Goal: Information Seeking & Learning: Learn about a topic

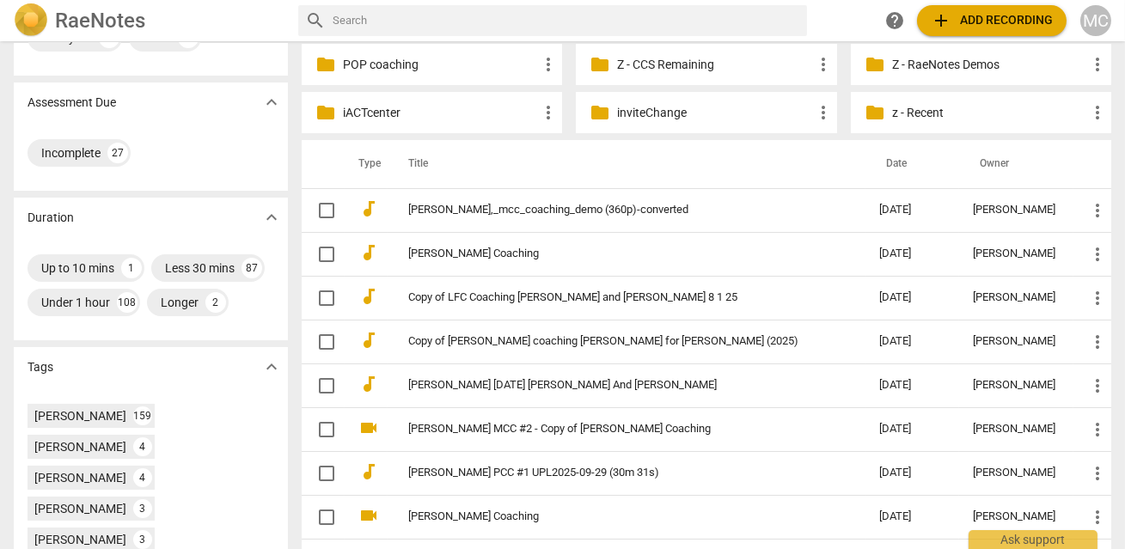
scroll to position [273, 0]
click at [487, 24] on input "text" at bounding box center [567, 21] width 468 height 28
type input "MCCWM"
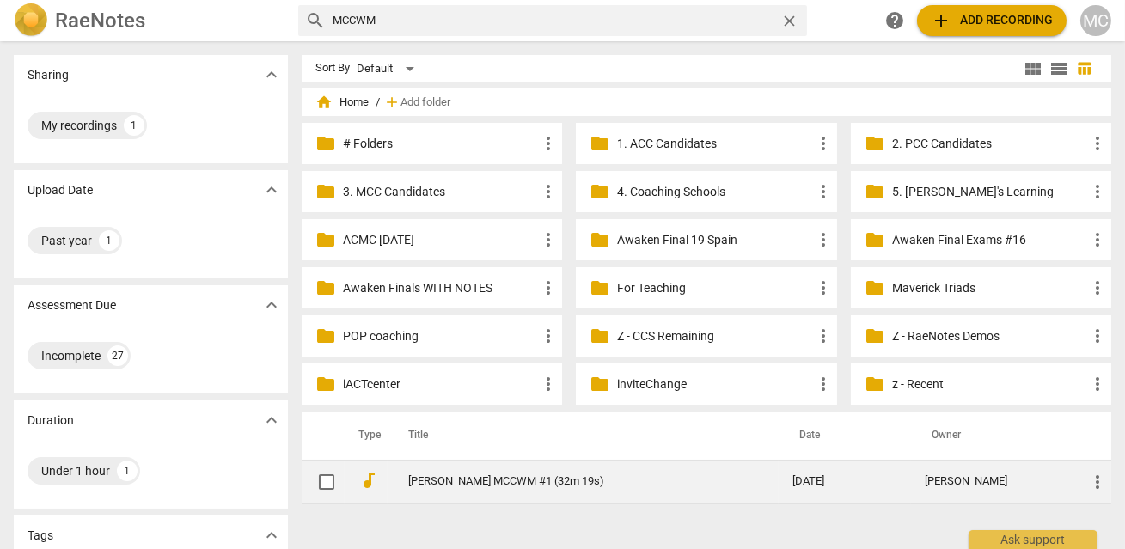
click at [499, 481] on link "[PERSON_NAME] MCCWM #1 (32m 19s)" at bounding box center [569, 481] width 322 height 13
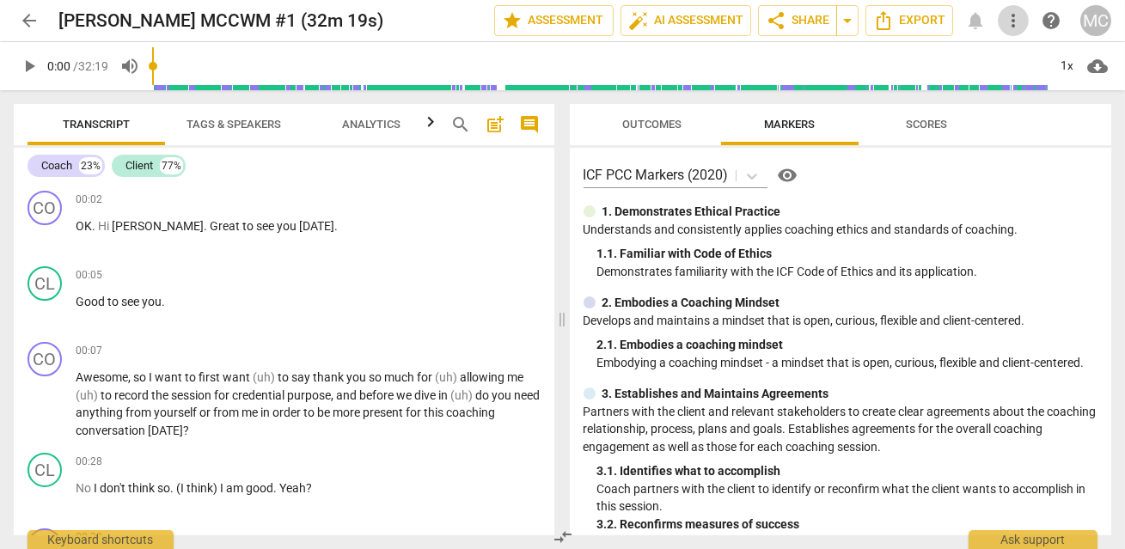
click at [1012, 9] on button "more_vert" at bounding box center [1013, 20] width 31 height 31
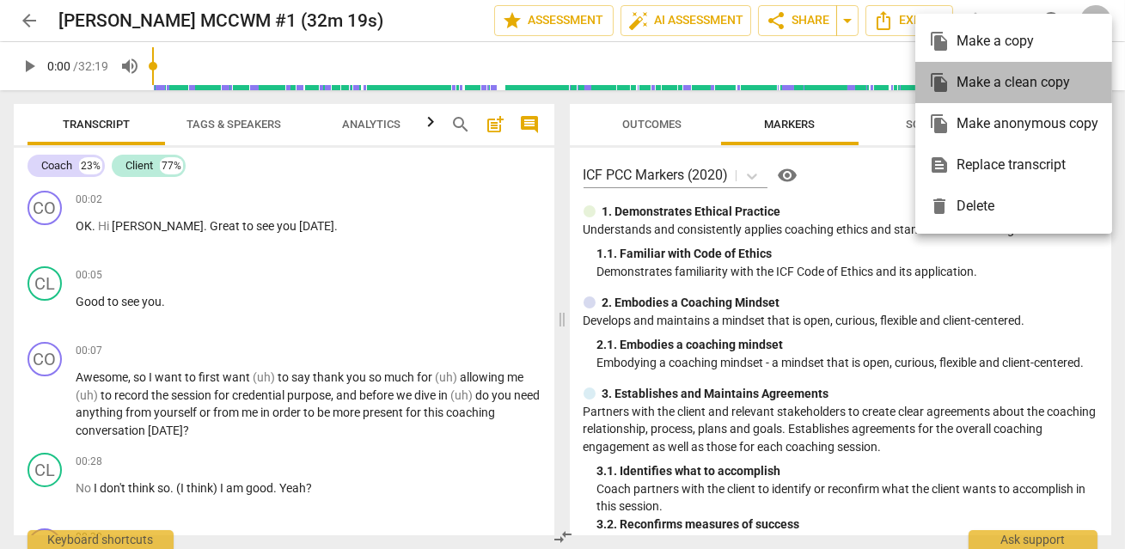
click at [1005, 79] on div "file_copy Make a clean copy" at bounding box center [1013, 82] width 169 height 41
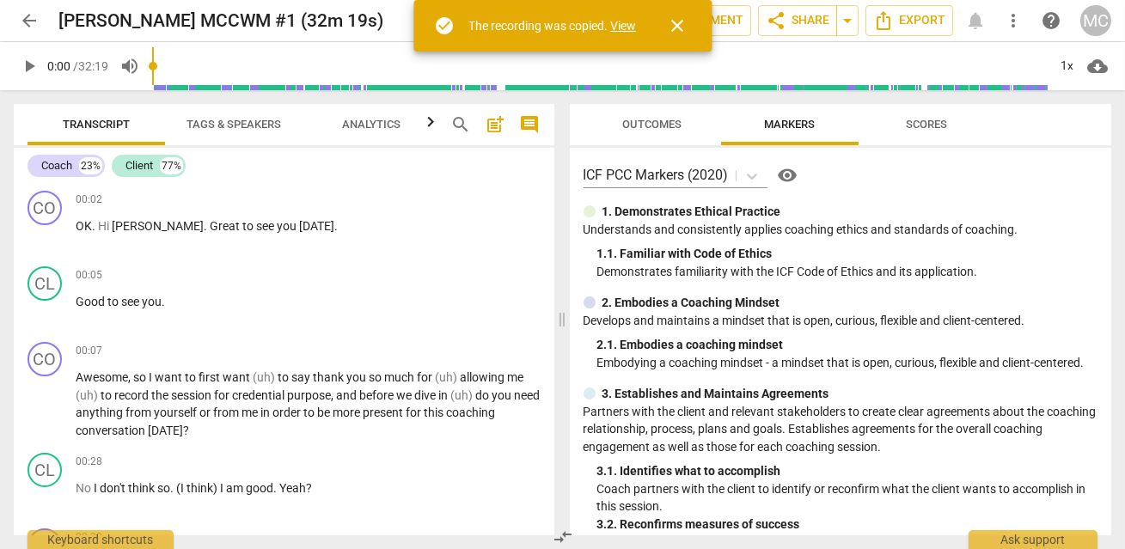
click at [616, 28] on link "View" at bounding box center [623, 26] width 26 height 14
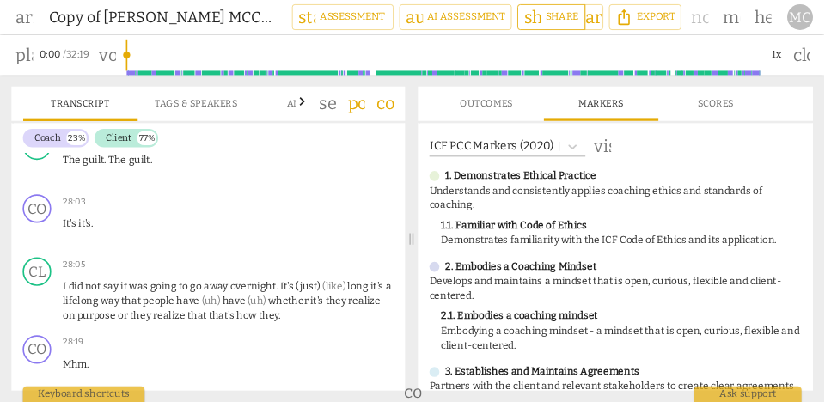
scroll to position [10034, 0]
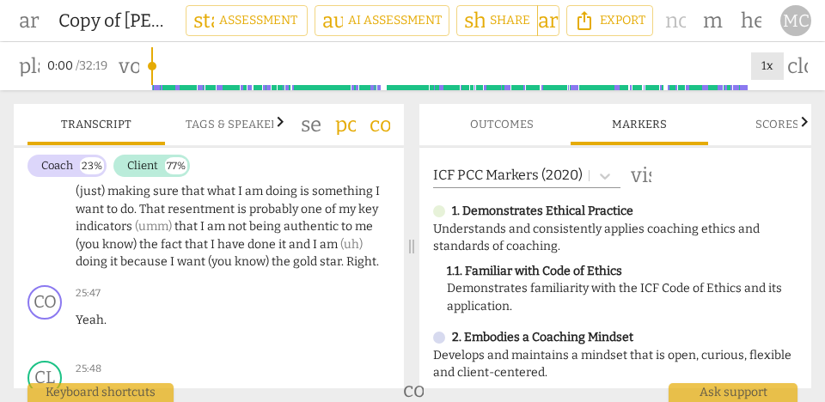
click at [763, 58] on div "1x" at bounding box center [767, 66] width 33 height 28
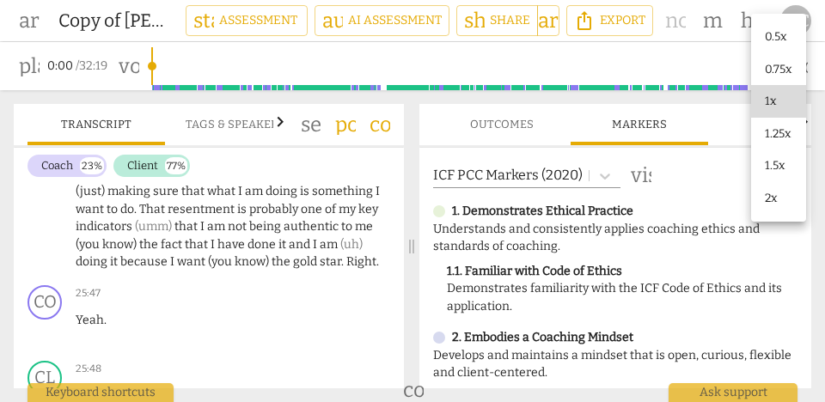
click at [775, 156] on li "1.5x" at bounding box center [778, 166] width 55 height 33
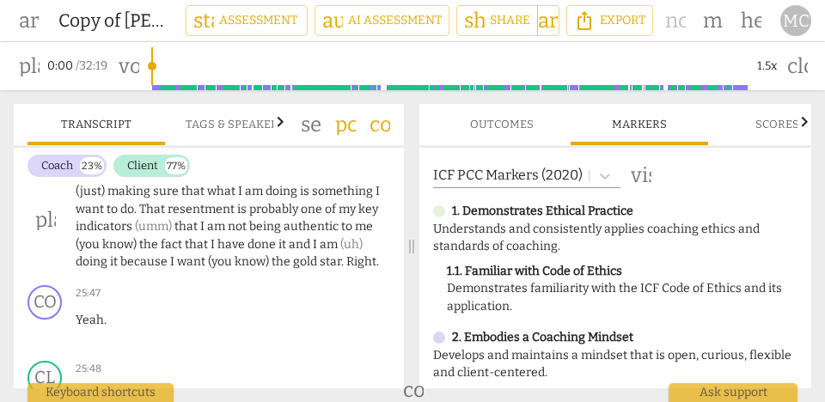
click at [275, 234] on span "being" at bounding box center [266, 226] width 34 height 15
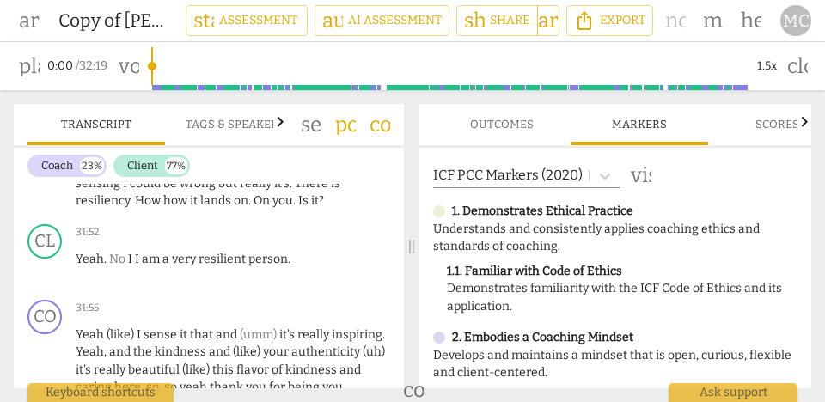
scroll to position [13327, 0]
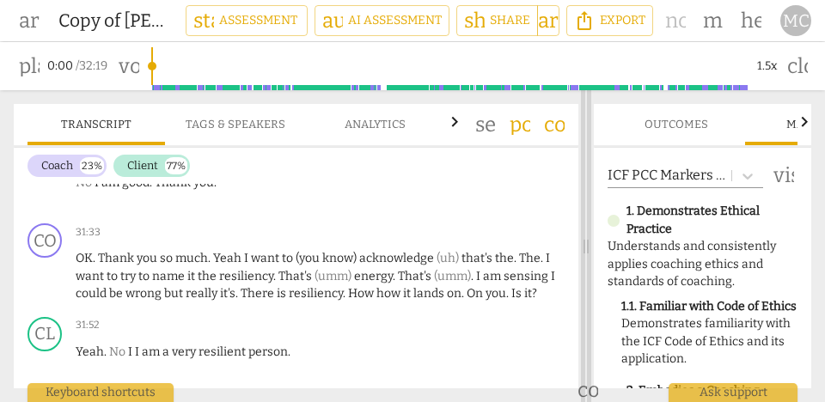
drag, startPoint x: 410, startPoint y: 244, endPoint x: 599, endPoint y: 250, distance: 189.2
click at [592, 250] on span at bounding box center [586, 246] width 10 height 312
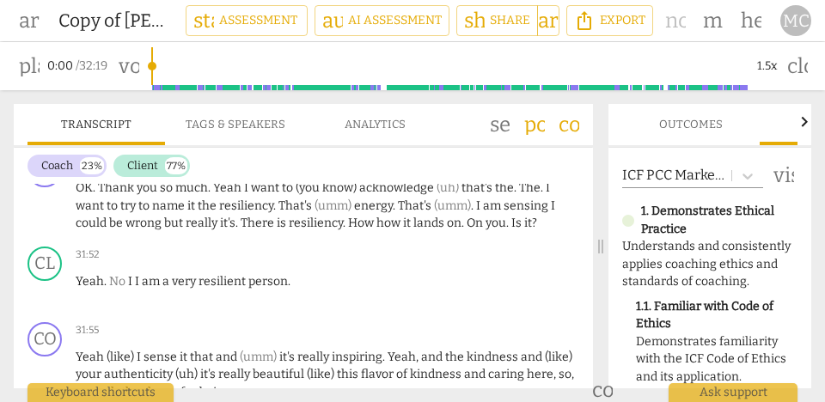
click at [567, 113] on button "comment" at bounding box center [569, 125] width 28 height 28
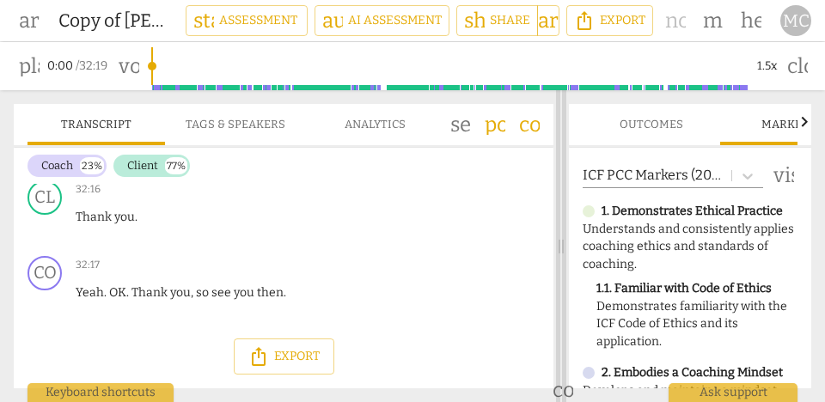
scroll to position [14395, 0]
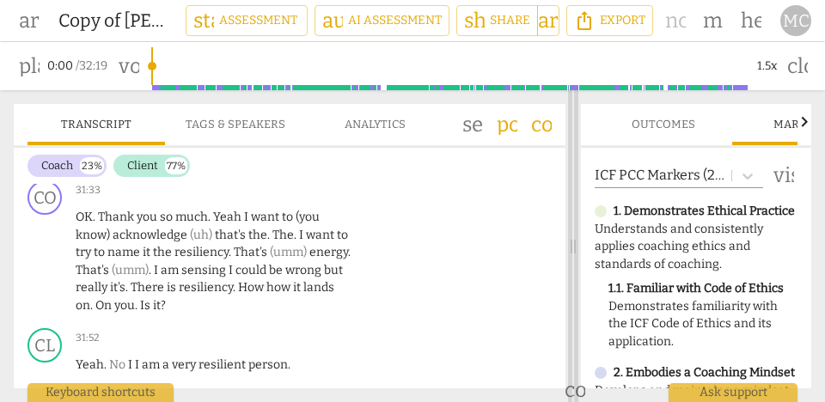
drag, startPoint x: 384, startPoint y: 244, endPoint x: 573, endPoint y: 247, distance: 189.2
click at [573, 247] on span at bounding box center [573, 246] width 10 height 312
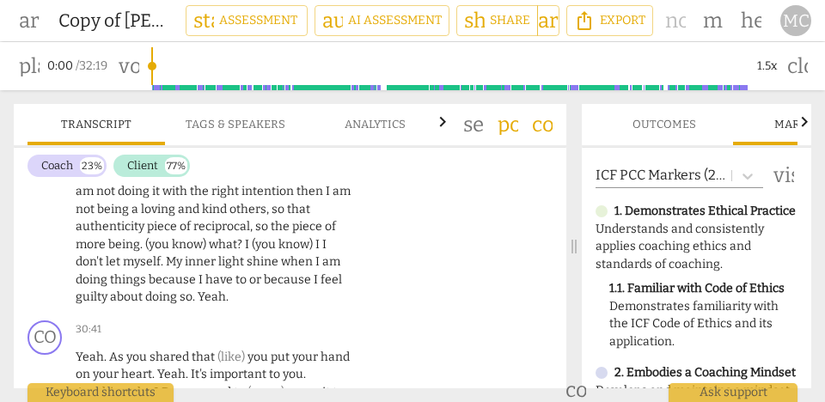
scroll to position [13730, 0]
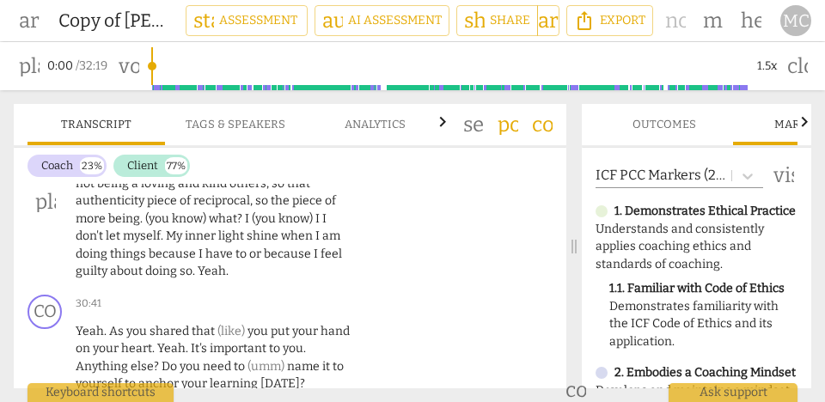
click at [124, 264] on span "about" at bounding box center [127, 271] width 35 height 15
click at [93, 264] on span "guilty" at bounding box center [93, 271] width 34 height 15
click at [125, 264] on span "about" at bounding box center [127, 271] width 35 height 15
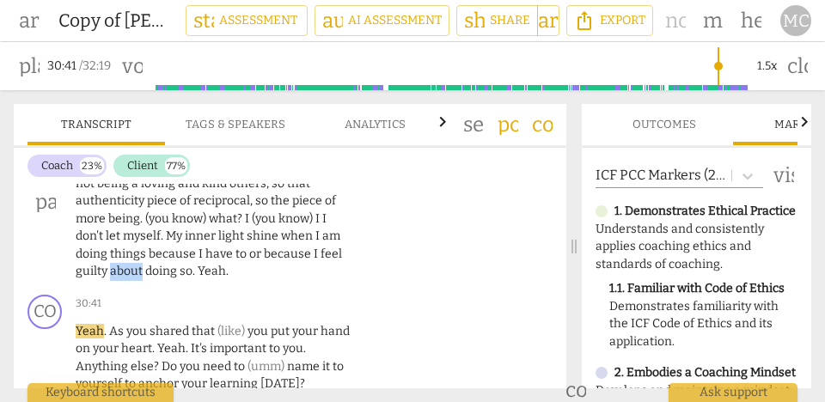
click at [125, 264] on span "about" at bounding box center [127, 271] width 35 height 15
type input "1840"
click at [175, 264] on span "doing" at bounding box center [162, 271] width 34 height 15
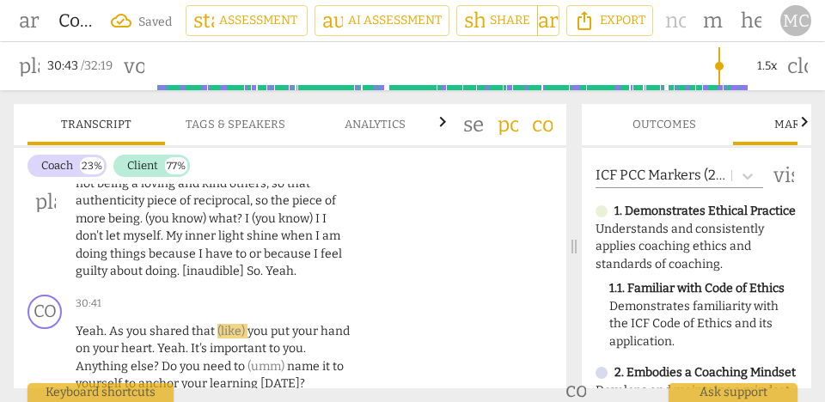
click at [162, 264] on span "doing. [inaudible]" at bounding box center [195, 271] width 101 height 15
type input "1842"
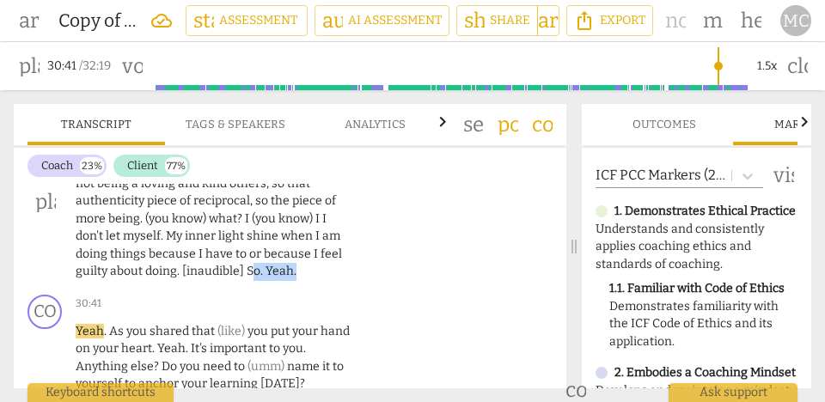
drag, startPoint x: 291, startPoint y: 238, endPoint x: 249, endPoint y: 238, distance: 41.3
click at [249, 238] on p "Oh I am a loving and kind person . I (just) need to show more of that towards m…" at bounding box center [215, 201] width 279 height 159
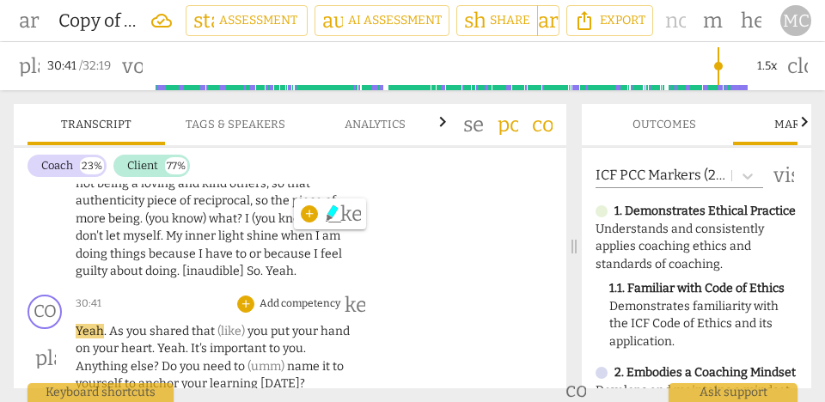
click at [79, 324] on span "Yeah" at bounding box center [90, 331] width 28 height 15
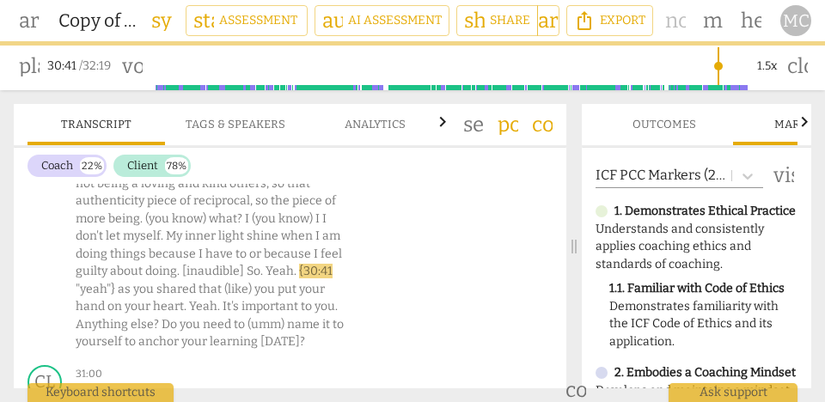
scroll to position [13688, 0]
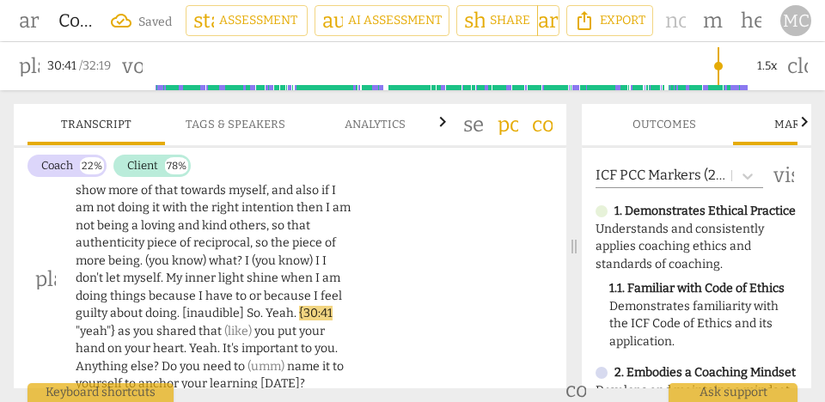
click at [120, 324] on span "as" at bounding box center [125, 331] width 15 height 15
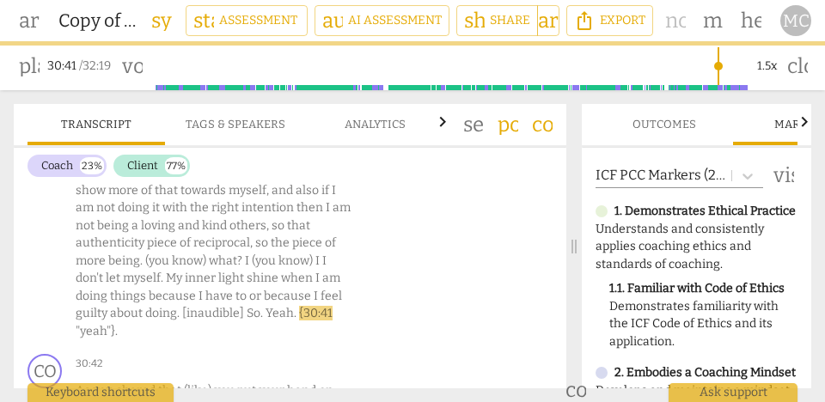
scroll to position [13748, 0]
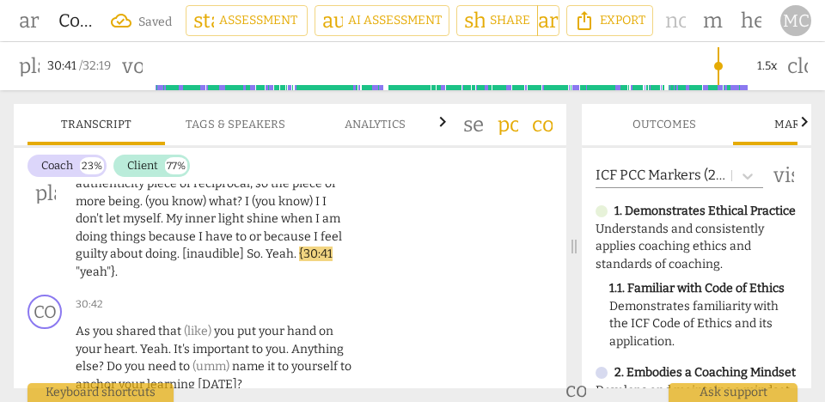
click at [294, 247] on span "." at bounding box center [296, 254] width 5 height 15
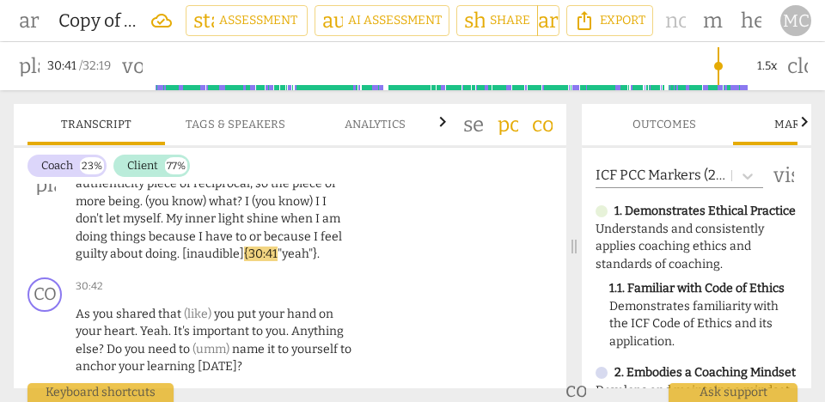
click at [184, 247] on span "[inaudible]" at bounding box center [213, 254] width 62 height 15
click at [352, 219] on div "Oh I am a loving and kind person . I (just) need to show more of that towards m…" at bounding box center [220, 184] width 289 height 159
click at [335, 217] on p "Oh I am a loving and kind person . I (just) need to show more of that towards m…" at bounding box center [215, 184] width 279 height 159
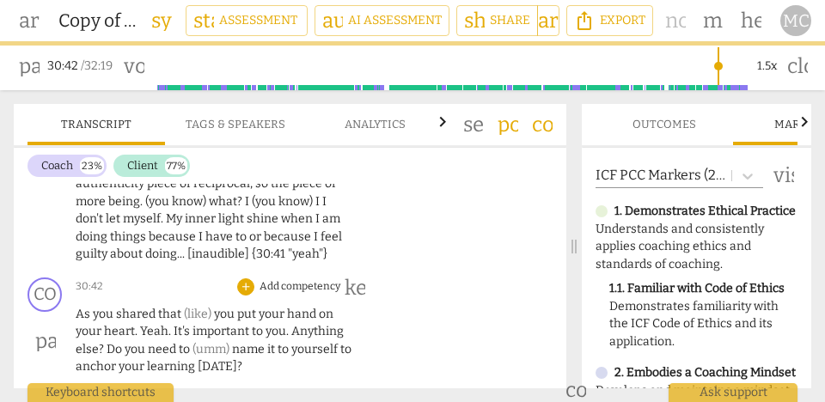
scroll to position [13801, 0]
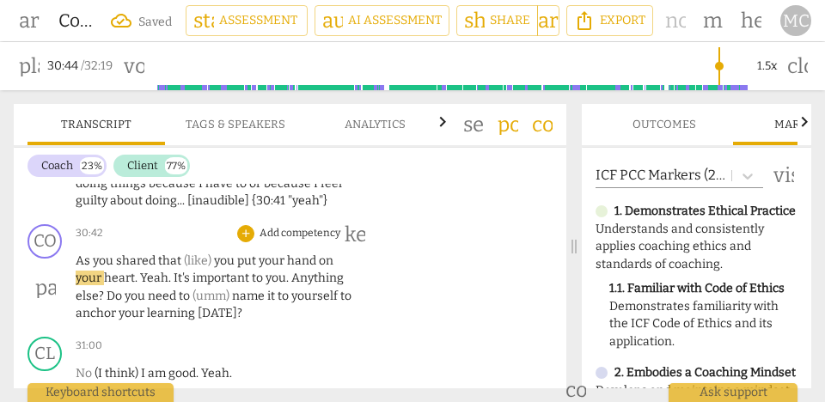
click at [121, 254] on span "shared" at bounding box center [137, 261] width 42 height 15
type input "1844"
drag, startPoint x: 235, startPoint y: 228, endPoint x: 177, endPoint y: 224, distance: 57.8
click at [177, 253] on p "As you shared that (like) you put your hand on your heart . Yeah . It's importa…" at bounding box center [215, 288] width 279 height 71
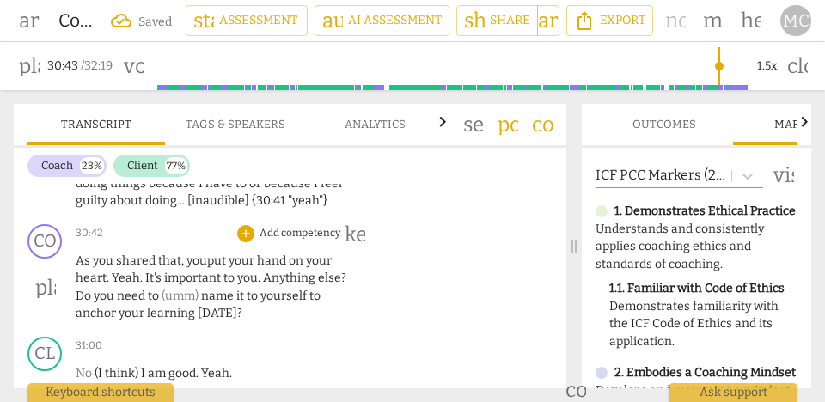
click at [201, 254] on span "that, you" at bounding box center [182, 261] width 49 height 15
click at [88, 271] on span "heart" at bounding box center [91, 278] width 31 height 15
click at [109, 271] on span "." at bounding box center [109, 278] width 5 height 15
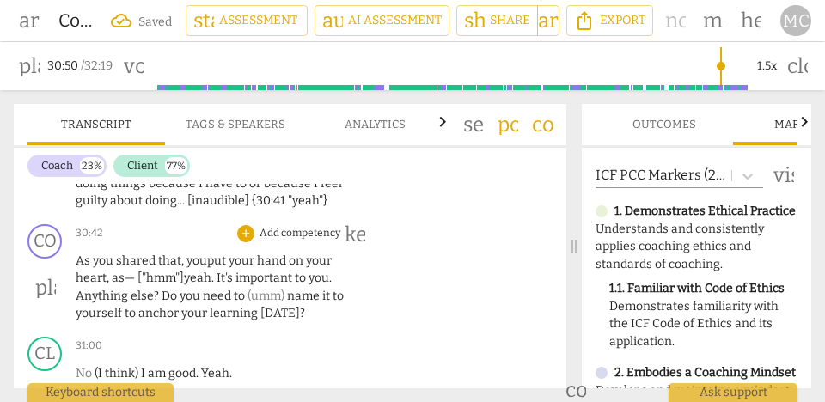
click at [265, 271] on span "important" at bounding box center [265, 278] width 59 height 15
click at [331, 271] on span "." at bounding box center [330, 278] width 3 height 15
click at [169, 289] on span "else" at bounding box center [161, 296] width 23 height 15
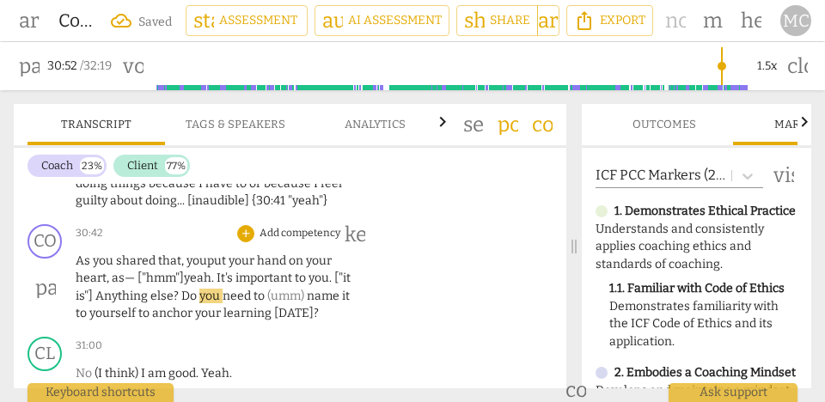
click at [199, 289] on span "Do" at bounding box center [190, 296] width 18 height 15
click at [258, 289] on span "to" at bounding box center [251, 296] width 14 height 15
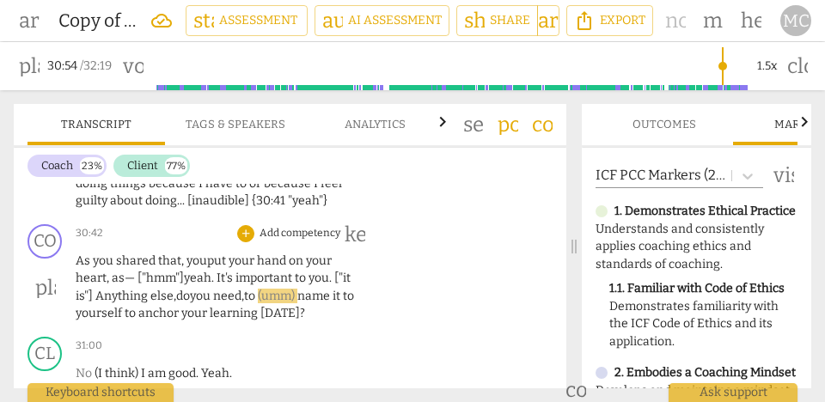
click at [244, 289] on span "need," at bounding box center [228, 296] width 31 height 15
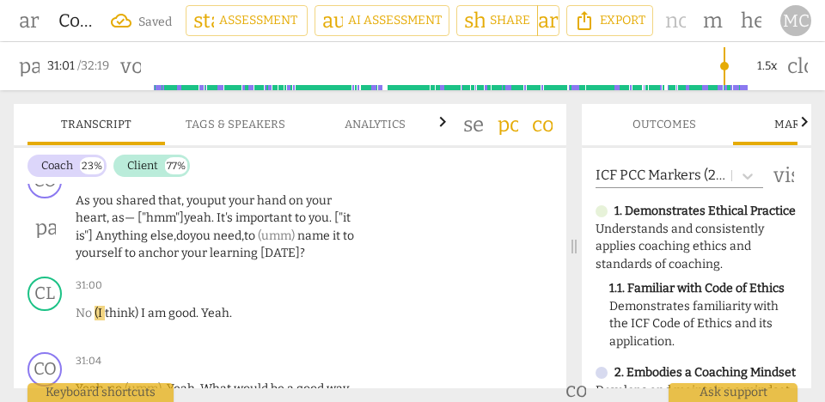
scroll to position [13863, 0]
click at [145, 227] on span "Anything" at bounding box center [122, 234] width 55 height 15
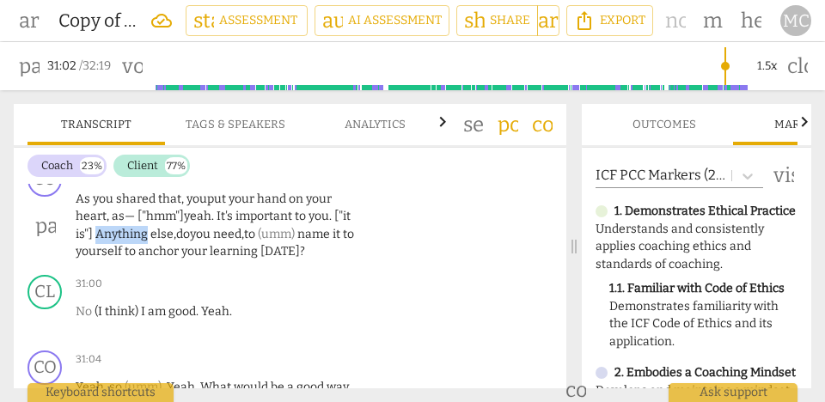
click at [145, 227] on span "Anything" at bounding box center [122, 234] width 55 height 15
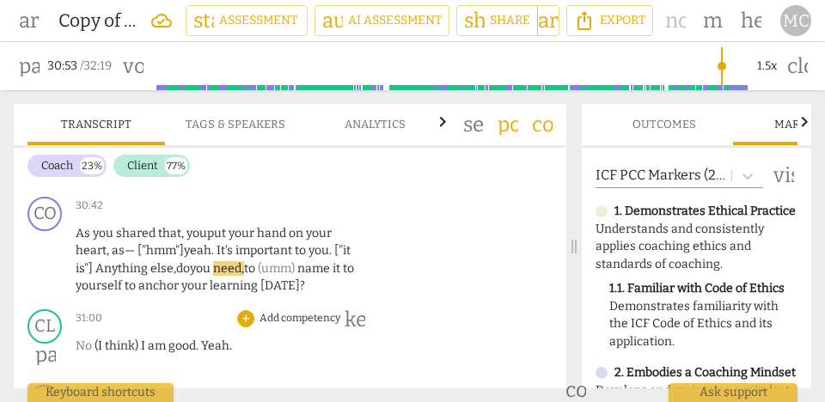
scroll to position [13828, 0]
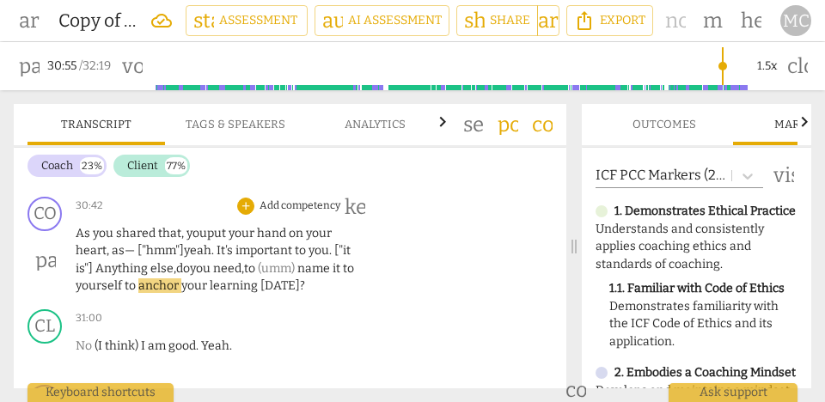
click at [243, 261] on span "need," at bounding box center [228, 268] width 31 height 15
drag, startPoint x: 280, startPoint y: 234, endPoint x: 323, endPoint y: 234, distance: 43.0
click at [323, 234] on p "As you shared that, you put your hand on your heart, as— ["hmm"] yeah . It's im…" at bounding box center [215, 260] width 279 height 71
click at [125, 279] on span "to" at bounding box center [132, 286] width 14 height 15
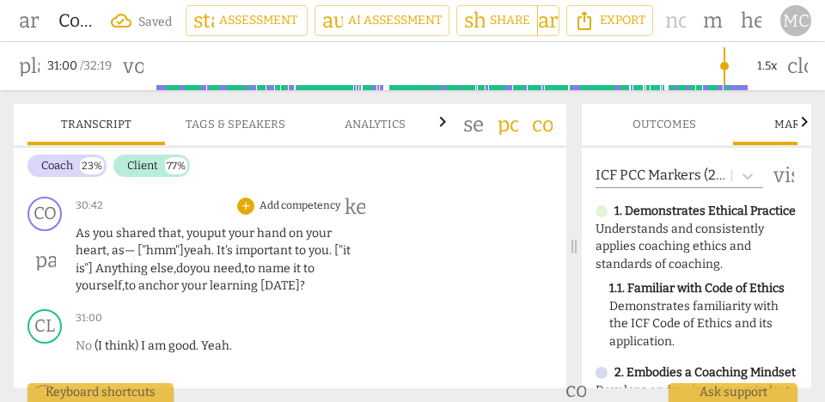
click at [242, 279] on span "learning" at bounding box center [235, 286] width 51 height 15
click at [290, 279] on span "[DATE]" at bounding box center [281, 286] width 40 height 15
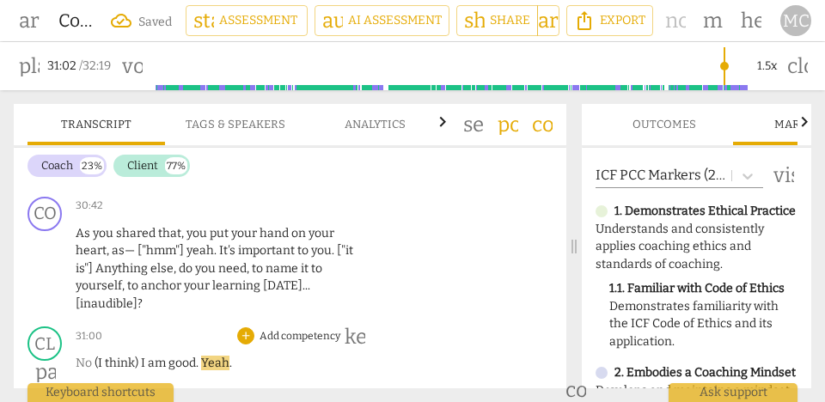
click at [141, 356] on span "I" at bounding box center [144, 363] width 7 height 15
type input "1862"
click at [85, 356] on span "No." at bounding box center [85, 363] width 19 height 15
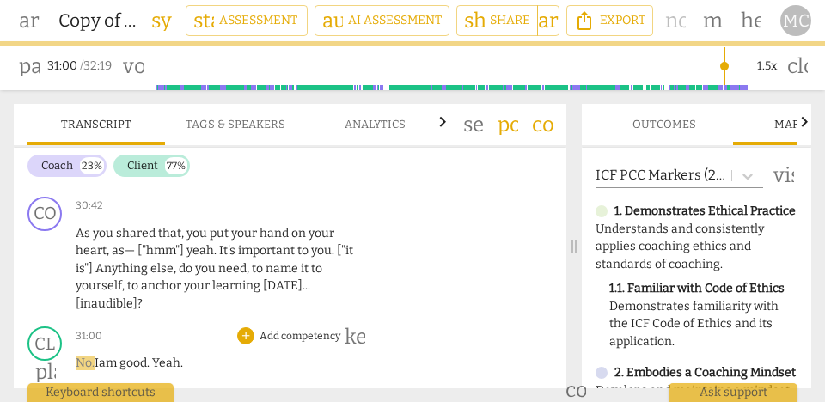
scroll to position [13896, 0]
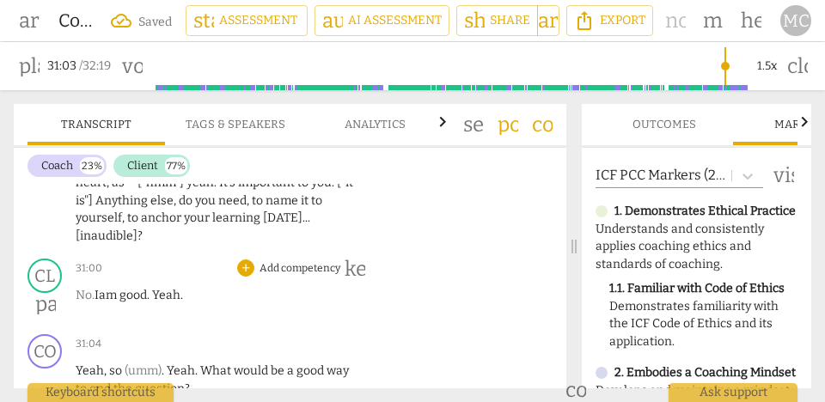
click at [175, 288] on span "Yeah" at bounding box center [166, 295] width 28 height 15
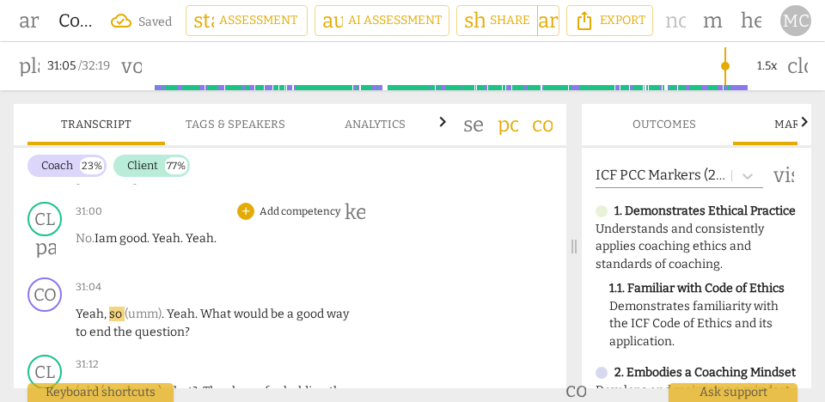
click at [202, 231] on span "Yeah. Yeah." at bounding box center [184, 238] width 64 height 15
click at [209, 231] on span "Yeah. Yeah." at bounding box center [184, 238] width 64 height 15
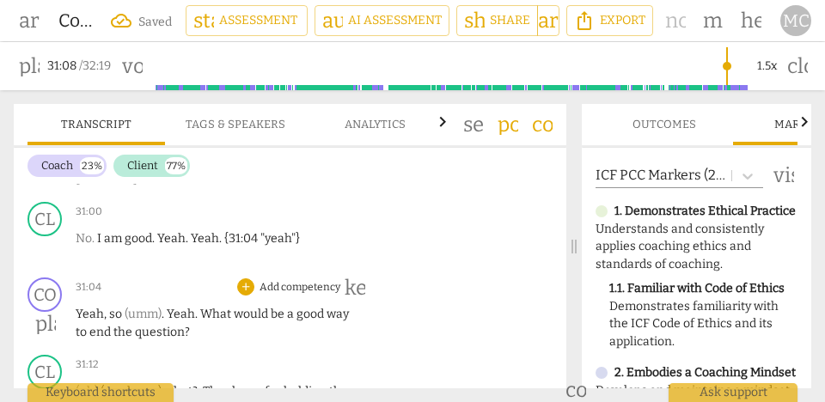
click at [79, 307] on span "Yeah" at bounding box center [90, 314] width 28 height 15
type input "1868"
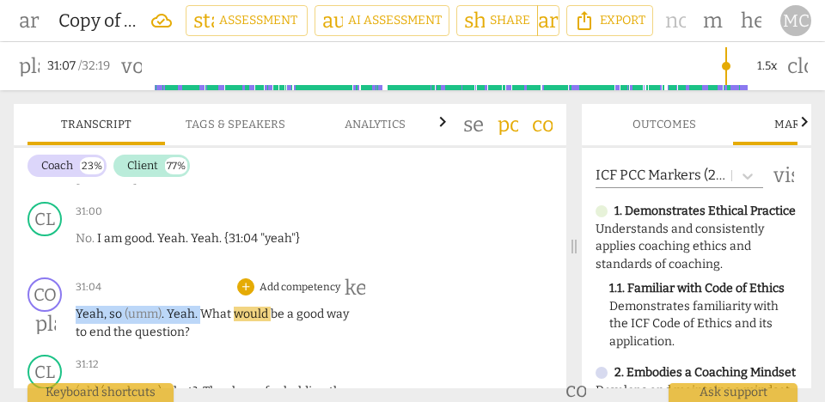
drag, startPoint x: 199, startPoint y: 278, endPoint x: 67, endPoint y: 284, distance: 131.7
click at [67, 284] on div "CO play_arrow pause 31:04 + Add competency keyboard_arrow_right Yeah , so (umm)…" at bounding box center [290, 309] width 553 height 77
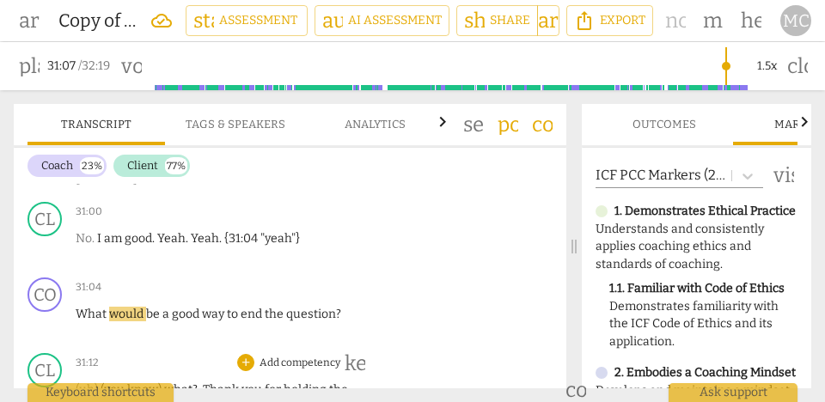
click at [151, 353] on div "31:12 + Add competency keyboard_arrow_right (uh) (you know) what ? . Thank you …" at bounding box center [220, 394] width 289 height 82
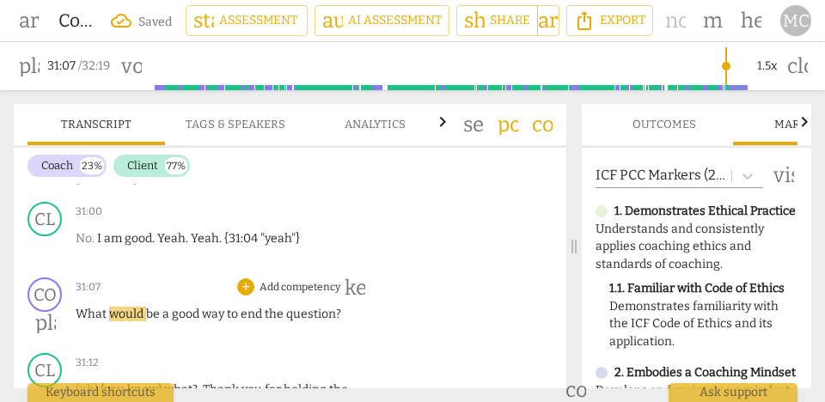
click at [93, 307] on span "What" at bounding box center [93, 314] width 34 height 15
drag, startPoint x: 331, startPoint y: 279, endPoint x: 286, endPoint y: 278, distance: 44.7
click at [286, 307] on span "question" at bounding box center [311, 314] width 50 height 15
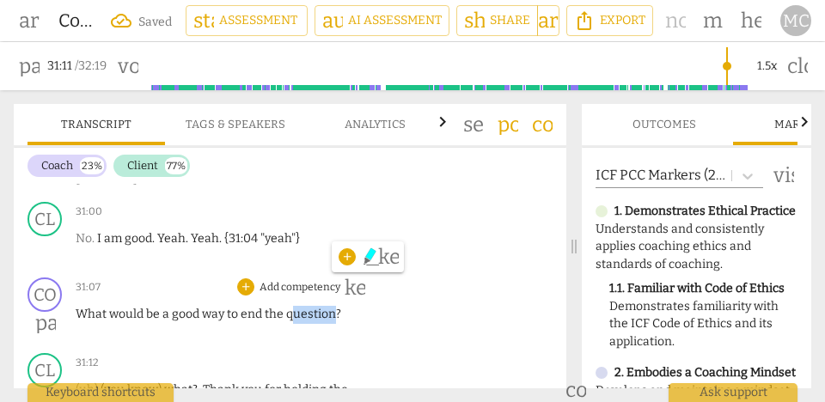
type input "1872"
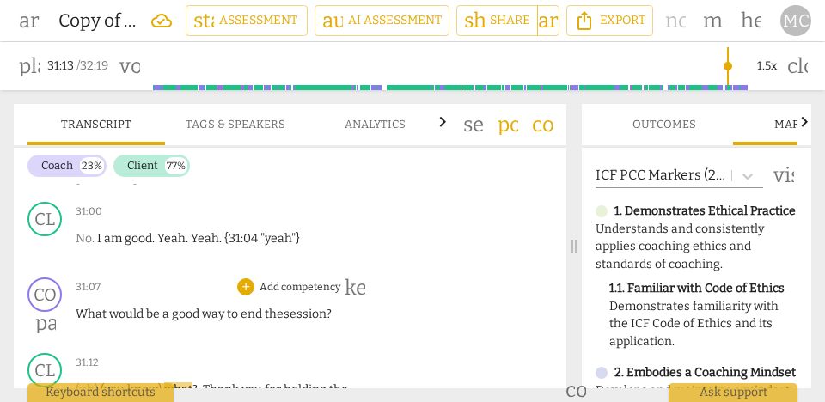
click at [300, 280] on p "Add competency" at bounding box center [300, 287] width 84 height 15
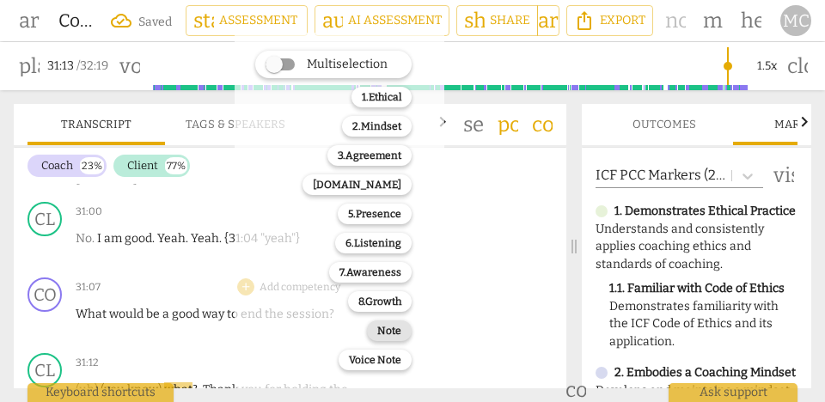
click at [384, 325] on b "Note" at bounding box center [389, 331] width 24 height 21
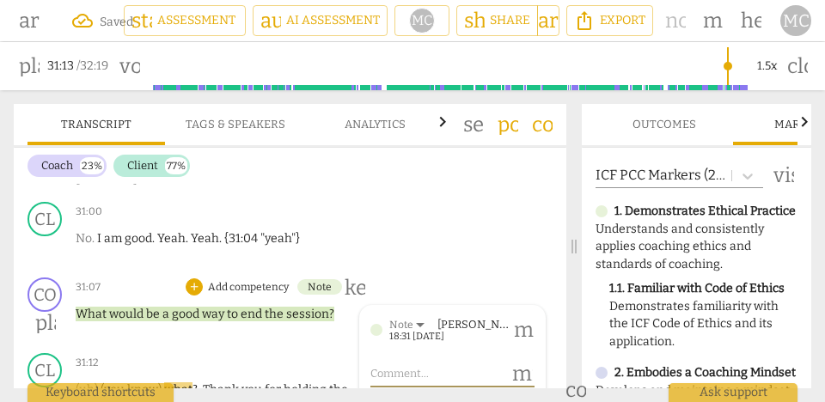
scroll to position [13892, 0]
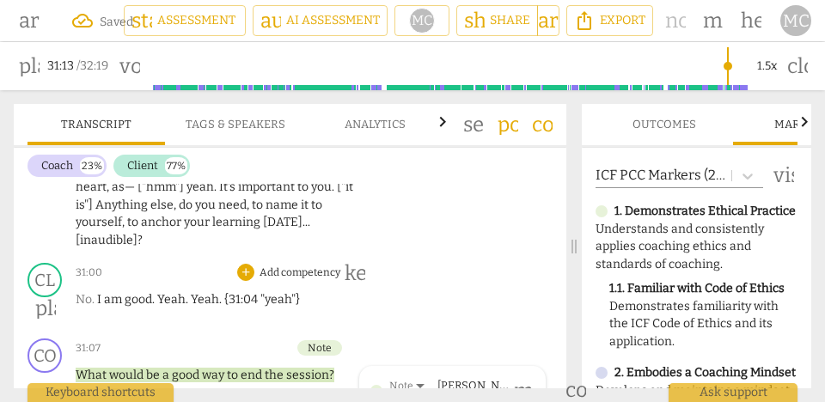
click at [297, 266] on p "Add competency" at bounding box center [300, 273] width 84 height 15
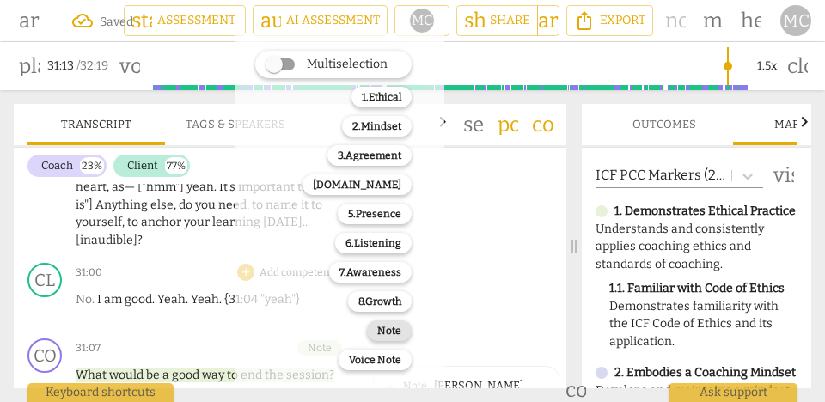
click at [378, 329] on b "Note" at bounding box center [389, 331] width 24 height 21
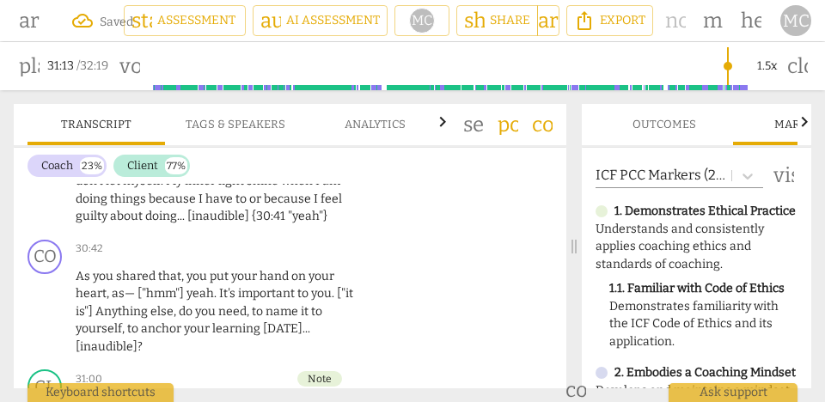
scroll to position [13785, 0]
click at [285, 242] on p "Add competency" at bounding box center [300, 249] width 84 height 15
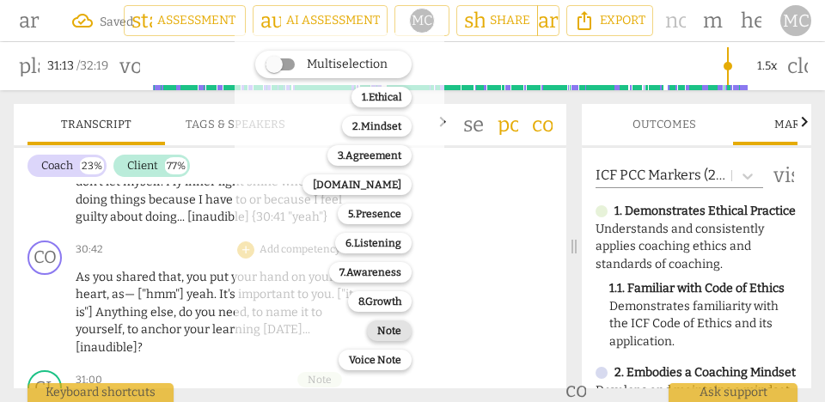
click at [383, 329] on b "Note" at bounding box center [389, 331] width 24 height 21
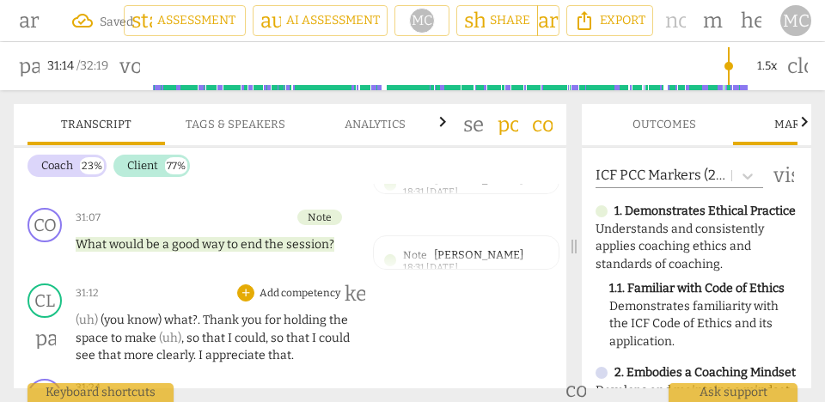
scroll to position [14000, 0]
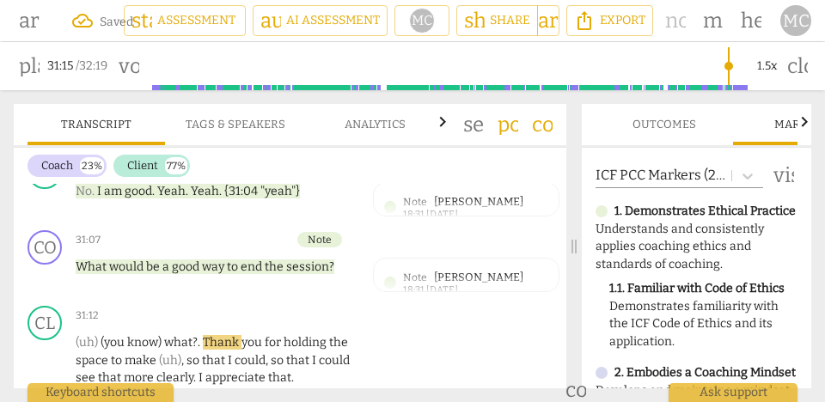
click at [311, 260] on span "session" at bounding box center [307, 267] width 43 height 15
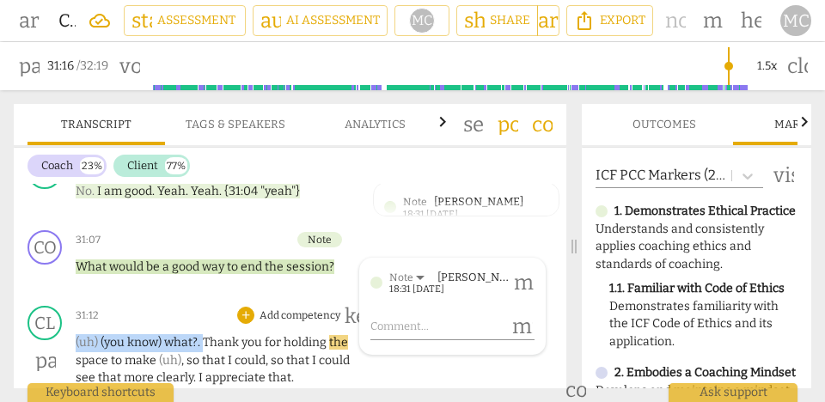
drag, startPoint x: 203, startPoint y: 305, endPoint x: 64, endPoint y: 312, distance: 138.6
click at [64, 312] on div "CL play_arrow pause 31:12 + Add competency keyboard_arrow_right (uh) (you know)…" at bounding box center [290, 346] width 553 height 95
type input "1877"
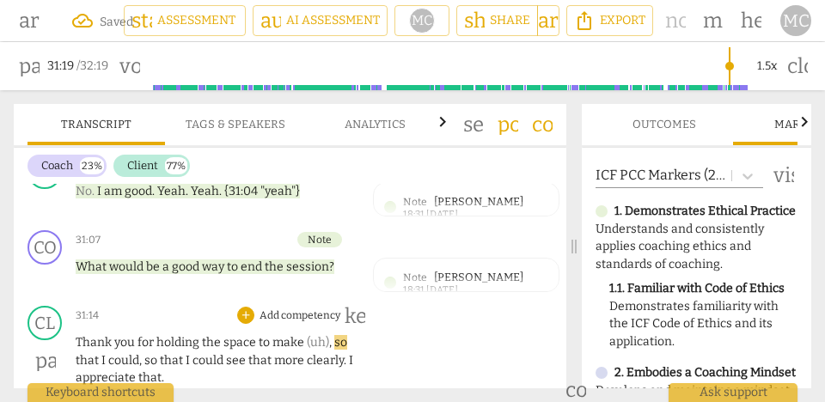
click at [101, 335] on span "Thank" at bounding box center [95, 342] width 39 height 15
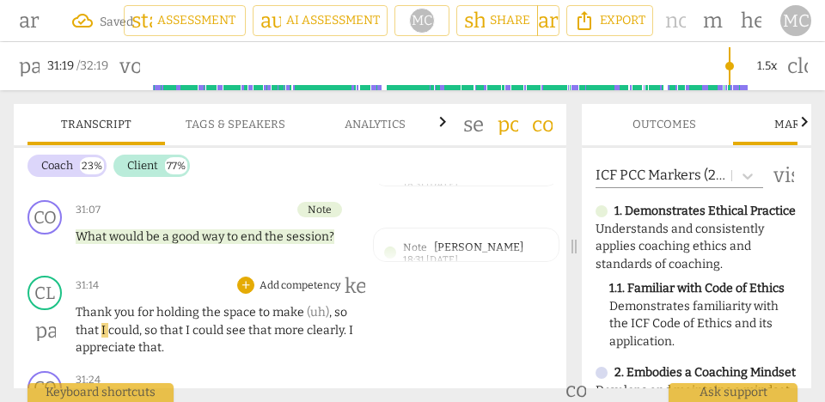
click at [273, 305] on span "make" at bounding box center [290, 312] width 34 height 15
type input "1880"
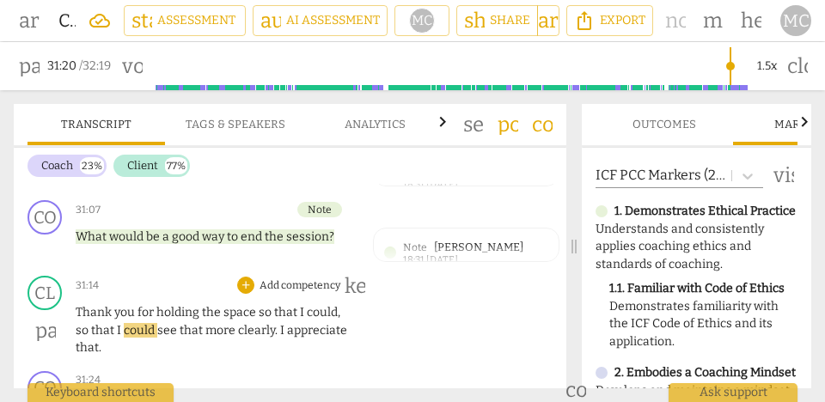
click at [274, 305] on span "that" at bounding box center [287, 312] width 26 height 15
drag, startPoint x: 297, startPoint y: 278, endPoint x: 341, endPoint y: 278, distance: 43.8
click at [341, 304] on p "Thank you for holding the space so that I could , so that I could see that more…" at bounding box center [215, 330] width 279 height 53
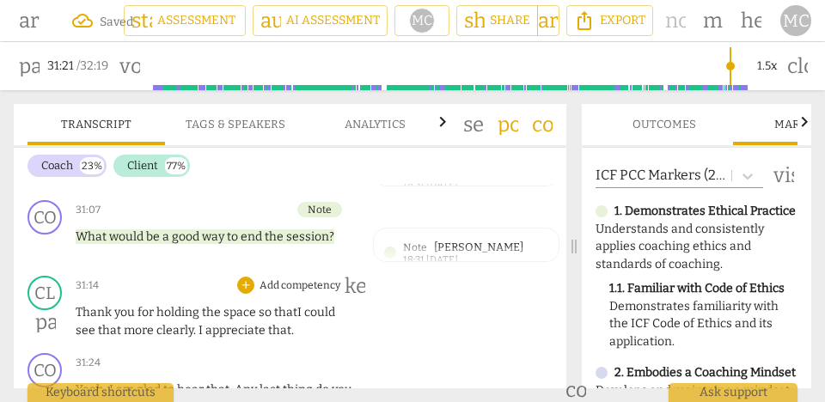
scroll to position [14058, 0]
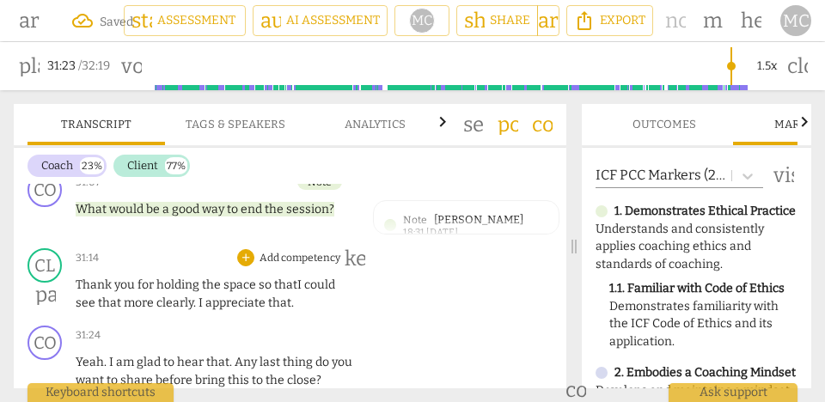
click at [284, 296] on span "that" at bounding box center [279, 303] width 23 height 15
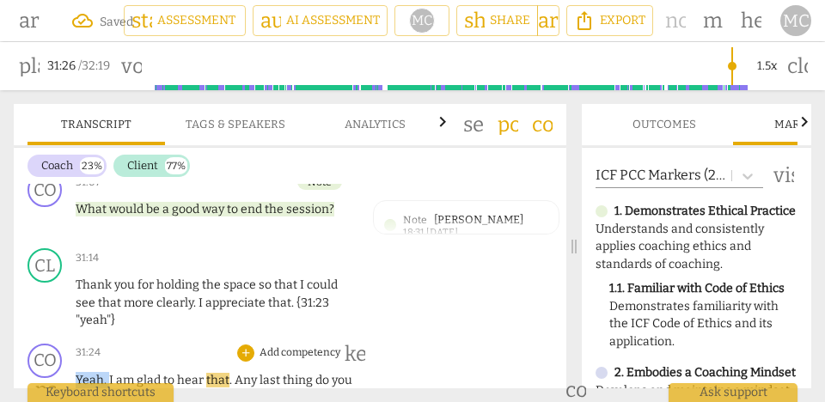
type input "1886"
drag, startPoint x: 108, startPoint y: 347, endPoint x: 64, endPoint y: 348, distance: 44.7
click at [64, 348] on div "CO play_arrow pause 31:24 + Add competency keyboard_arrow_right Yeah . I am gla…" at bounding box center [290, 375] width 553 height 77
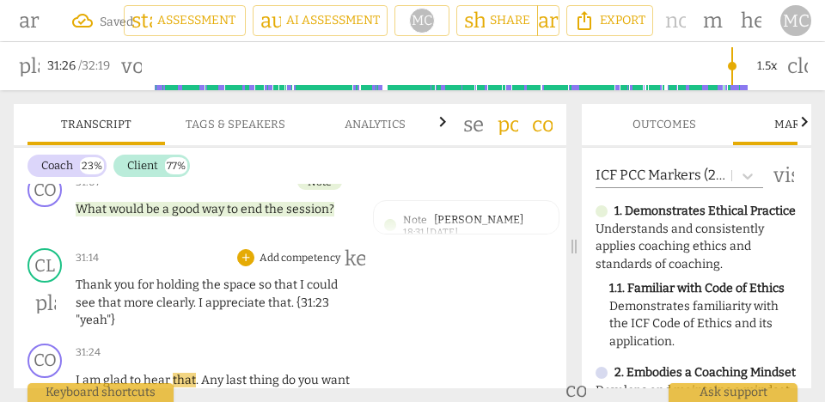
click at [135, 278] on span "you" at bounding box center [125, 285] width 23 height 15
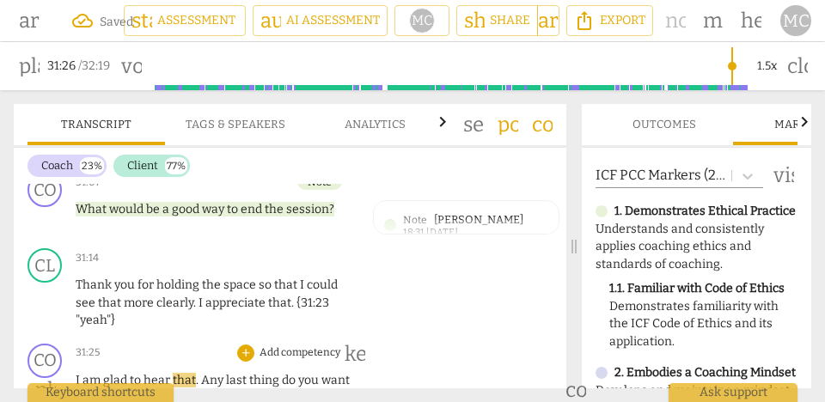
click at [89, 373] on span "am" at bounding box center [93, 380] width 21 height 15
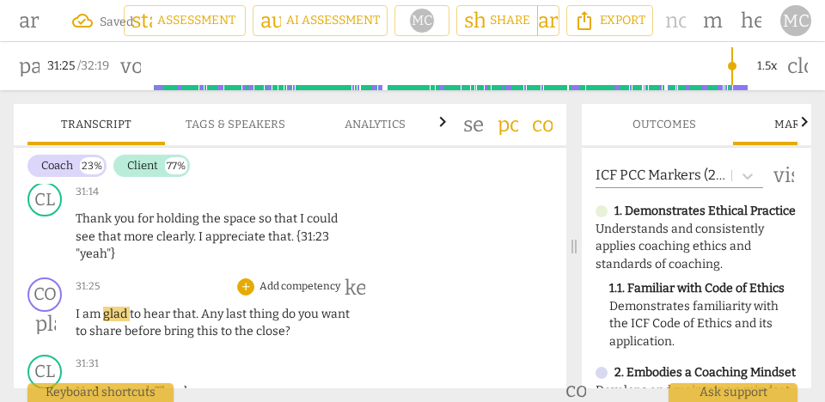
scroll to position [14126, 0]
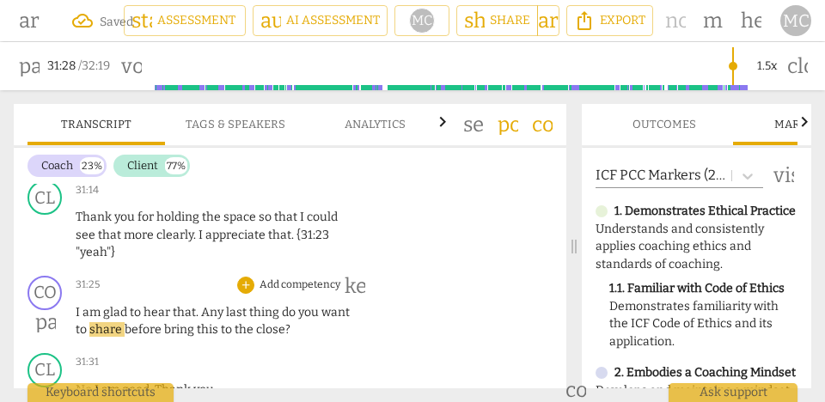
click at [282, 305] on span "do" at bounding box center [290, 312] width 16 height 15
click at [205, 305] on span "Any" at bounding box center [213, 312] width 25 height 15
click at [128, 322] on span "before" at bounding box center [145, 329] width 40 height 15
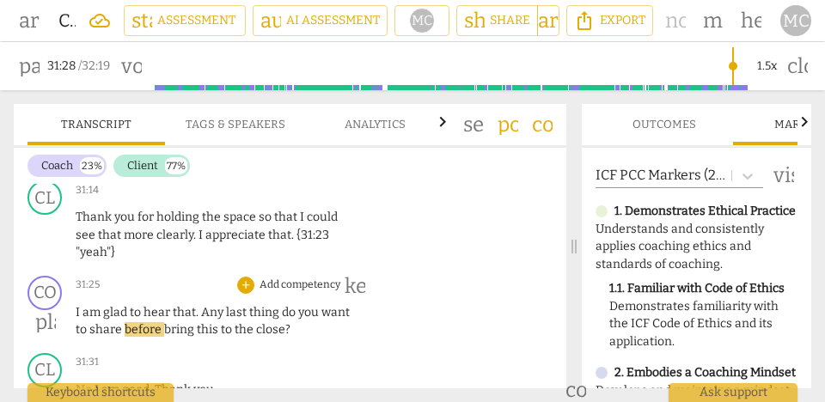
type input "1890"
click at [164, 322] on span "bring" at bounding box center [180, 329] width 33 height 15
click at [301, 278] on p "Add competency" at bounding box center [300, 285] width 84 height 15
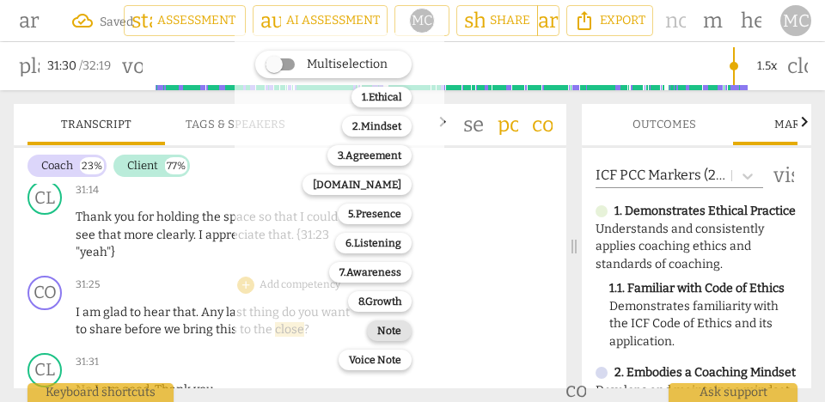
click at [393, 327] on b "Note" at bounding box center [389, 331] width 24 height 21
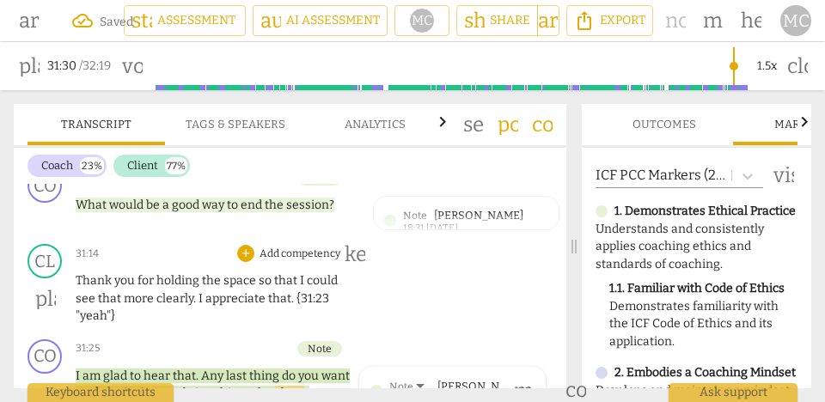
scroll to position [14061, 0]
click at [304, 248] on p "Add competency" at bounding box center [300, 255] width 84 height 15
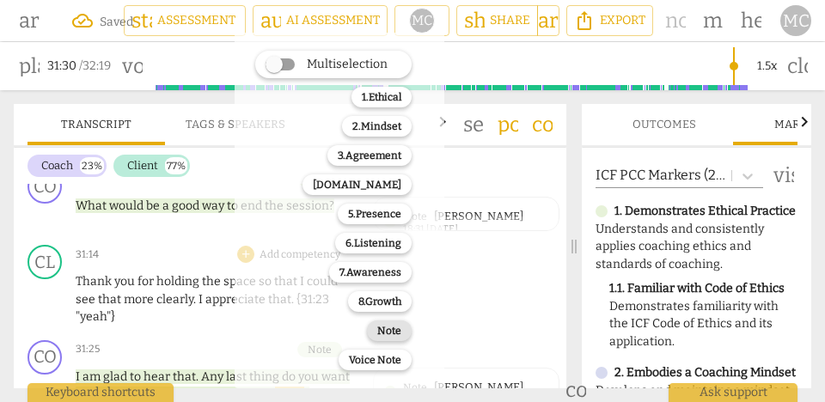
click at [395, 339] on b "Note" at bounding box center [389, 331] width 24 height 21
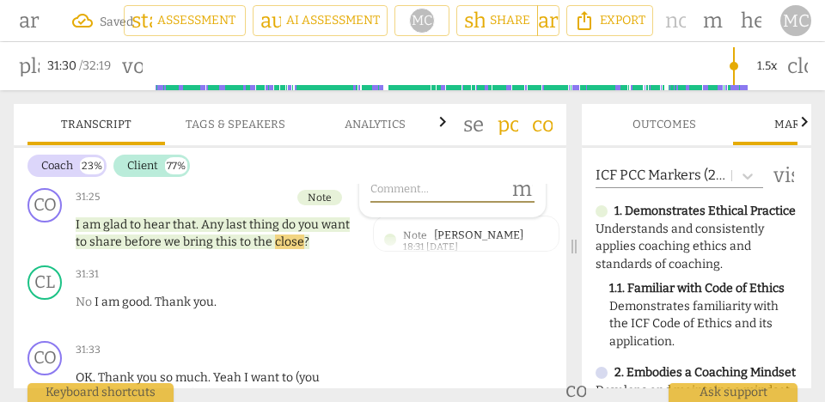
scroll to position [14214, 0]
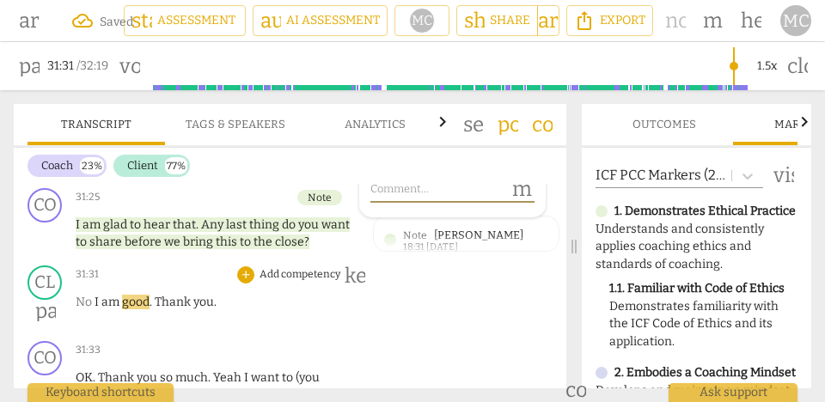
type input "1892"
click at [95, 295] on span "I" at bounding box center [98, 302] width 7 height 15
click at [90, 295] on span "No." at bounding box center [85, 302] width 19 height 15
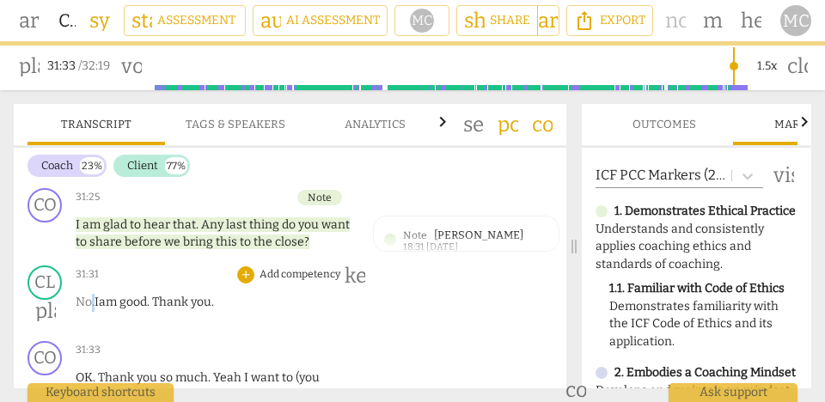
click at [90, 295] on span "No." at bounding box center [85, 302] width 19 height 15
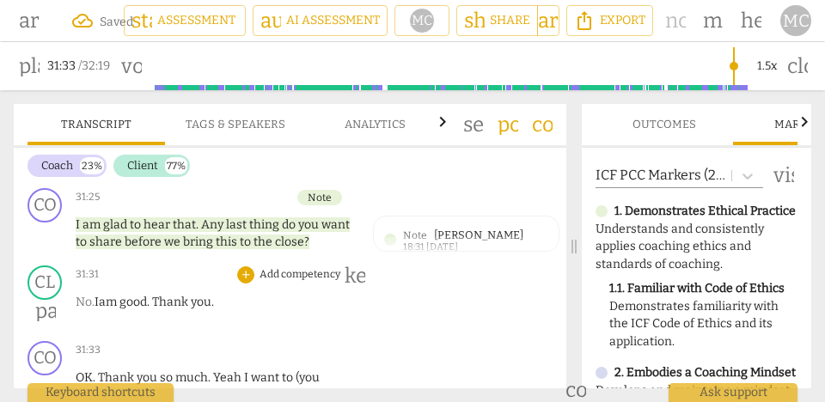
click at [92, 295] on span "No." at bounding box center [85, 302] width 19 height 15
click at [152, 295] on span "." at bounding box center [149, 302] width 5 height 15
click at [287, 267] on p "Add competency" at bounding box center [300, 274] width 84 height 15
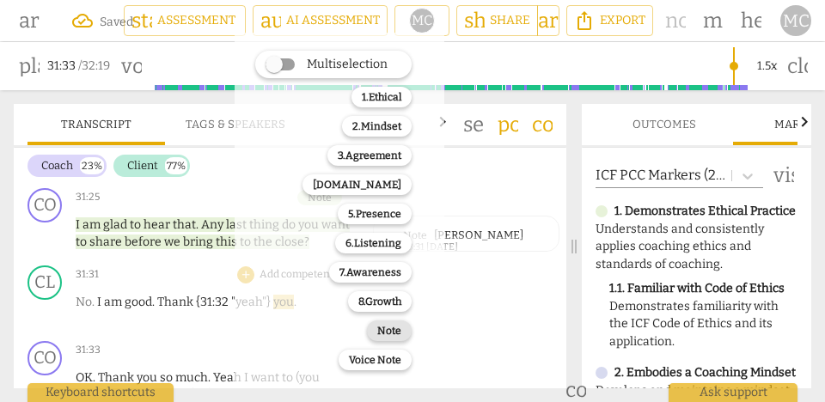
click at [378, 328] on b "Note" at bounding box center [389, 331] width 24 height 21
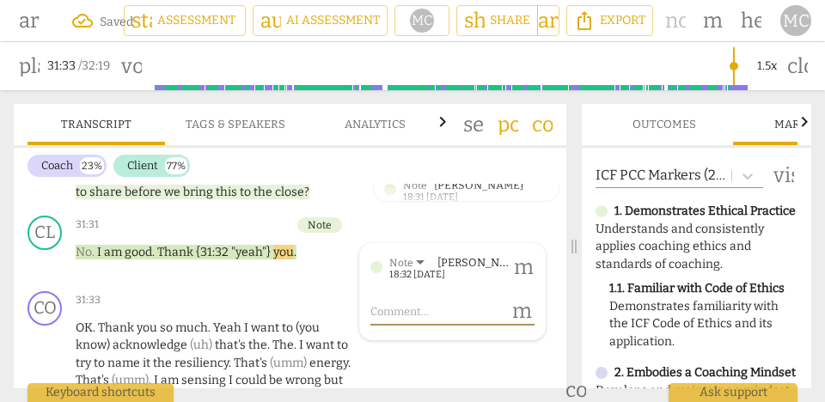
scroll to position [14279, 0]
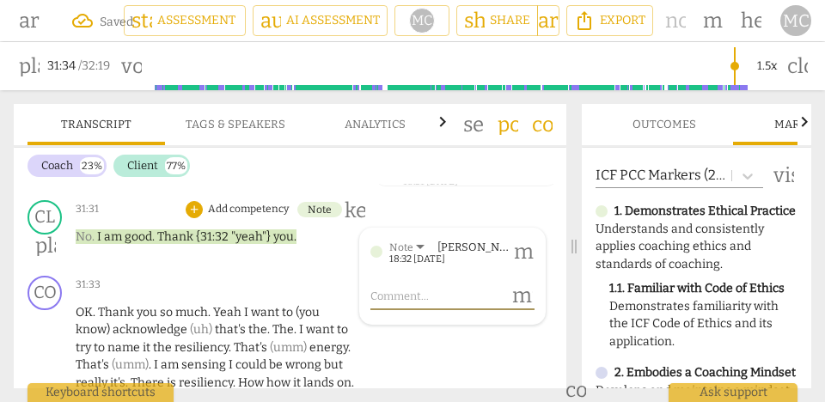
click at [278, 230] on span "you" at bounding box center [283, 237] width 21 height 15
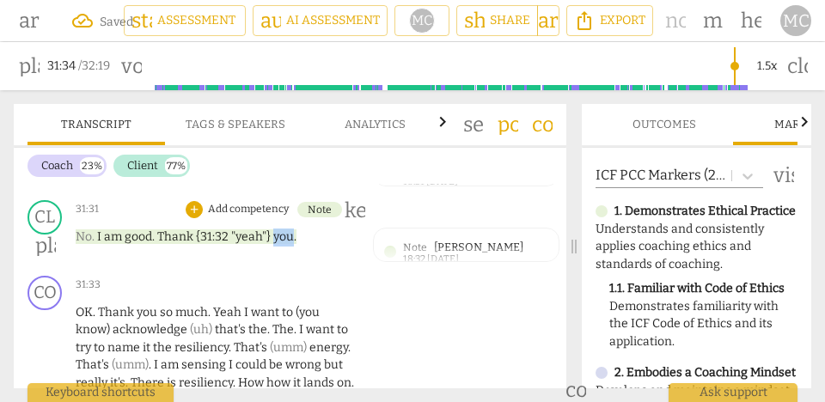
click at [278, 230] on span "you" at bounding box center [283, 237] width 21 height 15
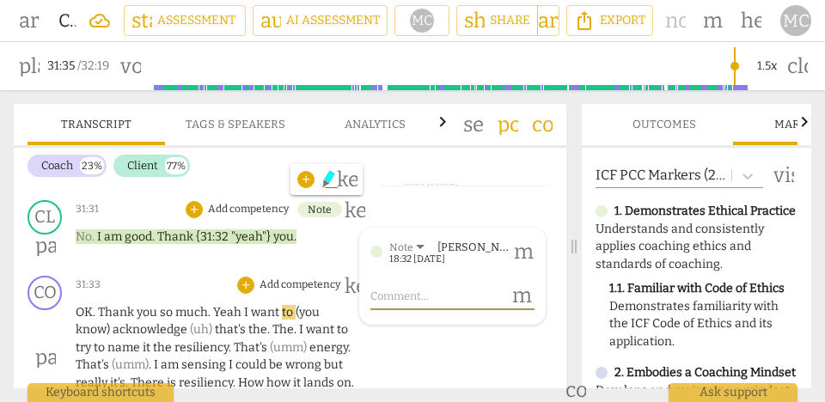
click at [108, 305] on span "Thank" at bounding box center [117, 312] width 39 height 15
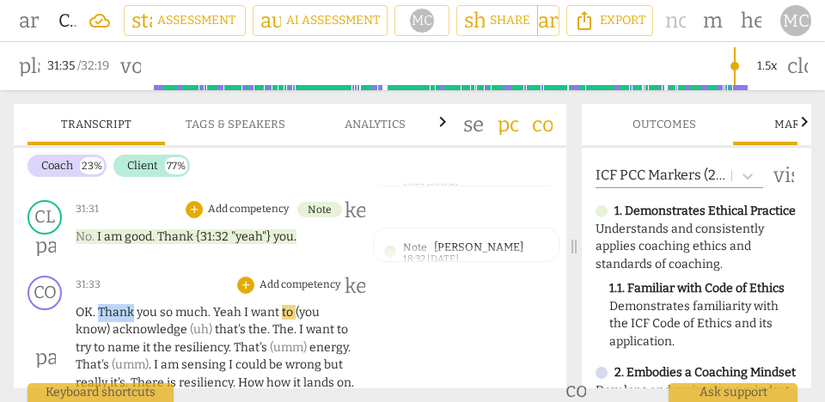
click at [108, 305] on span "Thank" at bounding box center [117, 312] width 39 height 15
click at [244, 305] on span "I" at bounding box center [247, 312] width 7 height 15
type input "1897"
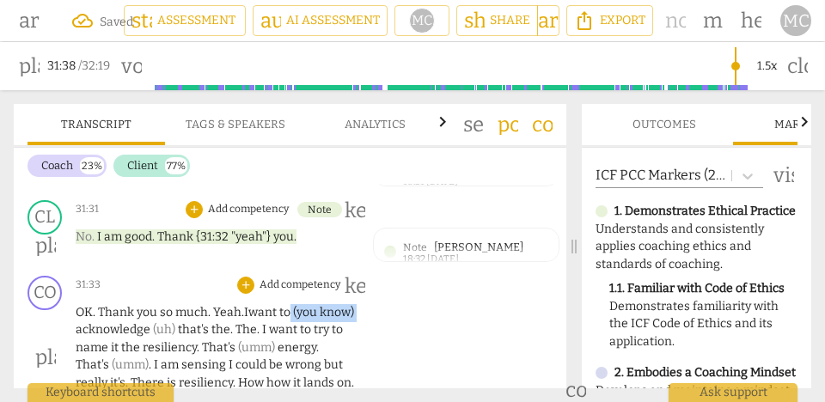
drag, startPoint x: 113, startPoint y: 293, endPoint x: 293, endPoint y: 279, distance: 181.1
click at [293, 304] on p "OK . Thank you so much . Yeah. I want to (you know) acknowledge (uh) that's the…" at bounding box center [215, 357] width 279 height 106
click at [178, 322] on span "that's" at bounding box center [195, 329] width 34 height 15
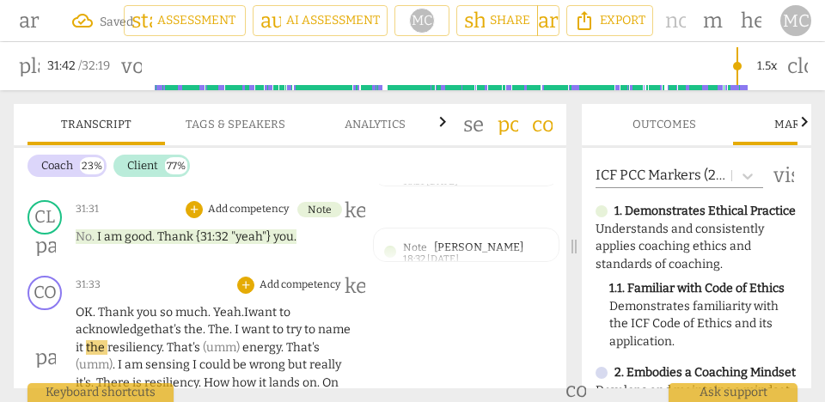
click at [235, 322] on span "I" at bounding box center [238, 329] width 7 height 15
click at [249, 322] on span "to" at bounding box center [255, 329] width 14 height 15
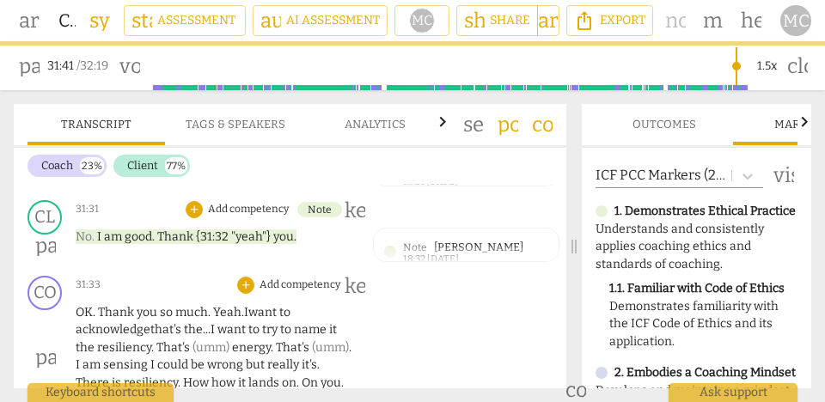
click at [338, 304] on p "OK . Thank you so much . Yeah. I want to acknowledge that's the... I want to tr…" at bounding box center [215, 357] width 279 height 106
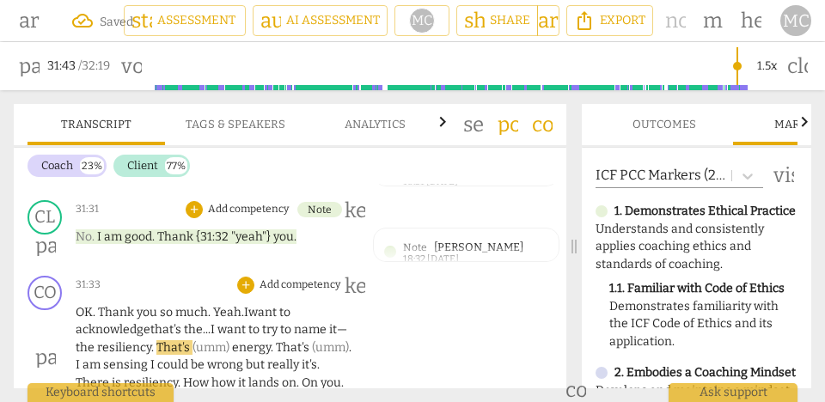
click at [232, 340] on span "energy" at bounding box center [251, 347] width 39 height 15
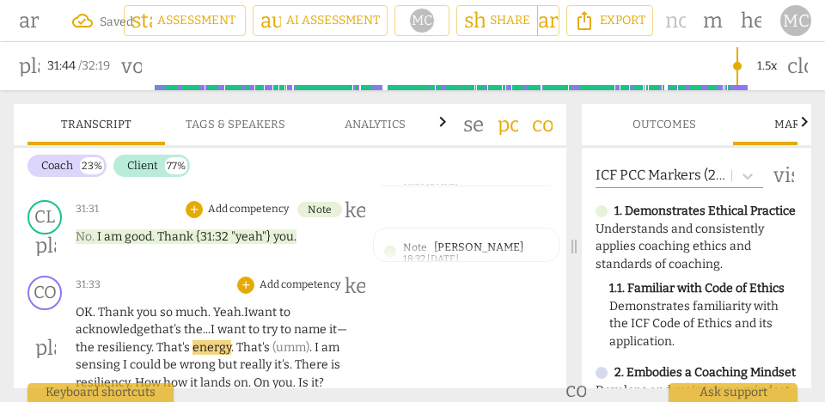
click at [151, 340] on span "." at bounding box center [153, 347] width 5 height 15
click at [162, 340] on span ". ["hmm"]" at bounding box center [175, 347] width 49 height 15
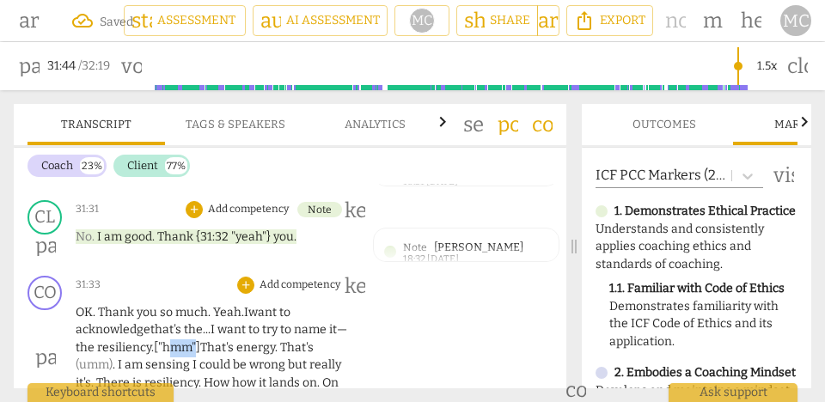
click at [162, 340] on span ". ["hmm"]" at bounding box center [175, 347] width 49 height 15
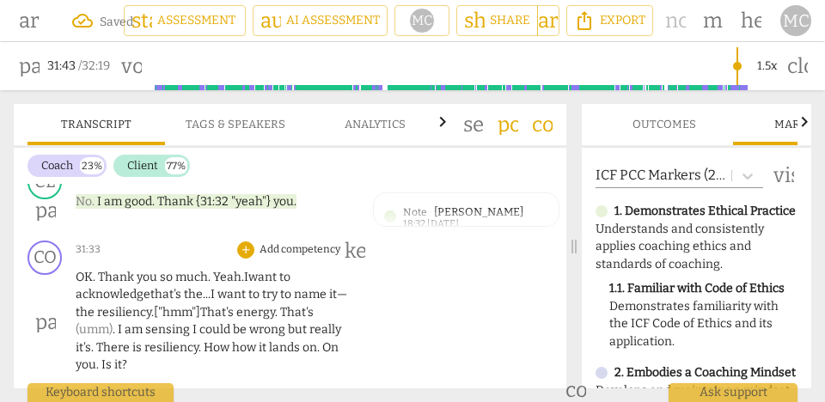
scroll to position [14313, 0]
click at [251, 306] on span "energy" at bounding box center [255, 313] width 39 height 15
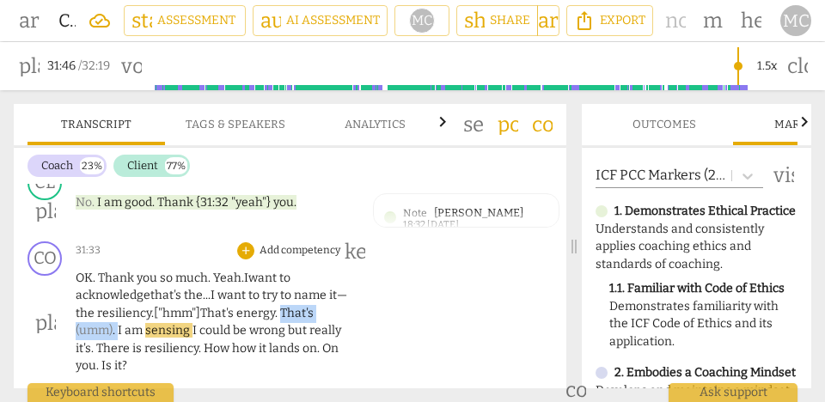
drag, startPoint x: 120, startPoint y: 292, endPoint x: 285, endPoint y: 278, distance: 166.6
click at [285, 278] on p "OK . Thank you so much . Yeah. I want to acknowledge that's the... I want to tr…" at bounding box center [215, 323] width 279 height 106
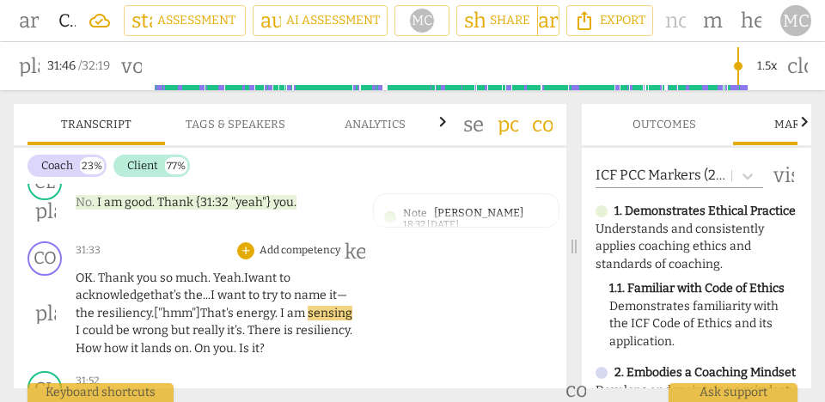
click at [292, 306] on span "am" at bounding box center [297, 313] width 21 height 15
click at [83, 323] on span "I" at bounding box center [79, 330] width 7 height 15
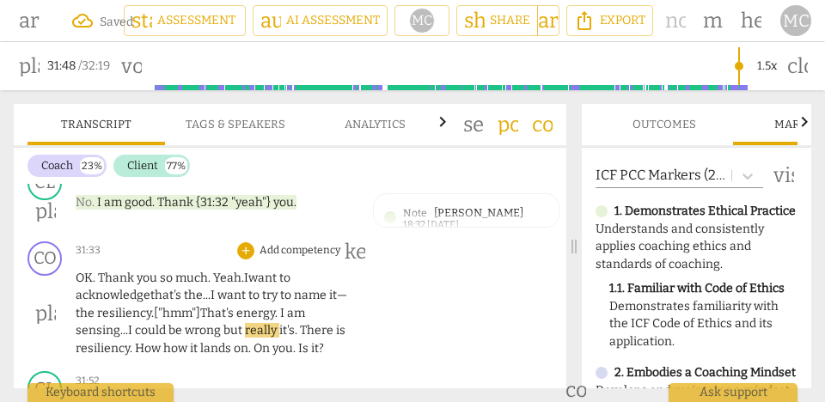
click at [101, 323] on span "sensing..." at bounding box center [102, 330] width 52 height 15
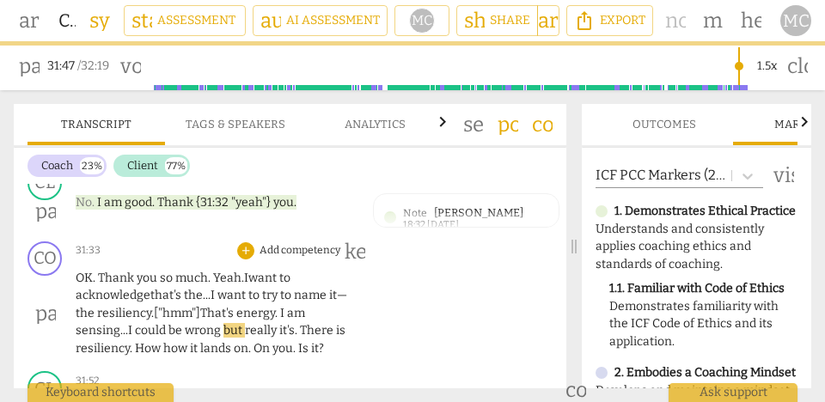
click at [228, 323] on span "but" at bounding box center [234, 330] width 21 height 15
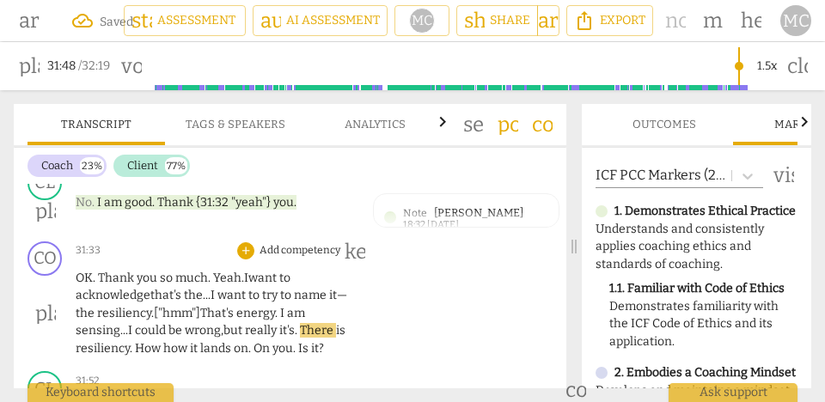
click at [265, 303] on p "OK . Thank you so much . Yeah. I want to acknowledge that's the... I want to tr…" at bounding box center [215, 314] width 279 height 89
click at [253, 323] on span "really" at bounding box center [262, 330] width 34 height 15
click at [300, 323] on span "." at bounding box center [297, 330] width 5 height 15
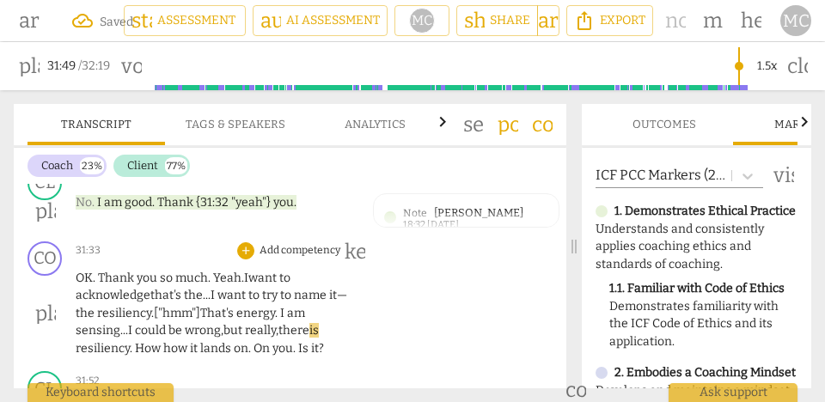
click at [262, 323] on span "really," at bounding box center [262, 330] width 34 height 15
click at [128, 341] on span "resiliency" at bounding box center [103, 348] width 54 height 15
click at [190, 341] on span "it" at bounding box center [195, 348] width 10 height 15
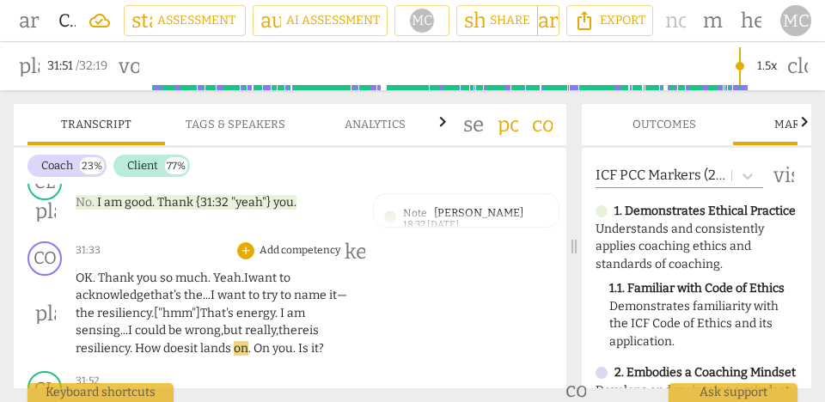
click at [218, 341] on span "lands" at bounding box center [217, 348] width 34 height 15
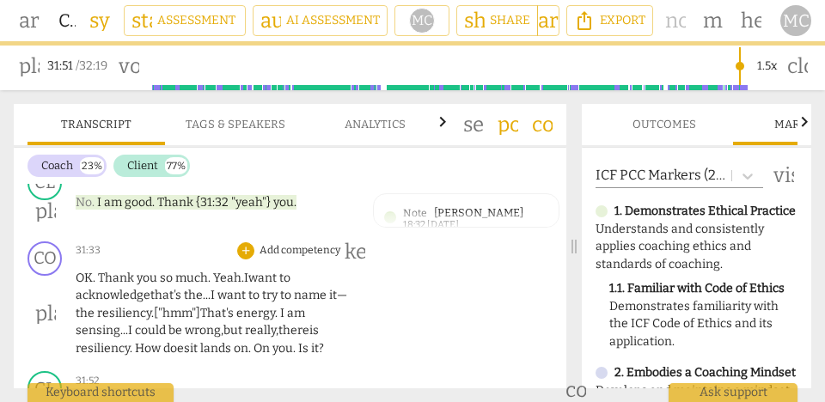
click at [243, 341] on span "on" at bounding box center [241, 348] width 15 height 15
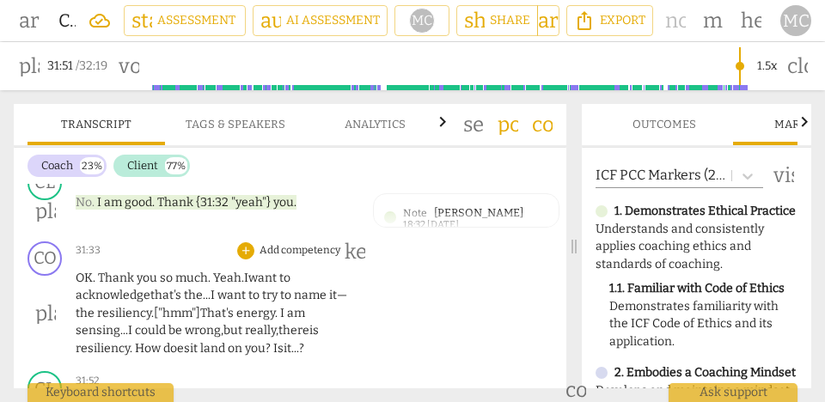
click at [375, 300] on div "CO play_arrow pause 31:33 + Add competency keyboard_arrow_right OK . Thank you …" at bounding box center [290, 300] width 553 height 131
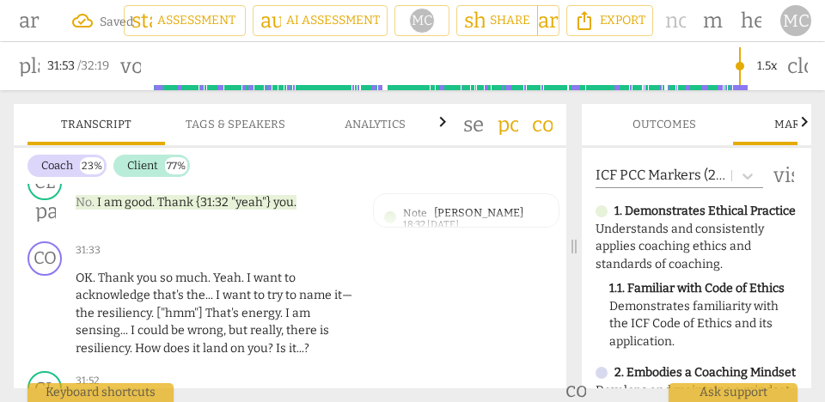
click at [304, 243] on p "Add competency" at bounding box center [300, 250] width 84 height 15
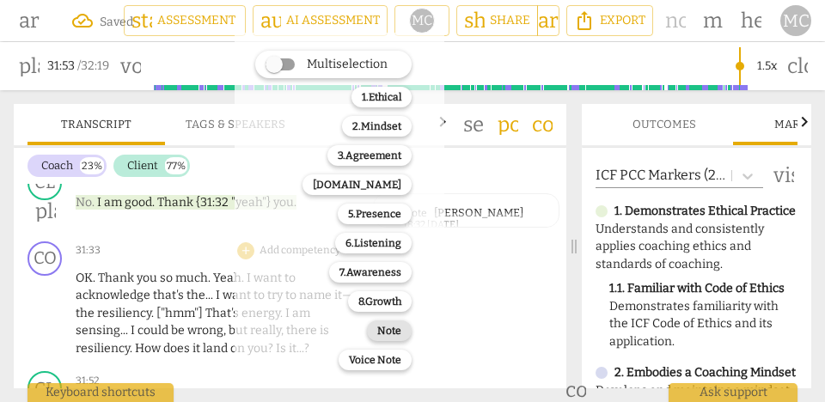
click at [397, 334] on b "Note" at bounding box center [389, 331] width 24 height 21
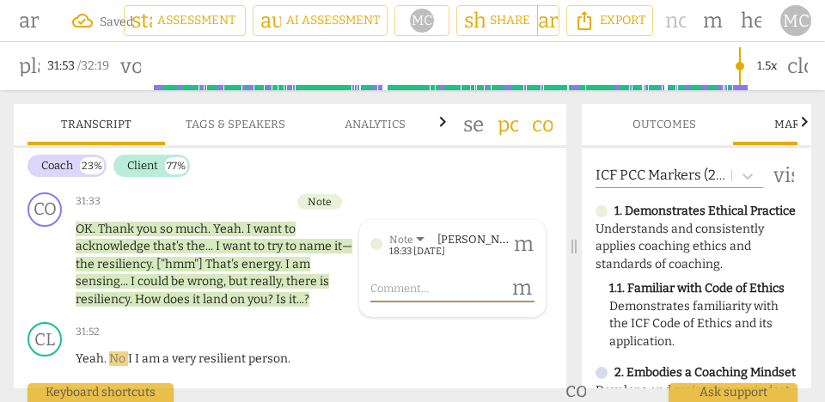
scroll to position [14387, 0]
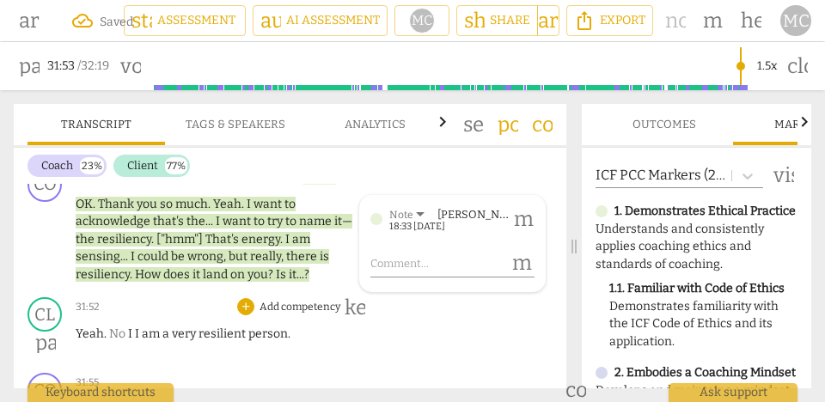
click at [126, 327] on span "No" at bounding box center [118, 334] width 19 height 15
type input "1914"
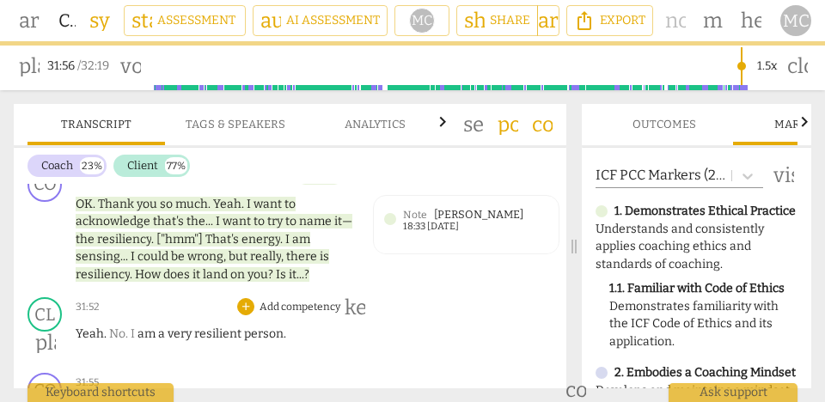
click at [254, 327] on span "person" at bounding box center [264, 334] width 40 height 15
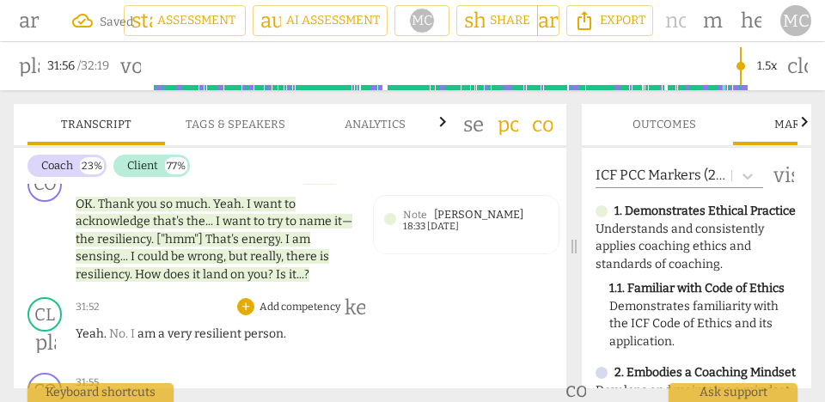
click at [254, 327] on span "person" at bounding box center [264, 334] width 40 height 15
click at [275, 327] on span "person" at bounding box center [264, 334] width 40 height 15
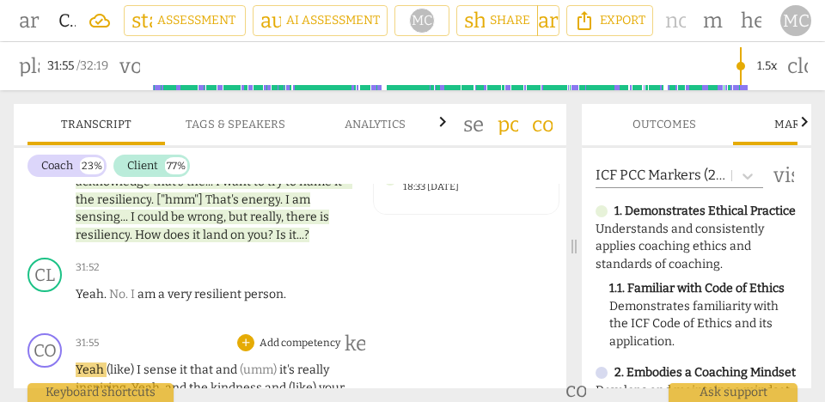
scroll to position [14437, 0]
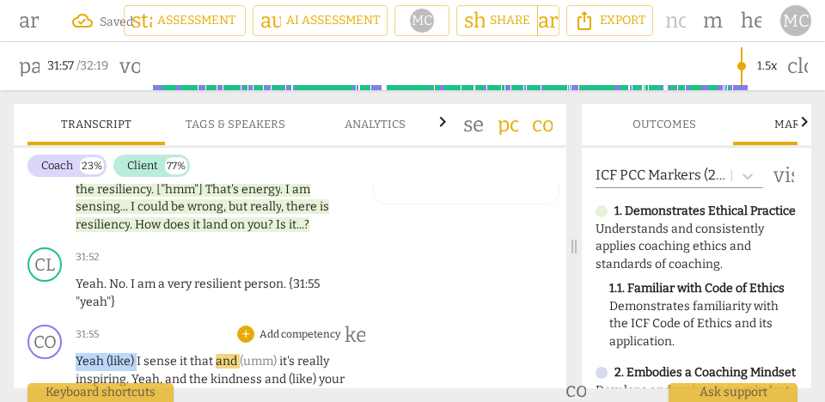
drag, startPoint x: 135, startPoint y: 323, endPoint x: 65, endPoint y: 324, distance: 69.6
click at [65, 324] on div "CO play_arrow pause 31:55 + Add competency keyboard_arrow_right Yeah (like) I s…" at bounding box center [290, 383] width 553 height 131
type input "1919"
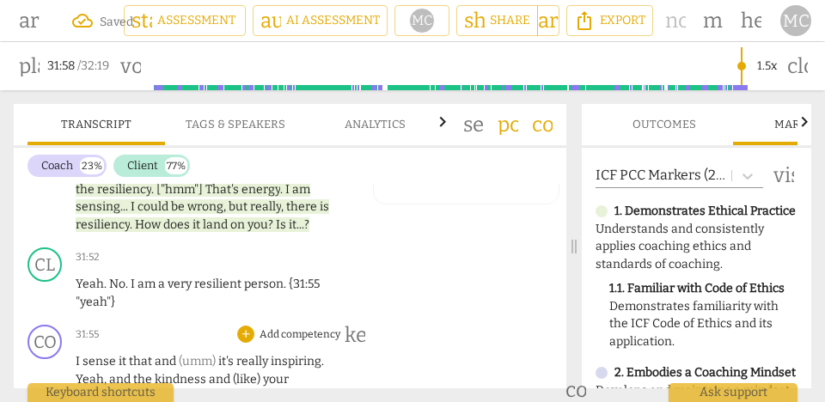
click at [408, 318] on div "CO play_arrow pause 31:55 + Add competency keyboard_arrow_right I sense it that…" at bounding box center [290, 383] width 553 height 131
click at [89, 353] on p "I sense it that and (umm) it's really inspiring . Yeah , and the kindness and (…" at bounding box center [215, 397] width 279 height 89
click at [75, 359] on div "play_arrow pause" at bounding box center [54, 397] width 44 height 77
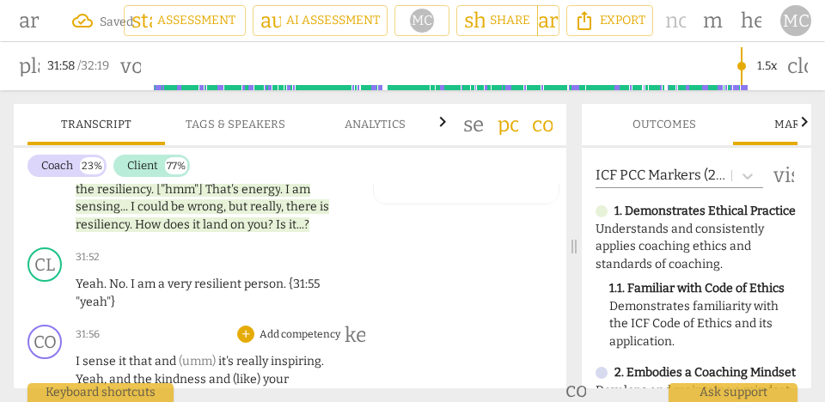
click at [77, 354] on span "I" at bounding box center [79, 361] width 7 height 15
type input "1917"
click at [126, 354] on span "it" at bounding box center [124, 361] width 10 height 15
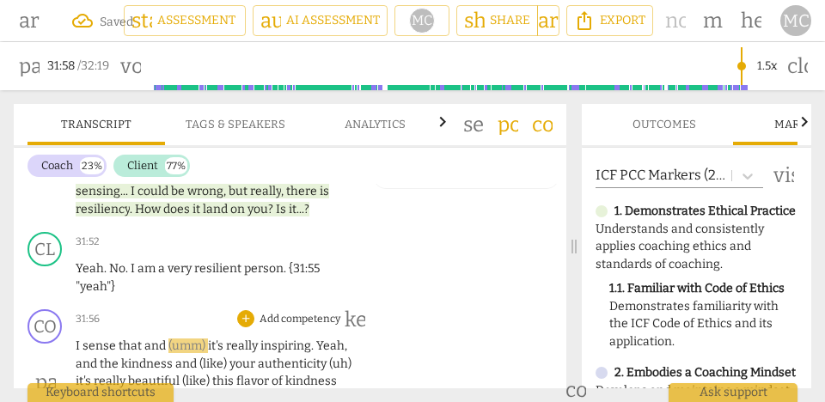
scroll to position [14454, 0]
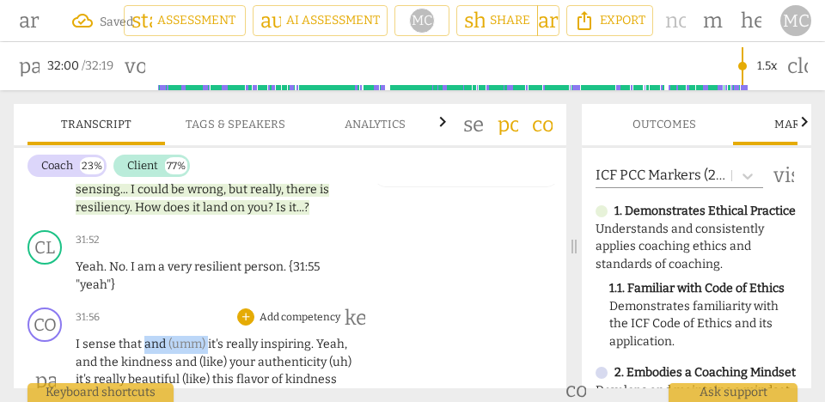
drag, startPoint x: 205, startPoint y: 309, endPoint x: 142, endPoint y: 308, distance: 63.6
click at [142, 336] on p "I sense that and (umm) it's really inspiring . Yeah , and the kindness and (lik…" at bounding box center [215, 380] width 279 height 89
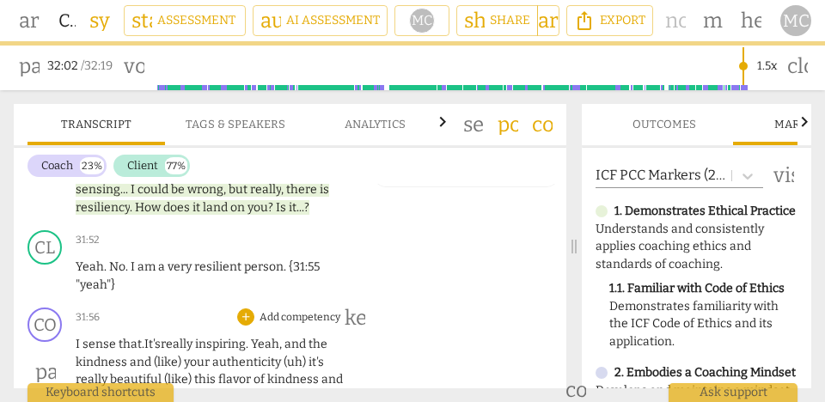
click at [309, 337] on span "the" at bounding box center [318, 344] width 19 height 15
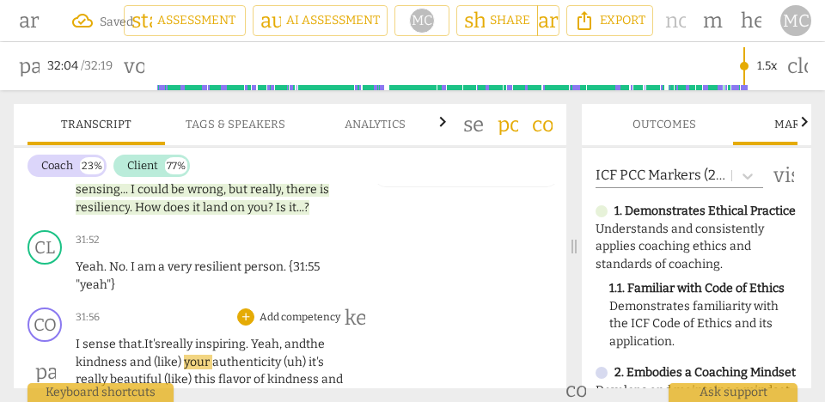
click at [184, 355] on span "your" at bounding box center [198, 362] width 28 height 15
click at [130, 355] on span "and" at bounding box center [142, 362] width 24 height 15
click at [261, 355] on span "(uh)" at bounding box center [273, 362] width 25 height 15
click at [275, 355] on span "authenticity. It's" at bounding box center [234, 362] width 89 height 15
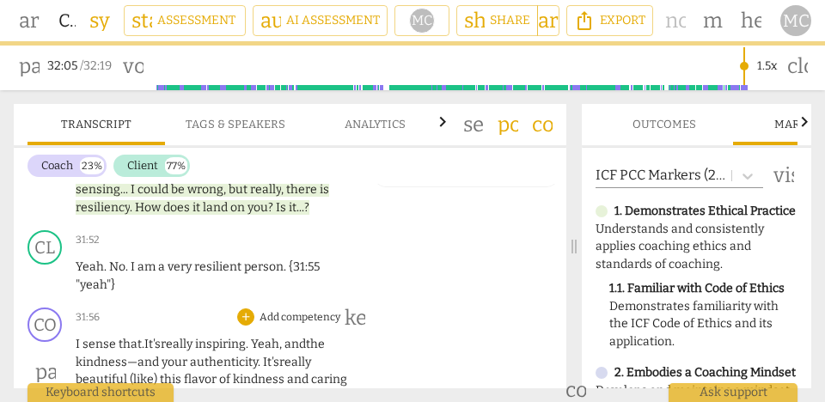
click at [158, 372] on span "(like)" at bounding box center [145, 379] width 30 height 15
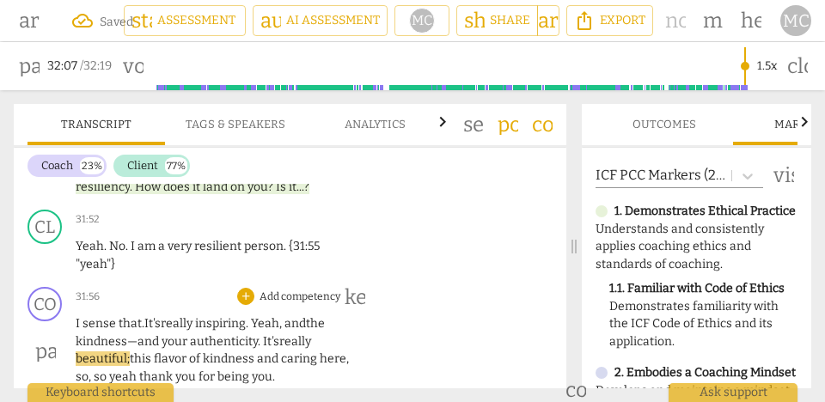
scroll to position [14475, 0]
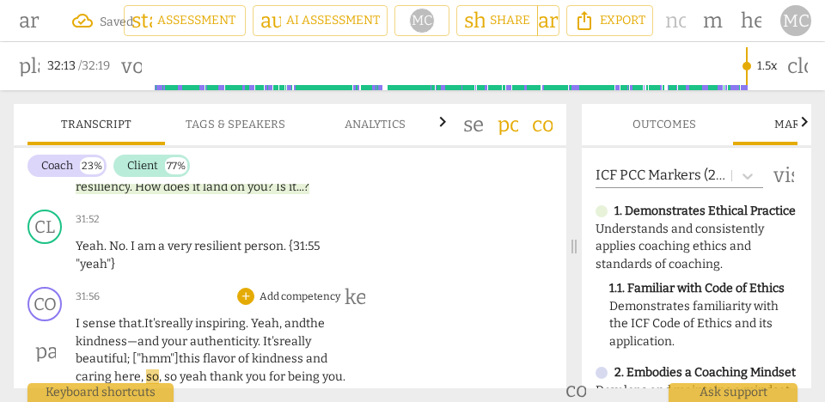
click at [141, 370] on span "," at bounding box center [143, 377] width 5 height 15
click at [254, 370] on span "eah" at bounding box center [249, 377] width 24 height 15
click at [127, 370] on span "here. [client laughs] Y" at bounding box center [175, 377] width 123 height 15
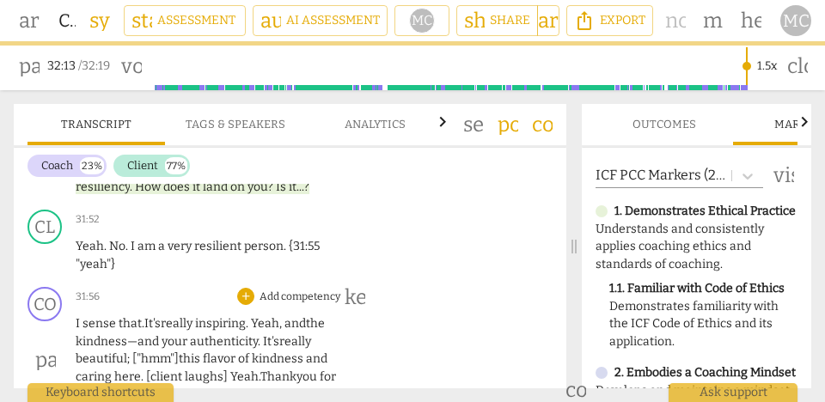
scroll to position [14530, 0]
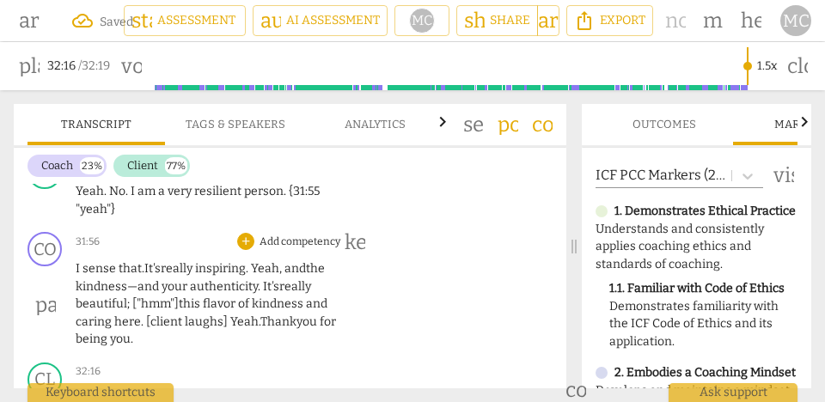
click at [308, 235] on p "Add competency" at bounding box center [300, 242] width 84 height 15
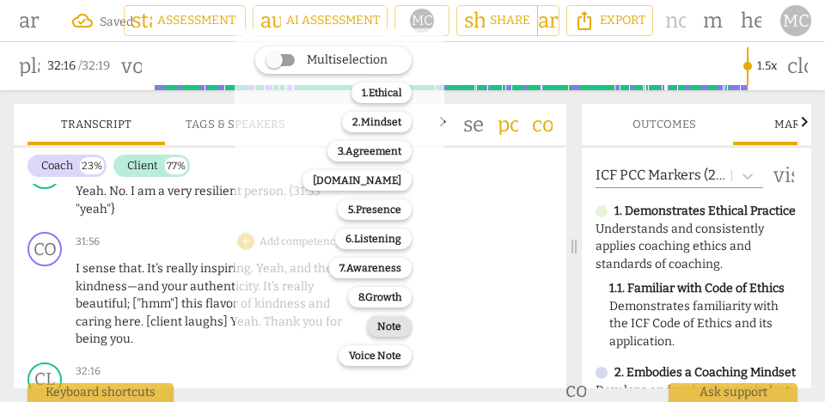
click at [391, 325] on b "Note" at bounding box center [389, 326] width 24 height 21
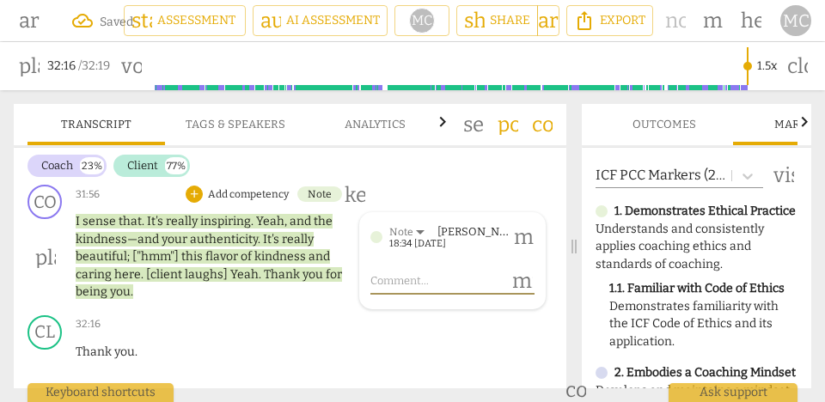
scroll to position [14583, 0]
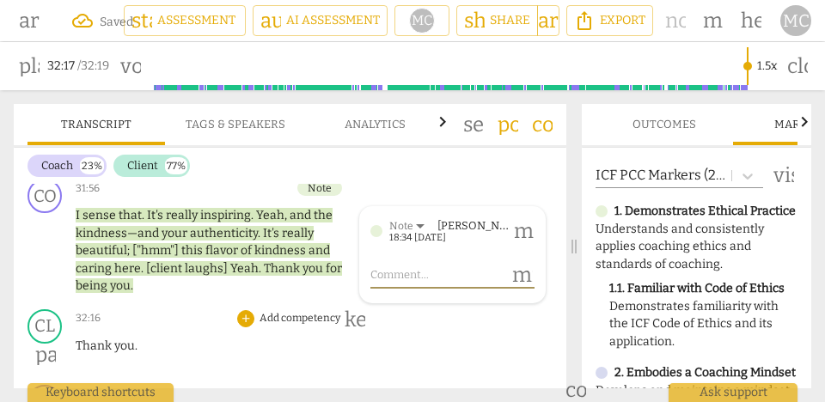
click at [283, 310] on div "+ Add competency keyboard_arrow_right" at bounding box center [299, 319] width 131 height 19
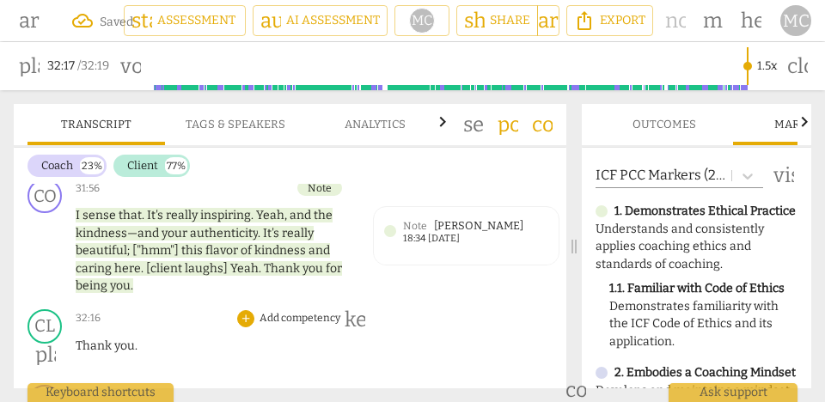
click at [295, 311] on p "Add competency" at bounding box center [300, 318] width 84 height 15
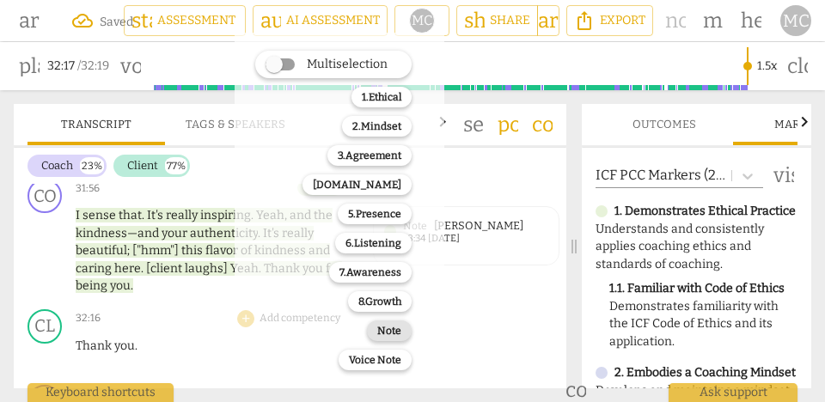
click at [383, 330] on b "Note" at bounding box center [389, 331] width 24 height 21
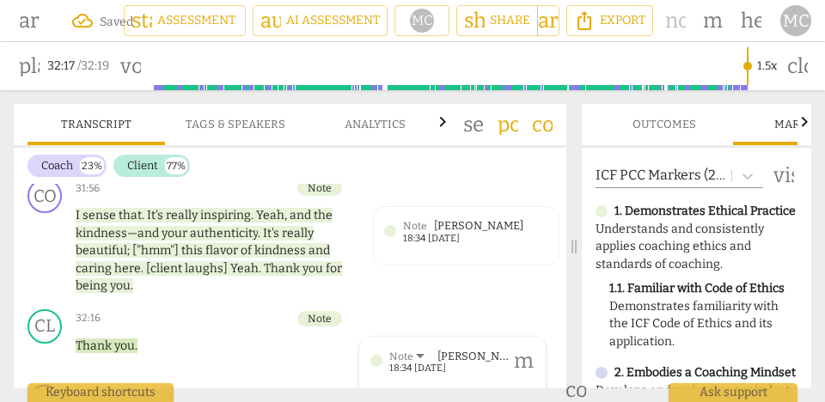
scroll to position [14676, 0]
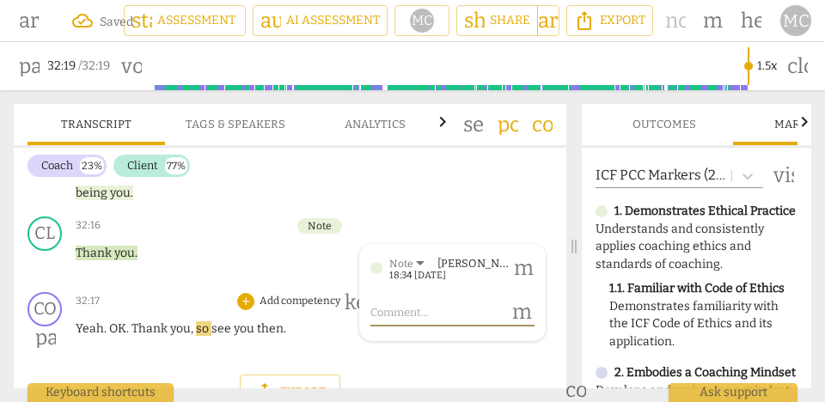
click at [86, 322] on span "Yeah" at bounding box center [90, 329] width 28 height 15
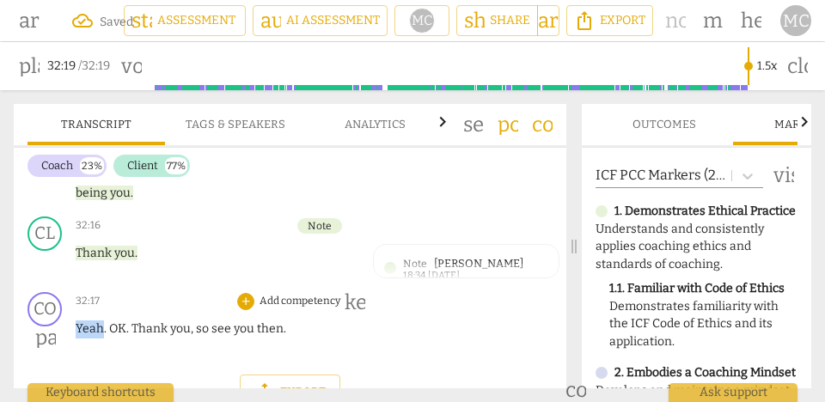
click at [86, 322] on span "Yeah" at bounding box center [90, 329] width 28 height 15
click at [196, 322] on span "so" at bounding box center [203, 329] width 15 height 15
type input "1"
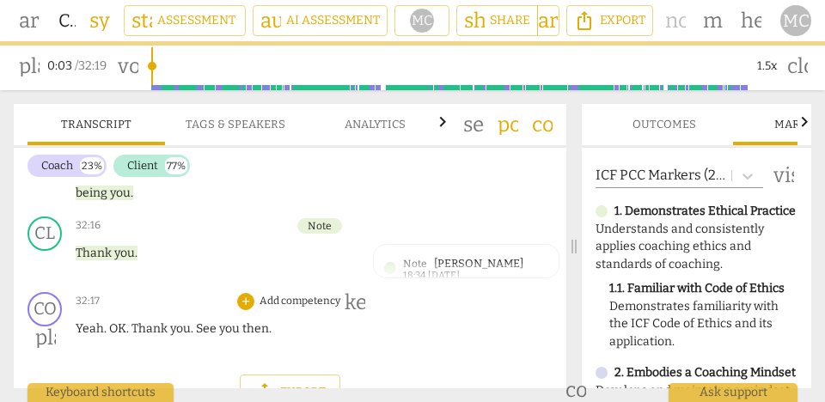
click at [279, 294] on p "Add competency" at bounding box center [300, 301] width 84 height 15
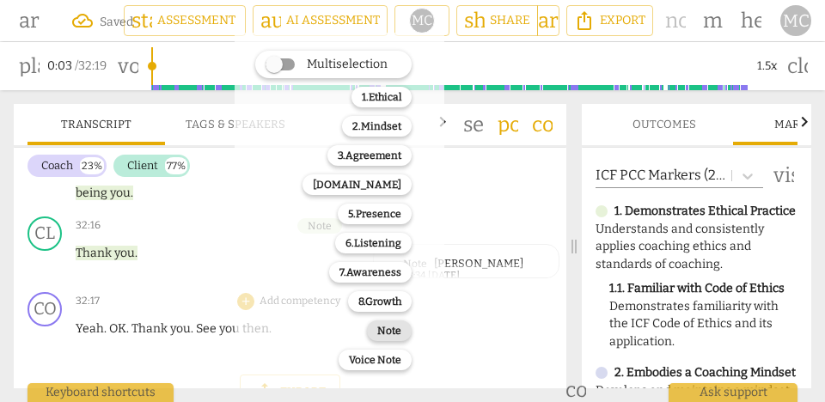
click at [380, 332] on b "Note" at bounding box center [389, 331] width 24 height 21
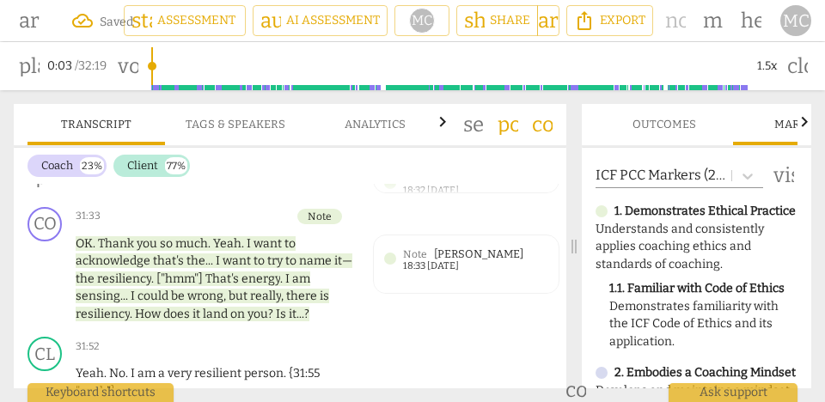
scroll to position [14369, 0]
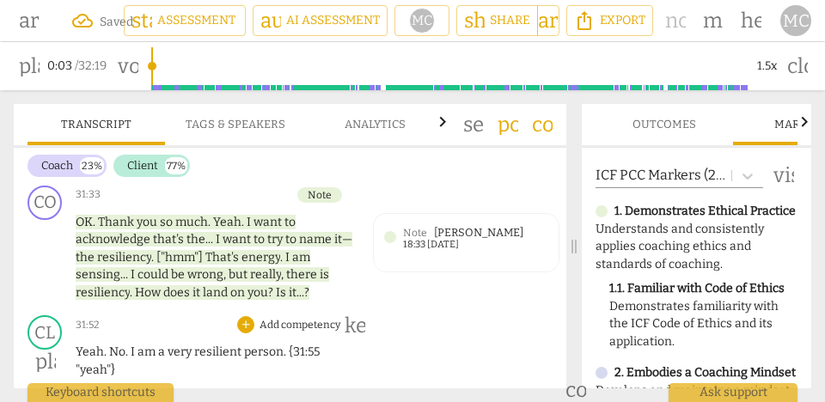
click at [291, 318] on p "Add competency" at bounding box center [300, 325] width 84 height 15
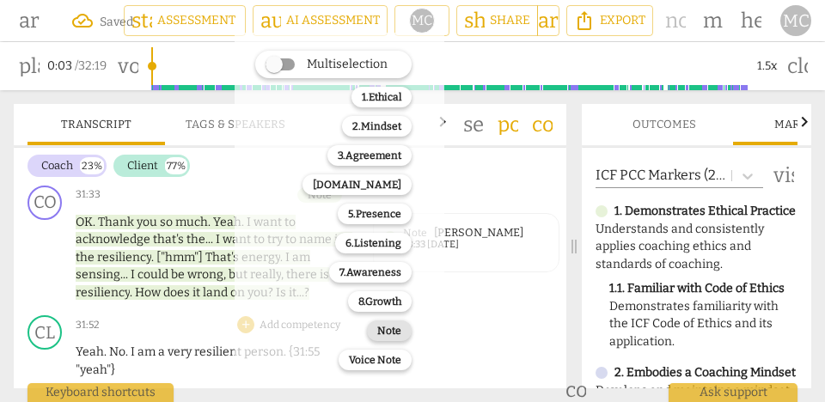
click at [386, 328] on b "Note" at bounding box center [389, 331] width 24 height 21
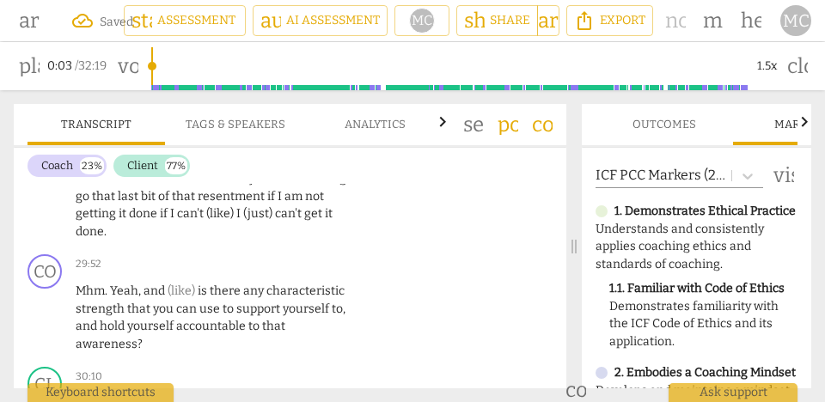
scroll to position [13397, 0]
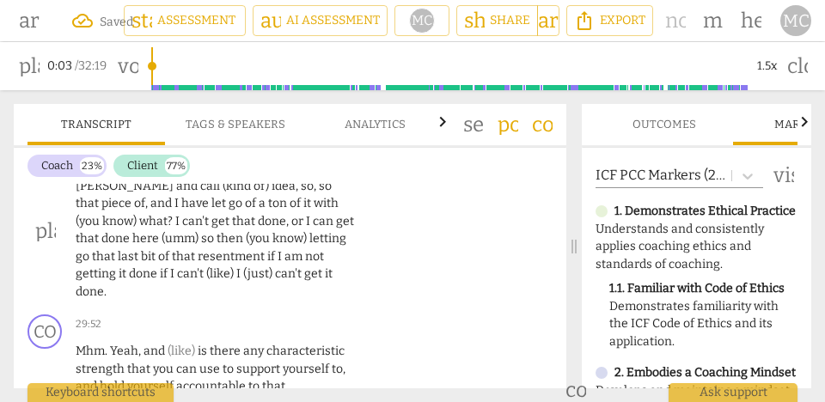
click at [243, 272] on span "(just)" at bounding box center [259, 274] width 32 height 15
click at [104, 285] on span "done" at bounding box center [90, 292] width 28 height 15
type input "1792"
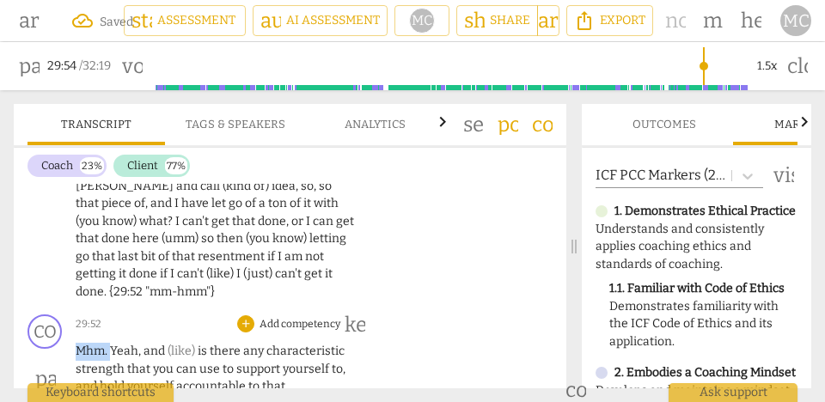
type input "1795"
drag, startPoint x: 112, startPoint y: 336, endPoint x: 66, endPoint y: 336, distance: 45.6
click at [66, 336] on div "CO play_arrow pause 29:52 + Add competency keyboard_arrow_right Mhm . Yeah , an…" at bounding box center [290, 364] width 553 height 113
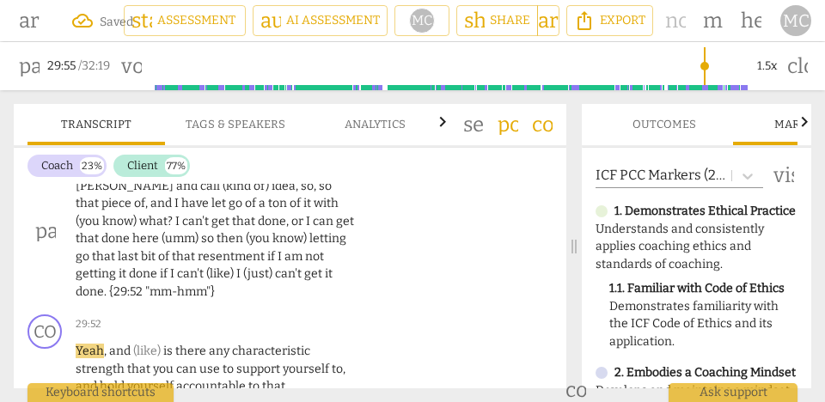
click at [130, 230] on p "She (just) thinks everybody's at her [PERSON_NAME] and call (kind of) idea , so…" at bounding box center [215, 230] width 279 height 141
click at [109, 285] on span "." at bounding box center [106, 292] width 5 height 15
click at [346, 273] on p "She (just) thinks everybody's at her [PERSON_NAME] and call (kind of) idea , so…" at bounding box center [215, 230] width 279 height 141
type input "1796"
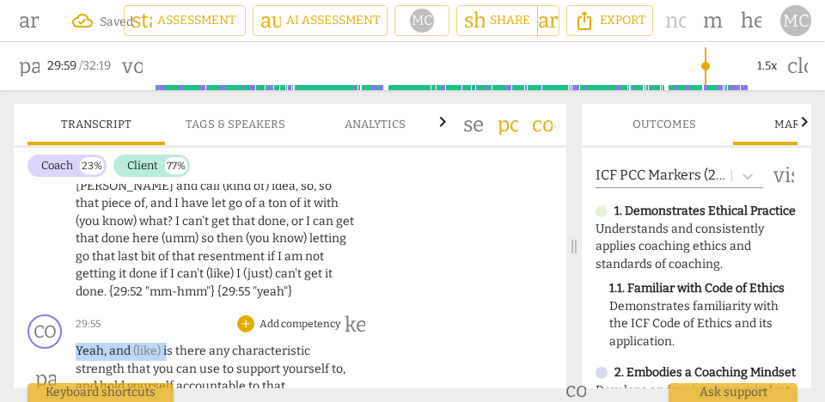
drag, startPoint x: 167, startPoint y: 353, endPoint x: 70, endPoint y: 355, distance: 97.2
click at [70, 355] on div "CO play_arrow pause 29:55 + Add competency keyboard_arrow_right Yeah , and (lik…" at bounding box center [290, 364] width 553 height 113
type input "1801"
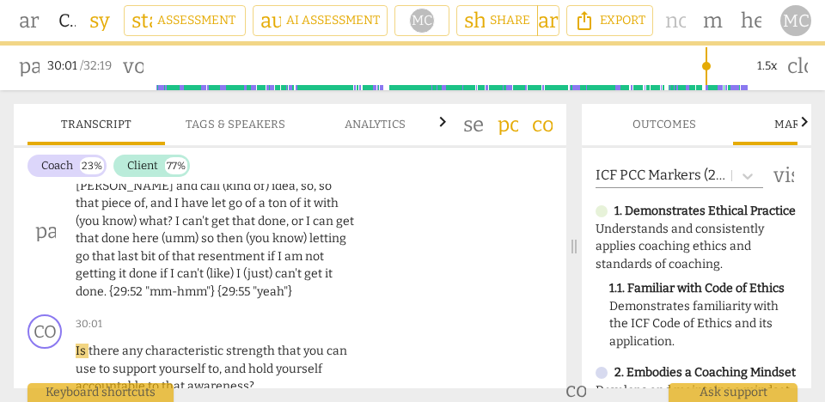
click at [313, 221] on span "can" at bounding box center [324, 221] width 23 height 15
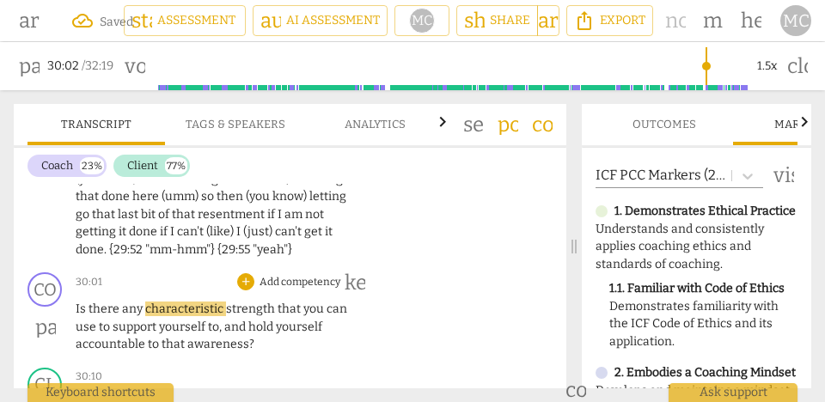
scroll to position [13448, 0]
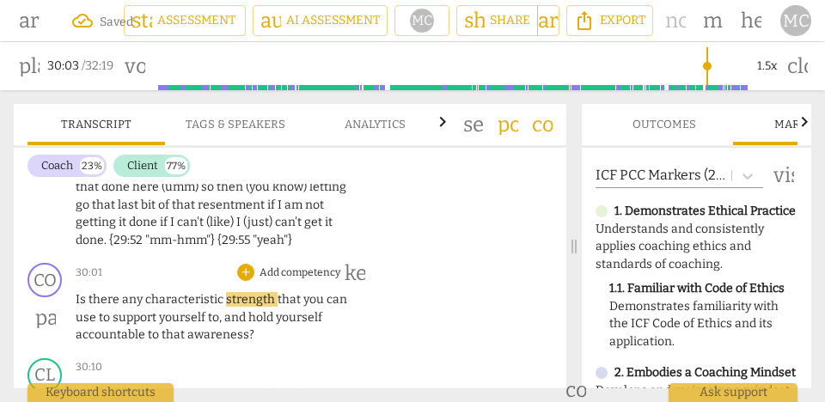
click at [76, 297] on span "Is" at bounding box center [82, 299] width 13 height 15
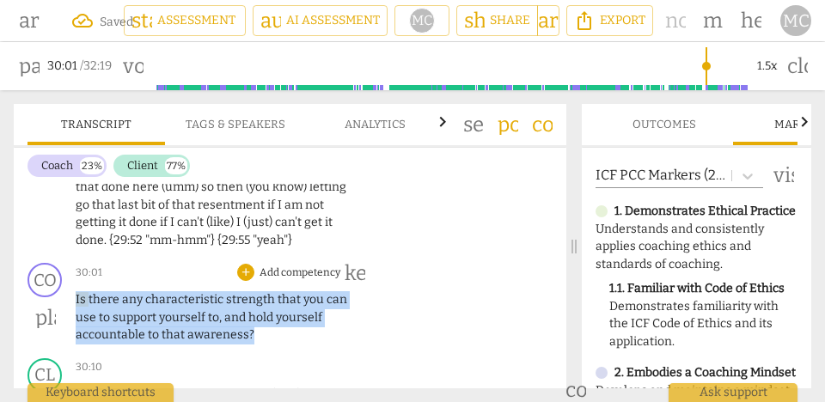
click at [76, 297] on span "Is" at bounding box center [82, 299] width 13 height 15
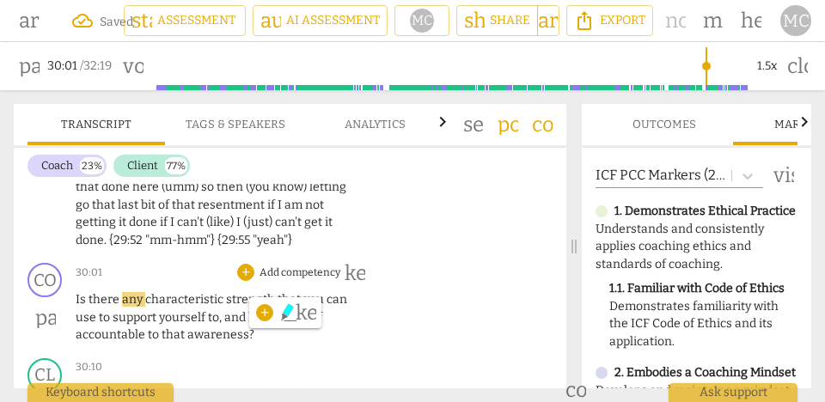
click at [107, 303] on span "there" at bounding box center [106, 299] width 34 height 15
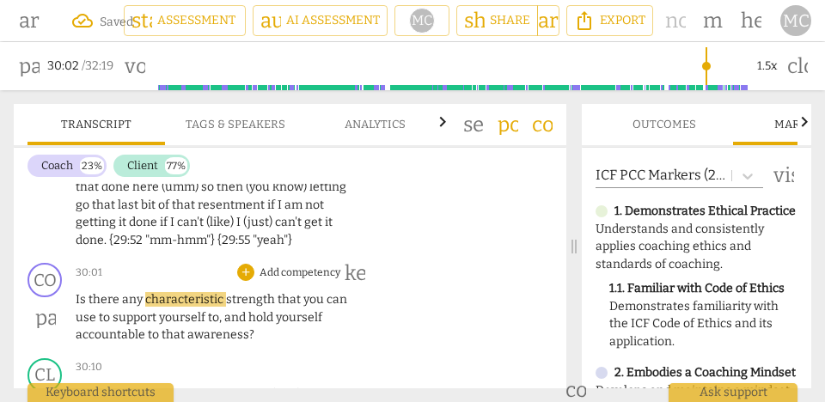
type input "1803"
click at [226, 300] on span "strength" at bounding box center [252, 299] width 52 height 15
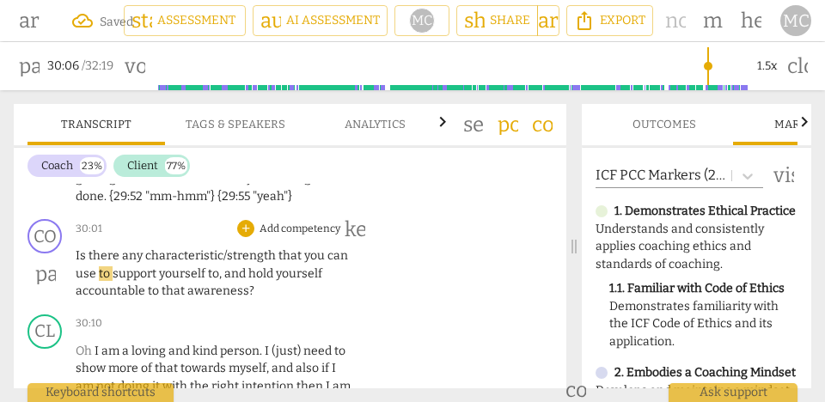
scroll to position [13492, 0]
click at [227, 276] on span "and" at bounding box center [236, 274] width 24 height 15
click at [291, 225] on p "Add competency" at bounding box center [300, 229] width 84 height 15
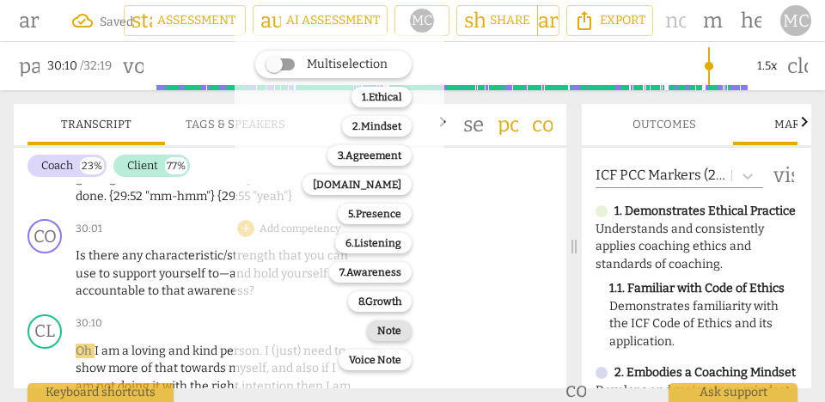
click at [388, 340] on b "Note" at bounding box center [389, 331] width 24 height 21
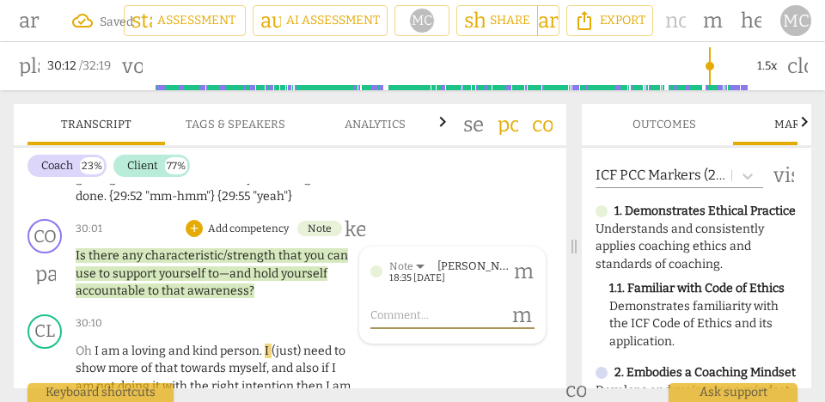
click at [210, 293] on span "awareness" at bounding box center [218, 291] width 62 height 15
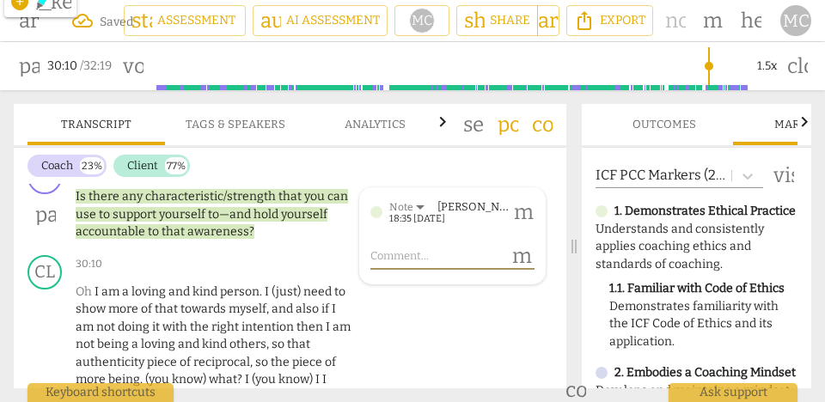
scroll to position [13552, 0]
type input "1811"
click at [86, 293] on span "Oh" at bounding box center [85, 292] width 19 height 15
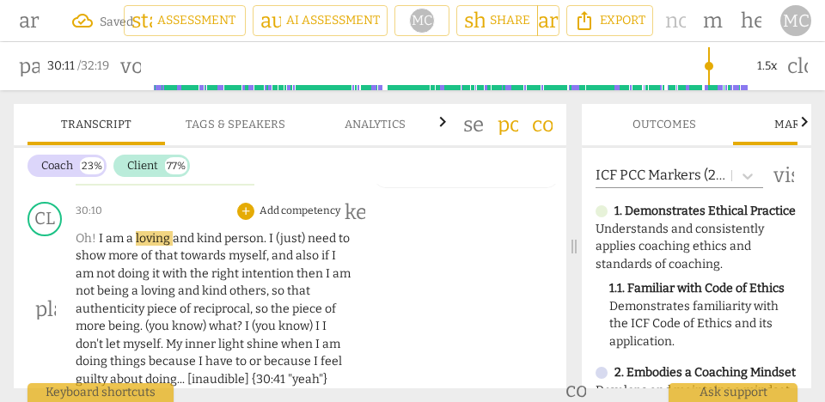
scroll to position [13610, 0]
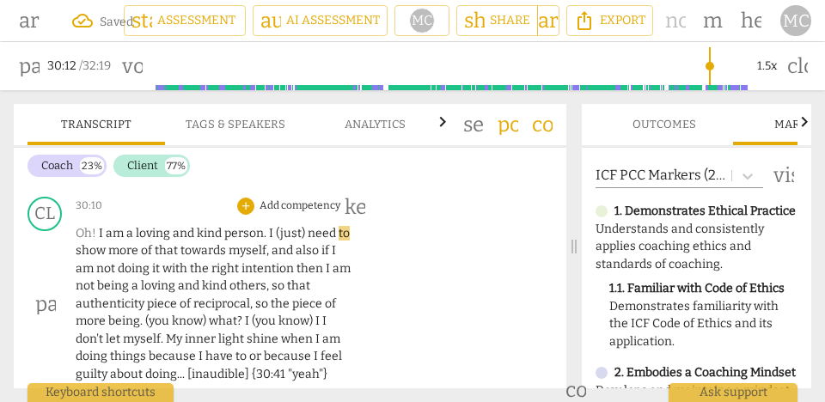
click at [308, 236] on span "need" at bounding box center [323, 233] width 31 height 15
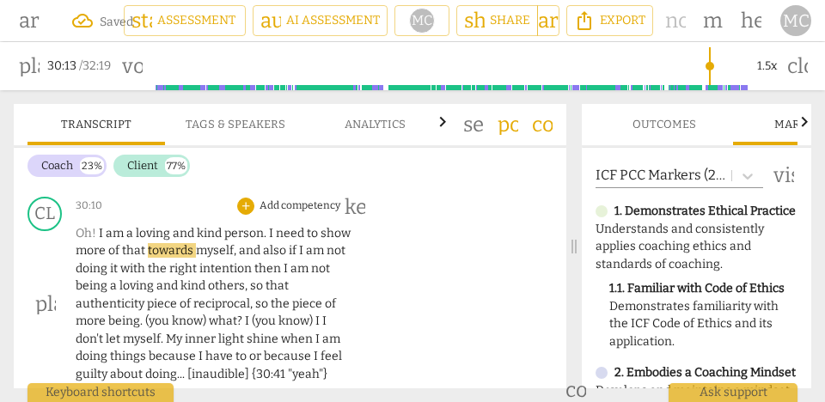
click at [293, 233] on span "need" at bounding box center [291, 233] width 31 height 15
click at [138, 241] on p "Oh! I am a loving and kind person . I need to show more of that towards myself …" at bounding box center [215, 304] width 279 height 159
click at [131, 244] on span "that" at bounding box center [135, 250] width 26 height 15
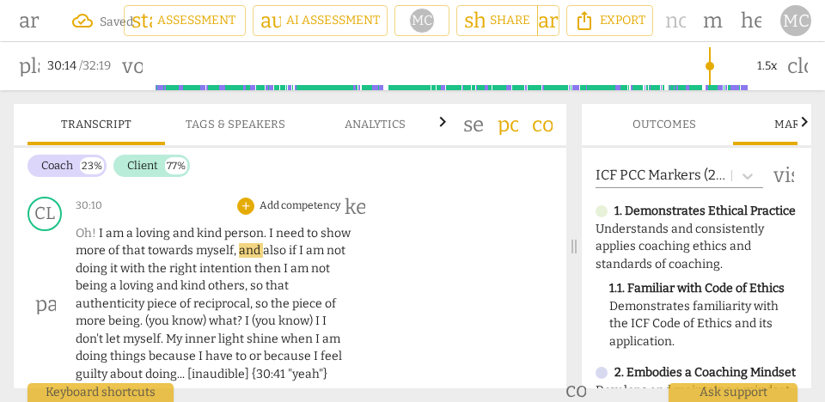
click at [238, 258] on p "Oh! I am a loving and kind person . I need to show more of that towards myself …" at bounding box center [215, 304] width 279 height 159
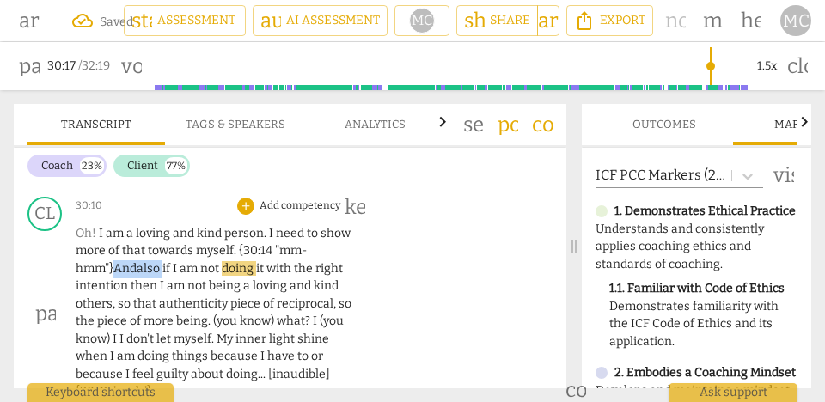
drag, startPoint x: 166, startPoint y: 270, endPoint x: 116, endPoint y: 269, distance: 49.9
click at [116, 269] on p "Oh! I am a loving and kind person . I need to show more of that towards myself.…" at bounding box center [215, 313] width 279 height 176
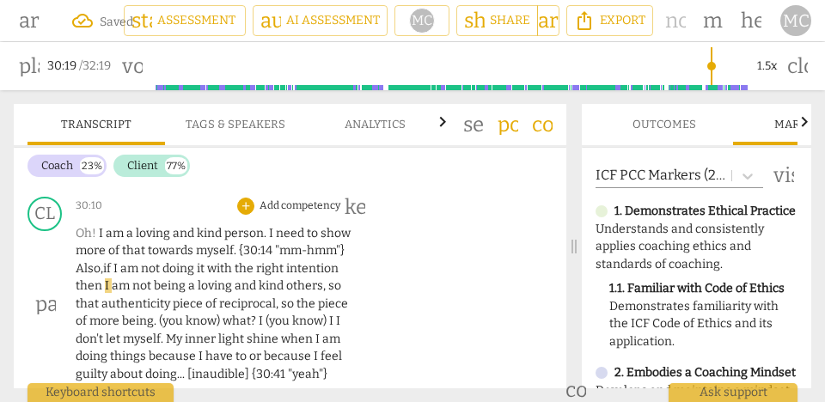
click at [95, 266] on span "myself. {30:14 "mm-hmm"} Also," at bounding box center [210, 259] width 269 height 33
click at [73, 291] on div "play_arrow pause" at bounding box center [54, 305] width 44 height 148
type input "1820"
click at [74, 287] on div "play_arrow pause" at bounding box center [54, 305] width 44 height 148
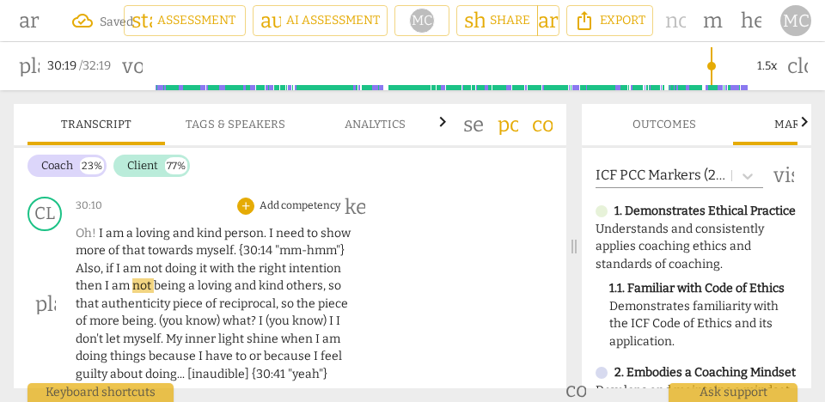
click at [77, 289] on span "then" at bounding box center [90, 286] width 29 height 15
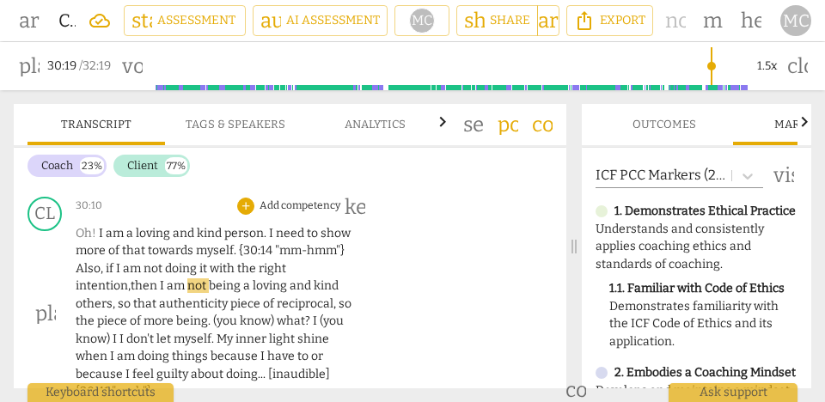
click at [164, 284] on span "I" at bounding box center [163, 286] width 7 height 15
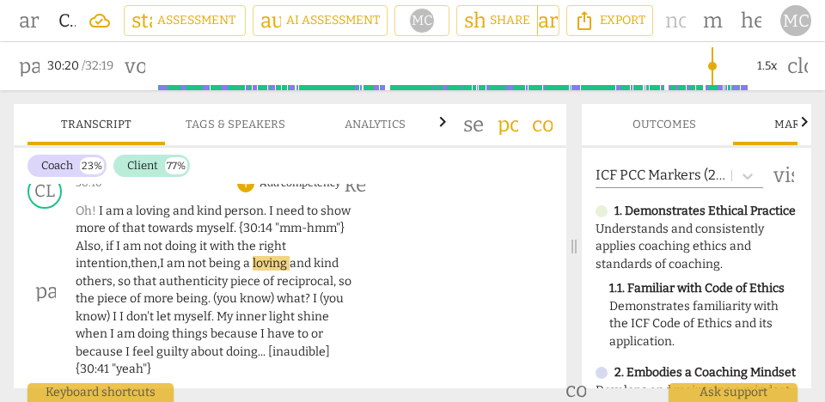
scroll to position [13637, 0]
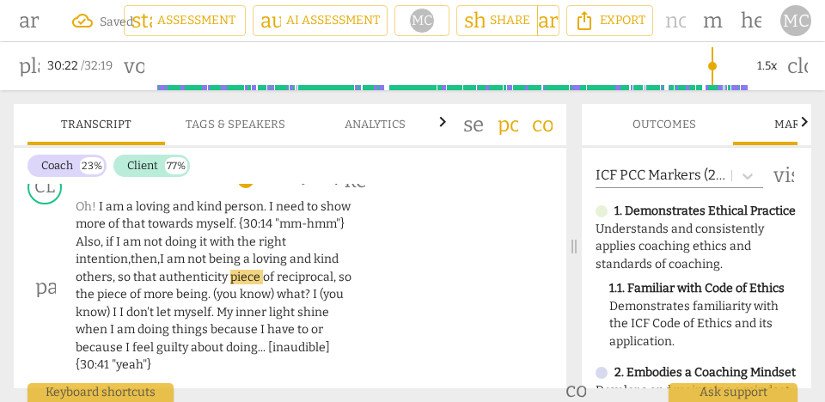
click at [253, 255] on span "a" at bounding box center [247, 259] width 9 height 15
click at [212, 257] on span "being" at bounding box center [226, 259] width 34 height 15
click at [152, 262] on span "then," at bounding box center [145, 259] width 29 height 15
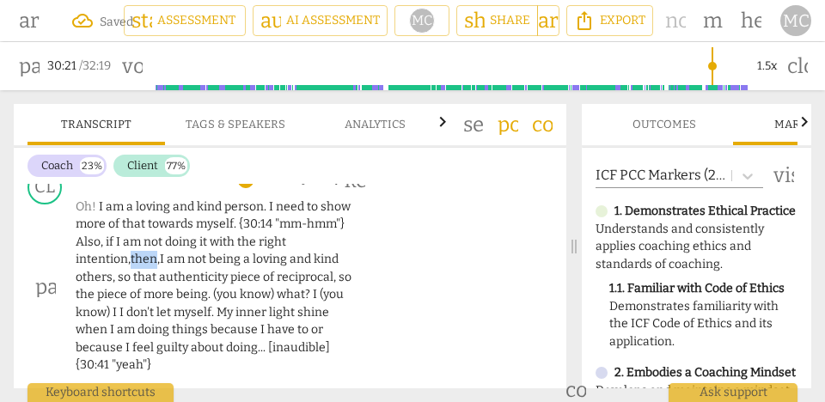
click at [152, 262] on span "then," at bounding box center [145, 259] width 29 height 15
click at [253, 264] on span "a" at bounding box center [247, 259] width 9 height 15
click at [133, 279] on span "that" at bounding box center [146, 277] width 26 height 15
click at [135, 277] on span "that" at bounding box center [128, 277] width 26 height 15
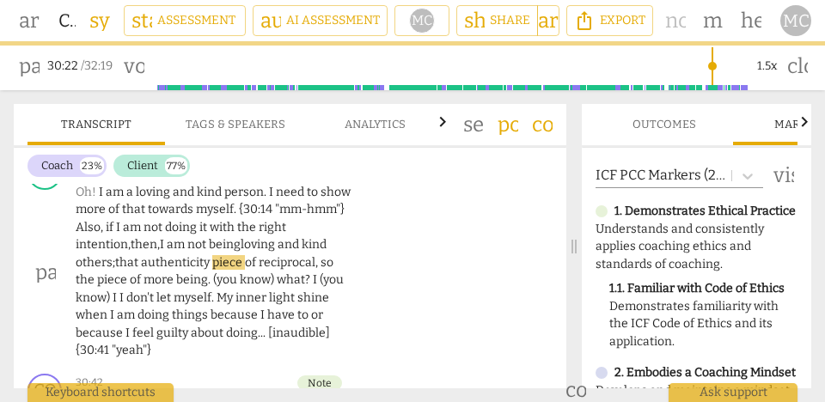
scroll to position [13658, 0]
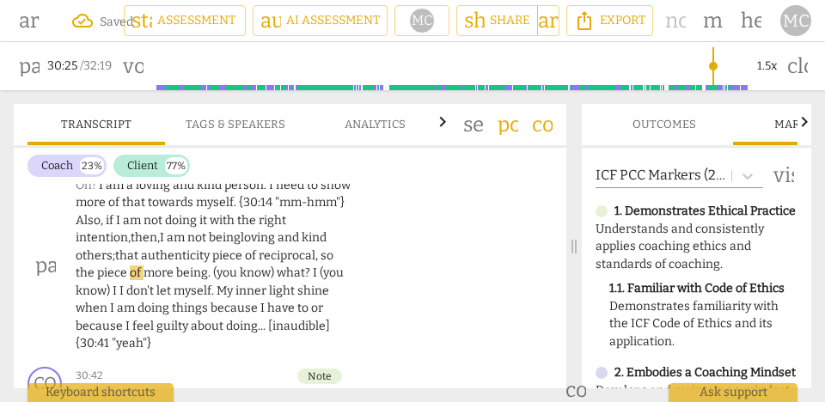
click at [285, 256] on span "reciprocal" at bounding box center [287, 255] width 57 height 15
click at [260, 254] on span "reciprocal" at bounding box center [287, 255] width 57 height 15
click at [332, 259] on span "so" at bounding box center [327, 255] width 13 height 15
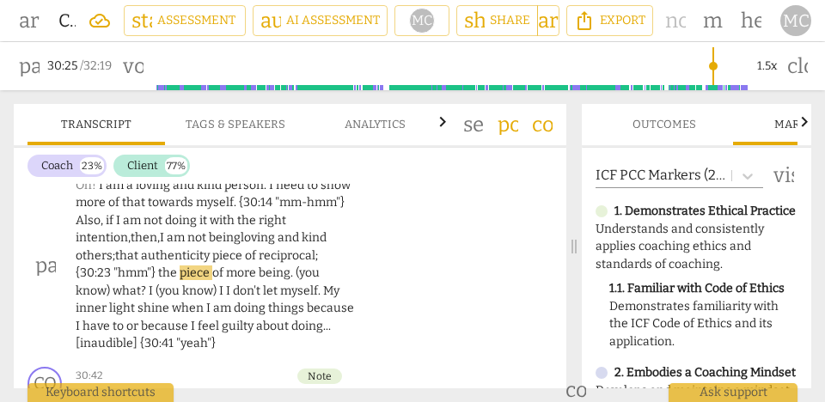
scroll to position [13672, 0]
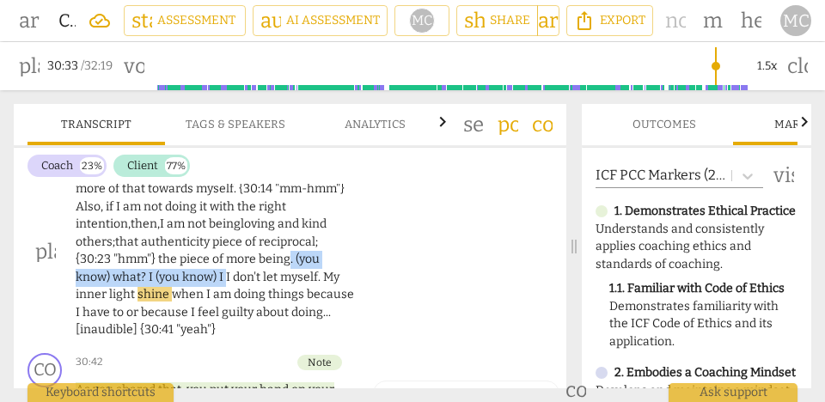
drag, startPoint x: 290, startPoint y: 260, endPoint x: 224, endPoint y: 279, distance: 68.0
click at [224, 279] on p "Oh ! I am a loving and kind person . I need to show more of that towards myself…" at bounding box center [215, 251] width 279 height 176
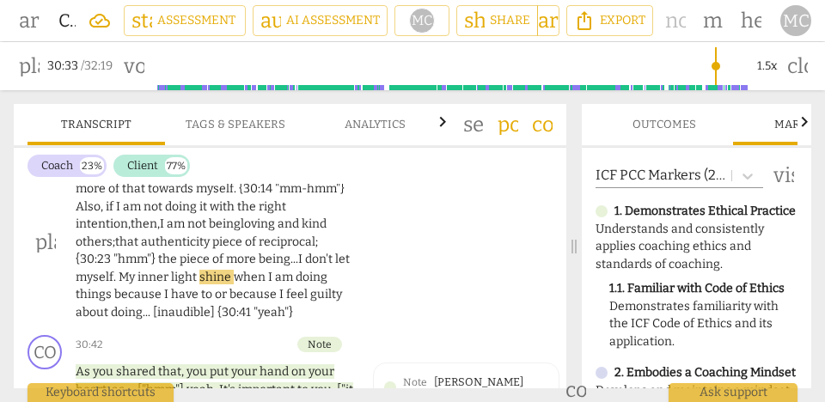
click at [326, 262] on span "don't" at bounding box center [320, 259] width 30 height 15
click at [120, 279] on span "My" at bounding box center [128, 277] width 19 height 15
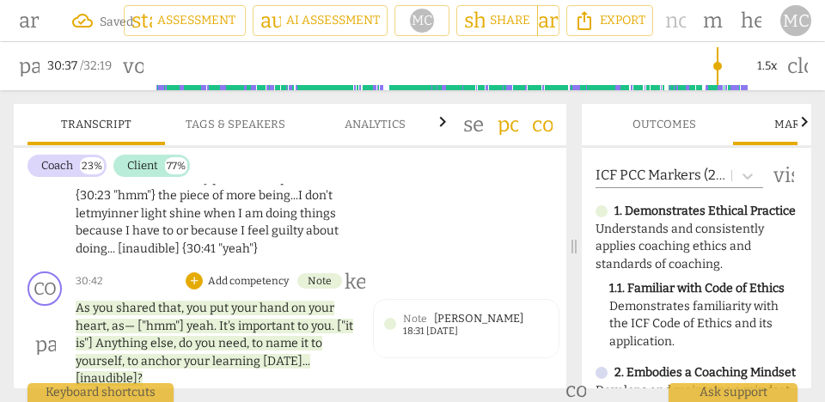
scroll to position [13737, 0]
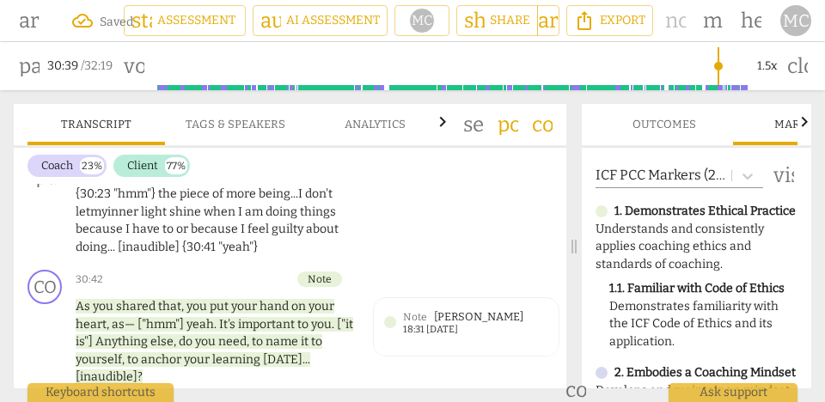
click at [414, 234] on div "CL play_arrow pause 30:10 + Add competency keyboard_arrow_right Oh ! I am a lov…" at bounding box center [290, 163] width 553 height 201
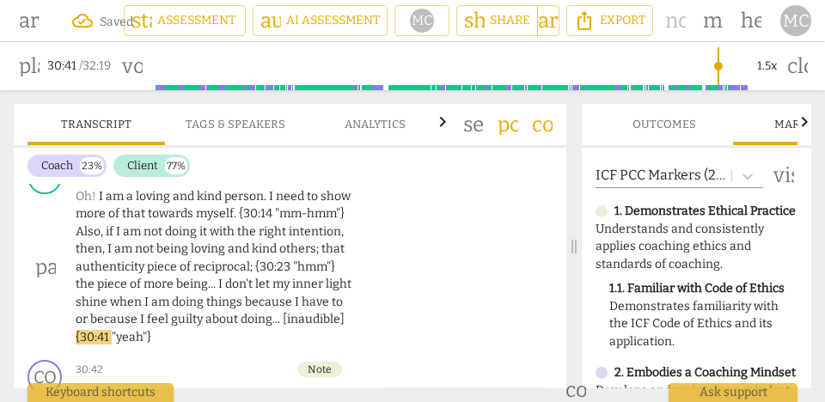
type input "1842"
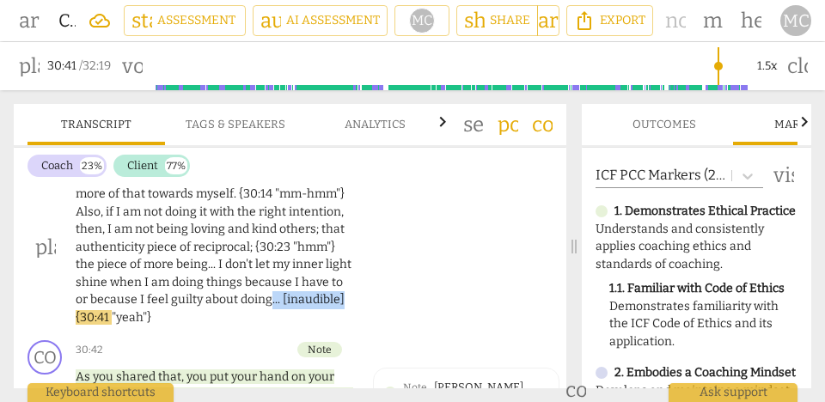
drag, startPoint x: 270, startPoint y: 298, endPoint x: 340, endPoint y: 298, distance: 69.6
click at [340, 298] on p "Oh ! I am a loving and kind person . I need to show more of that towards myself…" at bounding box center [215, 248] width 279 height 159
click at [402, 271] on div "CL play_arrow pause 30:10 + Add competency keyboard_arrow_right Oh ! I am a lov…" at bounding box center [290, 233] width 553 height 201
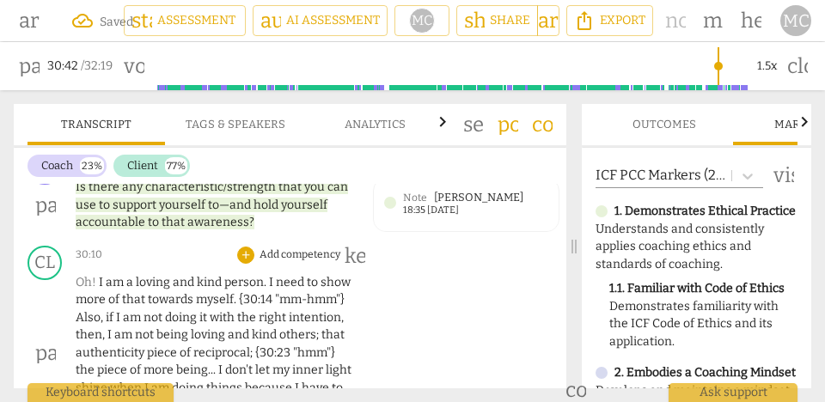
scroll to position [13558, 0]
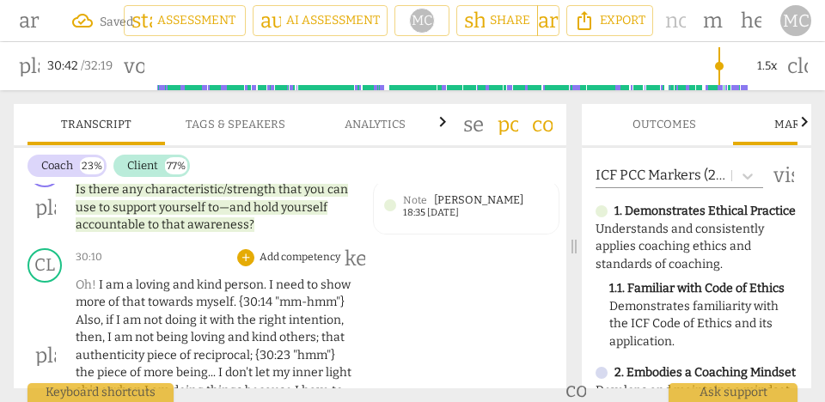
click at [308, 264] on p "Add competency" at bounding box center [300, 257] width 84 height 15
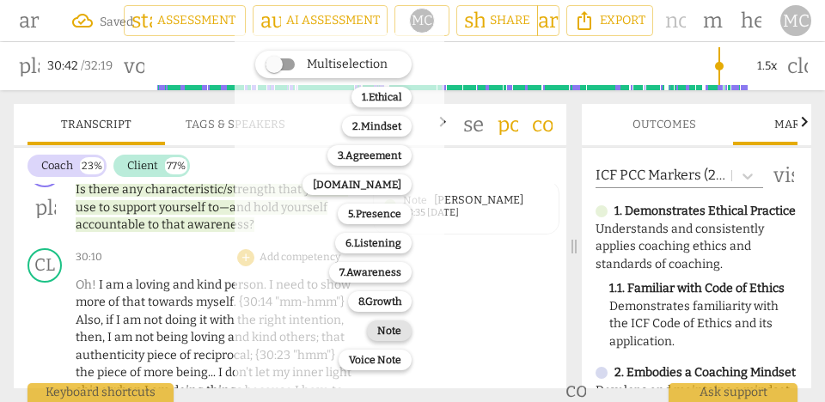
click at [387, 334] on b "Note" at bounding box center [389, 331] width 24 height 21
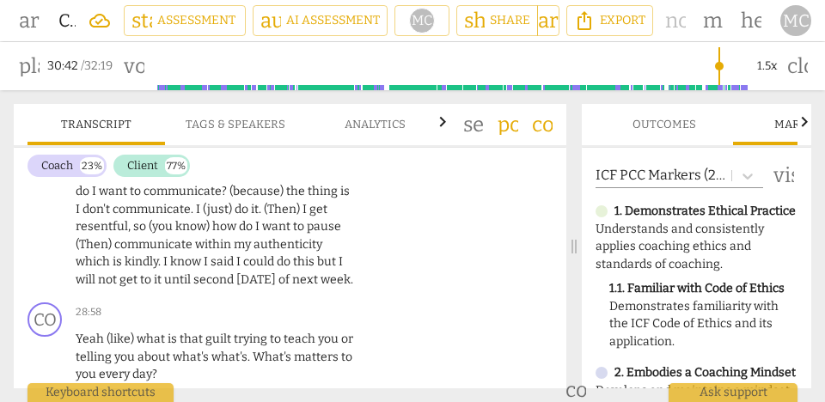
scroll to position [12875, 0]
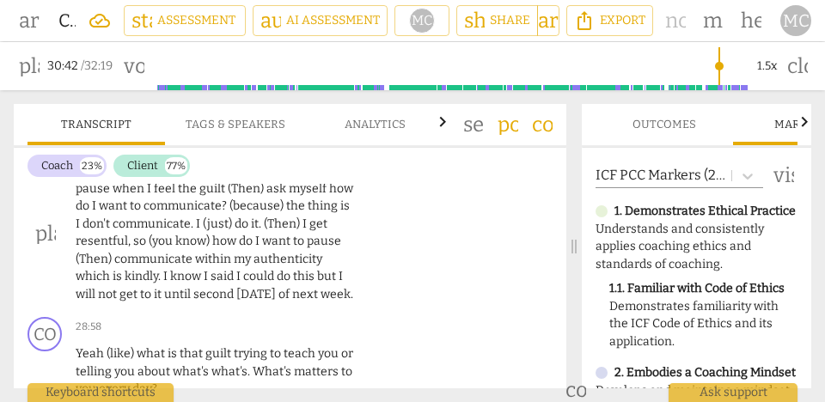
click at [262, 287] on span "[DATE]" at bounding box center [257, 294] width 42 height 15
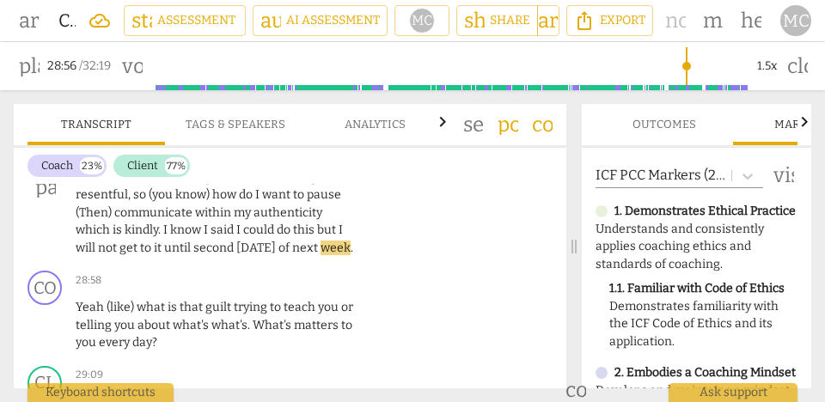
click at [321, 252] on span "week" at bounding box center [336, 248] width 30 height 15
type input "1737"
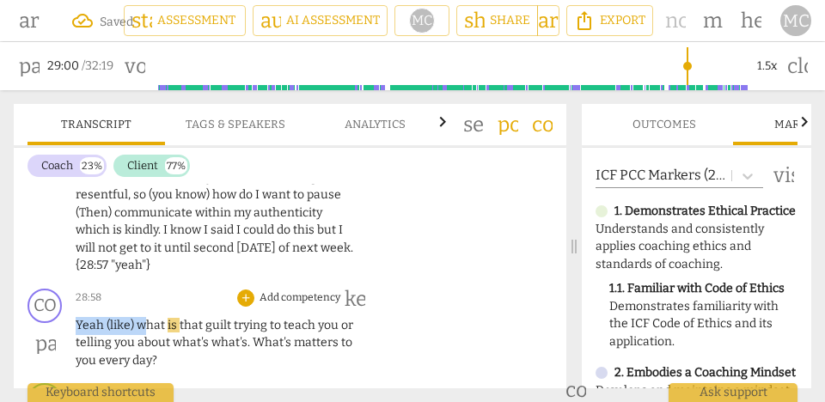
drag, startPoint x: 143, startPoint y: 303, endPoint x: 59, endPoint y: 303, distance: 83.4
click at [59, 303] on div "CO play_arrow pause 28:58 + Add competency keyboard_arrow_right Yeah (like) wha…" at bounding box center [290, 329] width 553 height 95
type input "1741"
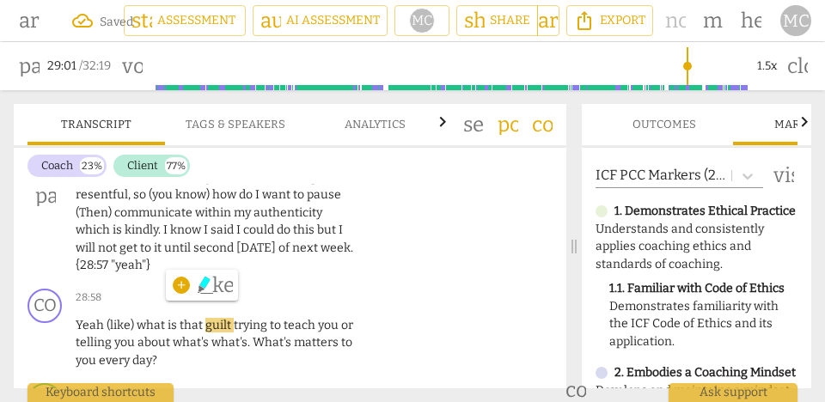
click at [120, 241] on span "get" at bounding box center [130, 248] width 21 height 15
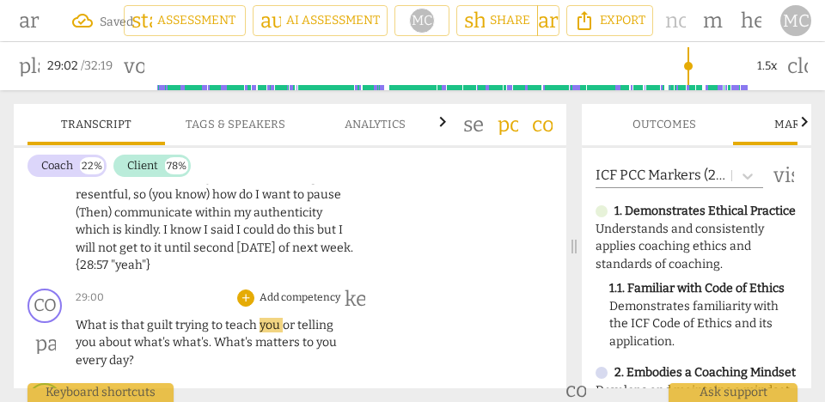
click at [93, 318] on span "What" at bounding box center [93, 325] width 34 height 15
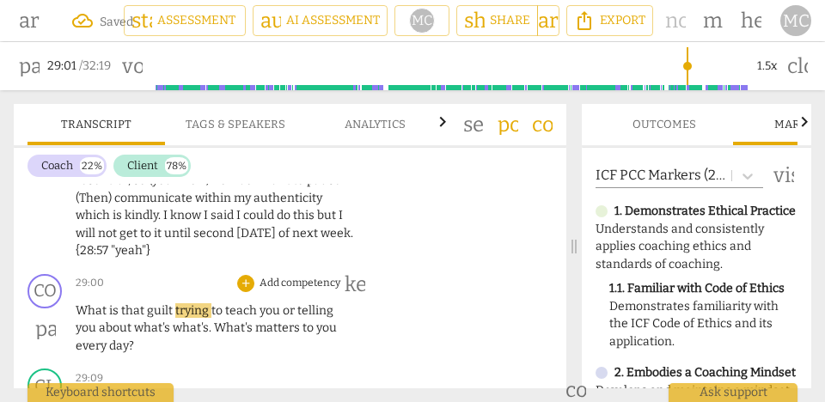
scroll to position [12936, 0]
click at [173, 321] on span "what's" at bounding box center [191, 328] width 36 height 15
type input "1747"
click at [214, 321] on span "What's" at bounding box center [234, 328] width 41 height 15
click at [217, 321] on span "matters" at bounding box center [236, 328] width 47 height 15
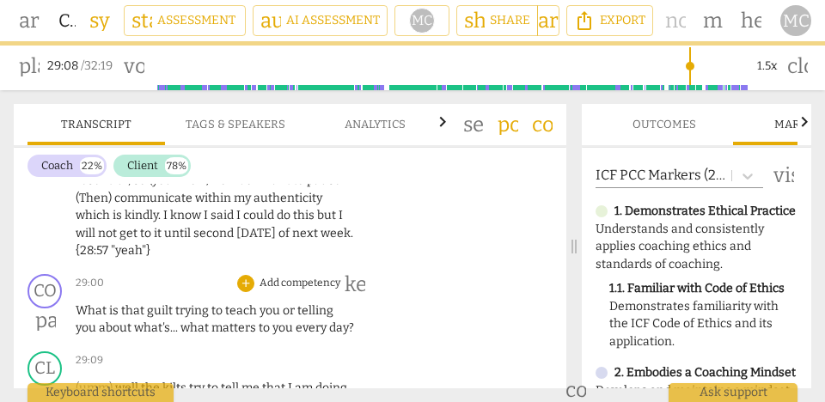
click at [303, 275] on div "29:00 + Add competency keyboard_arrow_right What is that guilt trying to teach …" at bounding box center [220, 306] width 289 height 64
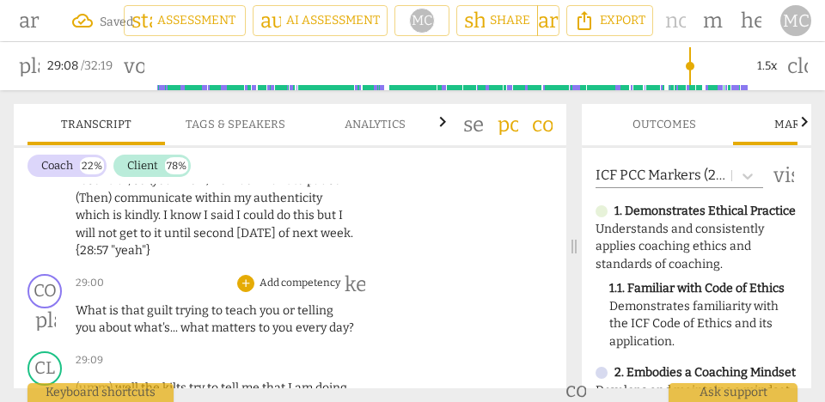
click at [305, 276] on p "Add competency" at bounding box center [300, 283] width 84 height 15
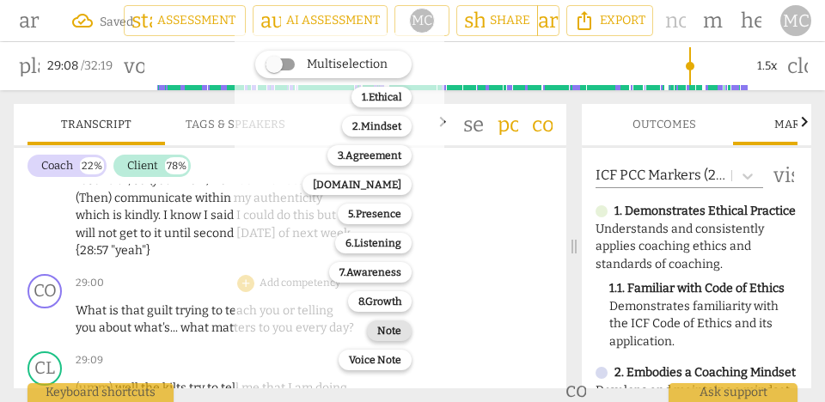
click at [383, 331] on b "Note" at bounding box center [389, 331] width 24 height 21
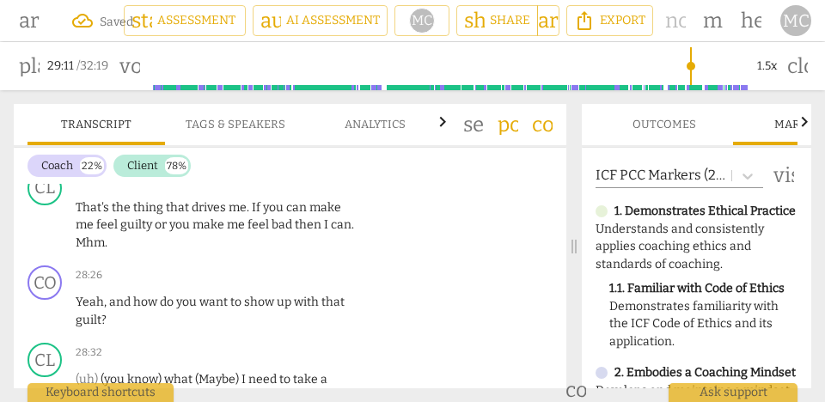
scroll to position [12663, 0]
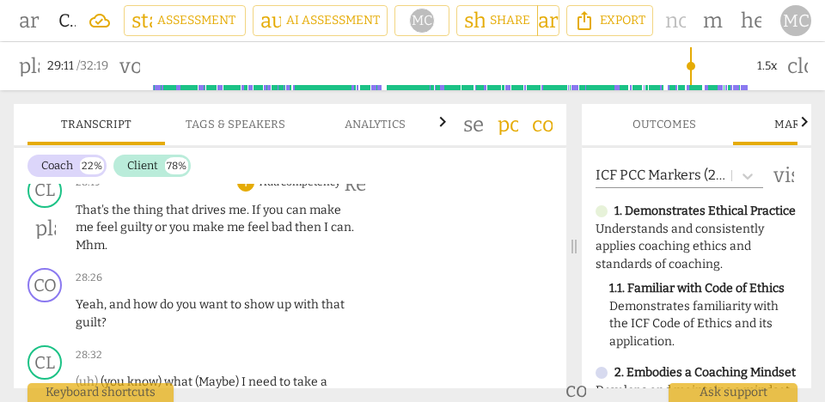
click at [206, 220] on span "make" at bounding box center [210, 227] width 34 height 15
click at [340, 220] on span "can" at bounding box center [341, 227] width 21 height 15
type input "1704"
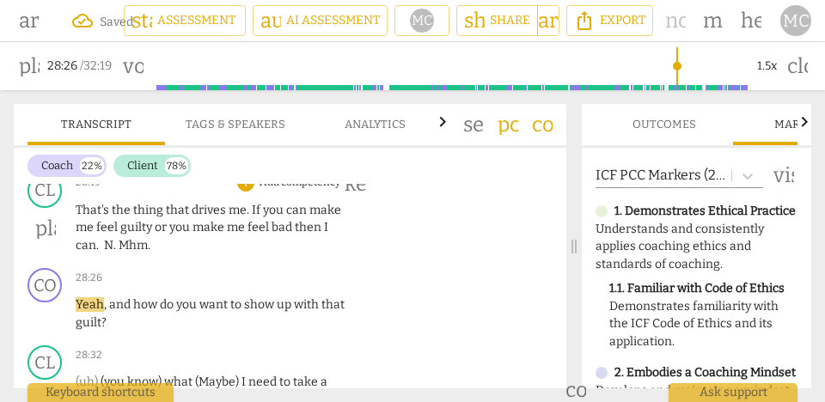
click at [227, 220] on span "me" at bounding box center [237, 227] width 21 height 15
click at [98, 238] on span "can. N" at bounding box center [95, 245] width 38 height 15
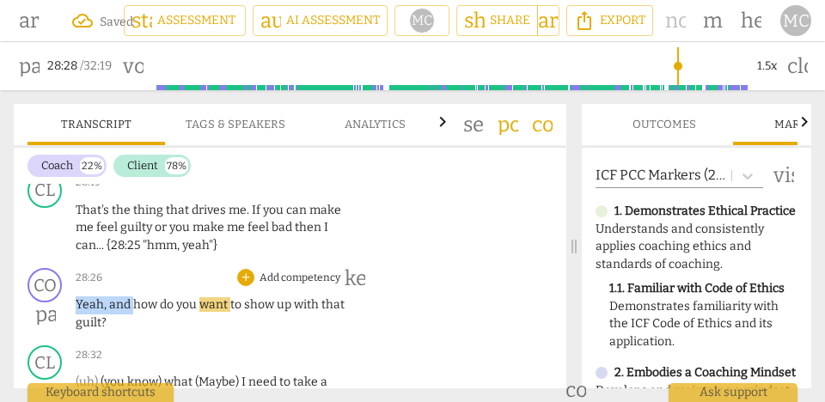
drag, startPoint x: 132, startPoint y: 288, endPoint x: 69, endPoint y: 287, distance: 63.6
click at [69, 287] on div "CO play_arrow pause 28:26 + Add competency keyboard_arrow_right Yeah , and how …" at bounding box center [290, 299] width 553 height 77
type input "1710"
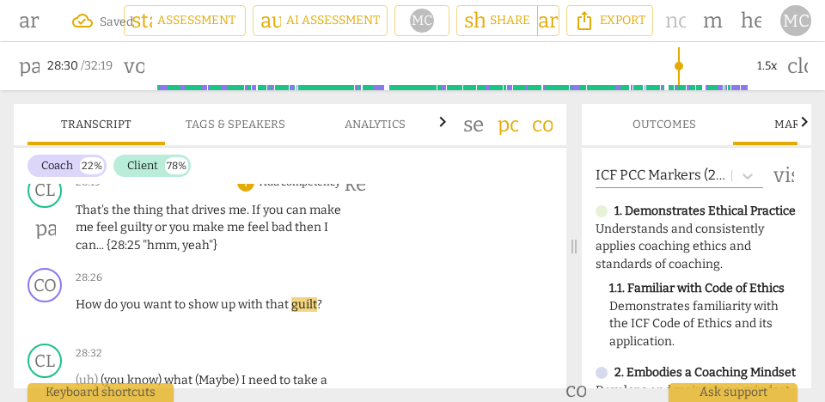
click at [146, 238] on span ""hmm" at bounding box center [160, 245] width 34 height 15
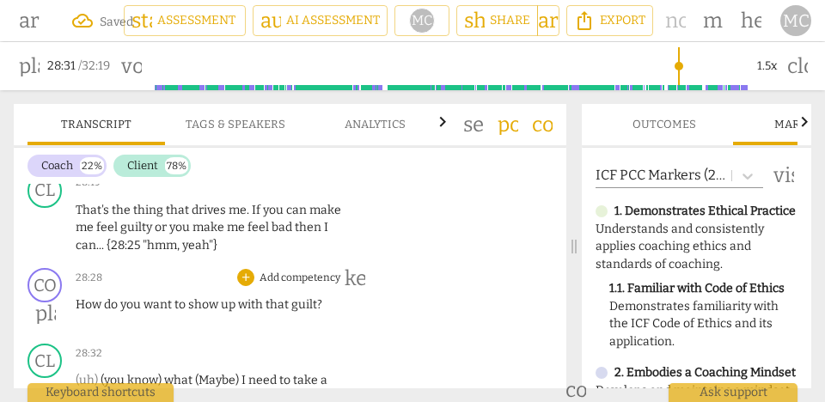
click at [86, 297] on span "How" at bounding box center [90, 304] width 28 height 15
click at [291, 271] on p "Add competency" at bounding box center [300, 278] width 84 height 15
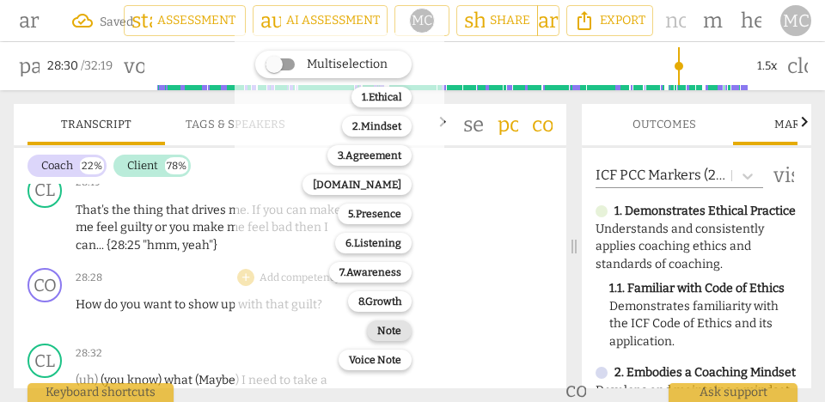
click at [397, 334] on b "Note" at bounding box center [389, 331] width 24 height 21
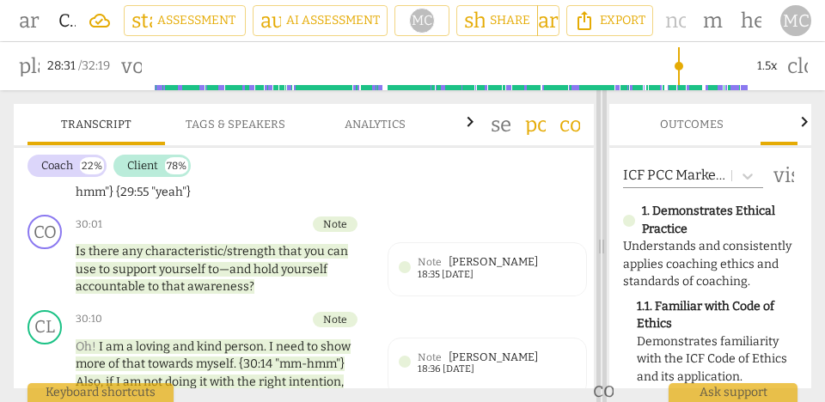
scroll to position [13004, 0]
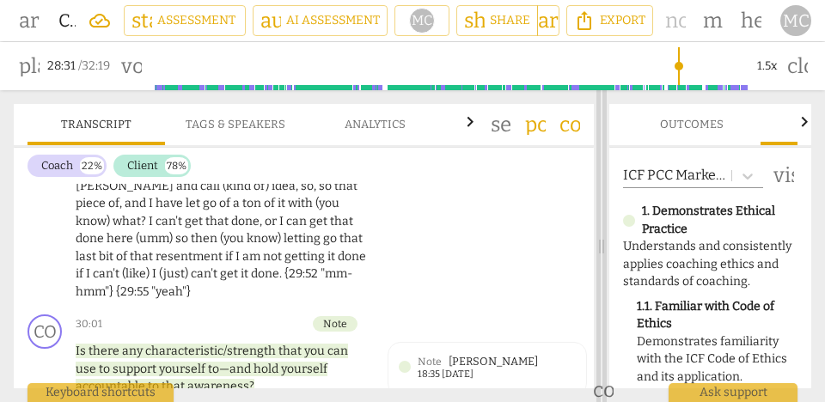
drag, startPoint x: 573, startPoint y: 242, endPoint x: 600, endPoint y: 243, distance: 27.5
click at [600, 243] on span at bounding box center [602, 246] width 10 height 312
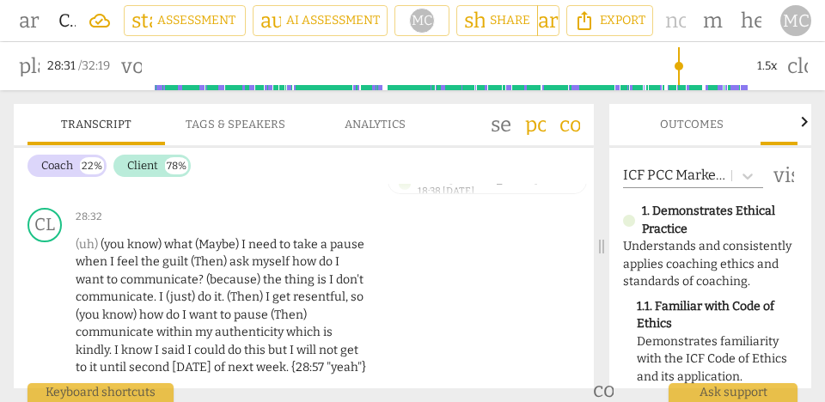
scroll to position [12426, 0]
click at [222, 360] on span "of" at bounding box center [221, 367] width 14 height 15
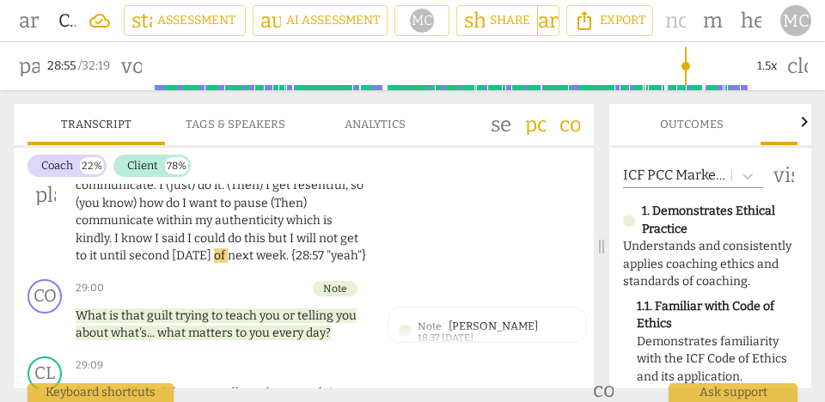
scroll to position [12538, 0]
click at [57, 316] on span "pause" at bounding box center [46, 326] width 28 height 21
click at [224, 326] on span "matters" at bounding box center [211, 333] width 47 height 15
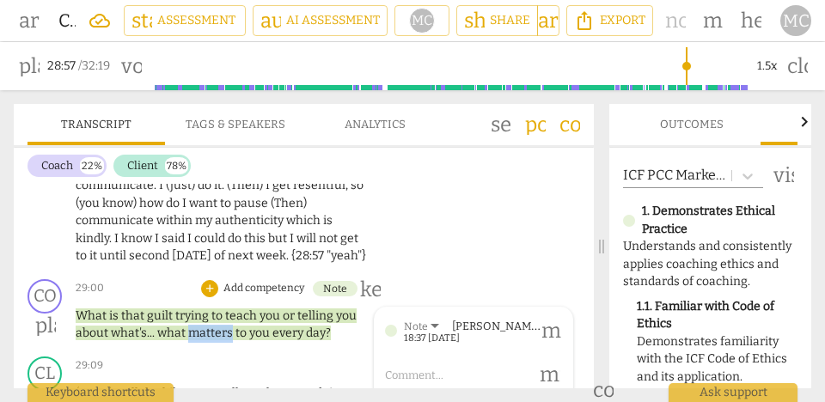
click at [224, 326] on span "matters" at bounding box center [211, 333] width 47 height 15
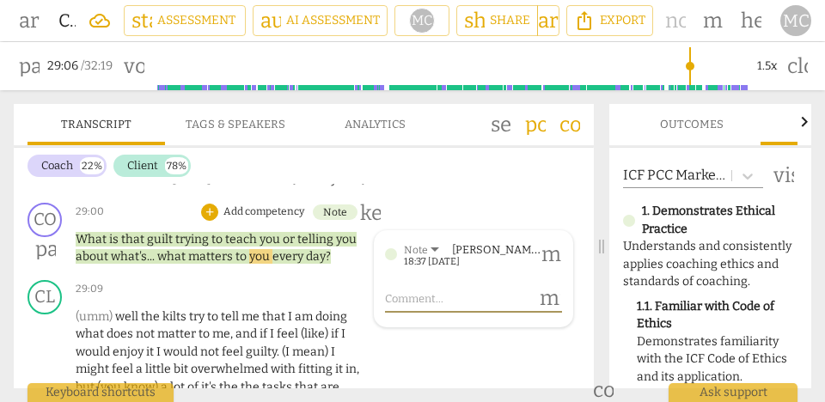
scroll to position [12614, 0]
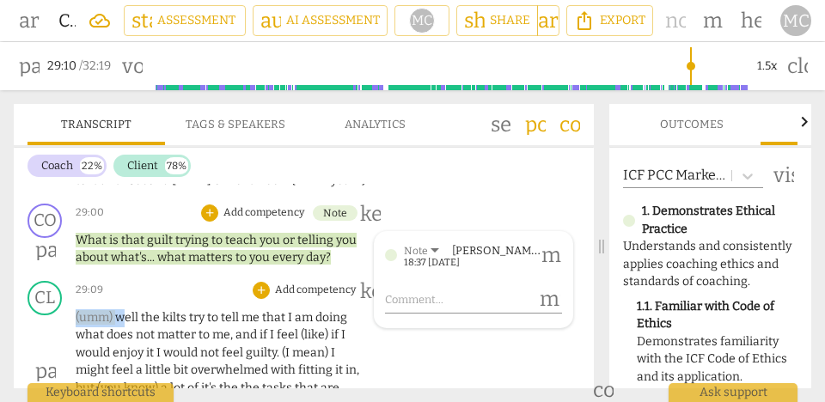
drag, startPoint x: 122, startPoint y: 286, endPoint x: 47, endPoint y: 285, distance: 74.8
click at [47, 285] on div "CL play_arrow pause 29:09 + Add competency keyboard_arrow_right (umm) well the …" at bounding box center [304, 357] width 580 height 166
type input "1751"
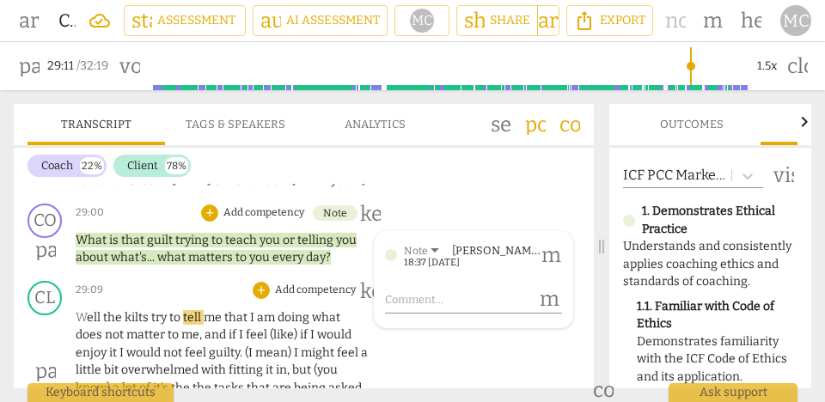
click at [104, 310] on span "the" at bounding box center [113, 317] width 21 height 15
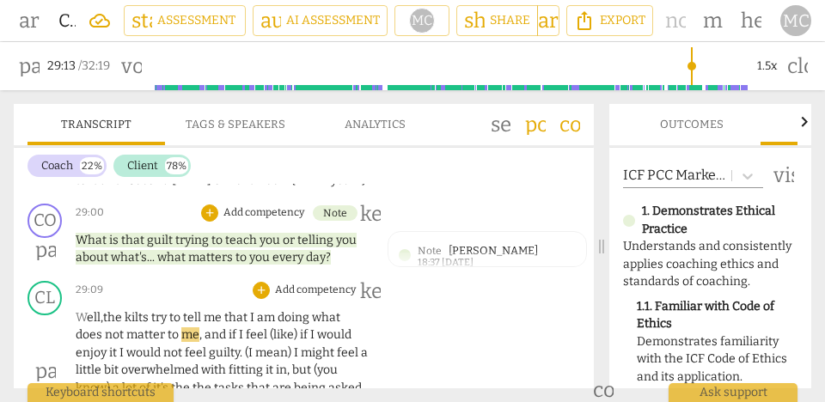
click at [136, 310] on span "kilts" at bounding box center [138, 317] width 27 height 15
click at [93, 310] on span "W ell," at bounding box center [90, 317] width 28 height 15
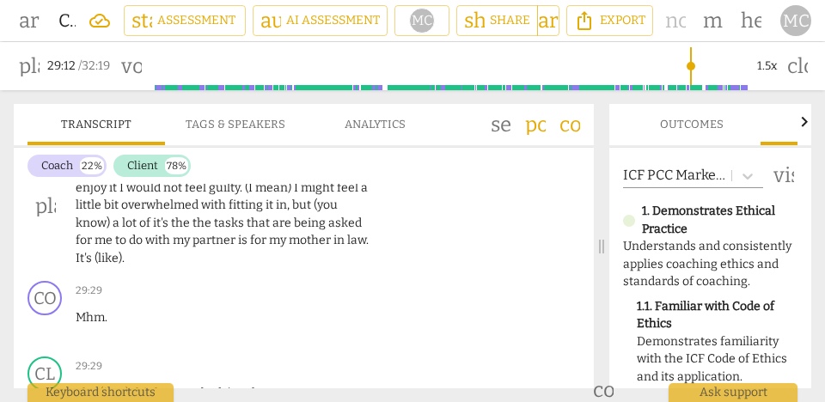
scroll to position [12779, 0]
click at [270, 233] on span "my" at bounding box center [279, 240] width 20 height 15
click at [72, 223] on div "play_arrow pause" at bounding box center [54, 206] width 44 height 113
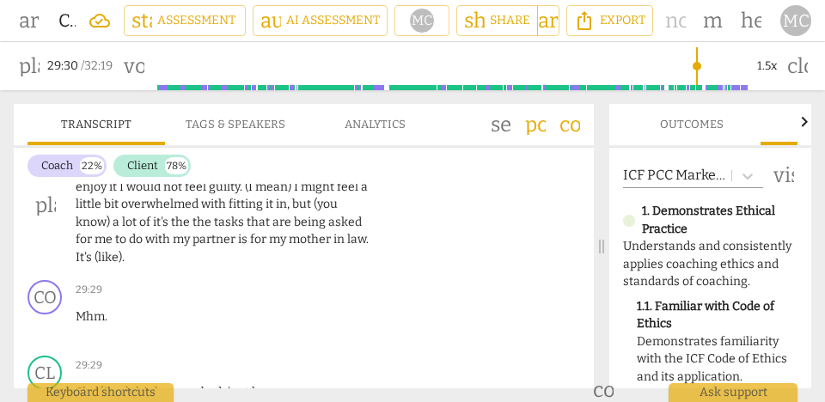
click at [72, 223] on div "play_arrow pause" at bounding box center [54, 206] width 44 height 113
click at [347, 232] on span "law" at bounding box center [356, 239] width 19 height 15
click at [179, 232] on span "my" at bounding box center [183, 239] width 20 height 15
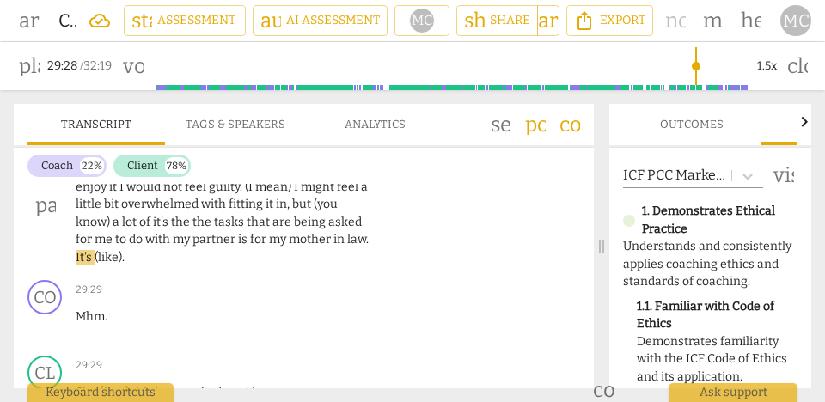
type input "1768"
click at [347, 232] on span "law" at bounding box center [356, 239] width 19 height 15
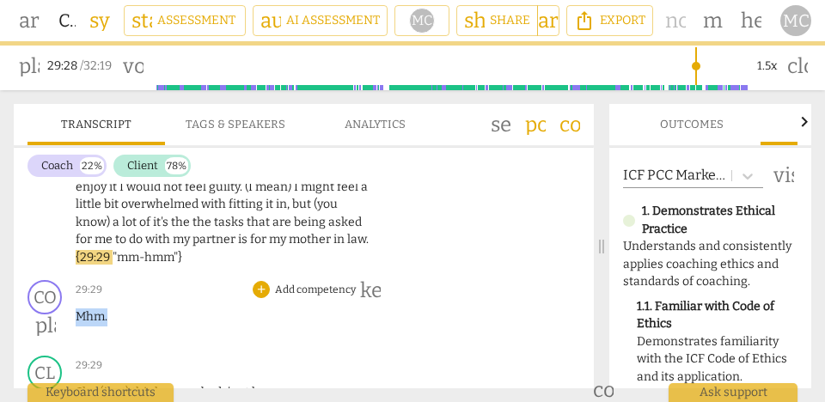
drag, startPoint x: 119, startPoint y: 281, endPoint x: 60, endPoint y: 281, distance: 58.5
click at [60, 281] on div "CO play_arrow pause 29:29 + Add competency keyboard_arrow_right Mhm ." at bounding box center [304, 311] width 580 height 76
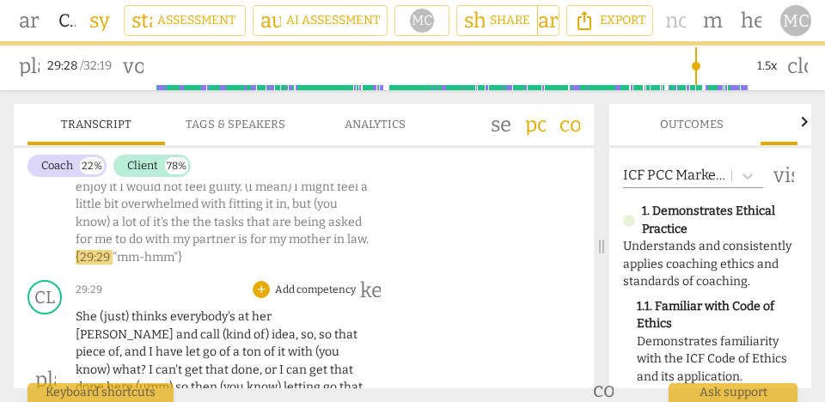
scroll to position [12702, 0]
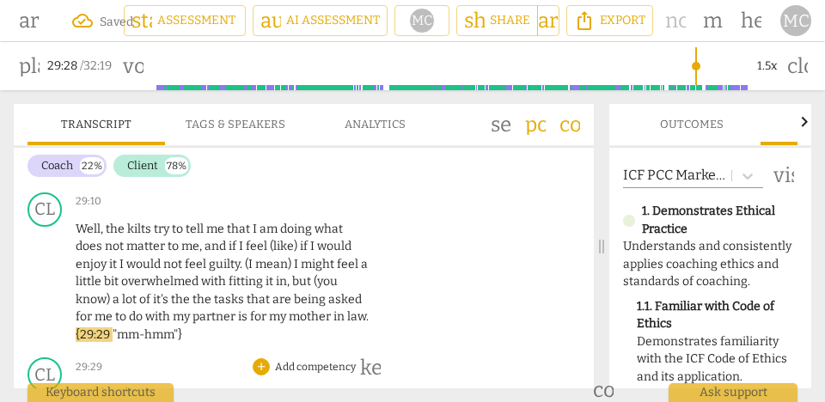
click at [77, 387] on span "She" at bounding box center [88, 394] width 24 height 15
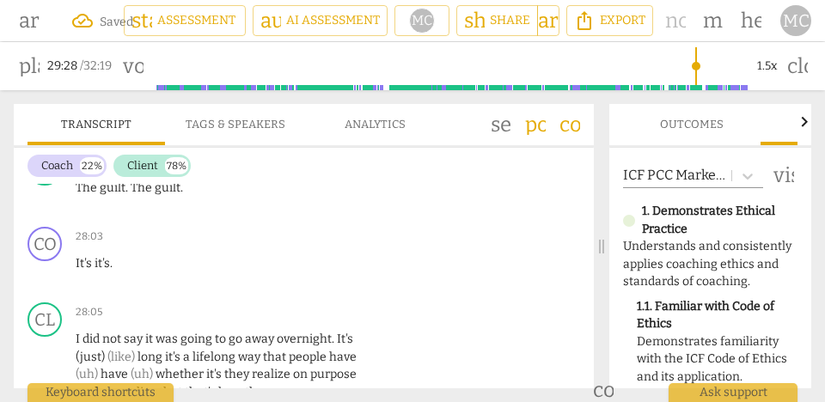
scroll to position [11970, 0]
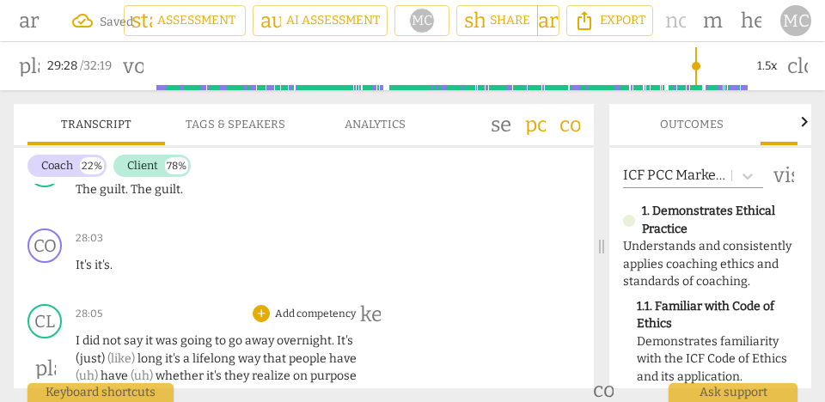
click at [129, 387] on span "realize" at bounding box center [138, 394] width 41 height 15
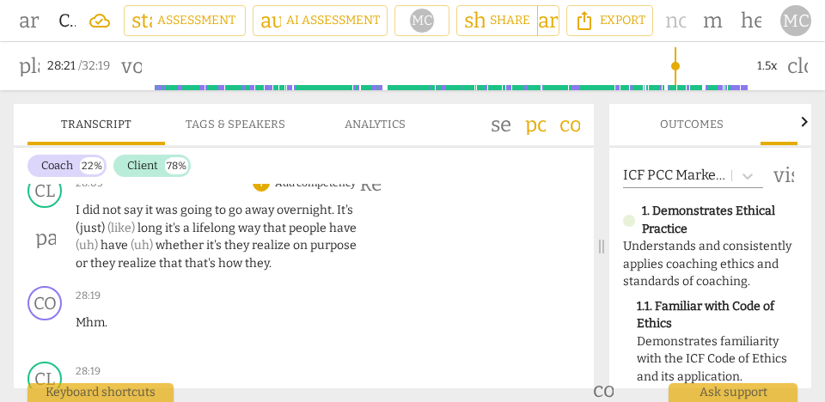
click at [206, 256] on span "that's" at bounding box center [202, 263] width 34 height 15
click at [271, 214] on p "I did not say it was going to go away overnight . It's (just) (like) long it's …" at bounding box center [223, 237] width 294 height 71
type input "1698"
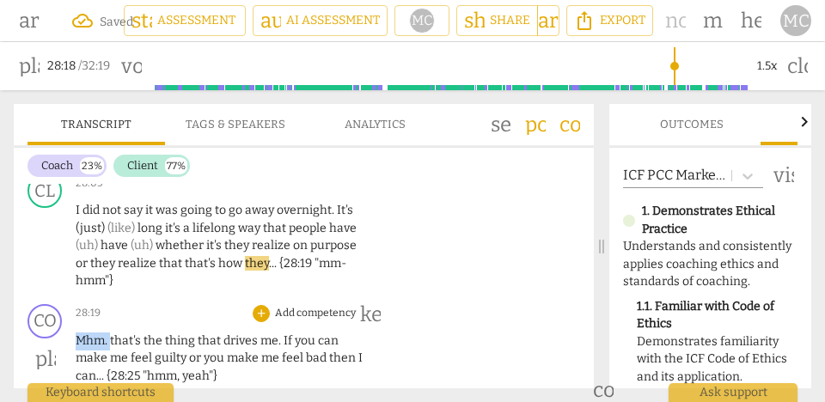
drag, startPoint x: 110, startPoint y: 287, endPoint x: 45, endPoint y: 287, distance: 65.3
click at [45, 297] on div "CO play_arrow pause 28:19 + Add competency keyboard_arrow_right Mhm . that's th…" at bounding box center [304, 344] width 580 height 95
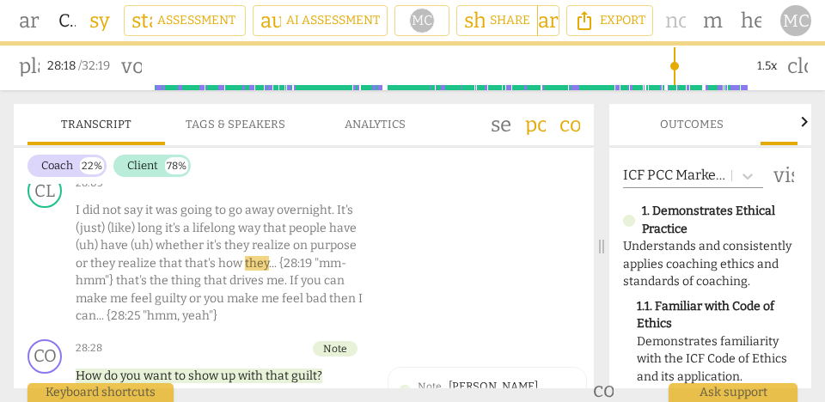
scroll to position [12042, 0]
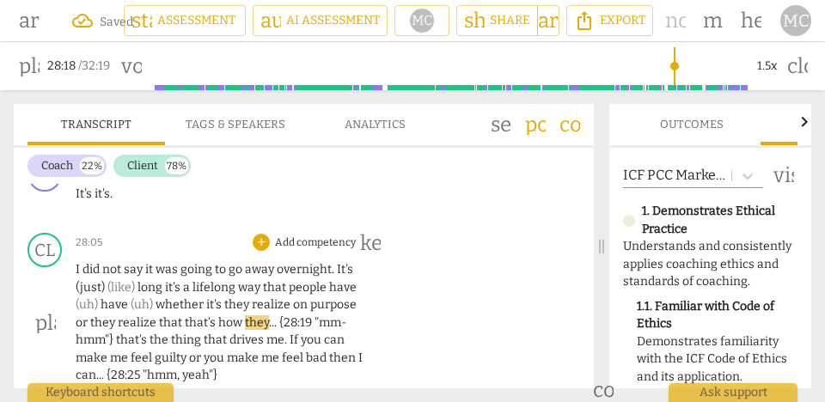
click at [180, 297] on span "whether" at bounding box center [181, 304] width 51 height 15
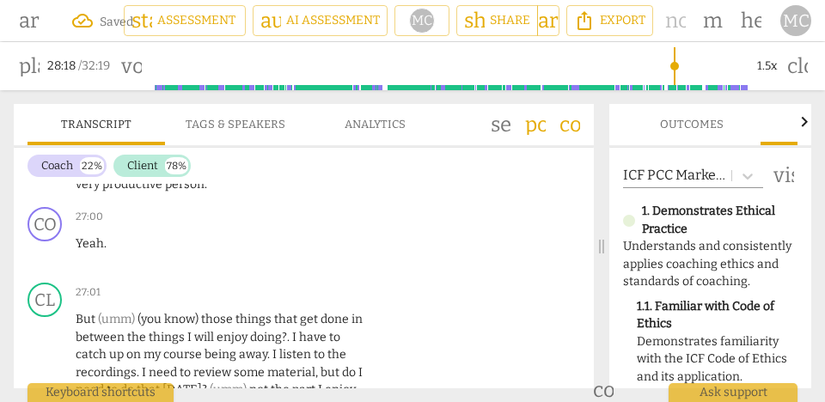
scroll to position [11464, 0]
click at [233, 402] on span "things" at bounding box center [238, 409] width 39 height 15
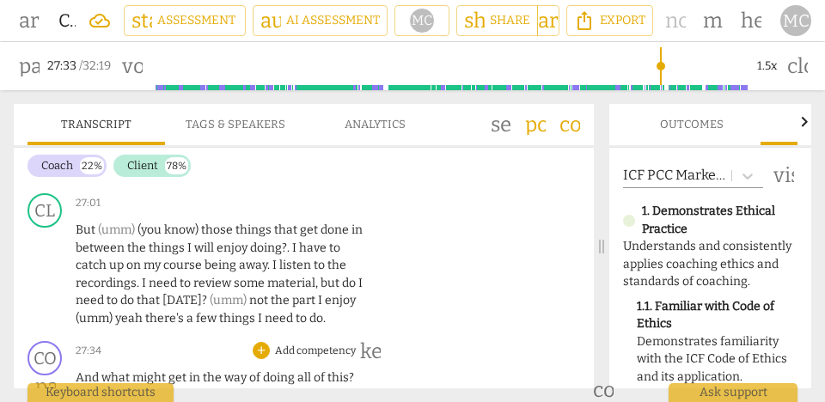
scroll to position [11553, 0]
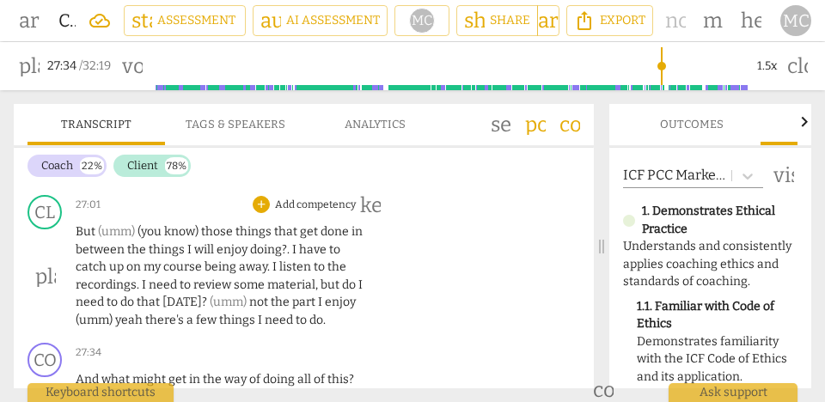
click at [219, 313] on span "things" at bounding box center [238, 320] width 39 height 15
type input "1653"
click at [311, 313] on span "do" at bounding box center [317, 320] width 14 height 15
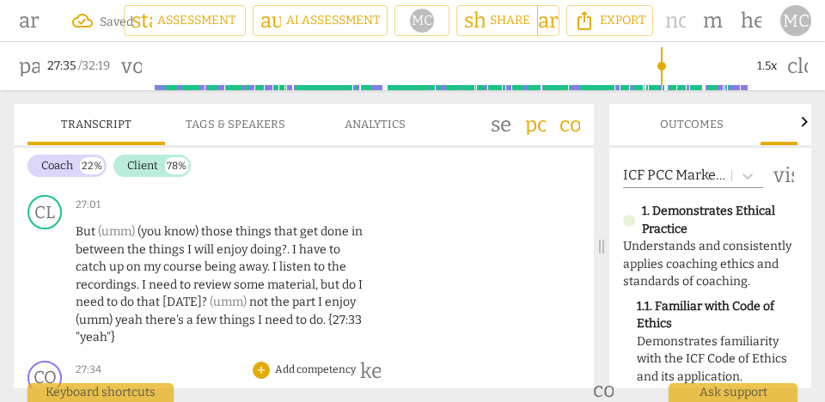
drag, startPoint x: 107, startPoint y: 346, endPoint x: 69, endPoint y: 346, distance: 38.7
click at [69, 354] on div "CO play_arrow pause 27:34 + Add competency keyboard_arrow_right And what might …" at bounding box center [304, 392] width 580 height 76
type input "1656"
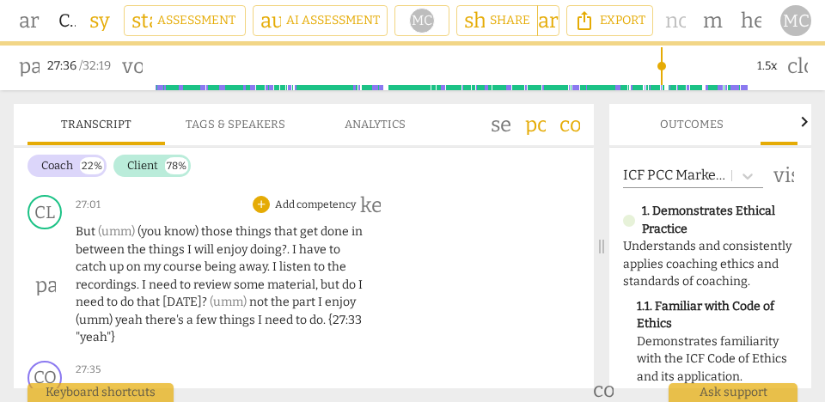
click at [116, 295] on span "to" at bounding box center [114, 302] width 14 height 15
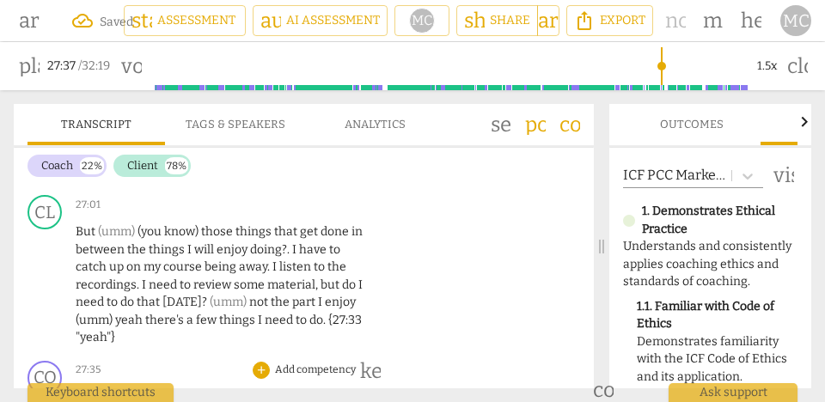
click at [95, 390] on span "What" at bounding box center [93, 397] width 34 height 15
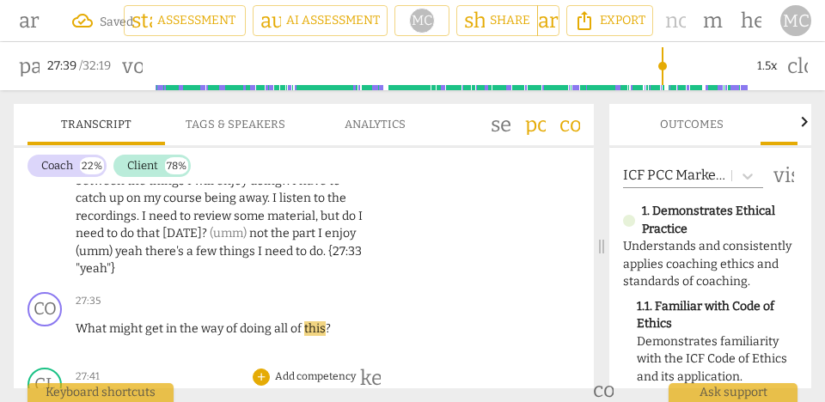
drag, startPoint x: 126, startPoint y: 353, endPoint x: 52, endPoint y: 358, distance: 74.1
click at [52, 361] on div "CL play_arrow pause 27:41 + Add competency keyboard_arrow_right (umm) my partne…" at bounding box center [304, 399] width 580 height 76
type input "1660"
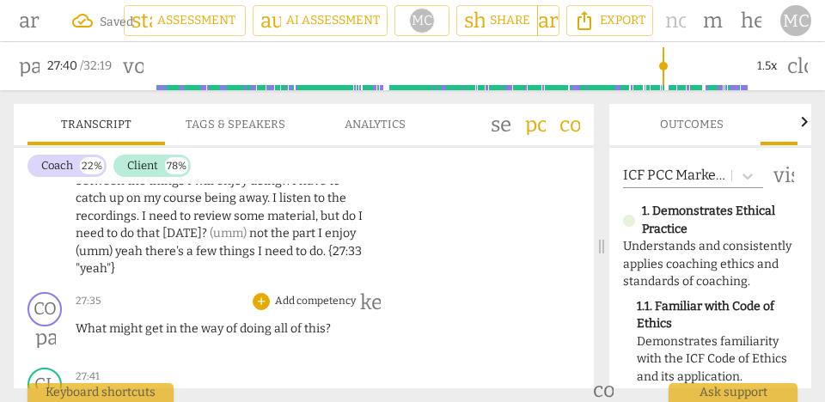
click at [179, 321] on p "What might get in the way of doing all of this ?" at bounding box center [223, 330] width 294 height 18
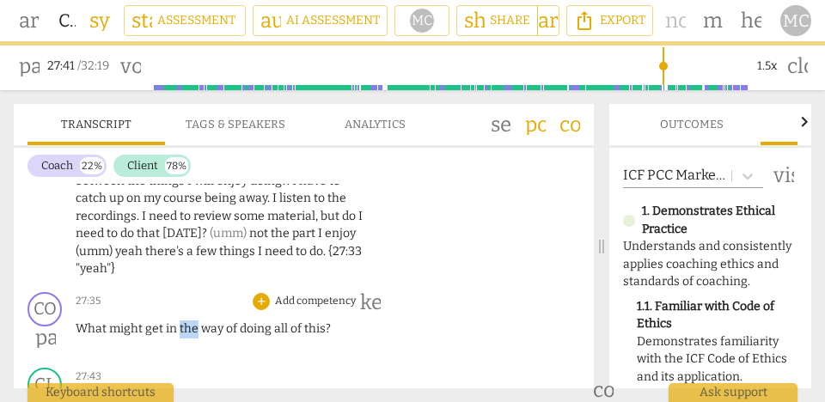
click at [179, 321] on p "What might get in the way of doing all of this ?" at bounding box center [223, 330] width 294 height 18
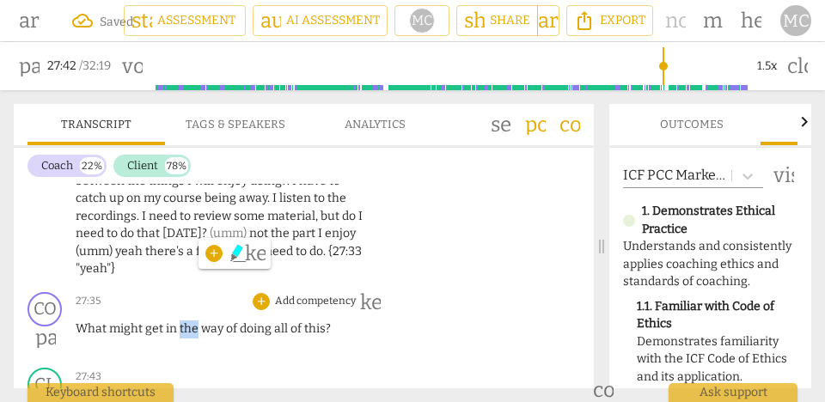
click at [179, 321] on p "What might get in the way of doing all of this ?" at bounding box center [223, 330] width 294 height 18
click at [166, 322] on span "in" at bounding box center [173, 329] width 14 height 15
click at [286, 294] on p "Add competency" at bounding box center [315, 301] width 84 height 15
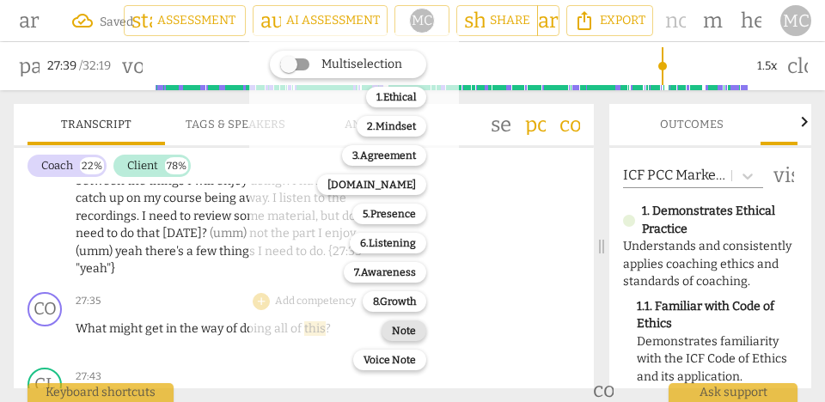
click at [410, 333] on b "Note" at bounding box center [404, 331] width 24 height 21
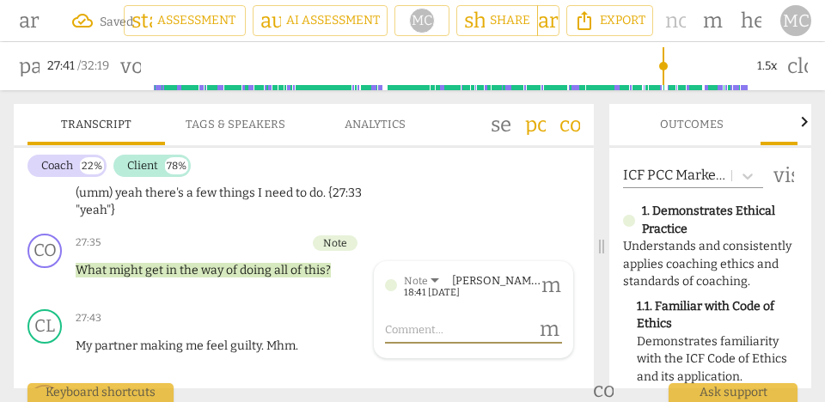
scroll to position [11681, 0]
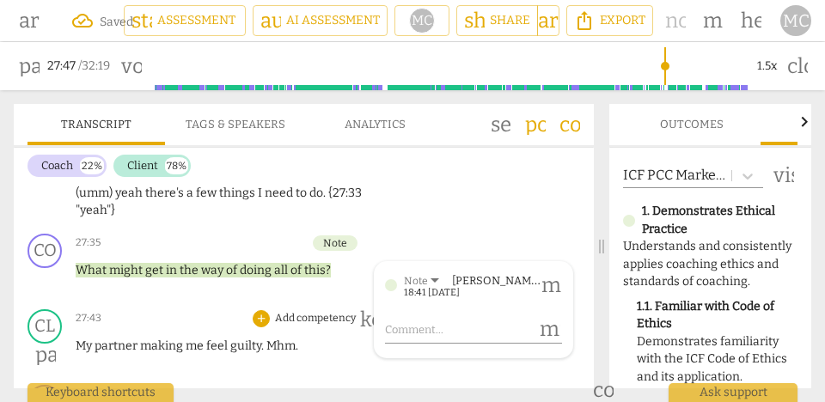
click at [186, 339] on span "me" at bounding box center [196, 346] width 21 height 15
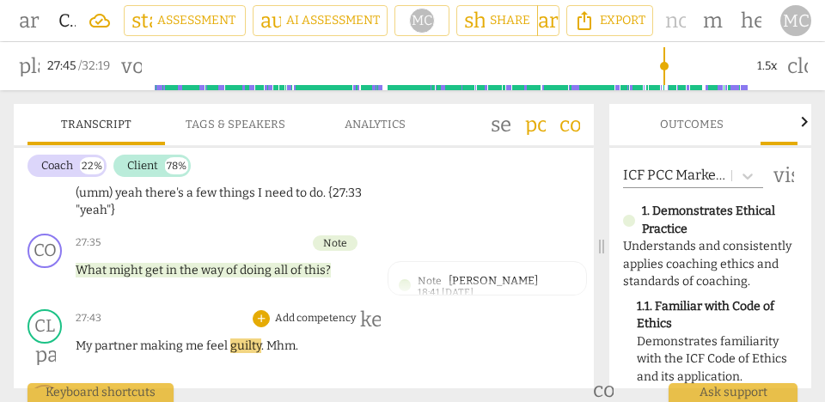
click at [253, 339] on span "guilty" at bounding box center [245, 346] width 31 height 15
type input "1666"
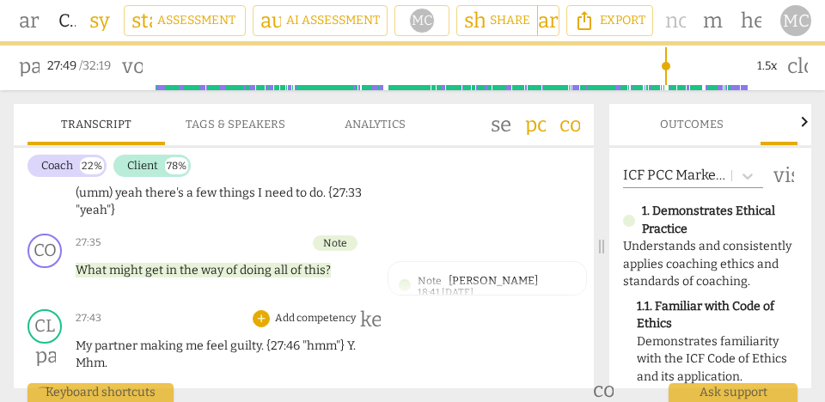
scroll to position [11736, 0]
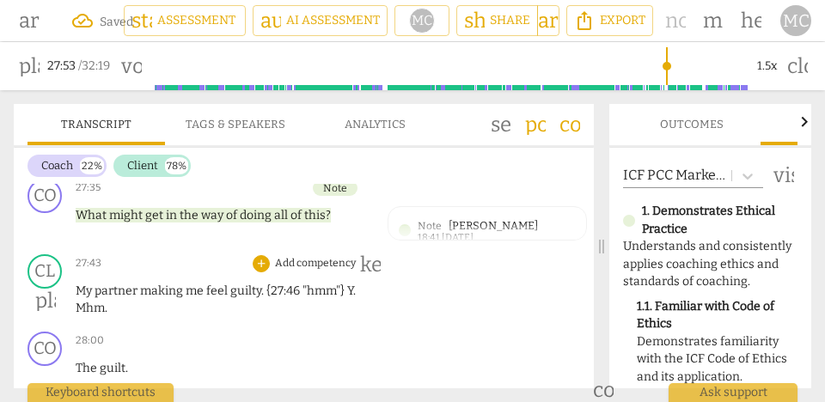
click at [158, 284] on span "making" at bounding box center [163, 291] width 46 height 15
click at [343, 284] on span "guilty. {27:46 "hmm"} Y" at bounding box center [291, 291] width 123 height 15
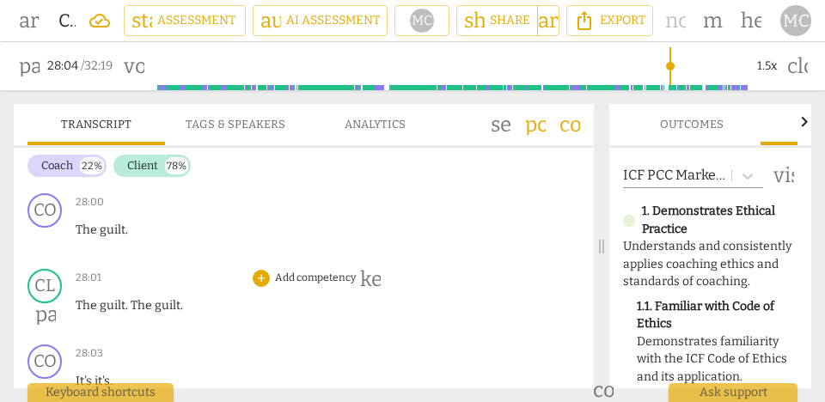
scroll to position [11762, 0]
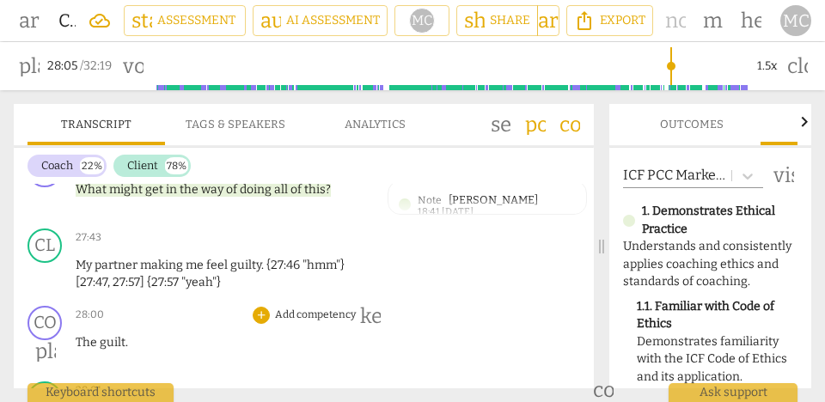
click at [81, 335] on span "The" at bounding box center [88, 342] width 24 height 15
type input "1682"
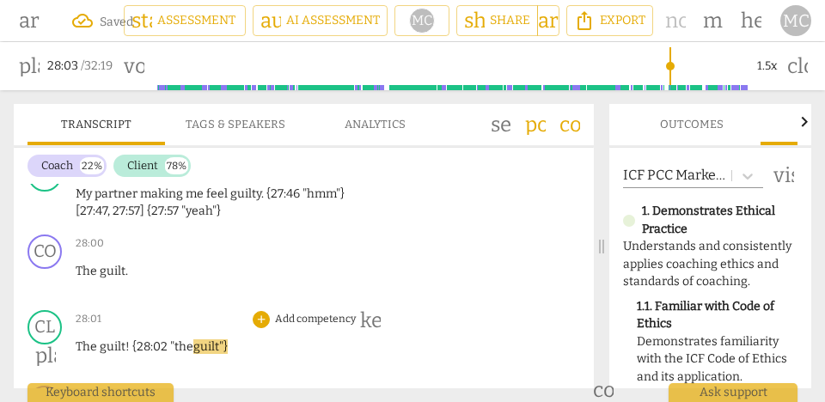
scroll to position [11843, 0]
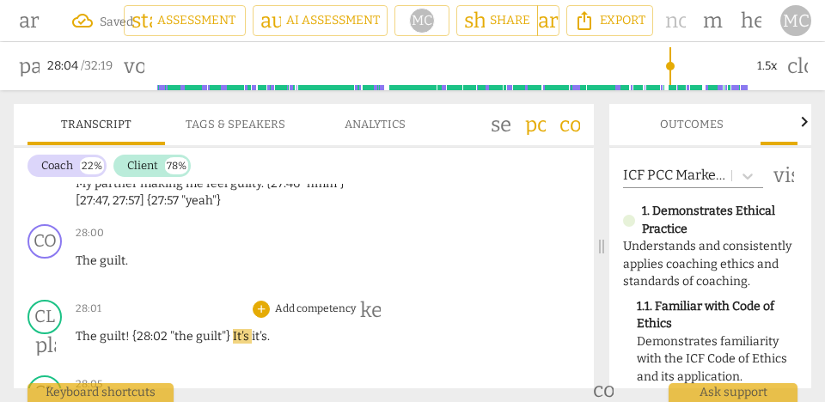
type input "1685"
click at [248, 329] on span "It's" at bounding box center [242, 336] width 19 height 15
click at [262, 329] on span "It's... [laughter]" at bounding box center [275, 336] width 84 height 15
click at [89, 329] on span "The" at bounding box center [88, 336] width 24 height 15
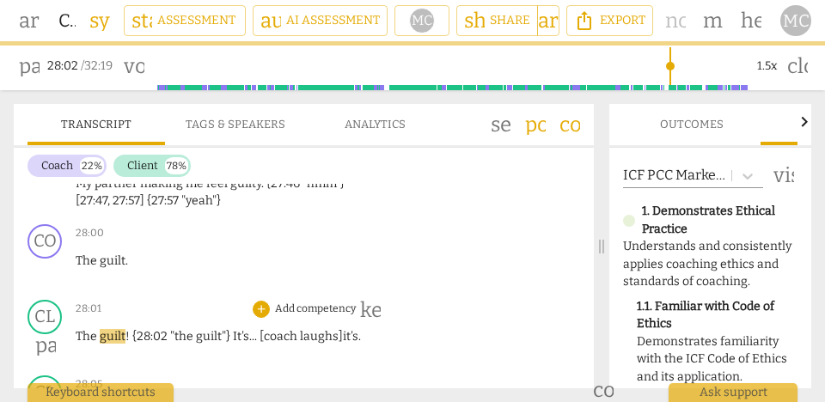
scroll to position [11899, 0]
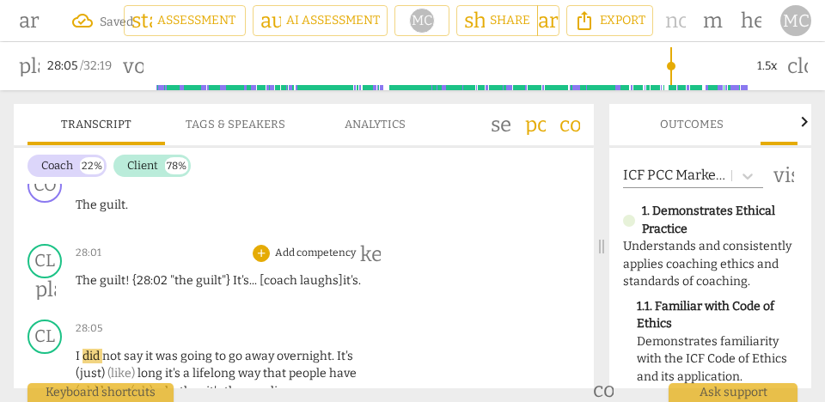
click at [179, 273] on span ""the" at bounding box center [183, 280] width 26 height 15
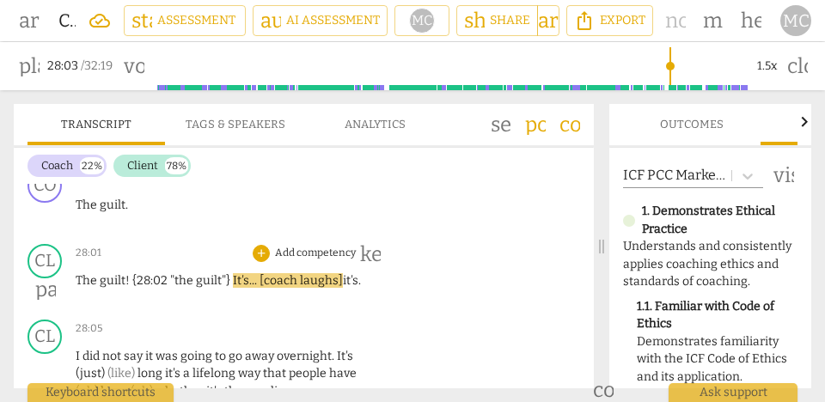
click at [233, 273] on span "It's... [coach laughs]" at bounding box center [288, 280] width 110 height 15
click at [249, 273] on span "it's... [coach laughs]" at bounding box center [278, 280] width 109 height 15
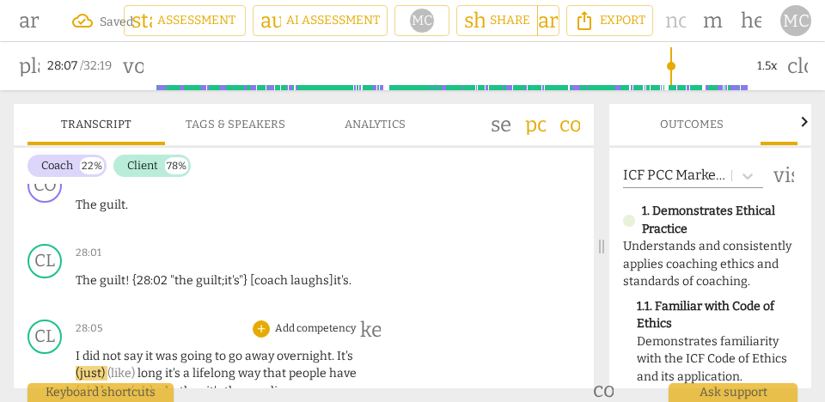
type input "1687"
click at [76, 349] on span "I" at bounding box center [79, 356] width 7 height 15
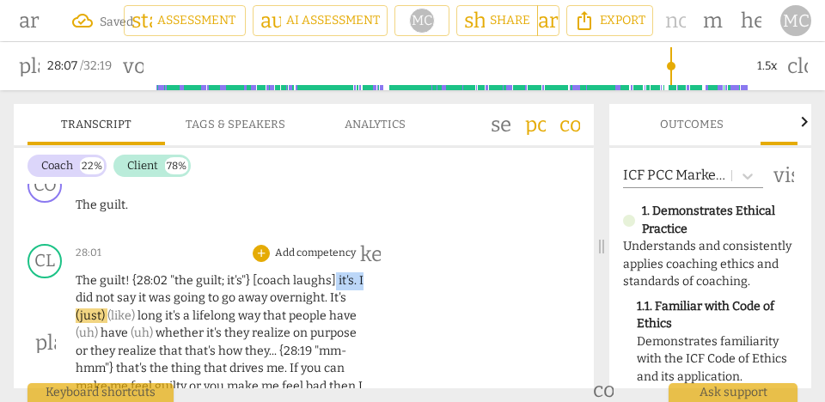
drag, startPoint x: 359, startPoint y: 228, endPoint x: 332, endPoint y: 229, distance: 27.5
click at [332, 273] on p "The guilt ! {28:02 "the guilt ; it's"} [coach laughs] it's . I did not say it w…" at bounding box center [223, 343] width 294 height 141
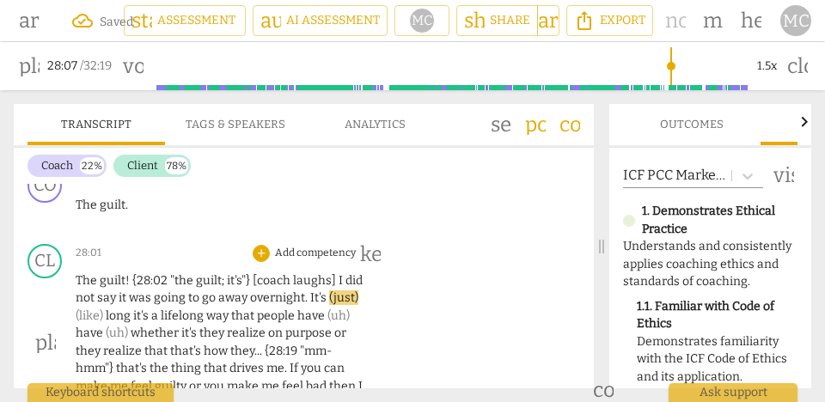
click at [351, 273] on span "did" at bounding box center [354, 280] width 17 height 15
click at [251, 291] on span "overnight" at bounding box center [277, 298] width 55 height 15
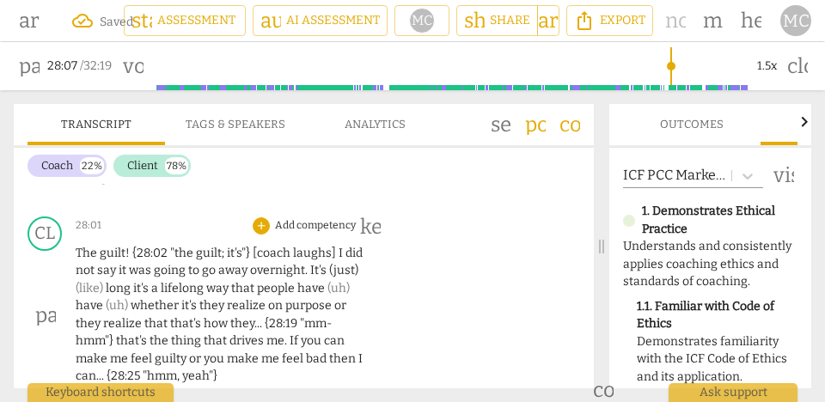
scroll to position [11927, 0]
click at [272, 262] on span "overnight" at bounding box center [277, 269] width 55 height 15
drag, startPoint x: 320, startPoint y: 218, endPoint x: 133, endPoint y: 239, distance: 187.7
click at [133, 244] on p "The guilt ! {28:02 "the guilt ; it's"} [coach laughs] I did not say it was goin…" at bounding box center [223, 314] width 294 height 141
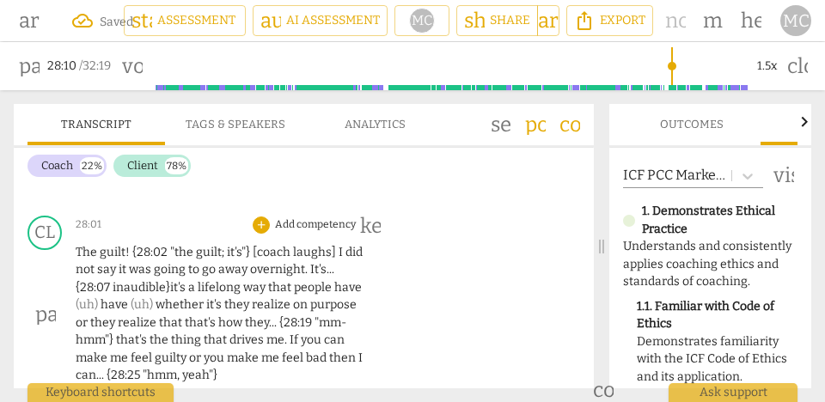
scroll to position [11932, 0]
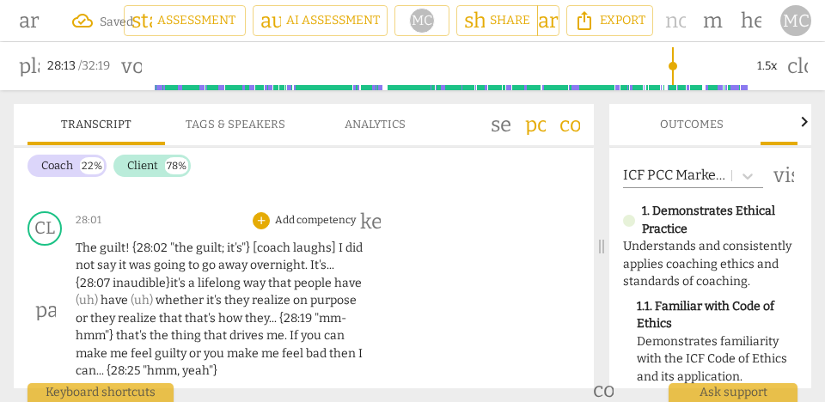
click at [334, 276] on span "have" at bounding box center [348, 283] width 28 height 15
drag, startPoint x: 322, startPoint y: 230, endPoint x: 132, endPoint y: 246, distance: 190.7
click at [132, 246] on p "The guilt ! {28:02 "the guilt ; it's"} [coach laughs] I did not say it was goin…" at bounding box center [223, 310] width 294 height 141
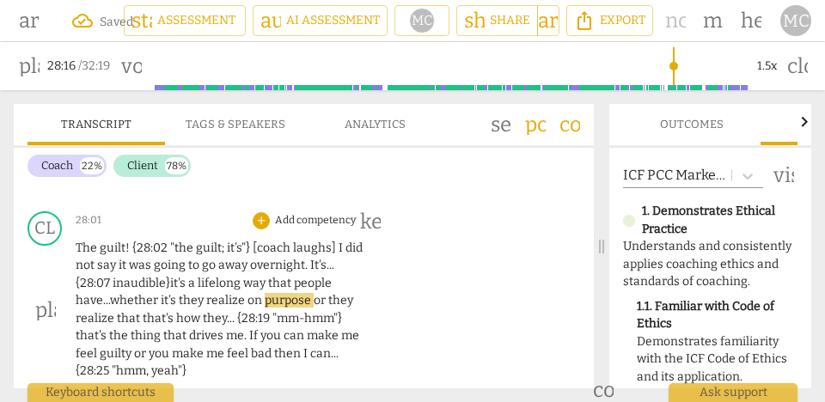
click at [149, 293] on span "whether" at bounding box center [135, 300] width 51 height 15
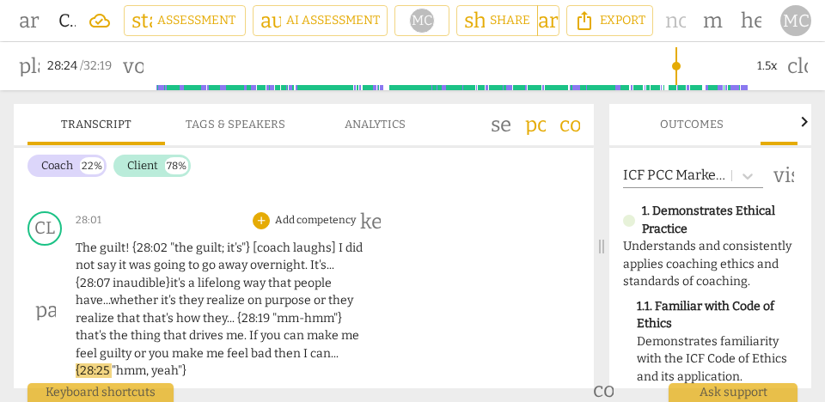
click at [98, 346] on span "feel" at bounding box center [88, 353] width 24 height 15
click at [274, 346] on span "then" at bounding box center [288, 353] width 29 height 15
click at [303, 346] on span "I" at bounding box center [306, 353] width 7 height 15
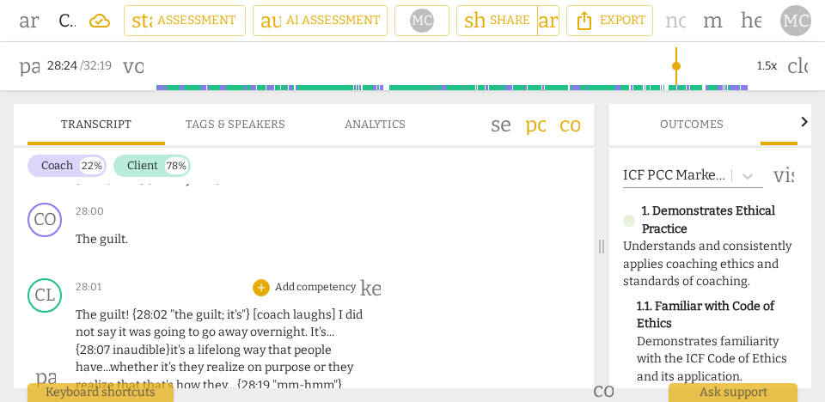
scroll to position [11857, 0]
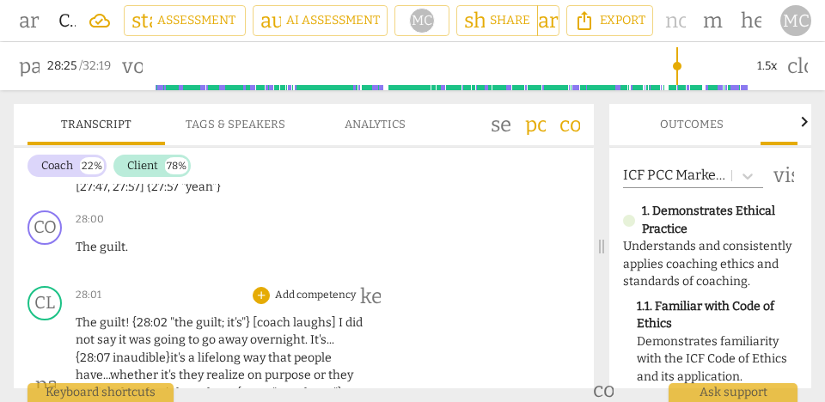
click at [308, 288] on p "Add competency" at bounding box center [315, 295] width 84 height 15
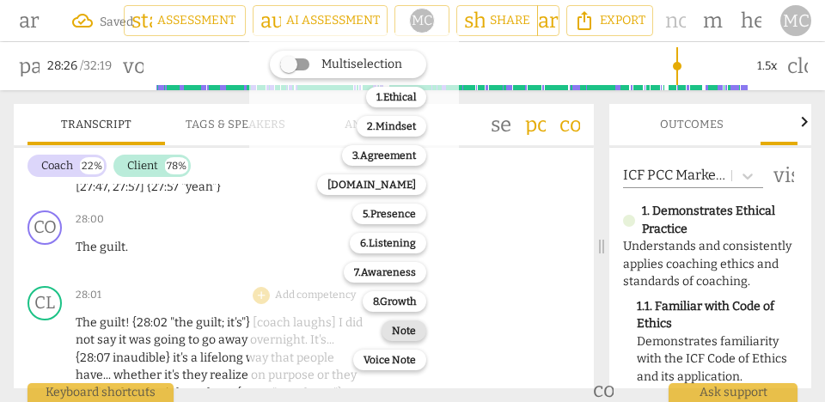
click at [397, 334] on b "Note" at bounding box center [404, 331] width 24 height 21
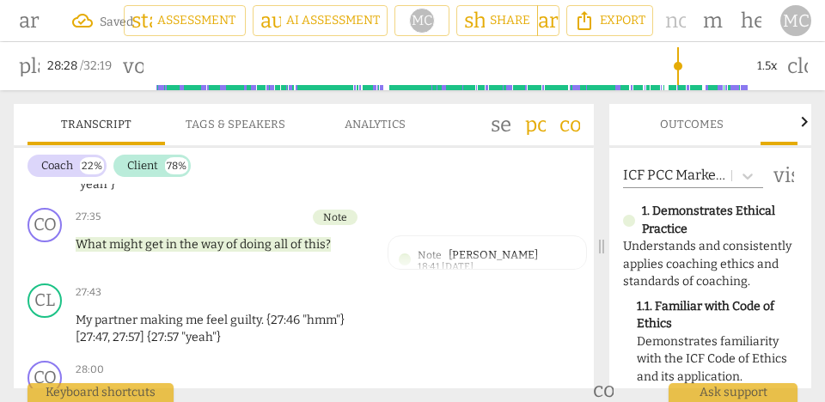
scroll to position [11679, 0]
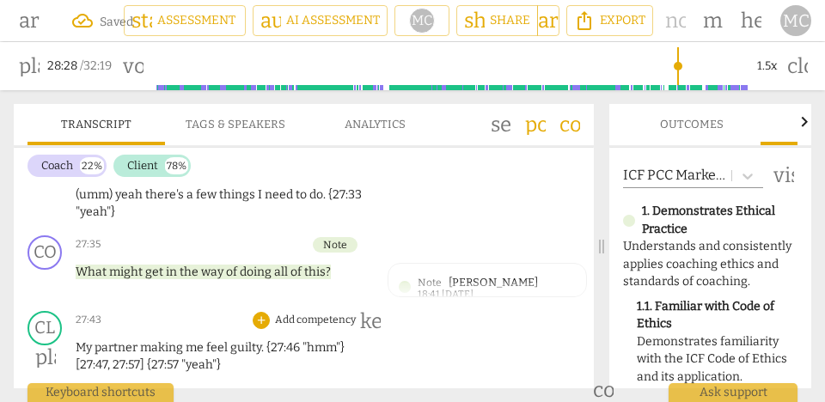
click at [115, 340] on span "partner" at bounding box center [118, 347] width 46 height 15
click at [295, 313] on p "Add competency" at bounding box center [315, 320] width 84 height 15
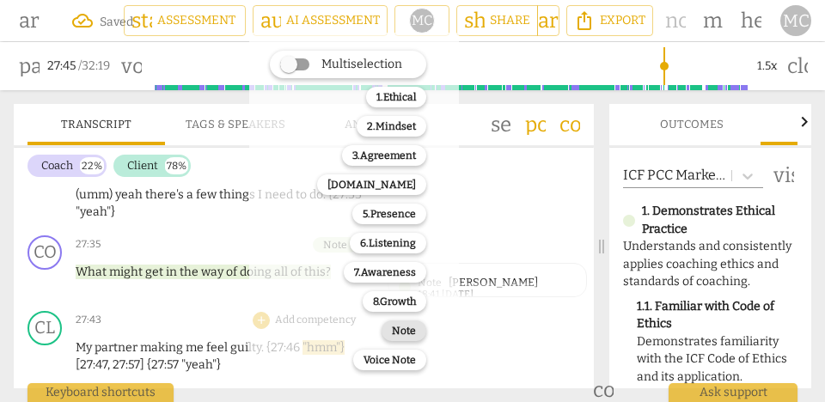
click at [404, 330] on b "Note" at bounding box center [404, 331] width 24 height 21
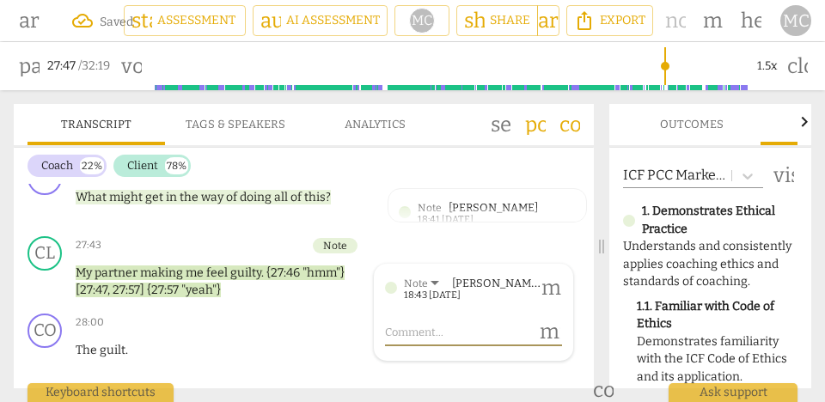
scroll to position [11756, 0]
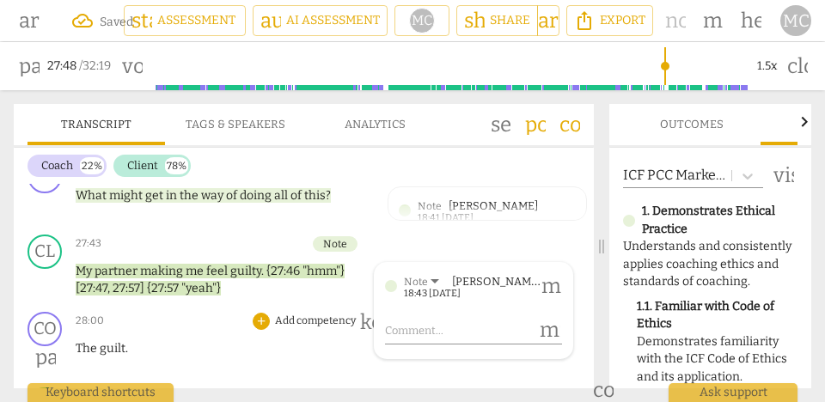
click at [300, 314] on p "Add competency" at bounding box center [315, 321] width 84 height 15
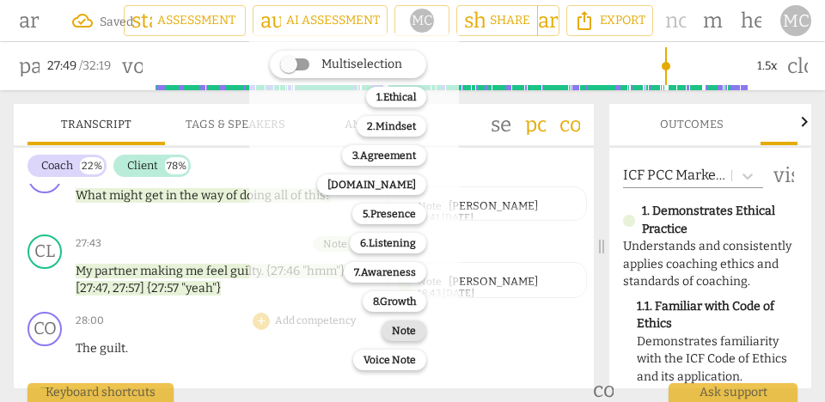
click at [403, 323] on b "Note" at bounding box center [404, 331] width 24 height 21
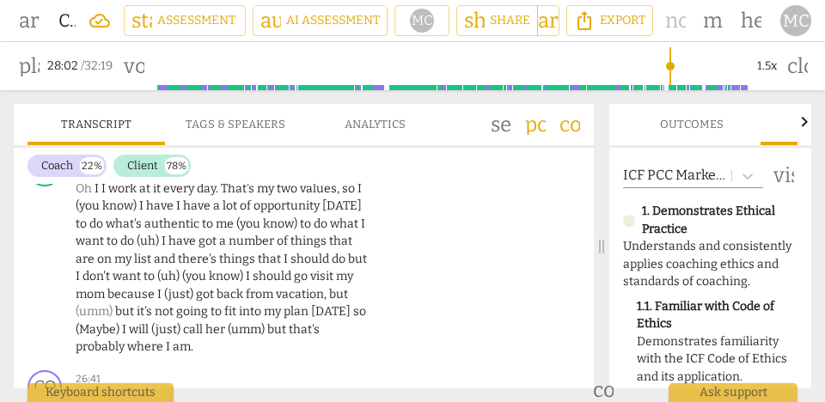
scroll to position [10976, 0]
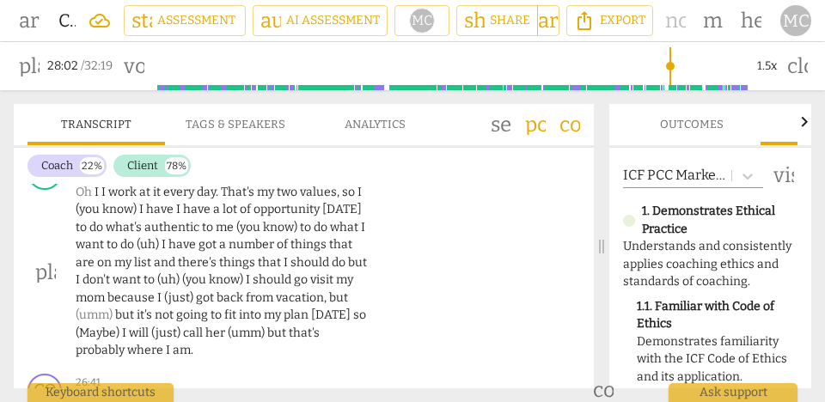
click at [95, 343] on span "probably" at bounding box center [102, 350] width 52 height 15
click at [98, 343] on span "probably" at bounding box center [102, 350] width 52 height 15
click at [184, 343] on span "am" at bounding box center [182, 350] width 18 height 15
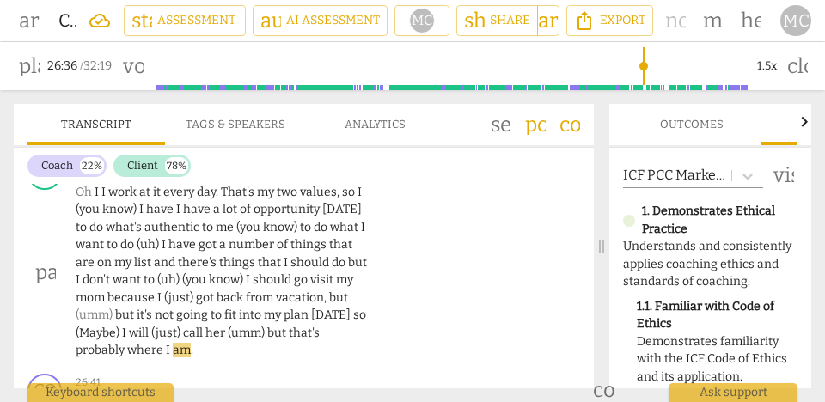
type input "1596"
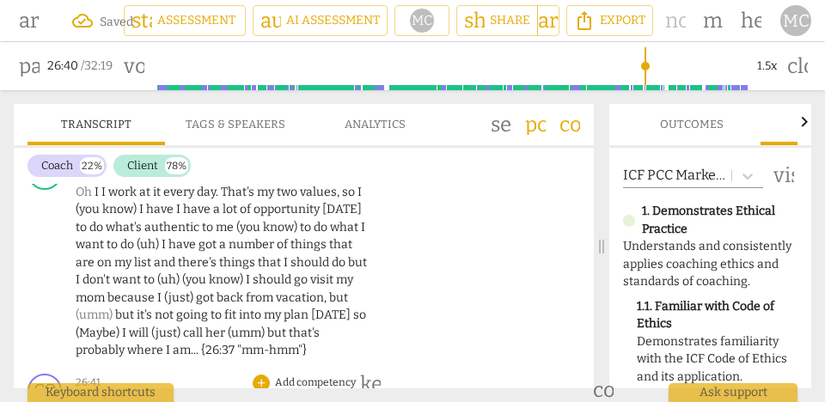
drag, startPoint x: 97, startPoint y: 361, endPoint x: 61, endPoint y: 361, distance: 36.1
click at [61, 367] on div "CO play_arrow pause 26:41 + Add competency keyboard_arrow_right So what is your…" at bounding box center [304, 405] width 580 height 76
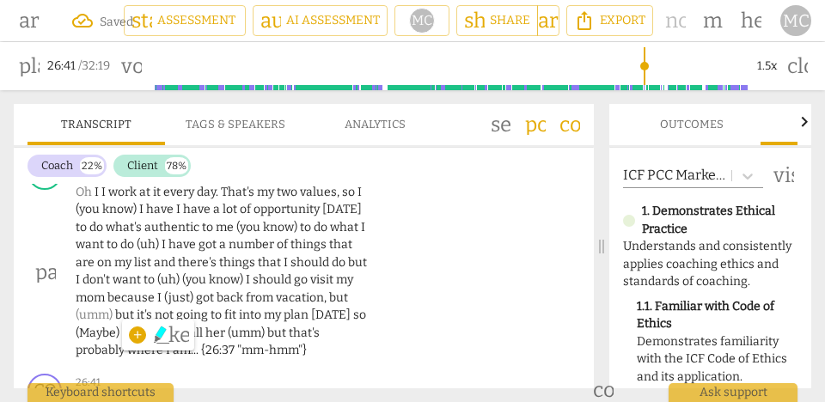
click at [141, 343] on span "where" at bounding box center [146, 350] width 39 height 15
click at [310, 300] on p "Oh I I work at it every day . That's my two values , so I (you know) I have I h…" at bounding box center [223, 272] width 294 height 176
click at [144, 343] on span "where" at bounding box center [146, 350] width 39 height 15
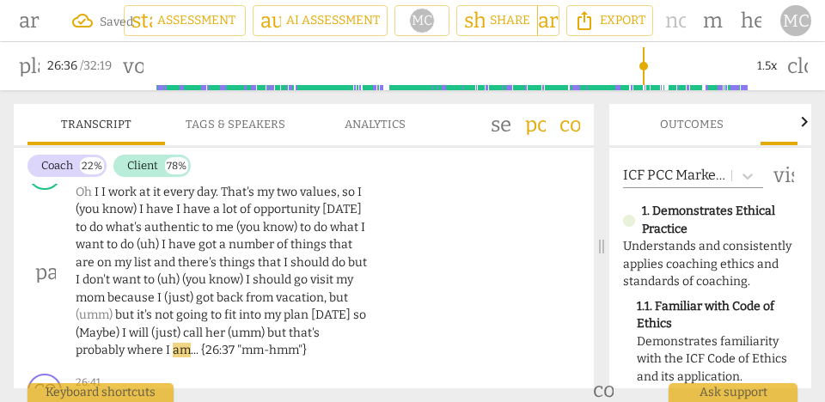
click at [197, 343] on span "." at bounding box center [198, 350] width 5 height 15
type input "1596"
click at [166, 343] on span "I" at bounding box center [169, 350] width 7 height 15
click at [230, 295] on p "Oh I I work at it every day . That's my two values , so I (you know) I have I h…" at bounding box center [223, 272] width 294 height 176
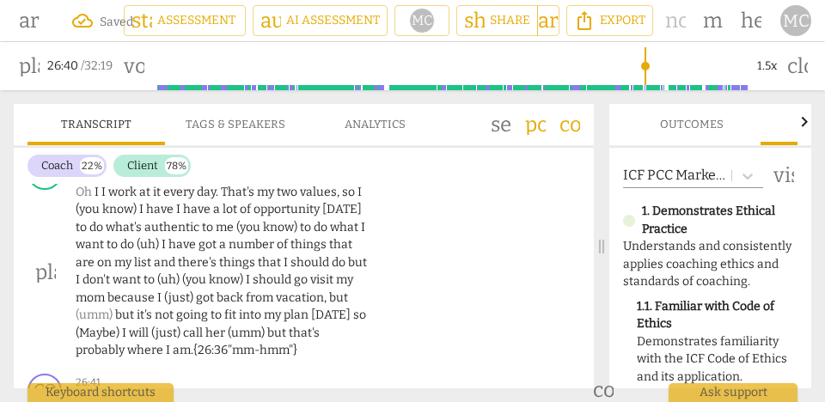
click at [307, 303] on p "Oh I I work at it every day . That's my two values , so I (you know) I have I h…" at bounding box center [223, 272] width 294 height 176
click at [150, 343] on span "where" at bounding box center [146, 350] width 39 height 15
click at [303, 299] on p "Oh I I work at it every day . That's my two values , so I (you know) I have I h…" at bounding box center [223, 272] width 294 height 176
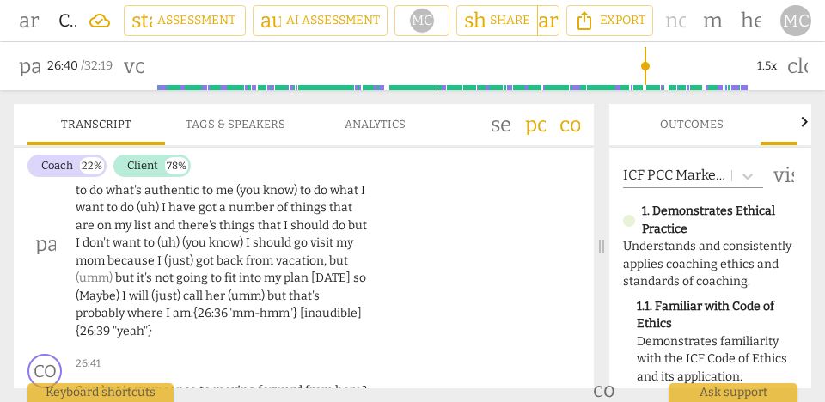
scroll to position [11015, 0]
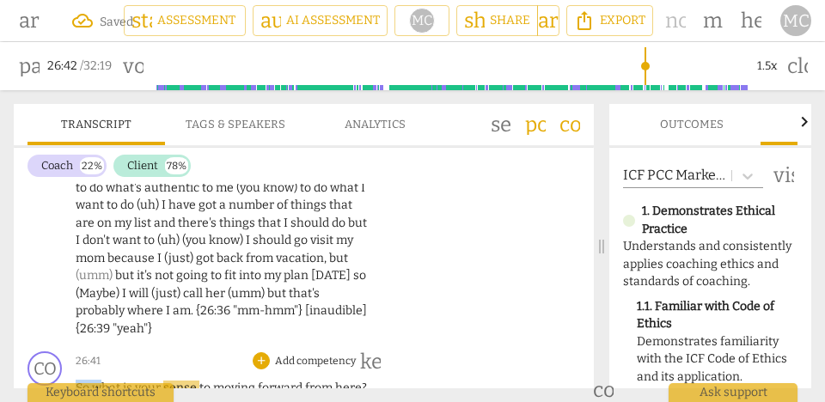
drag, startPoint x: 101, startPoint y: 335, endPoint x: 65, endPoint y: 335, distance: 35.3
click at [65, 345] on div "CO play_arrow pause 26:41 + Add competency keyboard_arrow_right So what is your…" at bounding box center [304, 383] width 580 height 76
type input "1603"
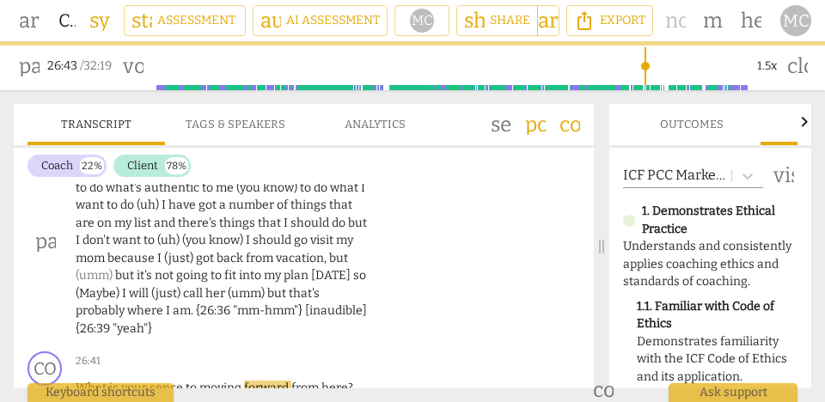
click at [159, 286] on span "(just)" at bounding box center [167, 293] width 32 height 15
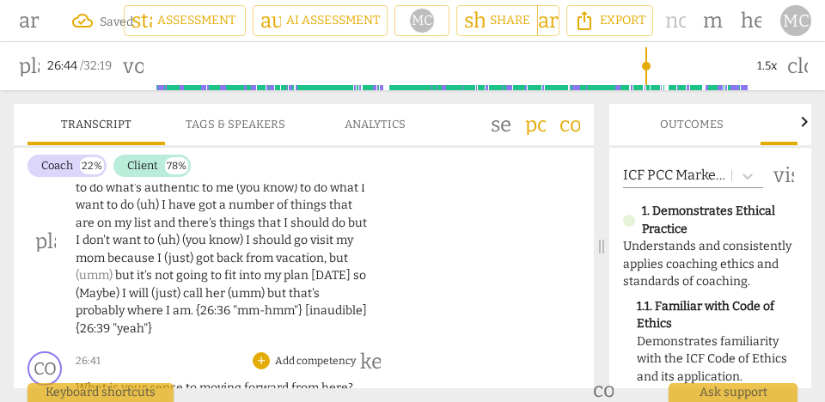
click at [87, 381] on span "What" at bounding box center [93, 388] width 34 height 15
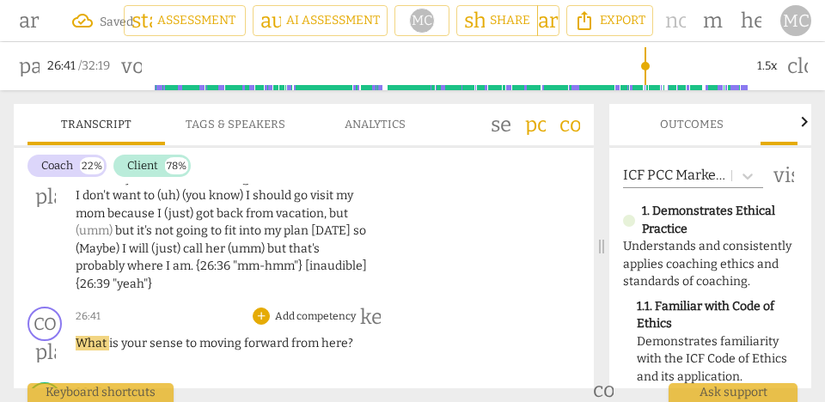
scroll to position [11078, 0]
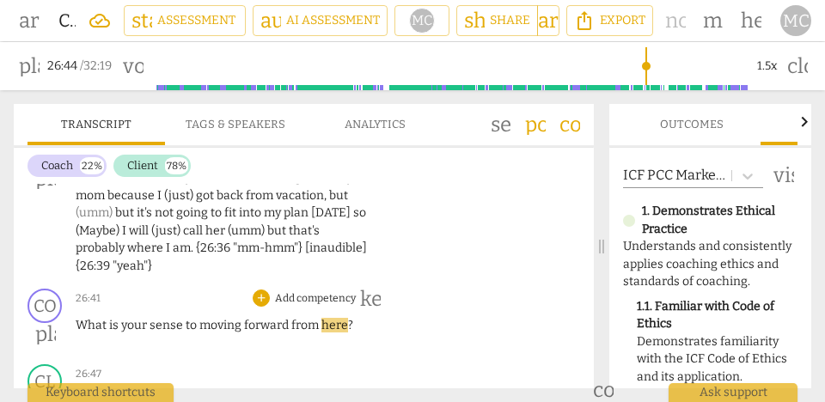
click at [305, 291] on p "Add competency" at bounding box center [315, 298] width 84 height 15
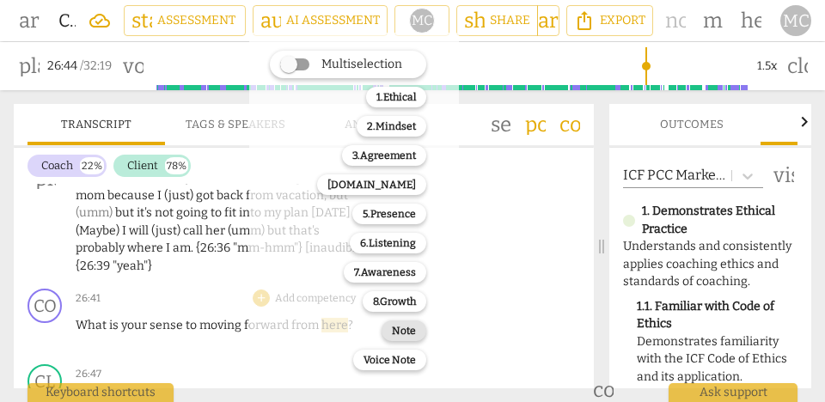
click at [401, 328] on b "Note" at bounding box center [404, 331] width 24 height 21
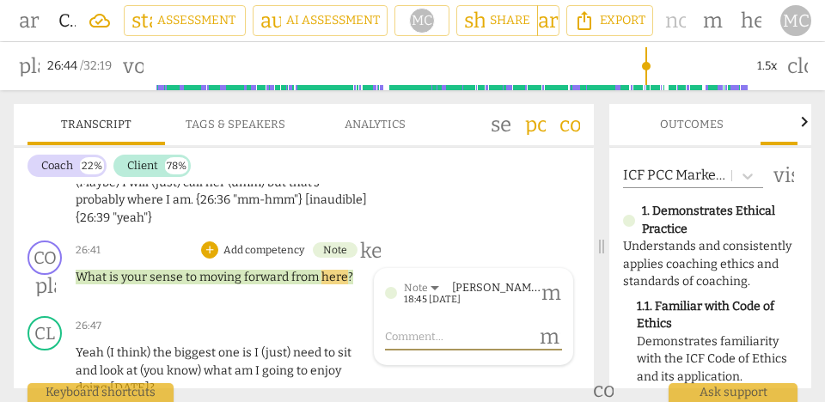
scroll to position [11131, 0]
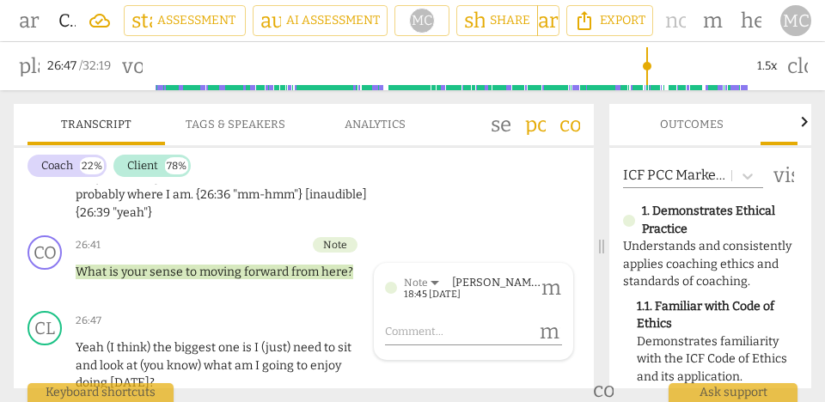
click at [224, 265] on span "moving" at bounding box center [221, 272] width 45 height 15
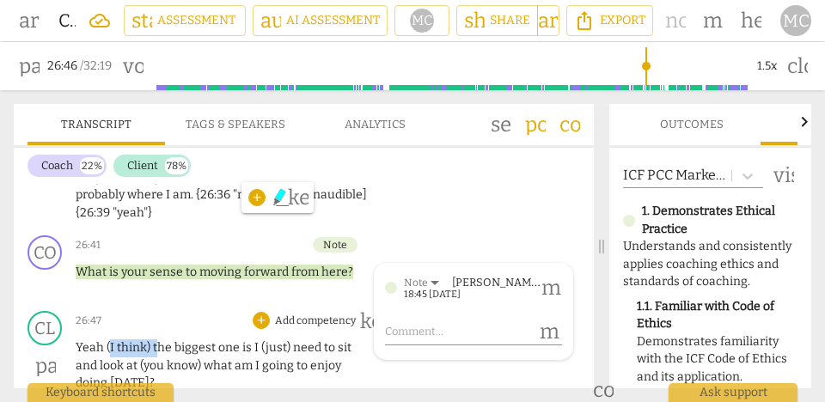
drag, startPoint x: 156, startPoint y: 294, endPoint x: 107, endPoint y: 294, distance: 49.0
click at [107, 340] on p "Yeah (I think) the biggest one is I (just) need to sit and look at (you know) w…" at bounding box center [223, 366] width 294 height 53
type input "1607"
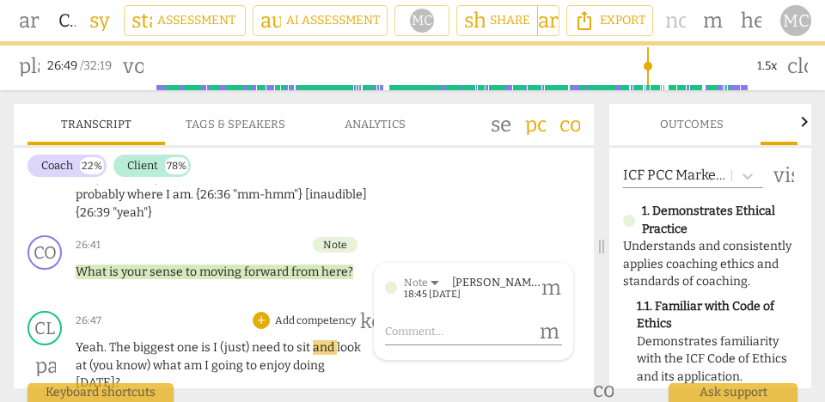
click at [244, 340] on span "(just)" at bounding box center [236, 347] width 32 height 15
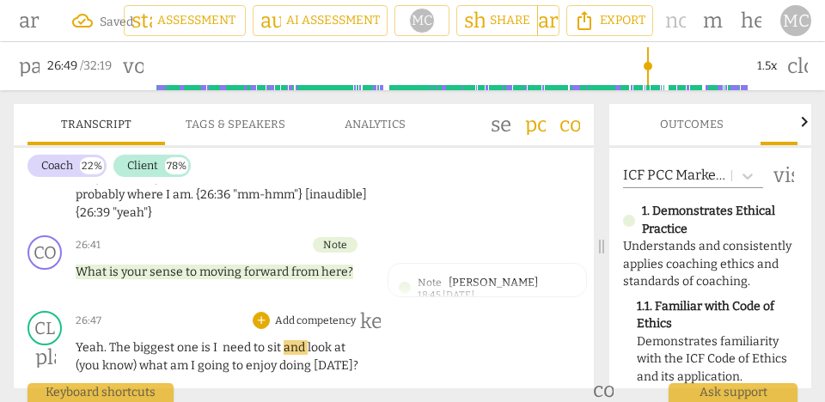
click at [211, 304] on div "CL play_arrow pause 26:47 + Add competency keyboard_arrow_right Yeah. T he bigg…" at bounding box center [304, 342] width 580 height 77
type input "1613"
drag, startPoint x: 116, startPoint y: 315, endPoint x: 339, endPoint y: 290, distance: 224.1
click at [339, 340] on p "Yeah . The biggest one is I need to sit and look at (you know) what am I going …" at bounding box center [223, 357] width 294 height 35
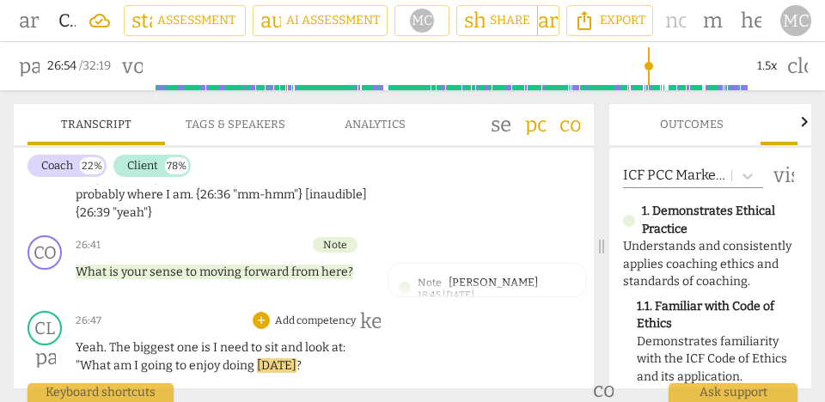
click at [297, 340] on p "Yeah . The biggest one is I need to sit and look at: "W hat am I going to enjoy…" at bounding box center [223, 357] width 294 height 35
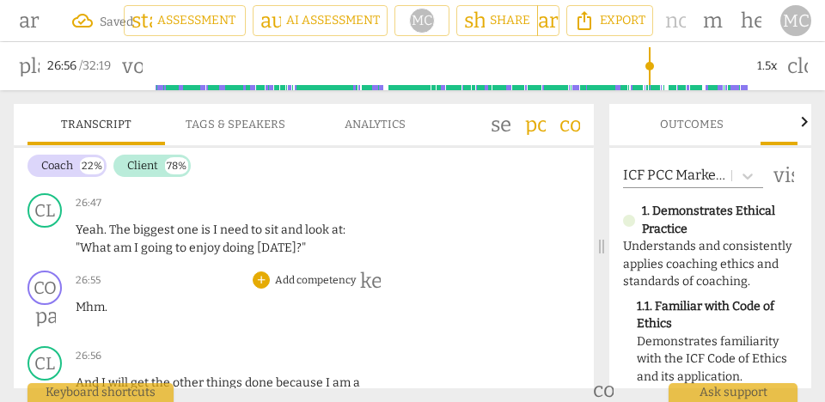
type input "1616"
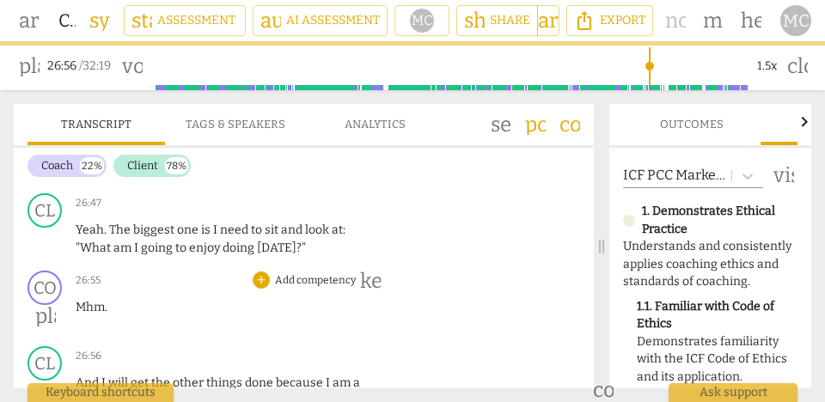
click at [77, 300] on span "Mhm" at bounding box center [90, 307] width 29 height 15
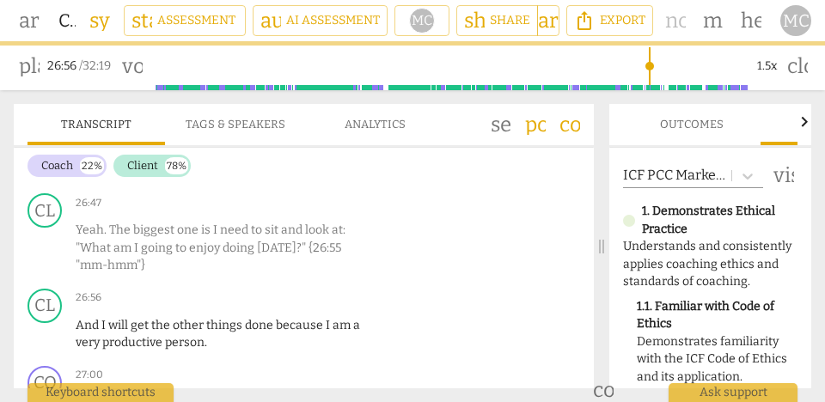
scroll to position [11192, 0]
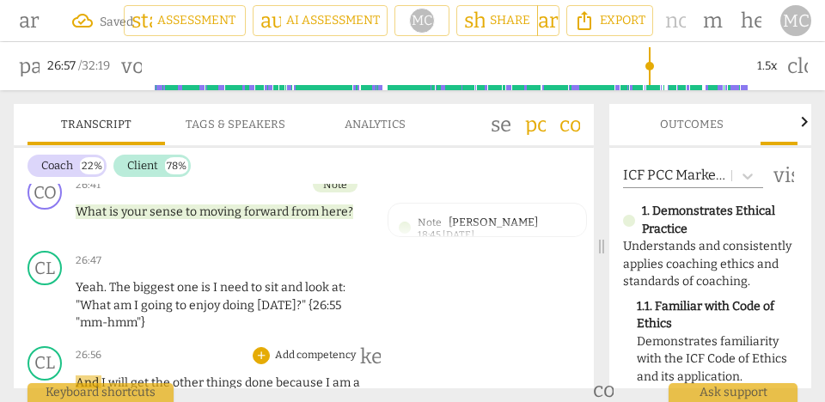
click at [76, 376] on span "And" at bounding box center [89, 383] width 26 height 15
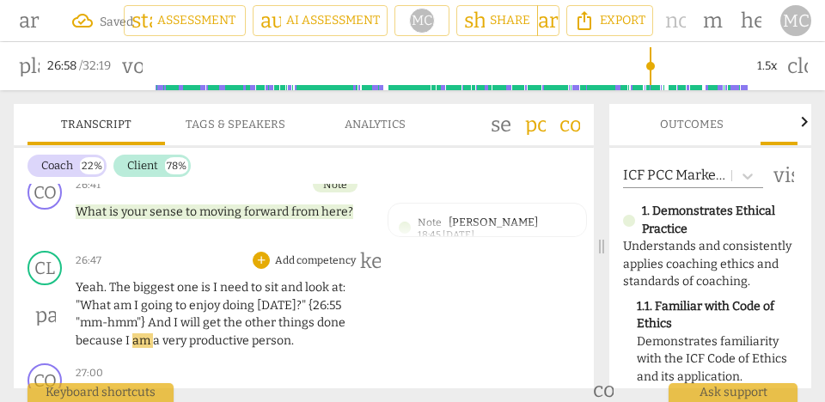
click at [178, 316] on span "I" at bounding box center [177, 323] width 7 height 15
type input "1619"
click at [175, 316] on span "will" at bounding box center [163, 323] width 22 height 15
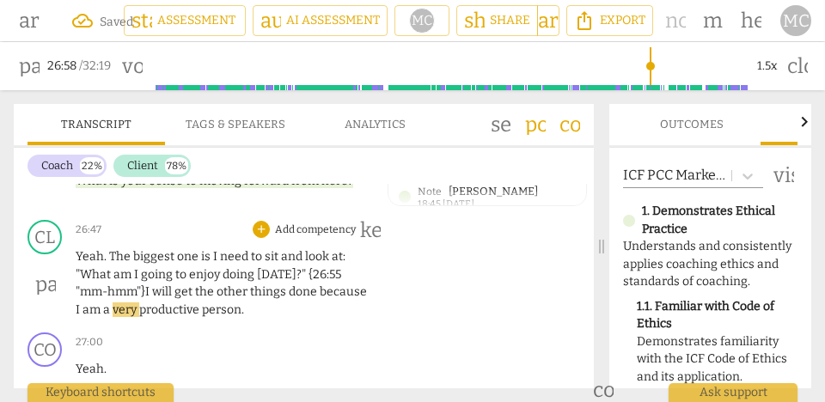
scroll to position [11223, 0]
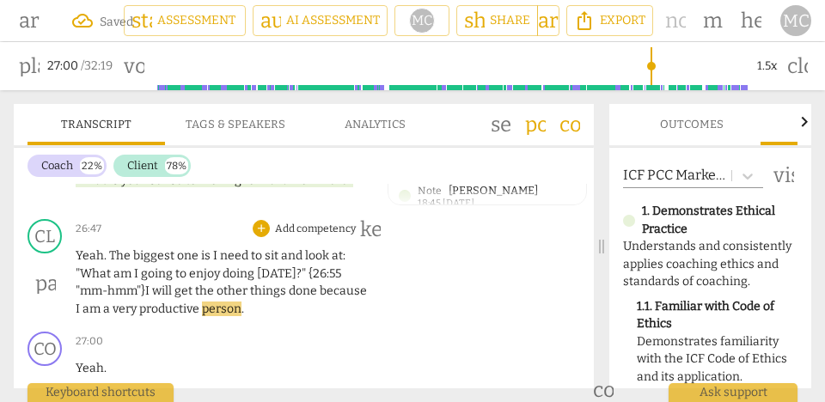
click at [242, 302] on span "person" at bounding box center [222, 309] width 40 height 15
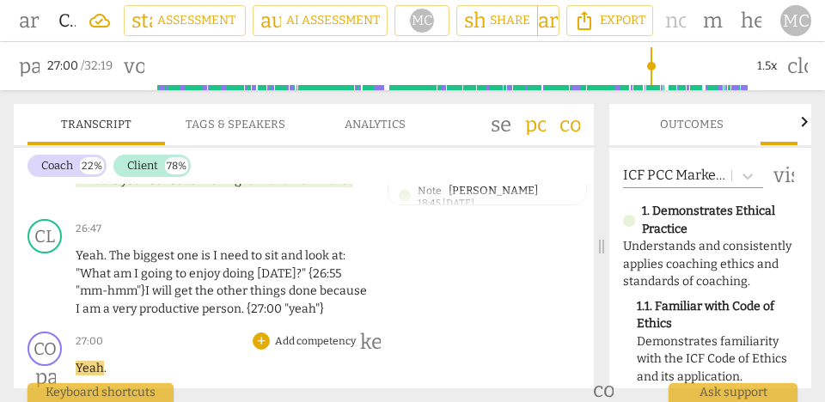
drag, startPoint x: 113, startPoint y: 332, endPoint x: 54, endPoint y: 332, distance: 58.5
click at [54, 332] on div "CO play_arrow pause 27:00 + Add competency keyboard_arrow_right Yeah ." at bounding box center [304, 363] width 580 height 76
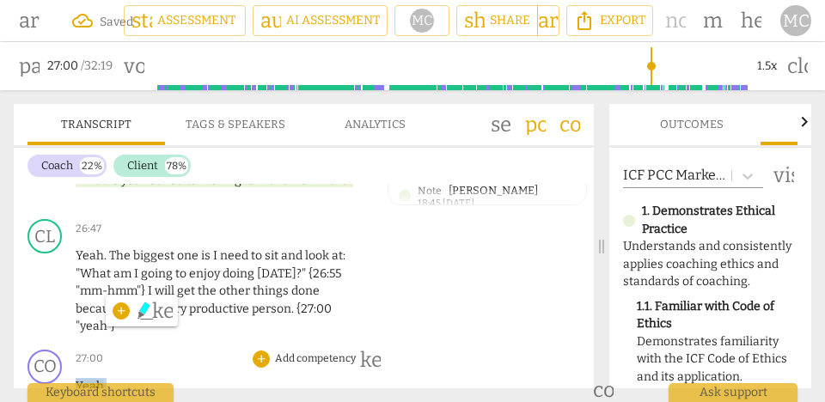
type input "1621"
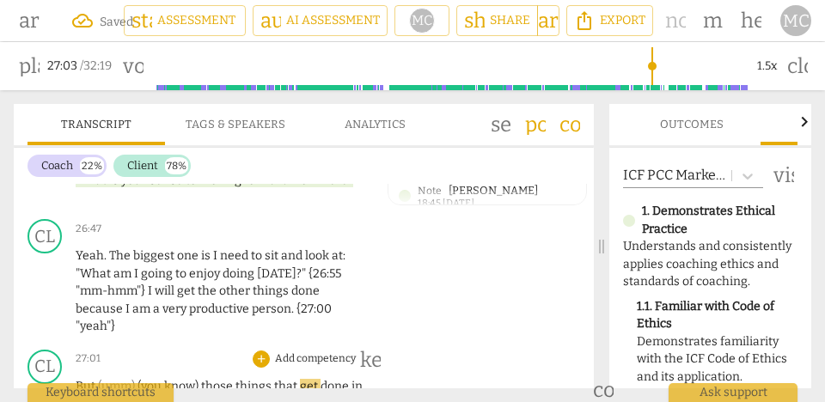
type input "1624"
drag, startPoint x: 205, startPoint y: 334, endPoint x: 58, endPoint y: 334, distance: 146.2
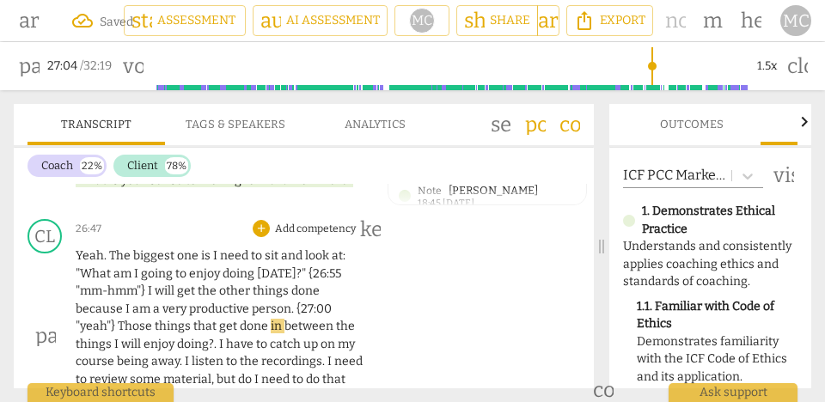
click at [132, 319] on span "Those" at bounding box center [136, 326] width 37 height 15
type input "1626"
click at [193, 319] on span "that" at bounding box center [206, 326] width 26 height 15
click at [191, 319] on span "things—" at bounding box center [178, 326] width 46 height 15
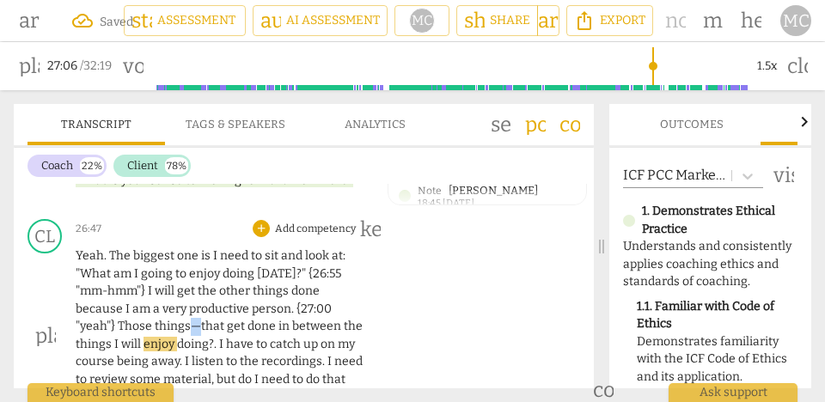
click at [191, 319] on span "things—" at bounding box center [178, 326] width 46 height 15
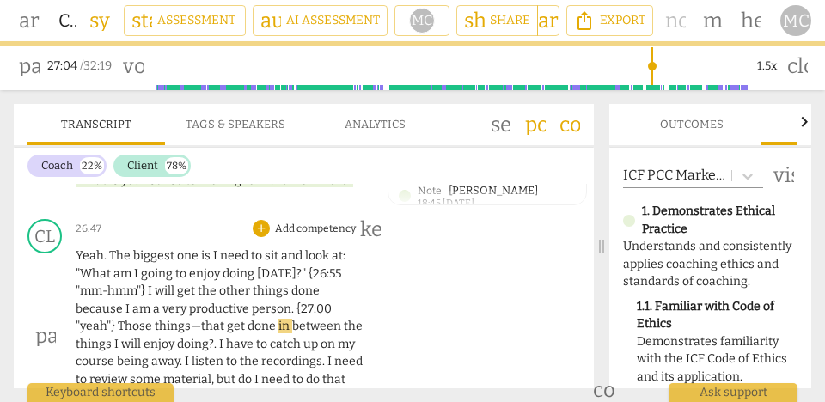
click at [286, 319] on span "in" at bounding box center [286, 326] width 14 height 15
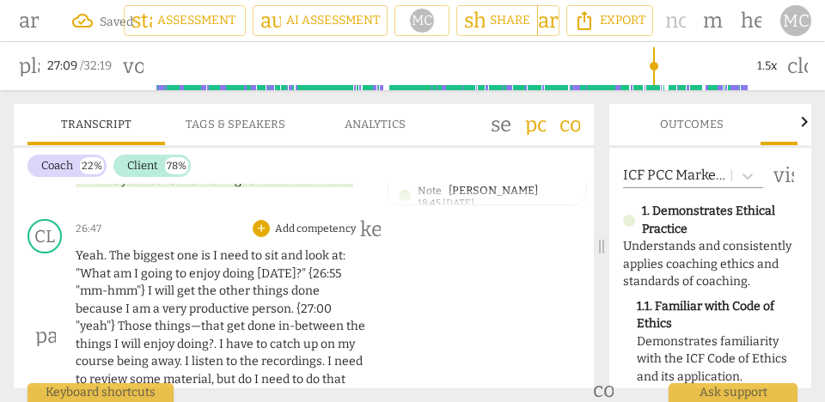
click at [198, 266] on p "Yeah . The biggest one is I need to sit and look at : "What am I going to enjoy…" at bounding box center [223, 336] width 294 height 176
click at [213, 302] on span "productive" at bounding box center [220, 309] width 63 height 15
click at [219, 337] on span "I" at bounding box center [222, 344] width 7 height 15
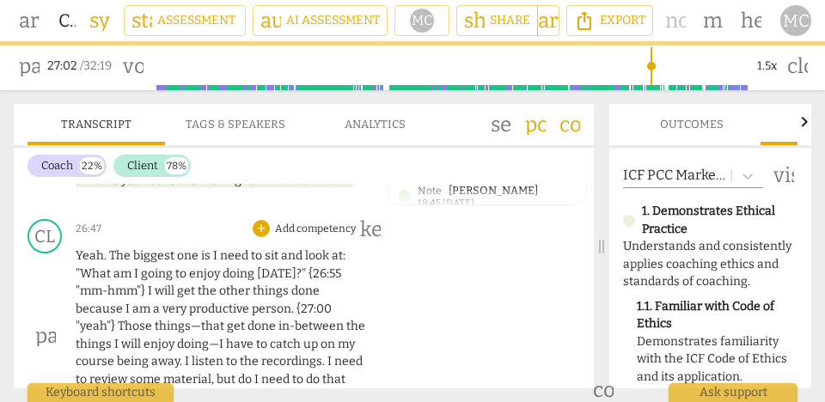
click at [438, 287] on div "CL play_arrow pause 26:47 + Add competency keyboard_arrow_right Yeah . The bigg…" at bounding box center [304, 321] width 580 height 218
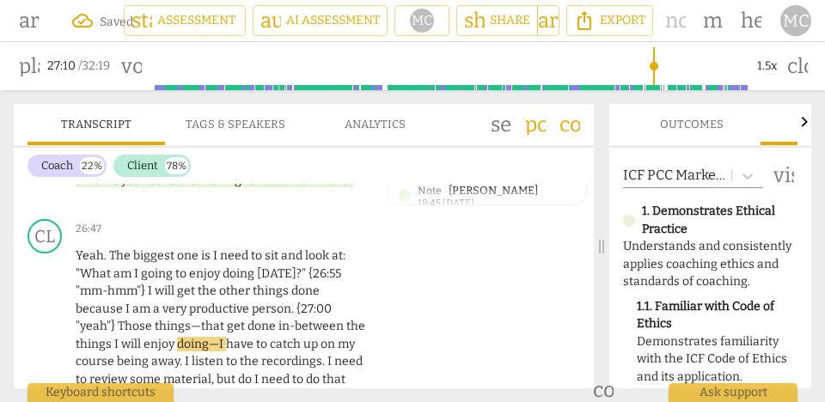
click at [187, 337] on span "doing—I" at bounding box center [201, 344] width 49 height 15
type input "1627"
click at [218, 337] on span "doing—I" at bounding box center [201, 344] width 49 height 15
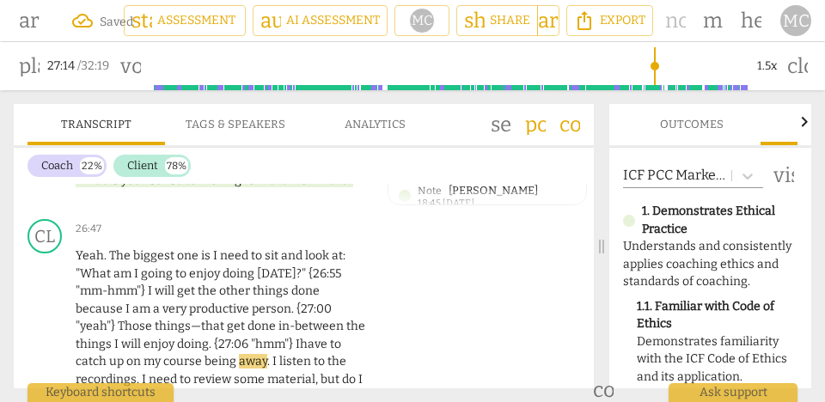
click at [169, 354] on span "course" at bounding box center [183, 361] width 41 height 15
click at [199, 354] on span "course" at bounding box center [183, 361] width 41 height 15
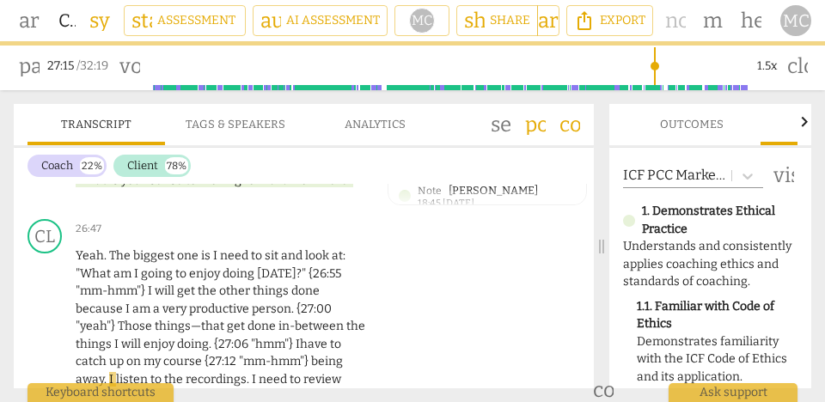
scroll to position [11255, 0]
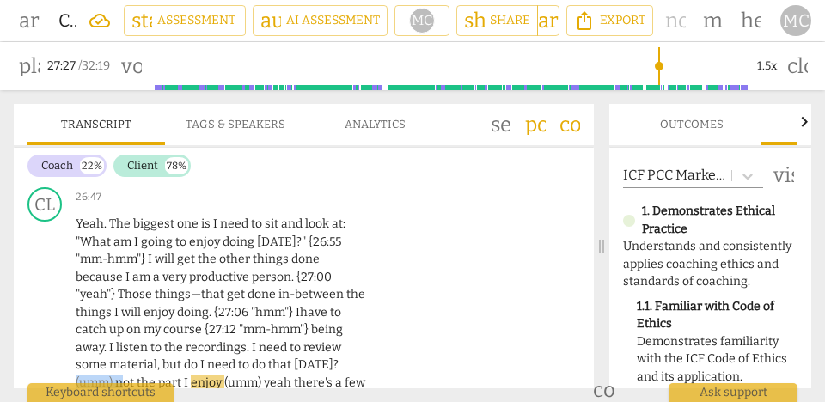
drag, startPoint x: 123, startPoint y: 330, endPoint x: 62, endPoint y: 330, distance: 61.0
click at [62, 330] on div "CL play_arrow pause 26:47 + Add competency keyboard_arrow_right Yeah . The bigg…" at bounding box center [304, 299] width 580 height 236
click at [89, 376] on span "the" at bounding box center [86, 383] width 21 height 15
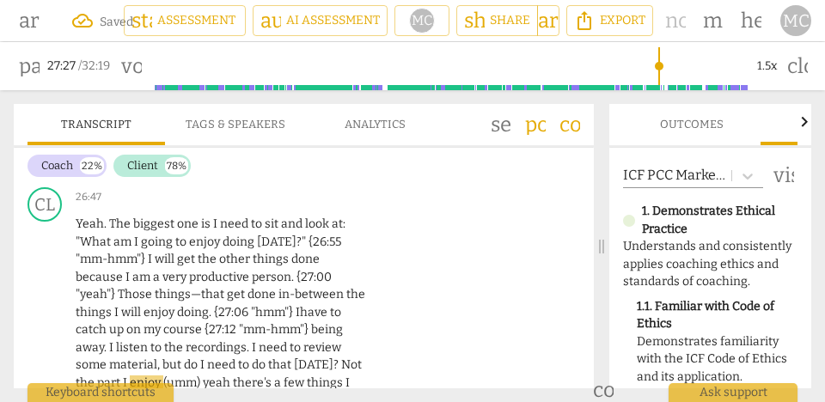
click at [160, 376] on span "enjoy" at bounding box center [147, 383] width 34 height 15
click at [250, 376] on span "eah" at bounding box center [244, 383] width 24 height 15
click at [286, 376] on span "There's" at bounding box center [275, 383] width 41 height 15
click at [332, 340] on span "review" at bounding box center [322, 347] width 38 height 15
click at [388, 281] on div "CL play_arrow pause 26:47 + Add competency keyboard_arrow_right Yeah . The bigg…" at bounding box center [304, 299] width 580 height 236
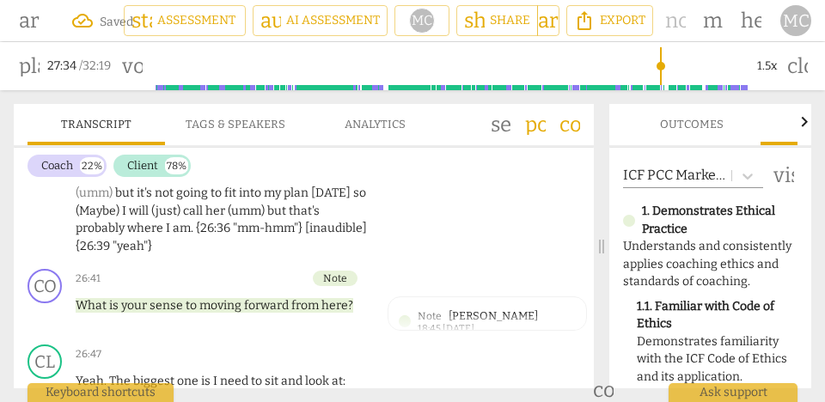
scroll to position [11097, 0]
click at [310, 348] on p "Add competency" at bounding box center [315, 355] width 84 height 15
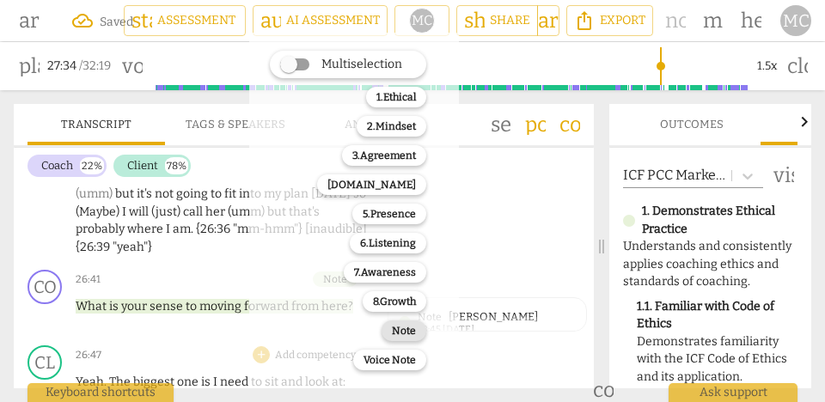
click at [402, 331] on b "Note" at bounding box center [404, 331] width 24 height 21
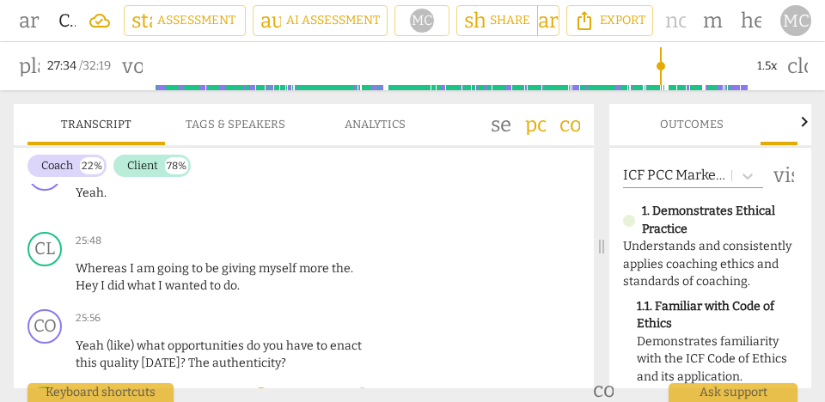
scroll to position [10744, 0]
click at [156, 279] on span "what" at bounding box center [142, 286] width 31 height 15
click at [233, 279] on span "do" at bounding box center [231, 286] width 14 height 15
type input "1552"
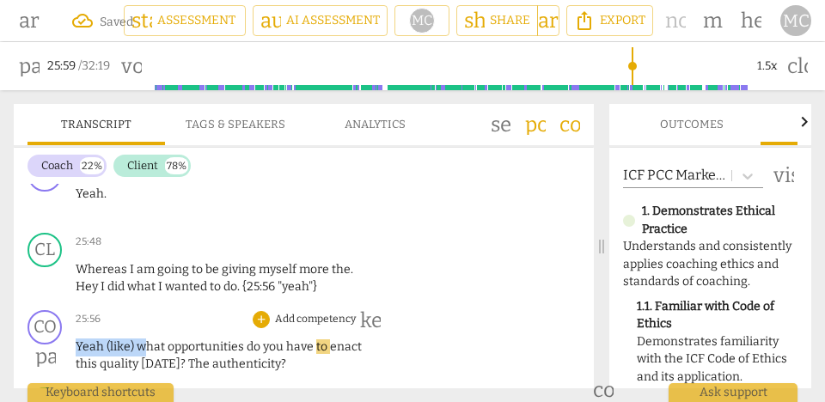
drag, startPoint x: 141, startPoint y: 296, endPoint x: 65, endPoint y: 296, distance: 75.7
click at [65, 303] on div "CO play_arrow pause 25:56 + Add competency keyboard_arrow_right Yeah (like) wha…" at bounding box center [304, 341] width 580 height 77
type input "1560"
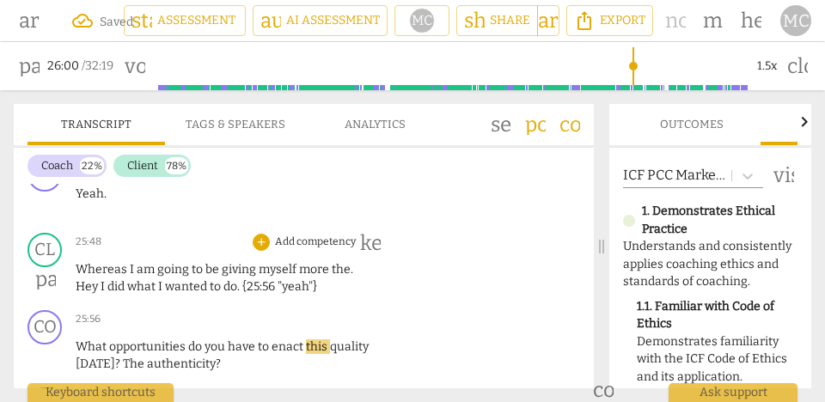
click at [141, 261] on p "Whereas I am going to be giving myself more the . Hey I did what I wanted to do…" at bounding box center [223, 278] width 294 height 35
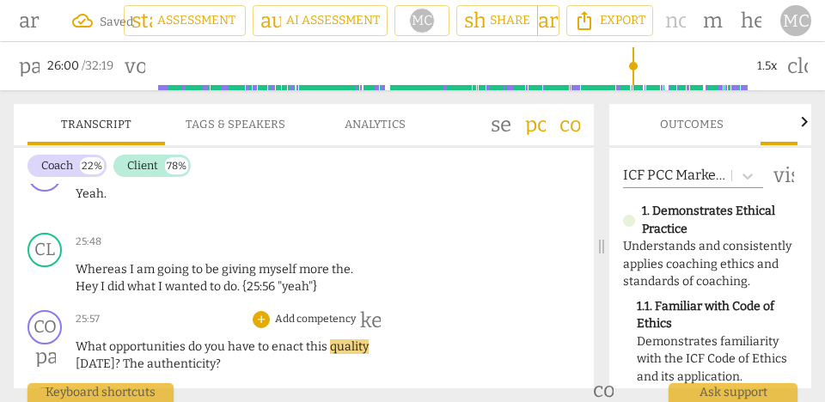
click at [86, 339] on p "What opportunities do you have to enact this quality [DATE] ? The authenticity ?" at bounding box center [223, 356] width 294 height 35
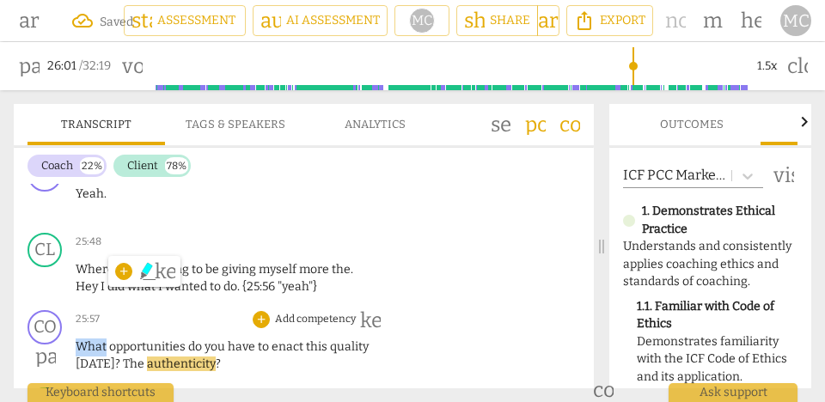
click at [93, 340] on span "What" at bounding box center [93, 347] width 34 height 15
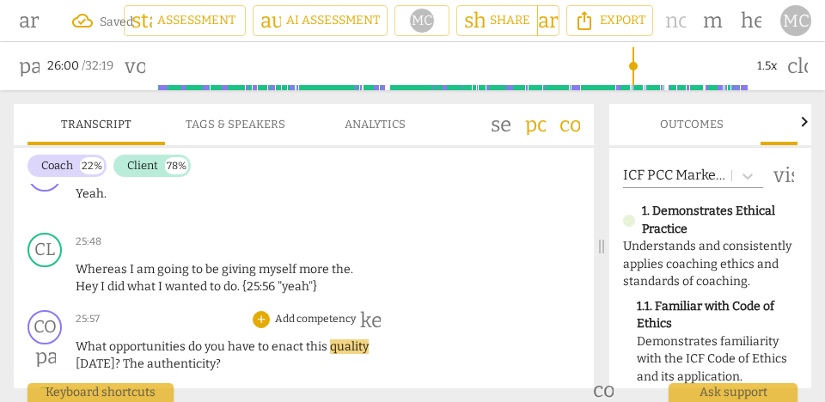
click at [123, 357] on span "The" at bounding box center [135, 364] width 24 height 15
type input "1562"
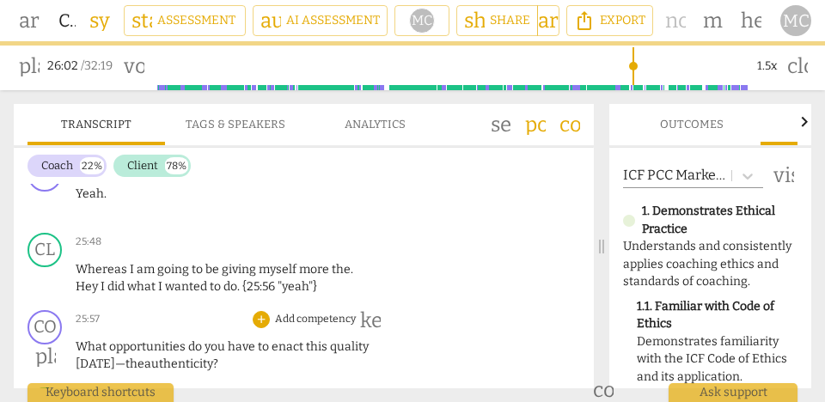
click at [304, 312] on p "Add competency" at bounding box center [315, 319] width 84 height 15
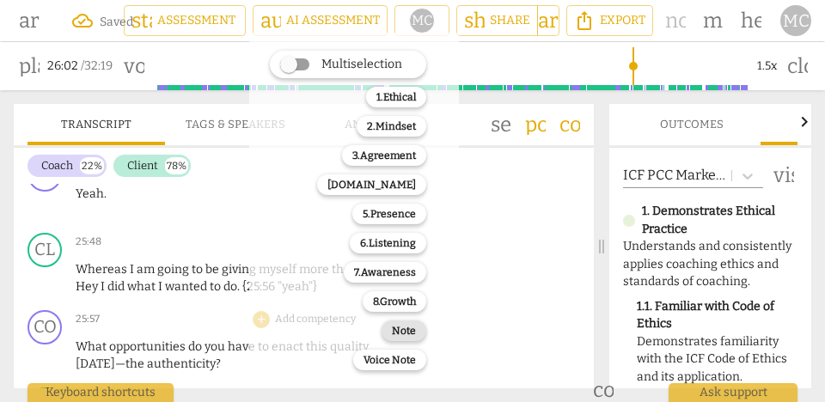
click at [404, 332] on b "Note" at bounding box center [404, 331] width 24 height 21
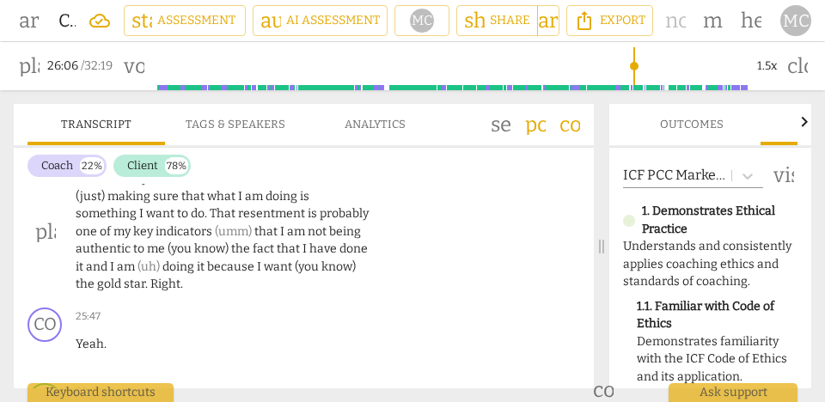
scroll to position [10594, 0]
click at [221, 220] on p "Yeah the key elements that I need to be aware of is (just) making sure that wha…" at bounding box center [223, 231] width 294 height 124
click at [230, 259] on span "because" at bounding box center [232, 266] width 50 height 15
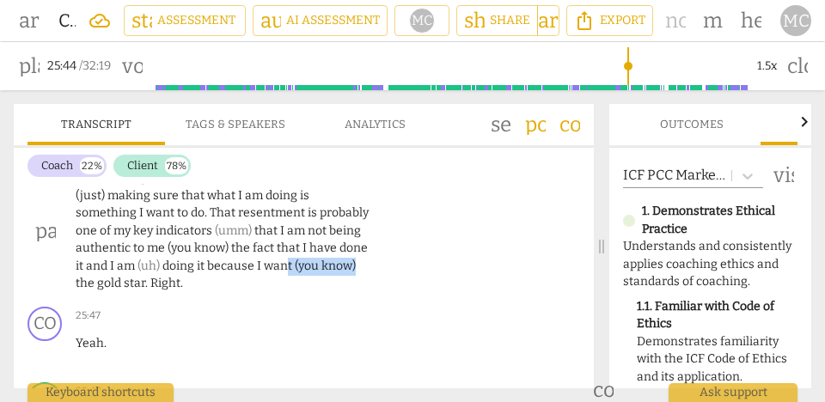
type input "1545"
drag, startPoint x: 286, startPoint y: 214, endPoint x: 380, endPoint y: 213, distance: 93.7
click at [380, 213] on div "CL play_arrow pause 25:23 + Add competency keyboard_arrow_right Yeah the key el…" at bounding box center [304, 217] width 580 height 166
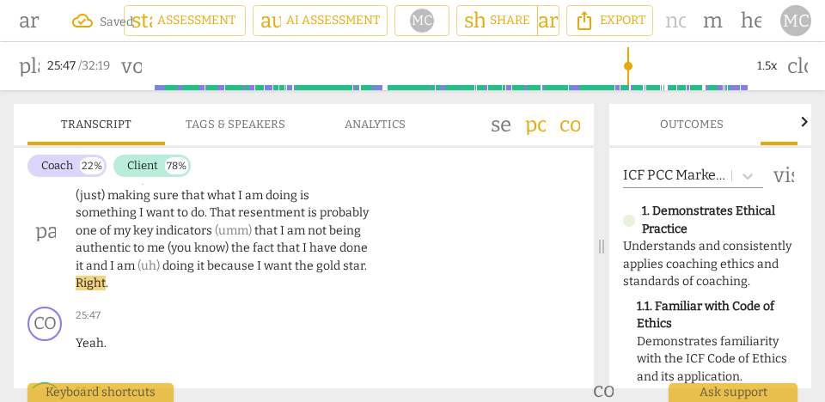
click at [365, 259] on span "." at bounding box center [366, 266] width 3 height 15
click at [184, 236] on p "Yeah the key elements that I need to be aware of is (just) making sure that wha…" at bounding box center [223, 231] width 294 height 124
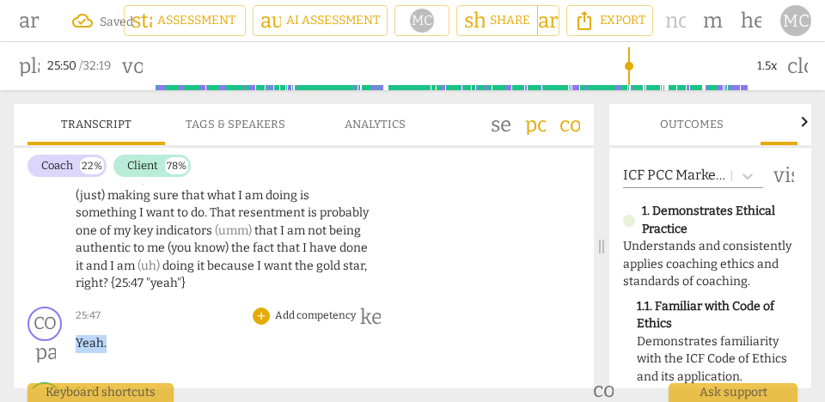
drag, startPoint x: 113, startPoint y: 296, endPoint x: 35, endPoint y: 296, distance: 78.2
click at [35, 300] on div "CO play_arrow pause 25:47 + Add competency keyboard_arrow_right Yeah ." at bounding box center [304, 338] width 580 height 76
type input "1550"
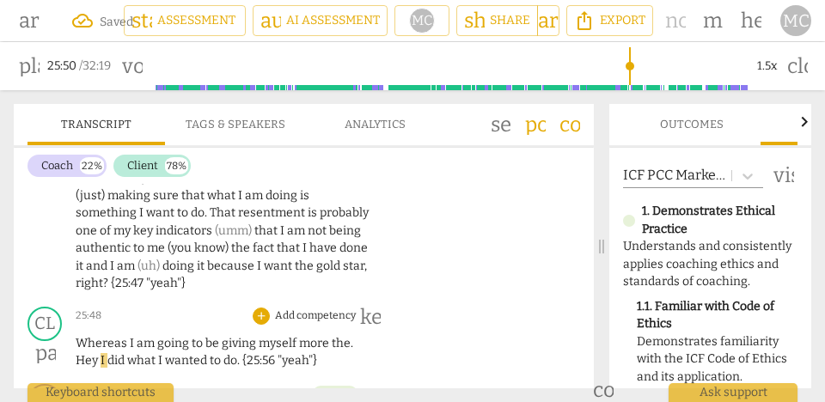
click at [78, 336] on span "Whereas" at bounding box center [103, 343] width 54 height 15
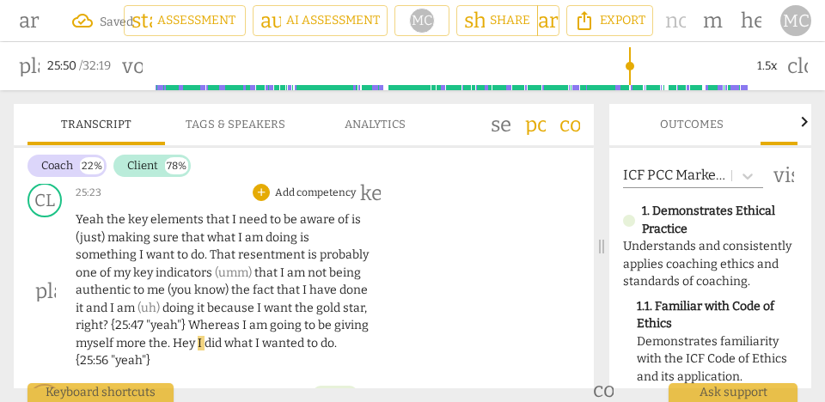
click at [198, 318] on span "Whereas" at bounding box center [215, 325] width 54 height 15
type input "1551"
click at [109, 318] on span "?" at bounding box center [107, 325] width 8 height 15
click at [199, 318] on span "Whereas" at bounding box center [208, 325] width 54 height 15
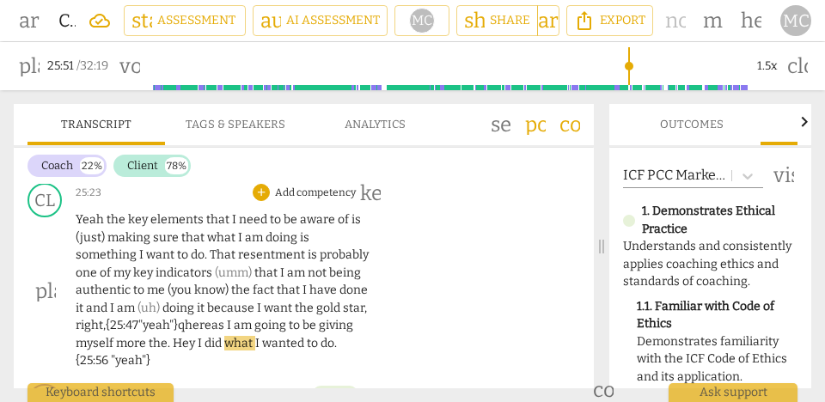
click at [220, 318] on span "hereas" at bounding box center [206, 325] width 42 height 15
click at [198, 318] on span "hereas" at bounding box center [206, 325] width 42 height 15
click at [212, 318] on span "hereas" at bounding box center [208, 325] width 42 height 15
click at [211, 318] on span "hereas" at bounding box center [208, 325] width 42 height 15
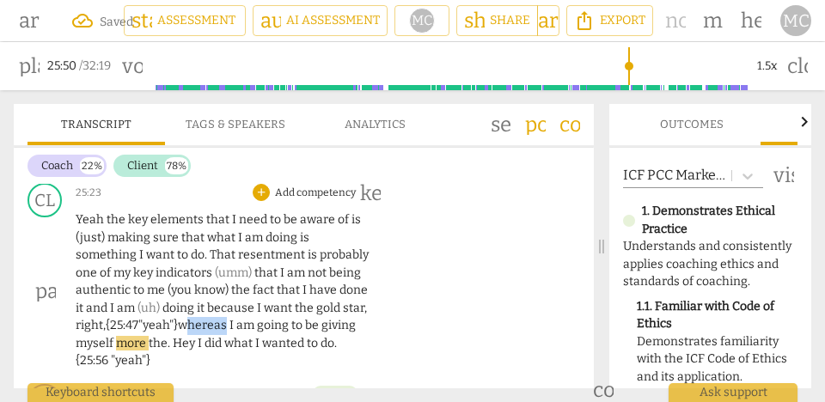
click at [211, 318] on span "hereas" at bounding box center [208, 325] width 42 height 15
click at [175, 336] on span "Hey" at bounding box center [185, 343] width 25 height 15
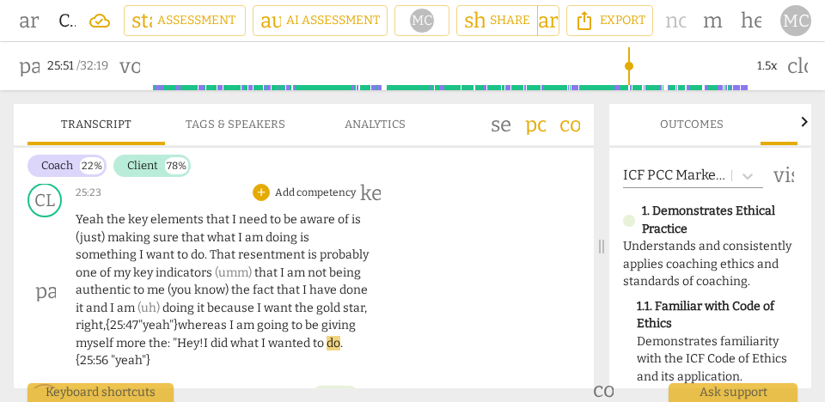
click at [347, 289] on p "Yeah the key elements that I need to be aware of is (just) making sure that wha…" at bounding box center [223, 291] width 294 height 159
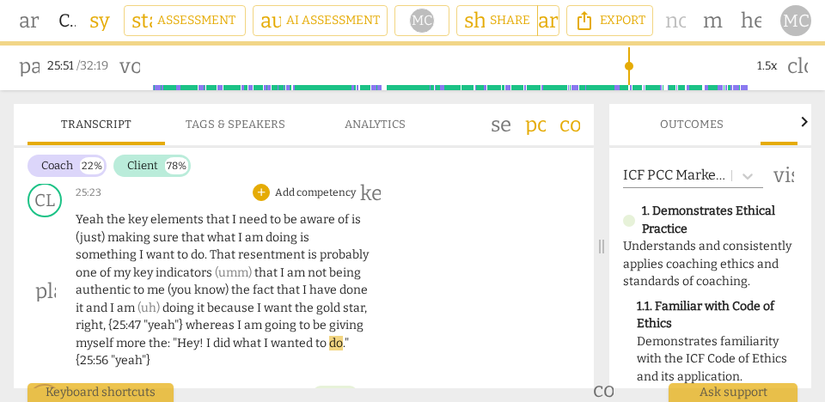
click at [410, 261] on div "CL play_arrow pause 25:23 + Add competency keyboard_arrow_right Yeah the key el…" at bounding box center [304, 276] width 580 height 201
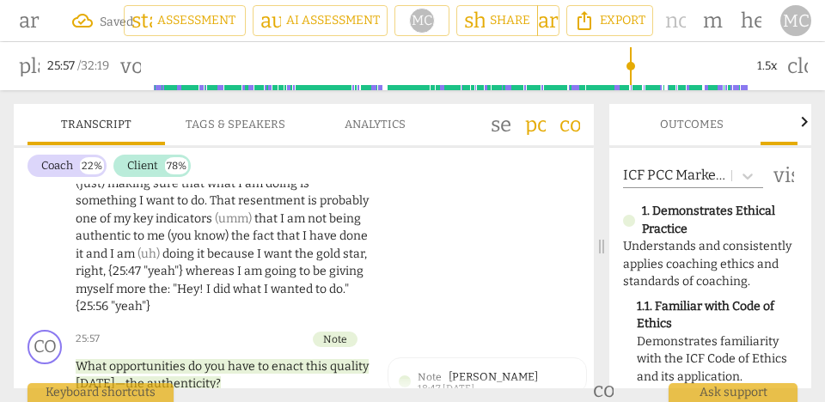
scroll to position [10595, 0]
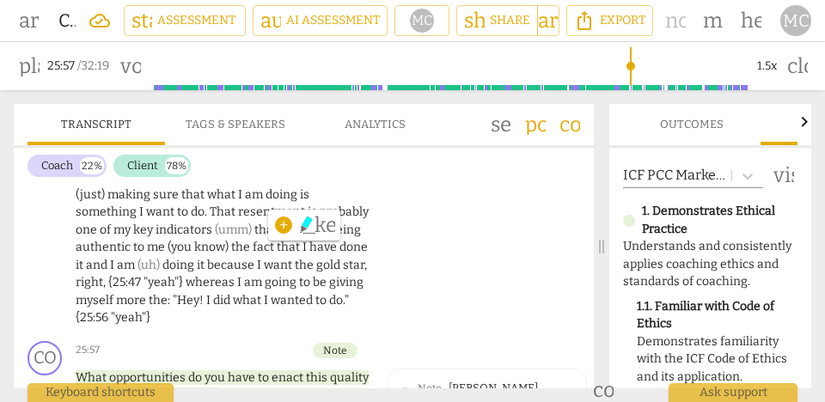
click at [212, 221] on p "Yeah the key elements that I need to be aware of is (just) making sure that wha…" at bounding box center [223, 248] width 294 height 159
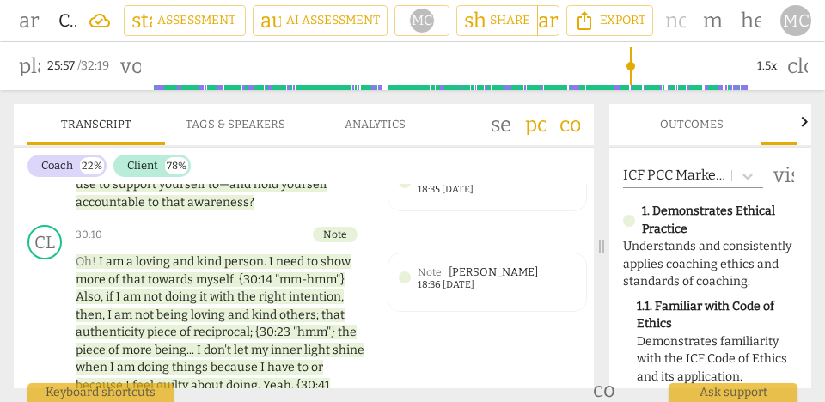
scroll to position [12469, 0]
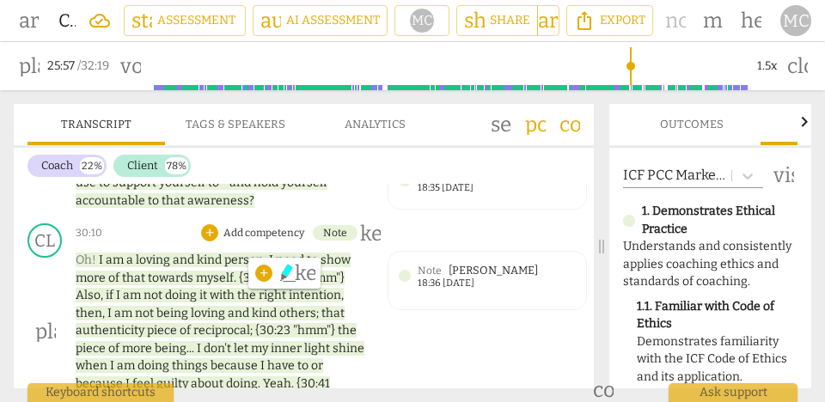
click at [420, 324] on div "CL play_arrow pause 30:10 + Add competency Note keyboard_arrow_right Oh ! I am …" at bounding box center [304, 317] width 580 height 201
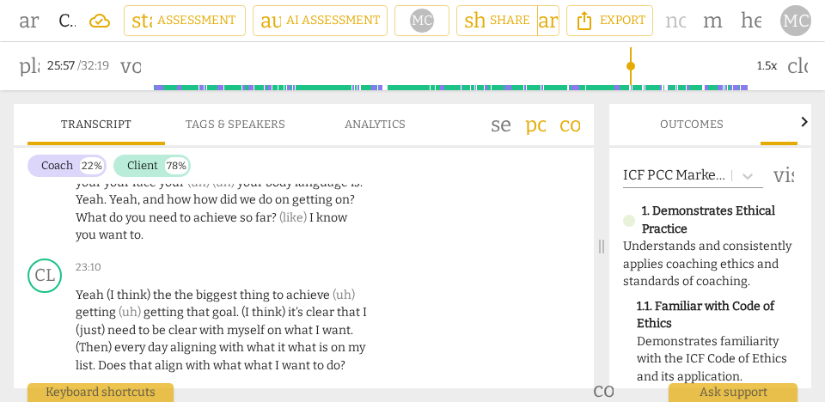
scroll to position [9726, 0]
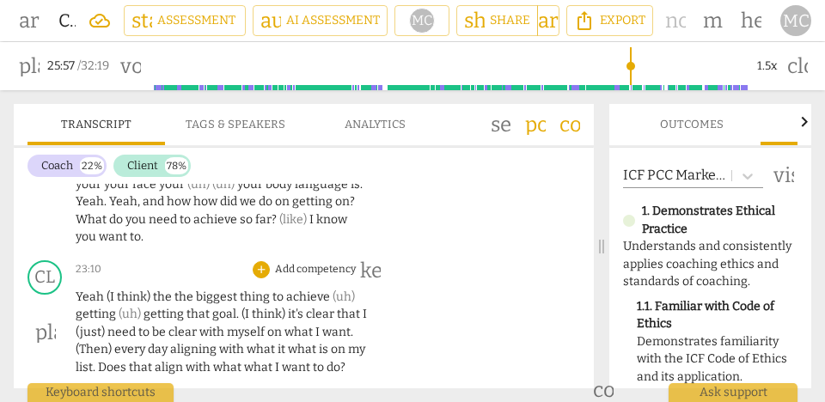
click at [179, 360] on span "align" at bounding box center [170, 367] width 31 height 15
click at [120, 360] on span "Does" at bounding box center [113, 367] width 31 height 15
type input "1408"
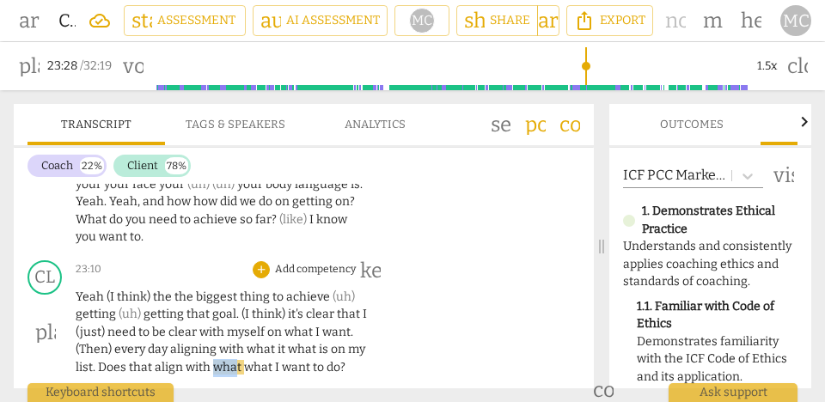
drag, startPoint x: 212, startPoint y: 316, endPoint x: 236, endPoint y: 316, distance: 23.2
click at [236, 360] on span "what" at bounding box center [228, 367] width 31 height 15
click at [299, 360] on span "do" at bounding box center [303, 367] width 14 height 15
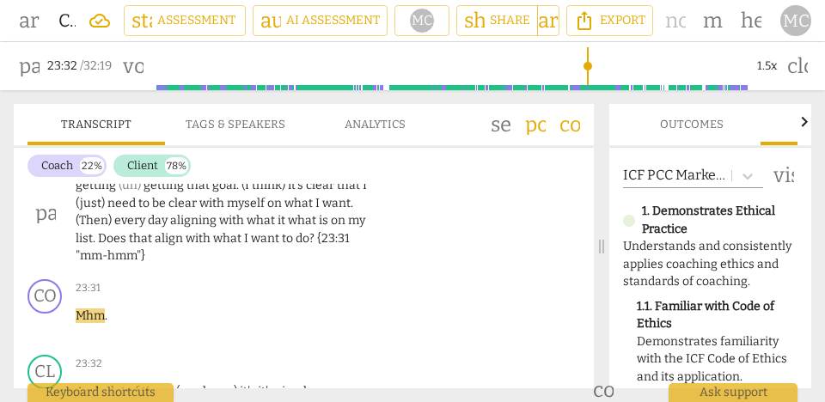
scroll to position [9865, 0]
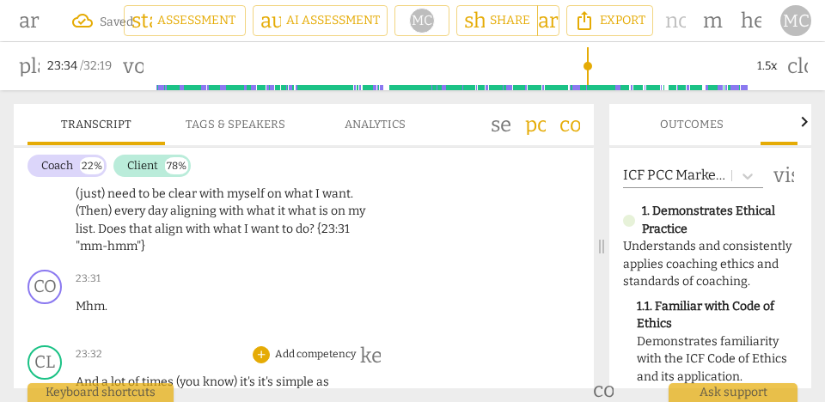
type input "1414"
drag, startPoint x: 104, startPoint y: 332, endPoint x: 66, endPoint y: 332, distance: 37.8
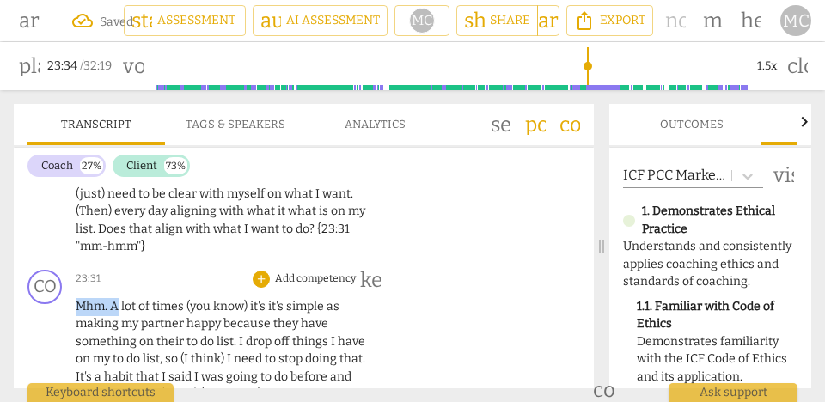
drag, startPoint x: 115, startPoint y: 255, endPoint x: 82, endPoint y: 230, distance: 41.8
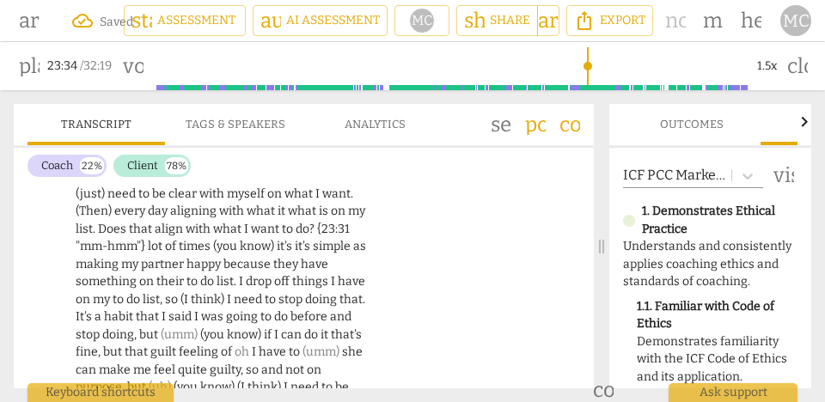
click at [150, 239] on span "lot" at bounding box center [156, 246] width 17 height 15
click at [198, 238] on p "Yeah (I think) the the biggest thing to achieve (uh) getting (uh) getting that …" at bounding box center [223, 397] width 294 height 494
click at [482, 290] on div "CL play_arrow pause 23:10 + Add competency keyboard_arrow_right Yeah (I think) …" at bounding box center [304, 383] width 580 height 536
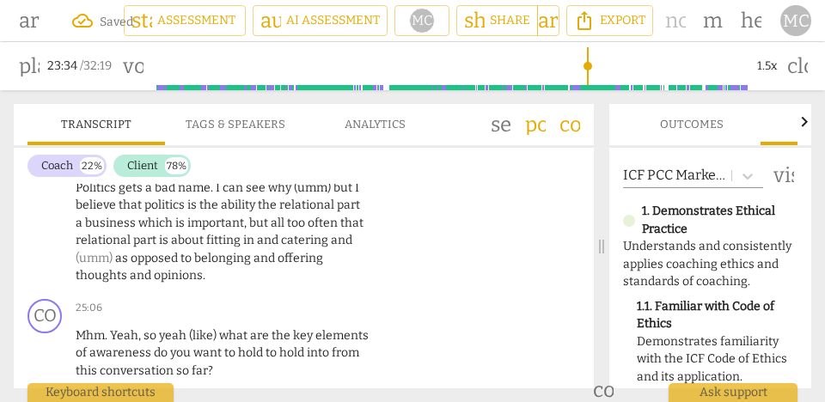
scroll to position [10224, 0]
click at [159, 267] on span "opinions" at bounding box center [178, 274] width 49 height 15
click at [195, 267] on span "opinions" at bounding box center [178, 274] width 49 height 15
type input "1506"
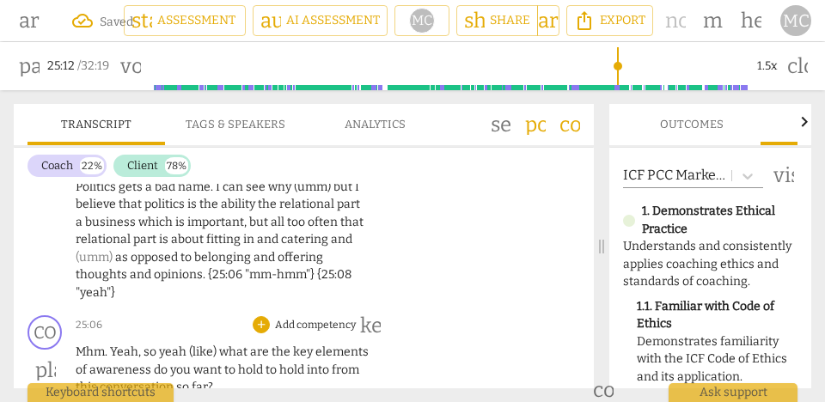
type input "1513"
drag, startPoint x: 225, startPoint y: 300, endPoint x: 64, endPoint y: 299, distance: 161.6
click at [64, 309] on div "CO play_arrow pause 25:06 + Add competency keyboard_arrow_right Mhm . Yeah , so…" at bounding box center [304, 356] width 580 height 95
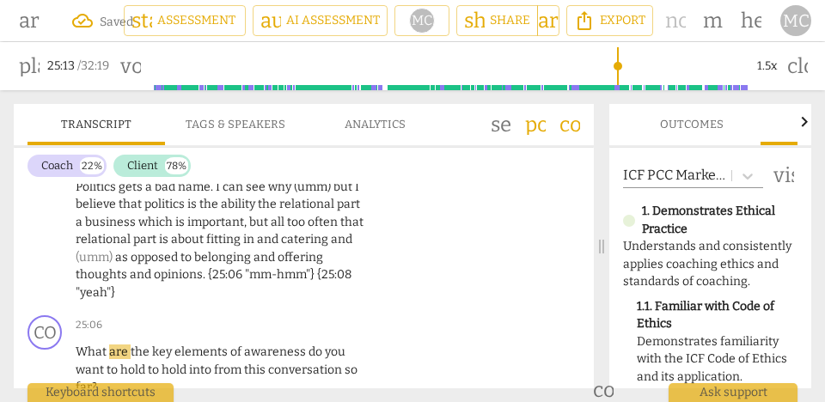
click at [132, 250] on span "opposed" at bounding box center [156, 257] width 50 height 15
click at [94, 345] on span "What" at bounding box center [93, 352] width 34 height 15
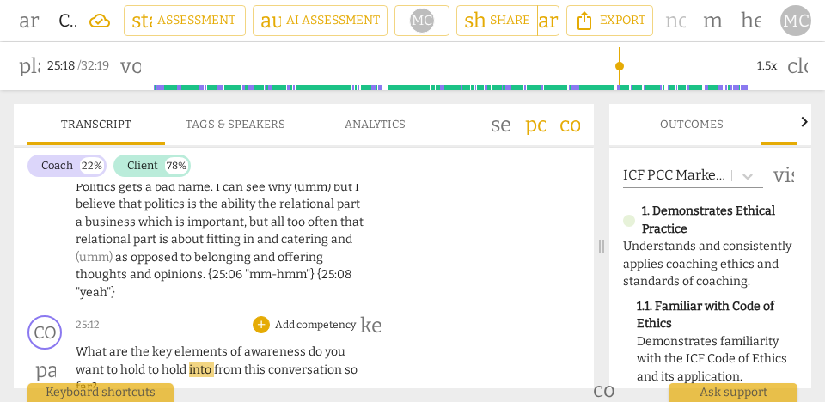
click at [159, 363] on span "to" at bounding box center [155, 370] width 14 height 15
type input "1519"
click at [165, 345] on span "key" at bounding box center [163, 352] width 22 height 15
click at [289, 318] on p "Add competency" at bounding box center [315, 325] width 84 height 15
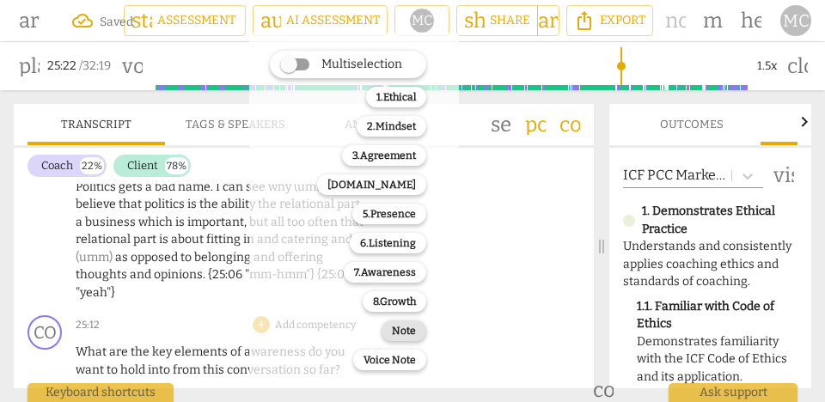
click at [402, 332] on b "Note" at bounding box center [404, 331] width 24 height 21
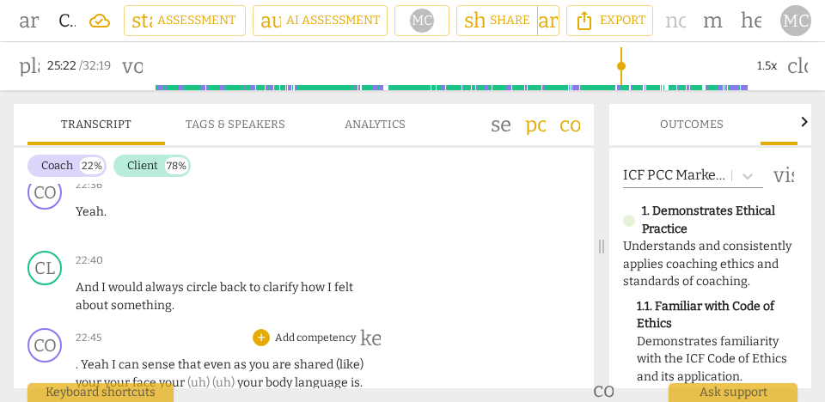
scroll to position [9527, 0]
click at [109, 299] on span "about" at bounding box center [93, 306] width 35 height 15
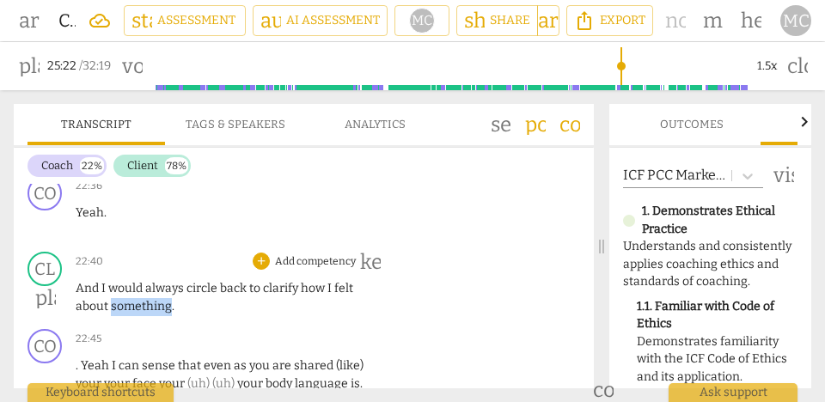
click at [109, 299] on span "about" at bounding box center [93, 306] width 35 height 15
click at [94, 299] on span "about" at bounding box center [93, 306] width 35 height 15
click at [164, 299] on span "something" at bounding box center [141, 306] width 61 height 15
type input "1364"
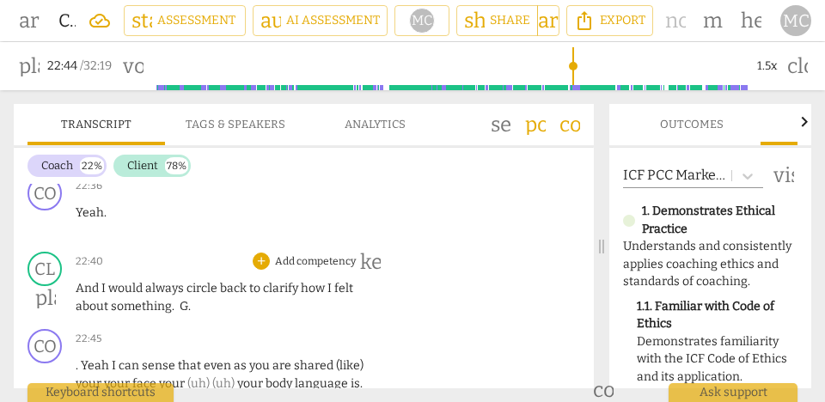
click at [274, 281] on span "clarify" at bounding box center [282, 288] width 38 height 15
click at [188, 299] on span "." at bounding box center [189, 306] width 3 height 15
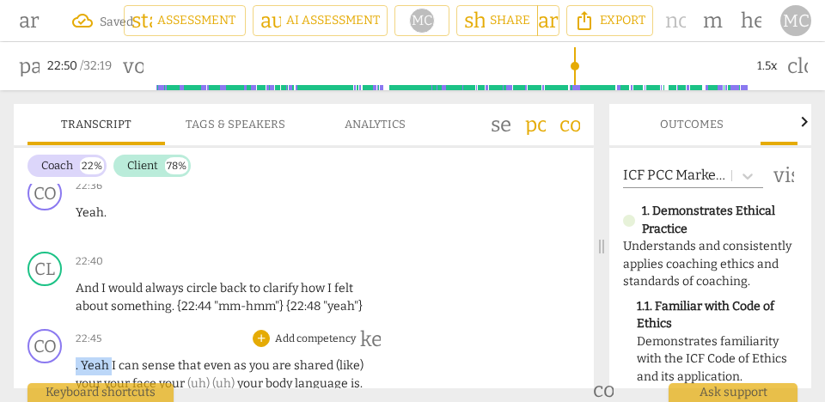
drag, startPoint x: 111, startPoint y: 313, endPoint x: 39, endPoint y: 311, distance: 72.2
click at [39, 322] on div "CO play_arrow pause 22:45 + Add competency keyboard_arrow_right . Yeah I can se…" at bounding box center [304, 387] width 580 height 131
type input "1371"
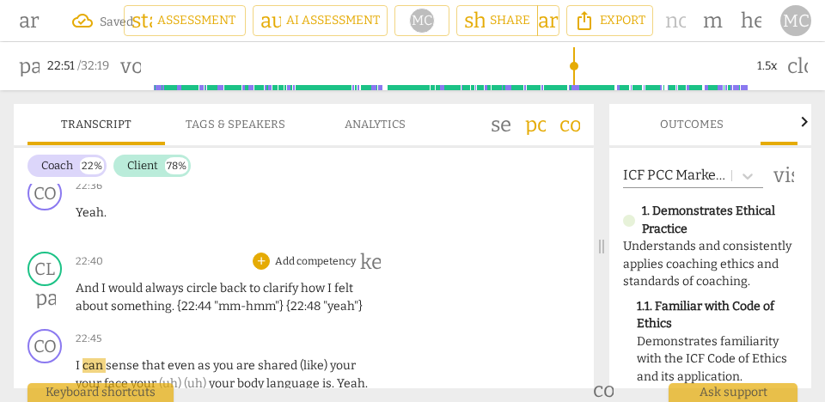
click at [101, 299] on span "about" at bounding box center [93, 306] width 35 height 15
click at [144, 299] on span "something" at bounding box center [141, 306] width 61 height 15
click at [158, 299] on span "something" at bounding box center [141, 306] width 61 height 15
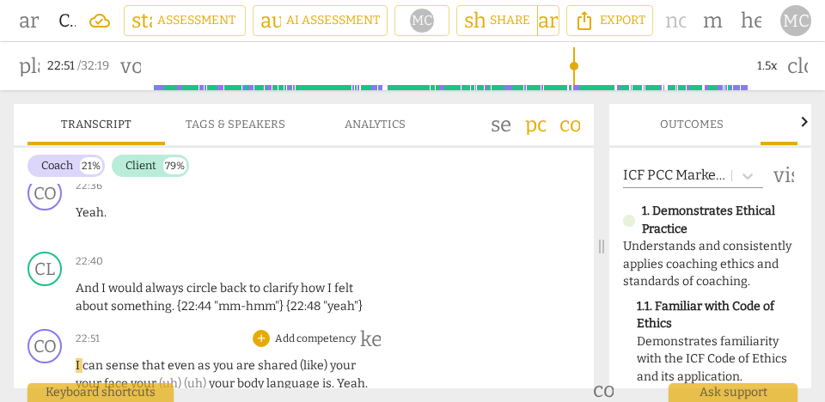
type input "1372"
click at [360, 299] on span ""yeah"}" at bounding box center [343, 306] width 40 height 15
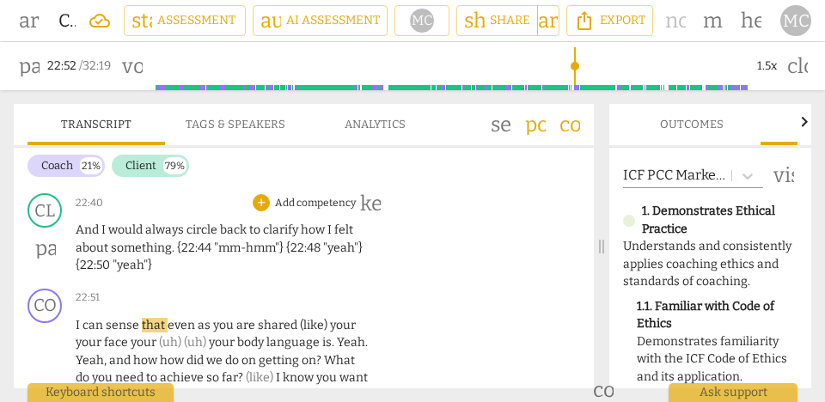
scroll to position [9587, 0]
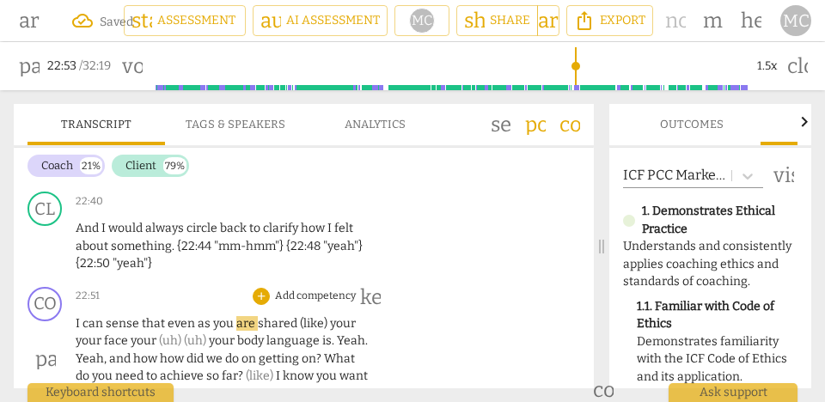
click at [168, 316] on span "even" at bounding box center [183, 323] width 30 height 15
type input "1374"
click at [184, 316] on span "even" at bounding box center [183, 323] width 30 height 15
click at [185, 316] on span "even" at bounding box center [183, 323] width 30 height 15
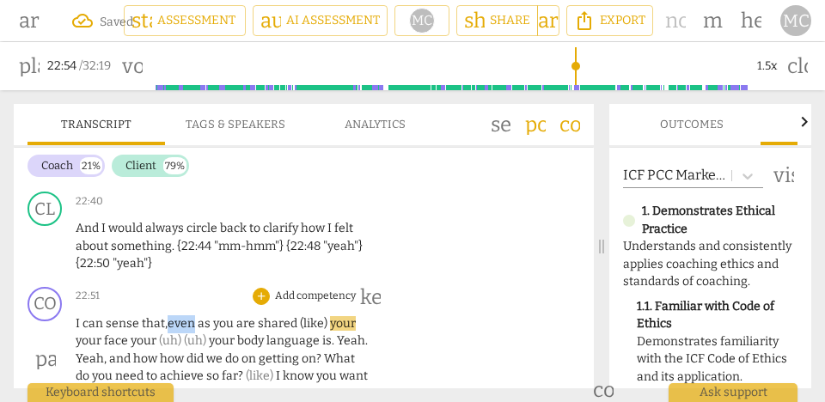
click at [185, 316] on span "even" at bounding box center [183, 323] width 30 height 15
click at [258, 316] on span "shared" at bounding box center [279, 323] width 42 height 15
click at [337, 316] on span "your" at bounding box center [347, 323] width 26 height 15
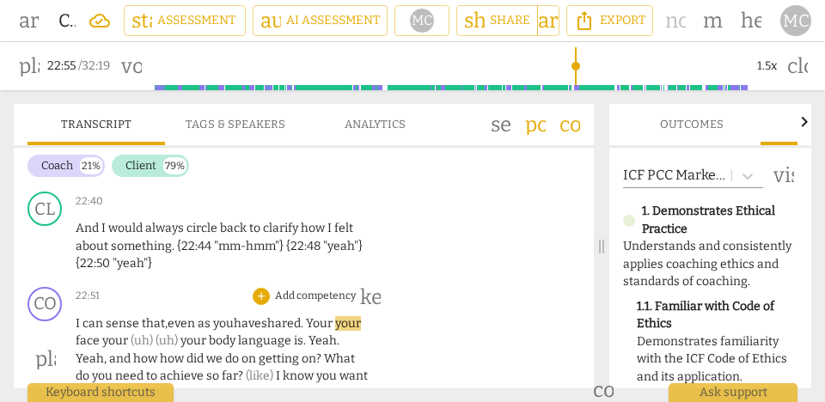
click at [339, 316] on span "your" at bounding box center [348, 323] width 26 height 15
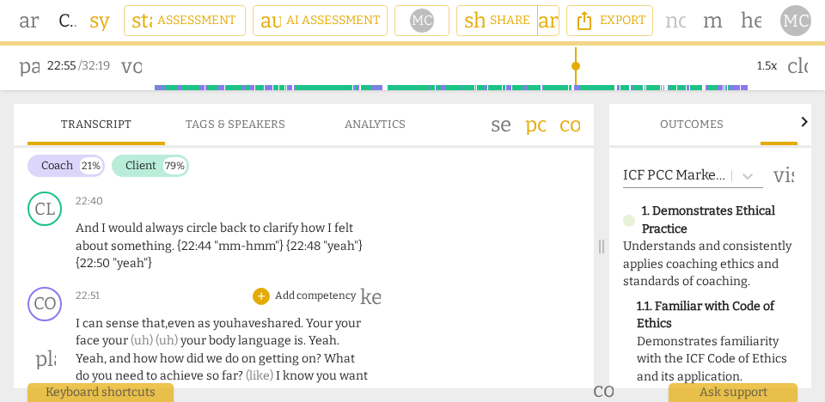
click at [324, 316] on span "our" at bounding box center [324, 323] width 22 height 15
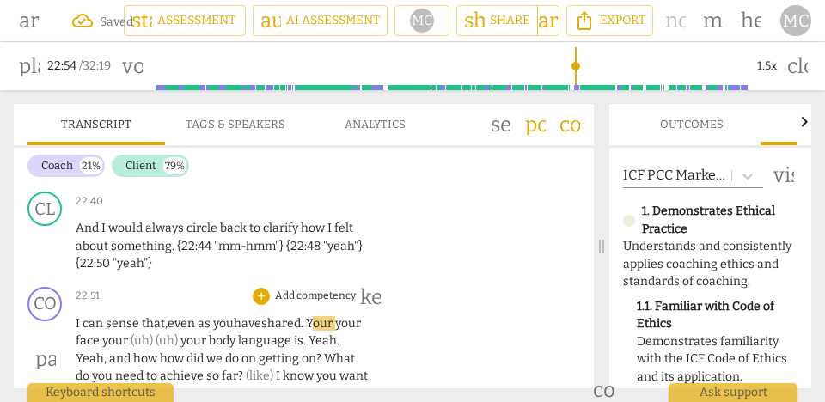
click at [332, 316] on span "our" at bounding box center [324, 323] width 22 height 15
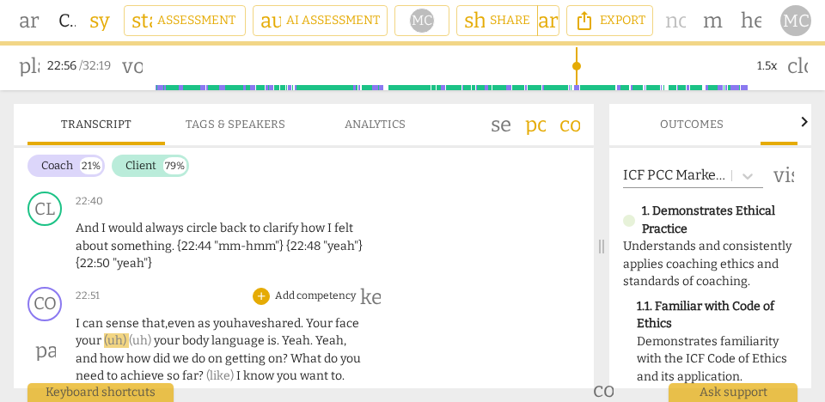
click at [78, 334] on span "your" at bounding box center [90, 341] width 28 height 15
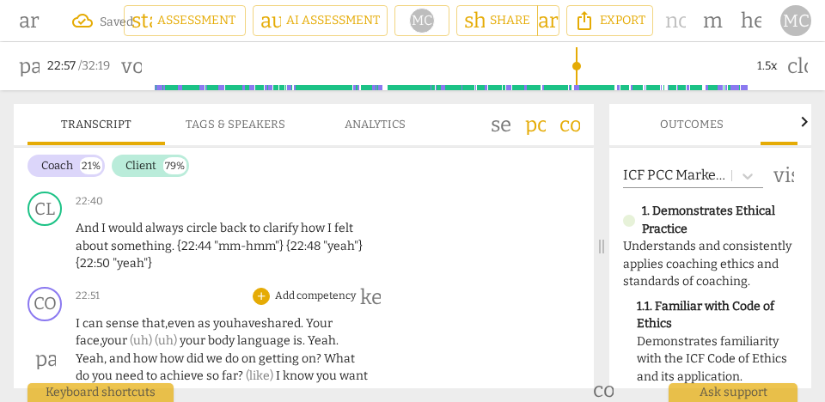
click at [180, 334] on span "(uh)" at bounding box center [167, 341] width 25 height 15
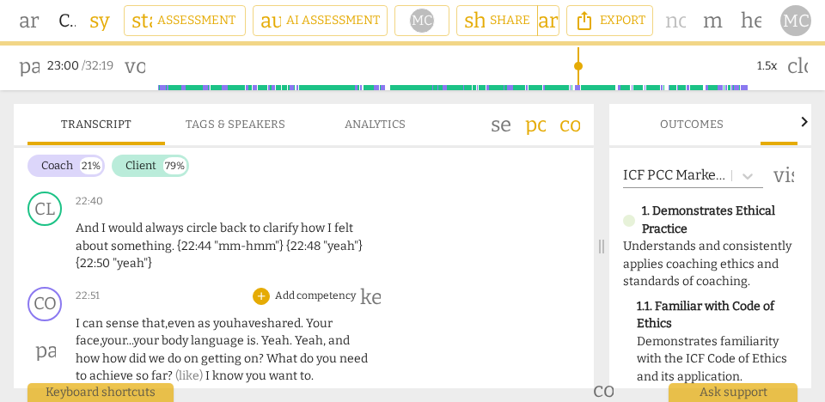
click at [160, 334] on span "your" at bounding box center [147, 341] width 28 height 15
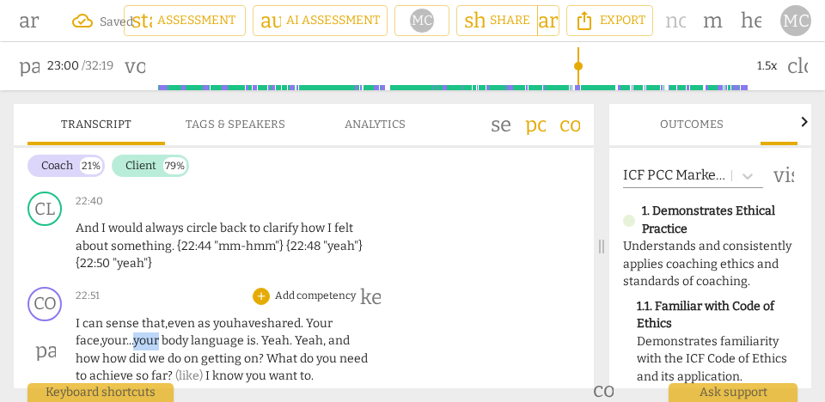
click at [160, 334] on span "your" at bounding box center [147, 341] width 28 height 15
click at [261, 334] on span "." at bounding box center [258, 341] width 5 height 15
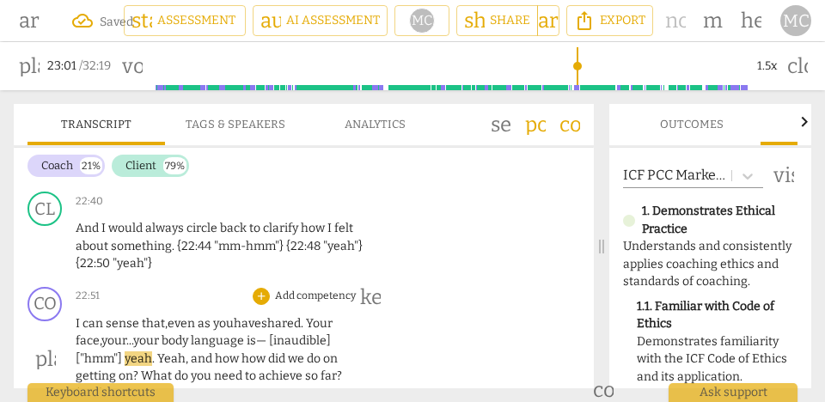
click at [273, 334] on span "is— [inaudible] ["hmm"]" at bounding box center [203, 350] width 255 height 33
click at [128, 352] on span "yeah" at bounding box center [139, 359] width 28 height 15
click at [218, 334] on span "language" at bounding box center [219, 341] width 56 height 15
click at [246, 352] on span "how" at bounding box center [255, 359] width 27 height 15
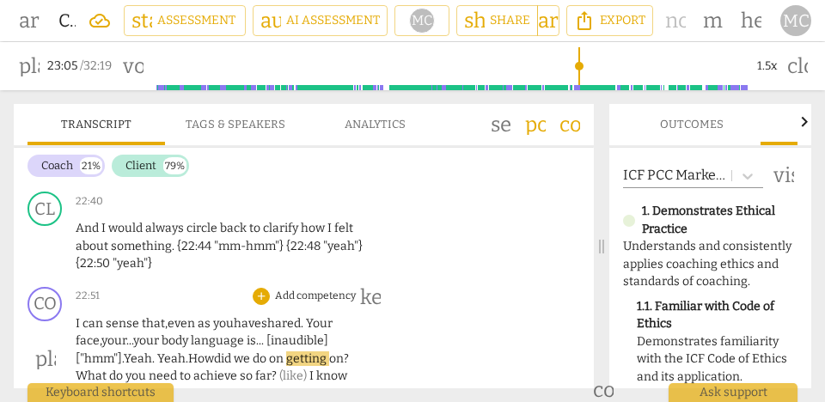
click at [213, 352] on span "How" at bounding box center [201, 359] width 26 height 15
click at [356, 316] on p "I can sense that, even as you have shared. Y our f ace, your... your body langu…" at bounding box center [223, 360] width 294 height 89
click at [175, 334] on span "body" at bounding box center [176, 341] width 29 height 15
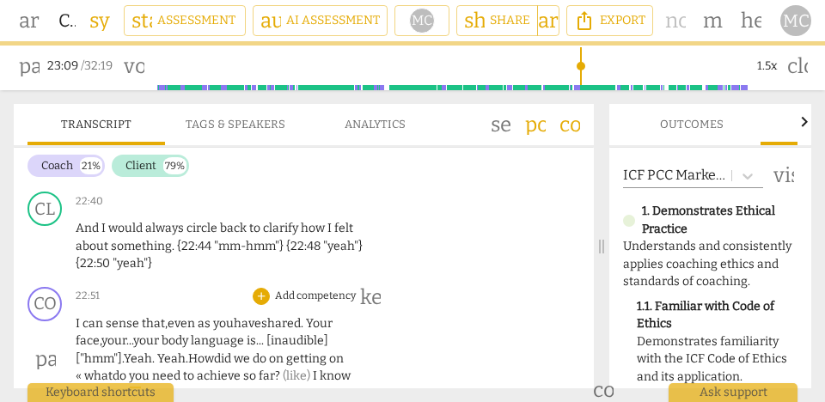
click at [89, 369] on span "what" at bounding box center [98, 376] width 28 height 15
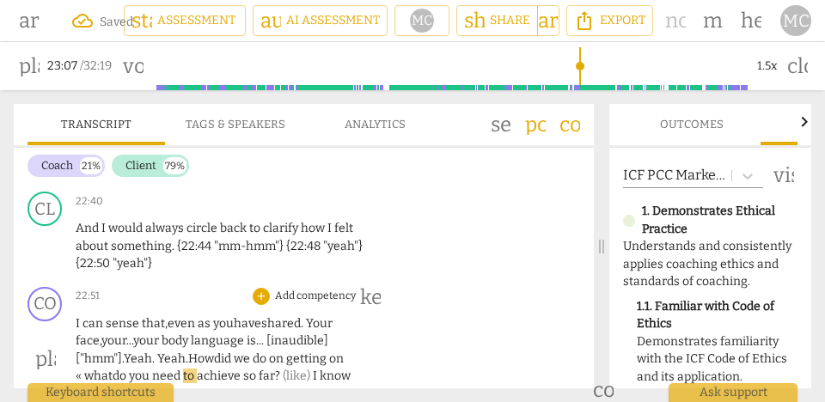
click at [89, 369] on span "what" at bounding box center [98, 376] width 28 height 15
click at [101, 369] on span "what" at bounding box center [96, 376] width 28 height 15
click at [280, 369] on span "(like)" at bounding box center [295, 376] width 30 height 15
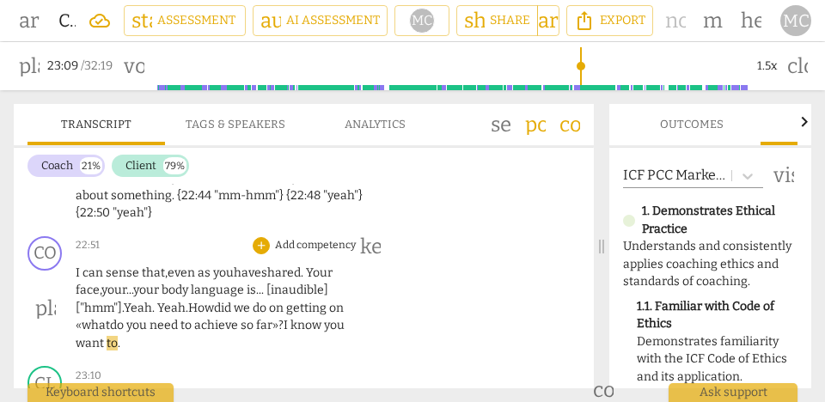
scroll to position [9646, 0]
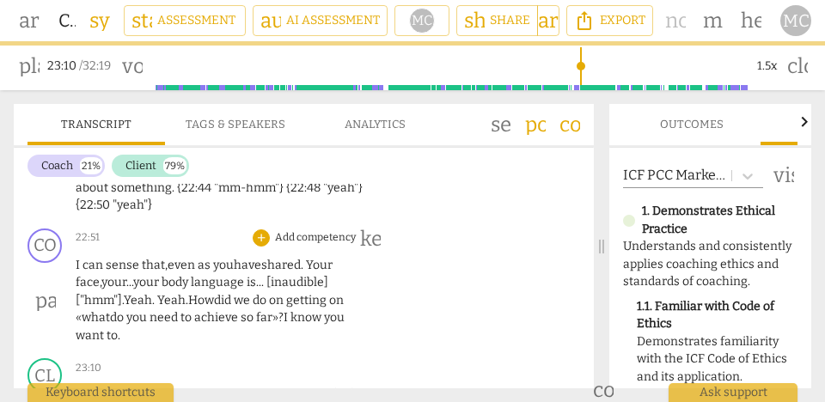
click at [136, 285] on p "I can sense that, even as you have shared. Y our f ace, your... your body langu…" at bounding box center [223, 301] width 294 height 89
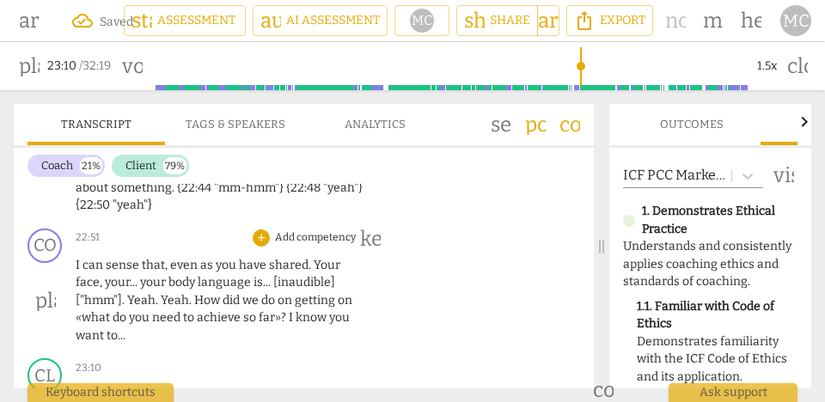
click at [329, 310] on span "you" at bounding box center [339, 317] width 21 height 15
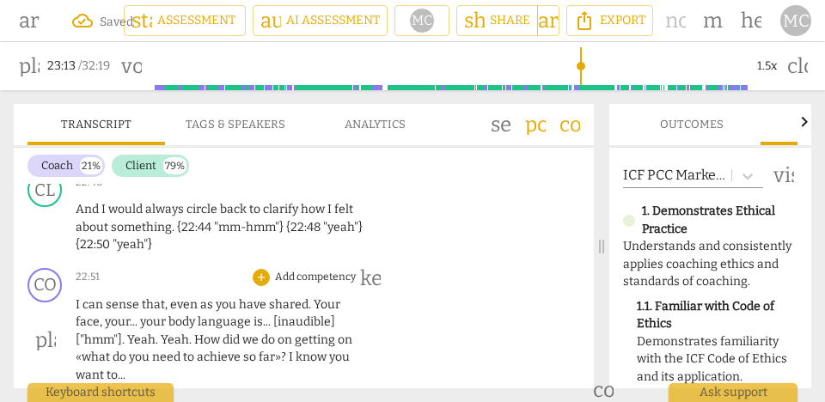
scroll to position [9596, 0]
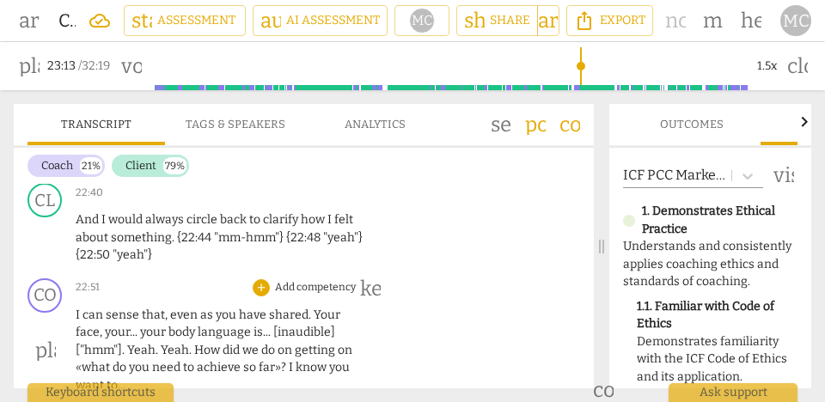
click at [309, 280] on p "Add competency" at bounding box center [315, 287] width 84 height 15
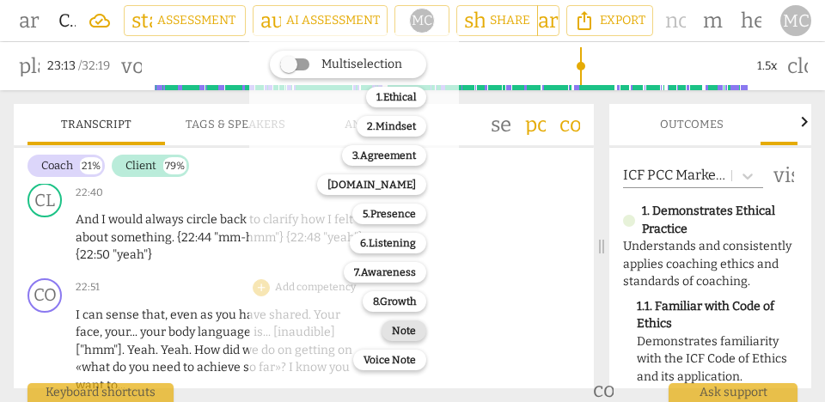
click at [403, 330] on b "Note" at bounding box center [404, 331] width 24 height 21
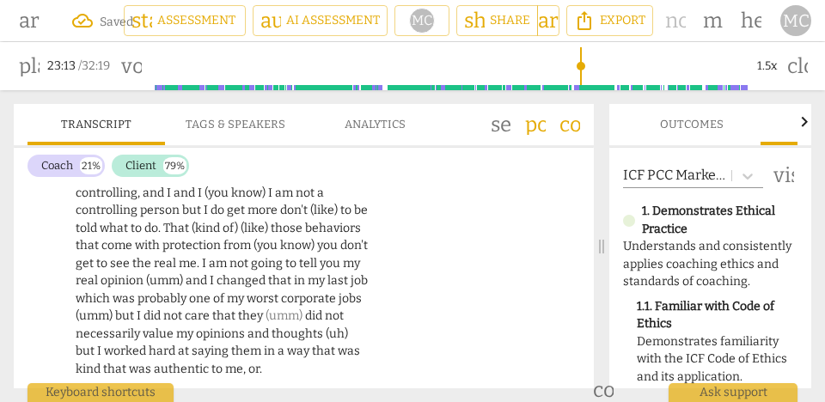
scroll to position [9303, 0]
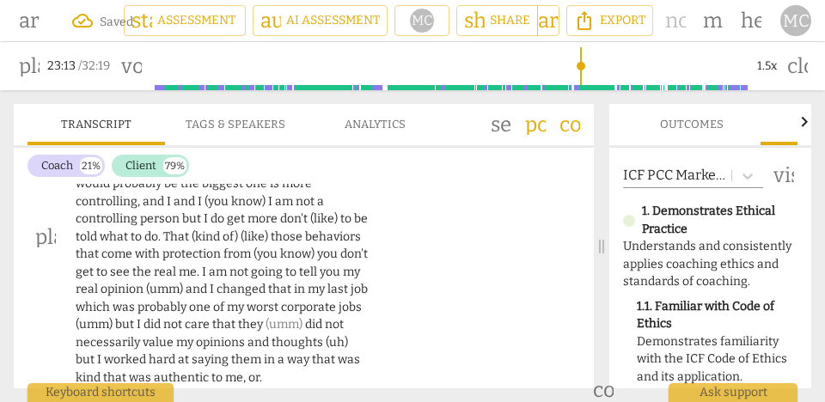
click at [154, 371] on span "authentic" at bounding box center [183, 378] width 58 height 15
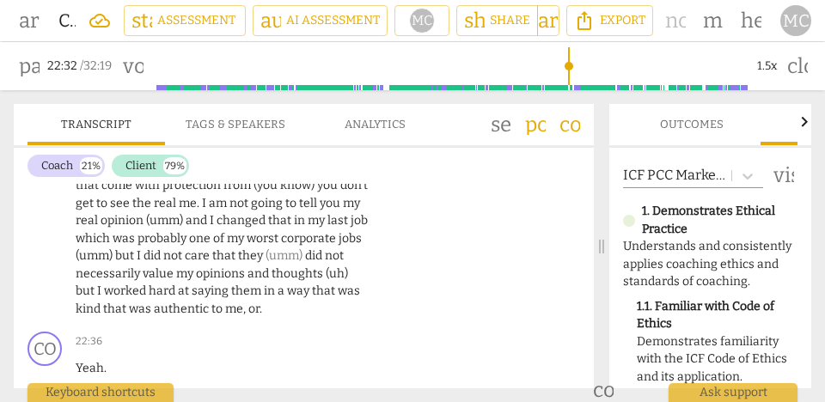
scroll to position [9358, 0]
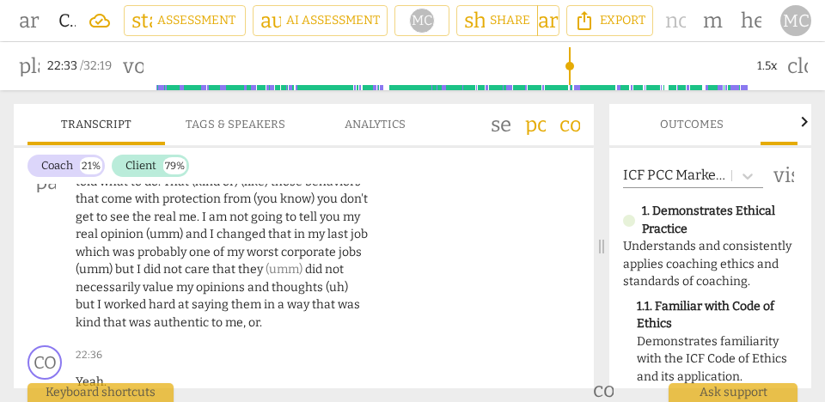
click at [225, 316] on span "me" at bounding box center [234, 323] width 18 height 15
type input "1354"
click at [154, 316] on span "authentic" at bounding box center [183, 323] width 58 height 15
click at [225, 316] on span "me. E" at bounding box center [242, 323] width 34 height 15
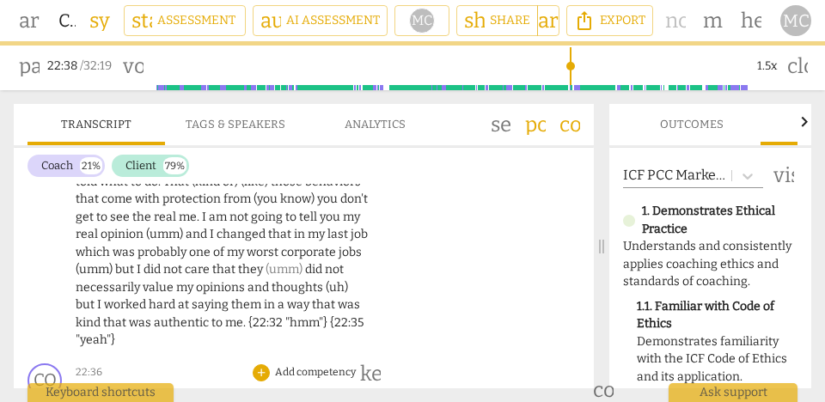
drag, startPoint x: 131, startPoint y: 330, endPoint x: 52, endPoint y: 330, distance: 78.2
click at [52, 357] on div "CO play_arrow pause 22:36 + Add competency keyboard_arrow_right Yeah ." at bounding box center [304, 395] width 580 height 76
type input "1359"
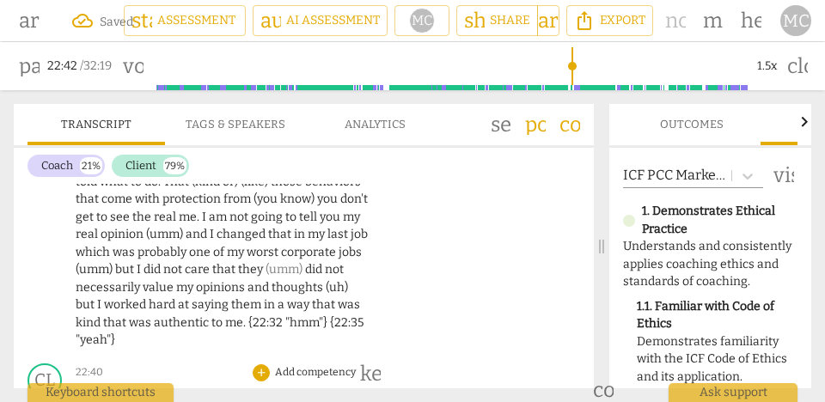
drag, startPoint x: 101, startPoint y: 329, endPoint x: 57, endPoint y: 329, distance: 44.7
click at [57, 357] on div "CL play_arrow pause 22:40 + Add competency keyboard_arrow_right And I would alw…" at bounding box center [304, 404] width 580 height 95
type input "1363"
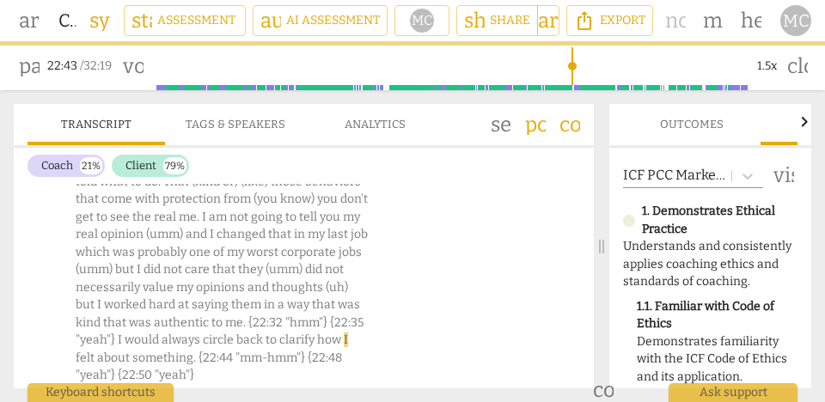
scroll to position [9316, 0]
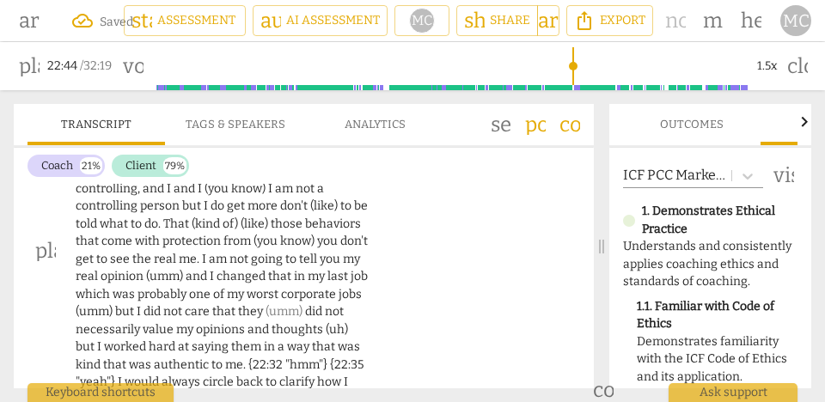
click at [125, 375] on span "I" at bounding box center [121, 382] width 7 height 15
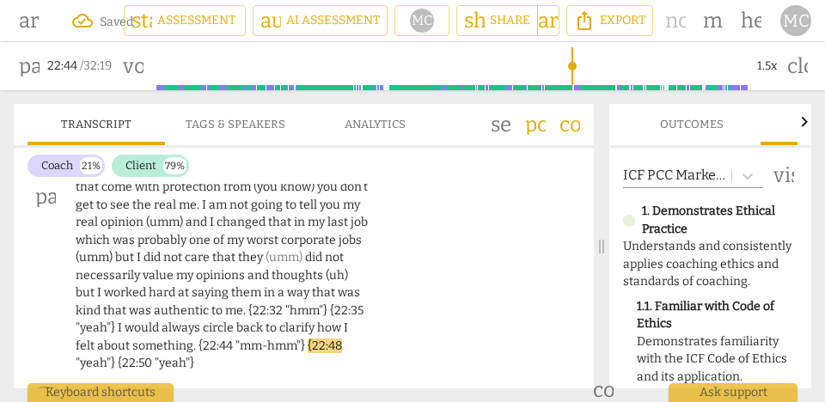
click at [435, 244] on div "CL play_arrow pause 21:14 + Add competency keyboard_arrow_right Oh that's easy …" at bounding box center [304, 182] width 580 height 395
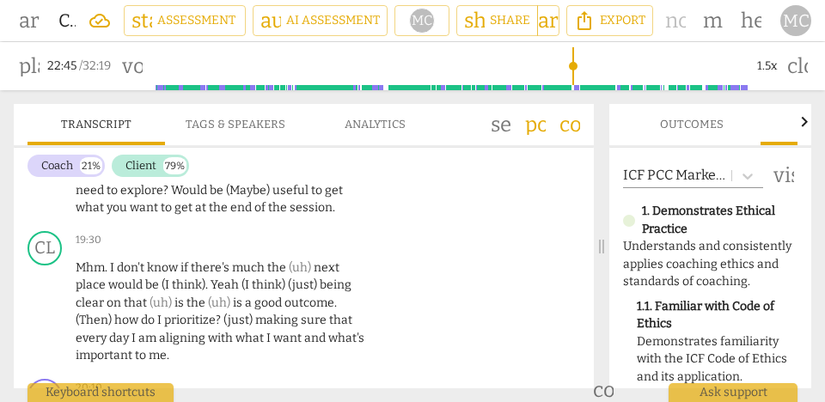
scroll to position [8524, 0]
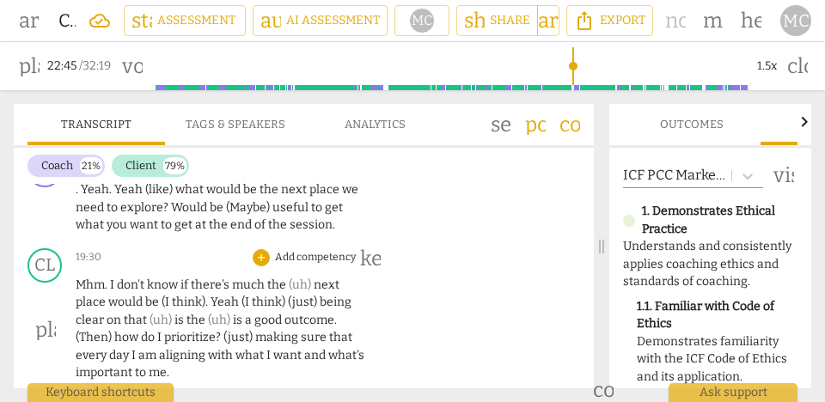
click at [94, 365] on span "important" at bounding box center [105, 372] width 59 height 15
click at [156, 365] on span "me" at bounding box center [158, 372] width 18 height 15
type input "1209"
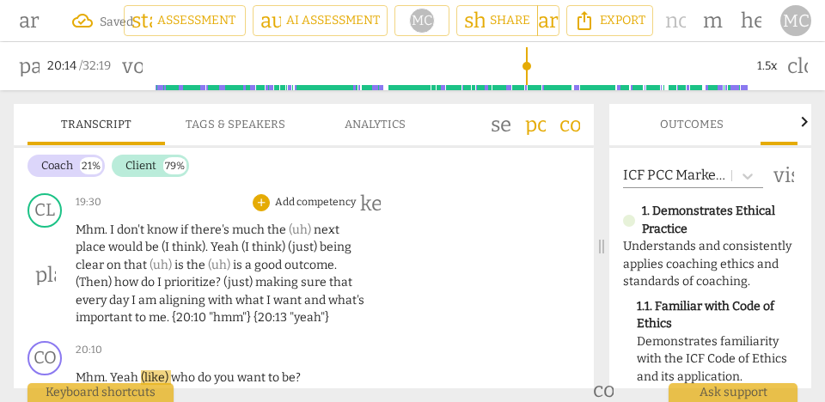
scroll to position [8589, 0]
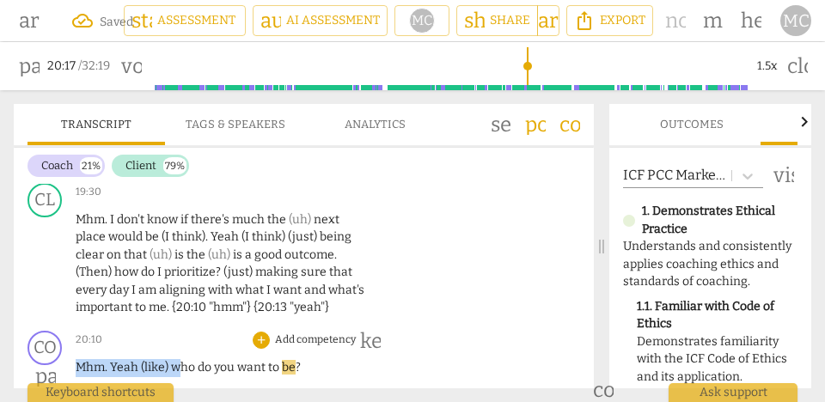
drag, startPoint x: 175, startPoint y: 316, endPoint x: 68, endPoint y: 313, distance: 107.5
click at [68, 324] on div "CO play_arrow pause 20:10 + Add competency keyboard_arrow_right Mhm . Yeah (lik…" at bounding box center [304, 362] width 580 height 76
type input "1218"
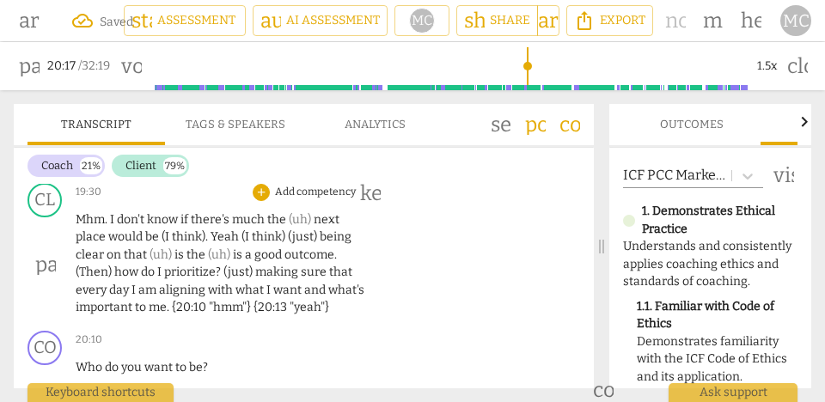
click at [131, 244] on p "Mhm . I don't know if there's much the (uh) next place would be (I think) . Yea…" at bounding box center [223, 265] width 294 height 106
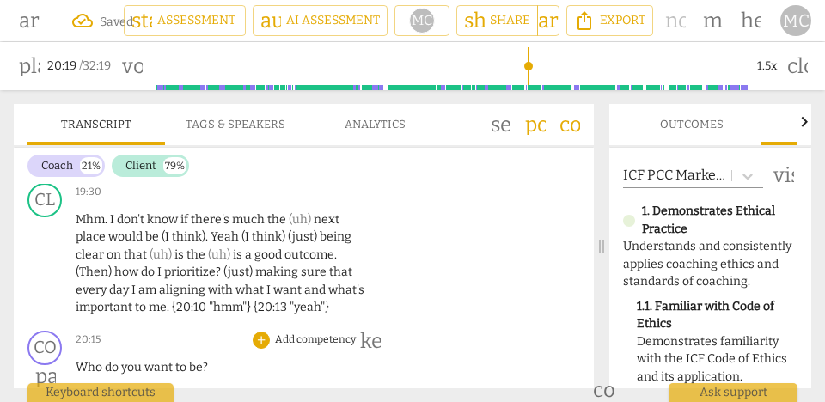
click at [88, 360] on span "Who" at bounding box center [90, 367] width 29 height 15
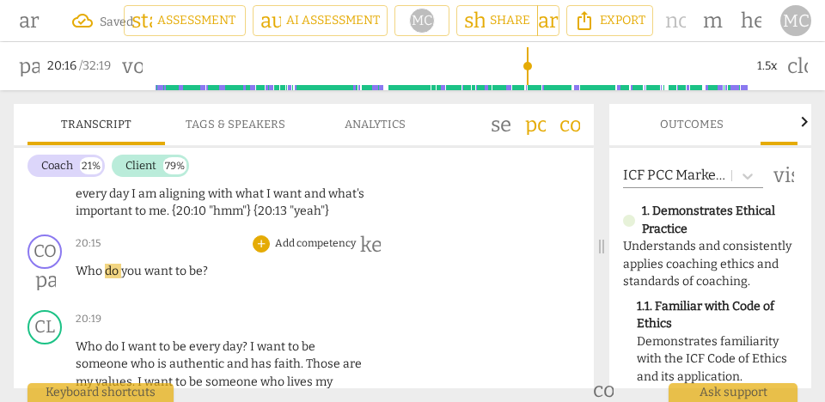
scroll to position [8688, 0]
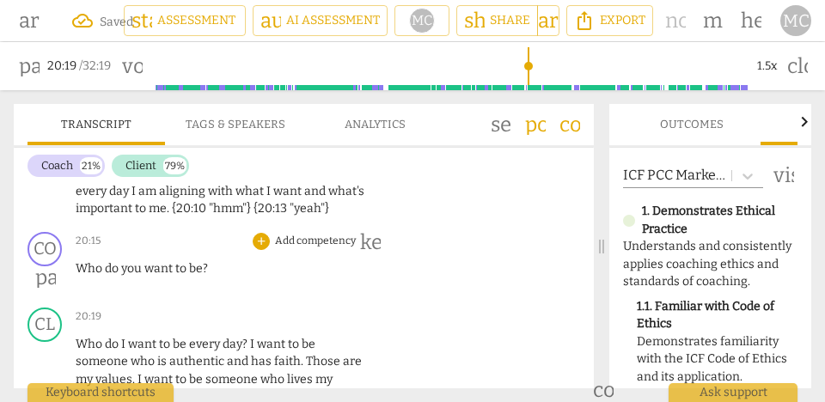
click at [102, 261] on span "Who" at bounding box center [90, 268] width 29 height 15
type input "1218"
click at [200, 261] on span "be" at bounding box center [196, 268] width 14 height 15
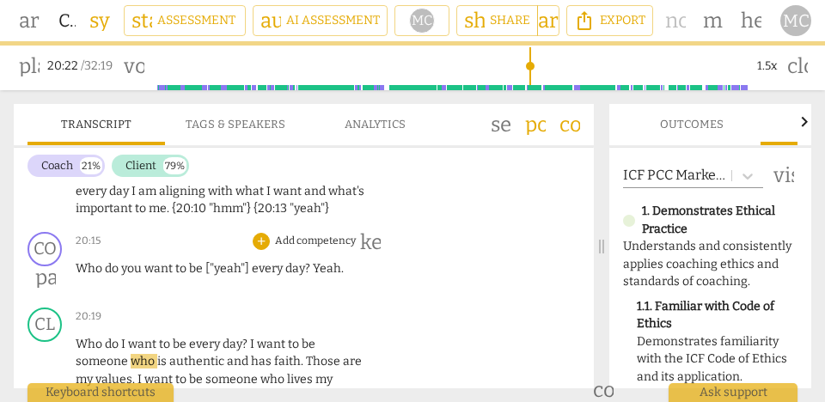
type input "1223"
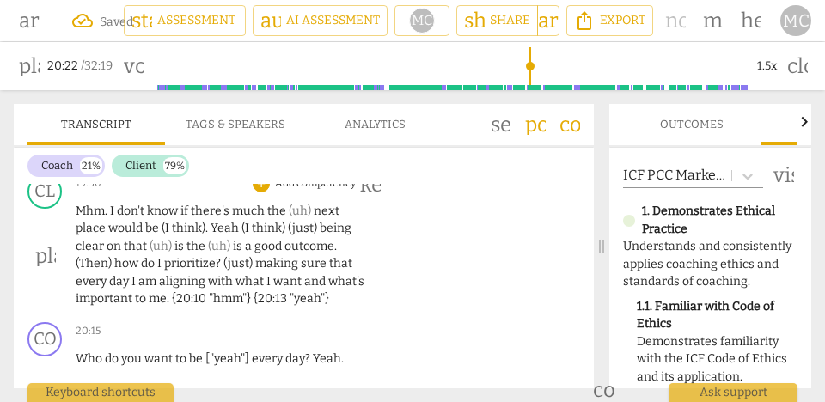
scroll to position [8596, 0]
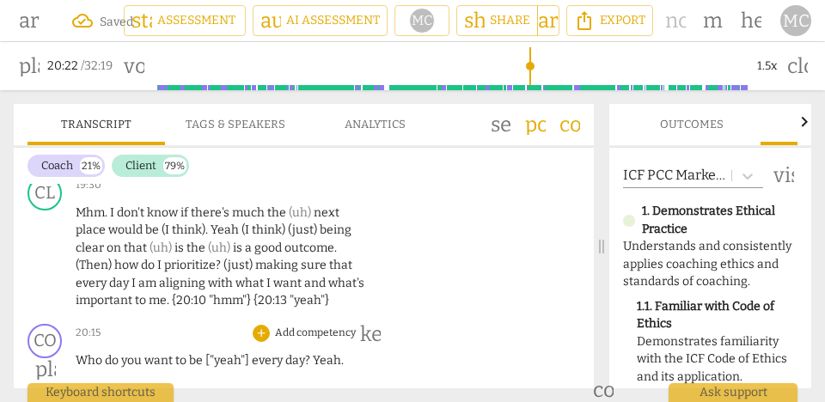
click at [315, 326] on p "Add competency" at bounding box center [315, 333] width 84 height 15
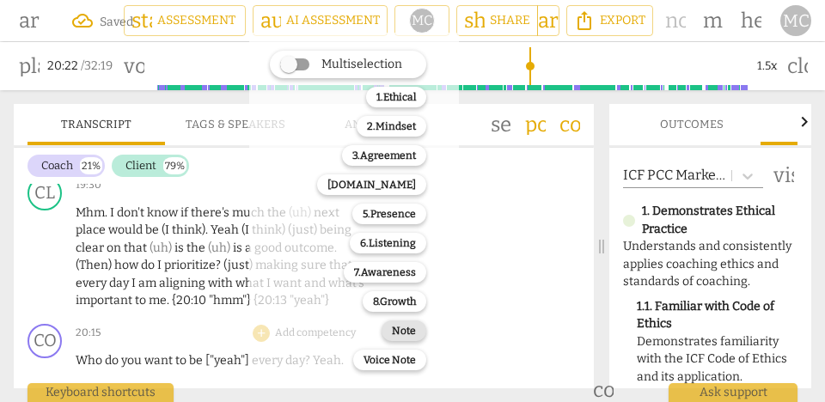
click at [406, 331] on b "Note" at bounding box center [404, 331] width 24 height 21
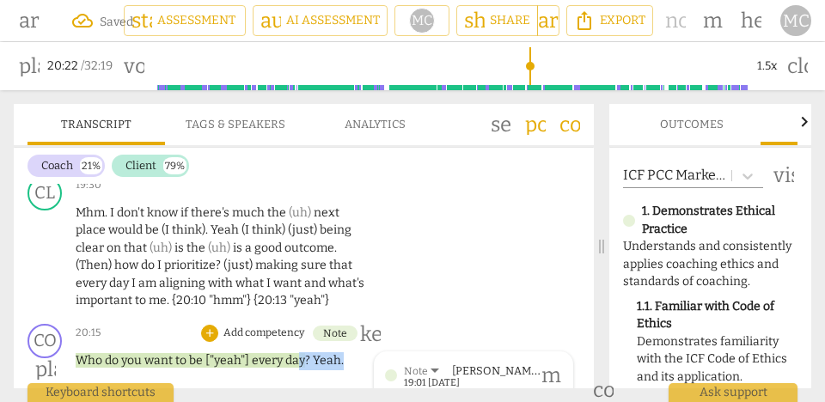
drag, startPoint x: 343, startPoint y: 308, endPoint x: 296, endPoint y: 310, distance: 47.4
click at [296, 353] on p "Who do you want to be ["yeah"] every day ? Yeah ." at bounding box center [223, 362] width 294 height 18
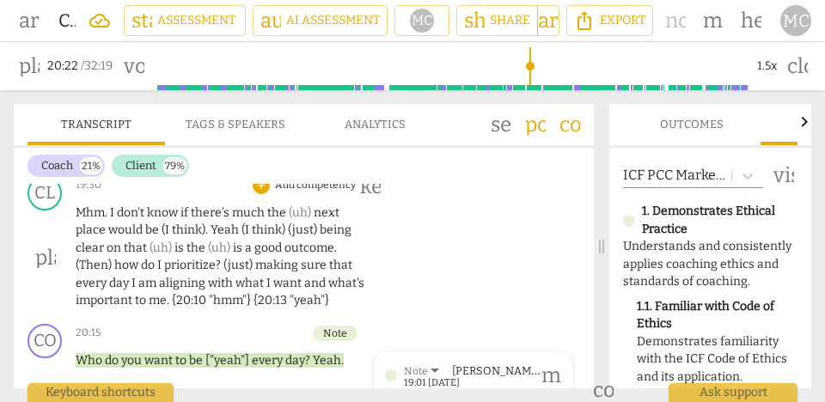
click at [502, 199] on div "CL play_arrow pause 19:30 + Add competency keyboard_arrow_right Mhm . I don't k…" at bounding box center [304, 243] width 580 height 148
